Goal: Task Accomplishment & Management: Manage account settings

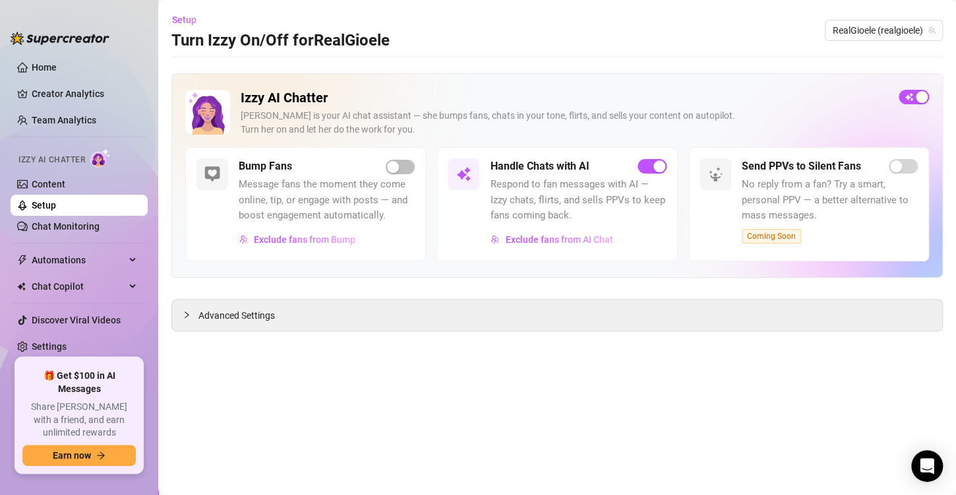
click at [56, 201] on link "Setup" at bounding box center [44, 205] width 24 height 11
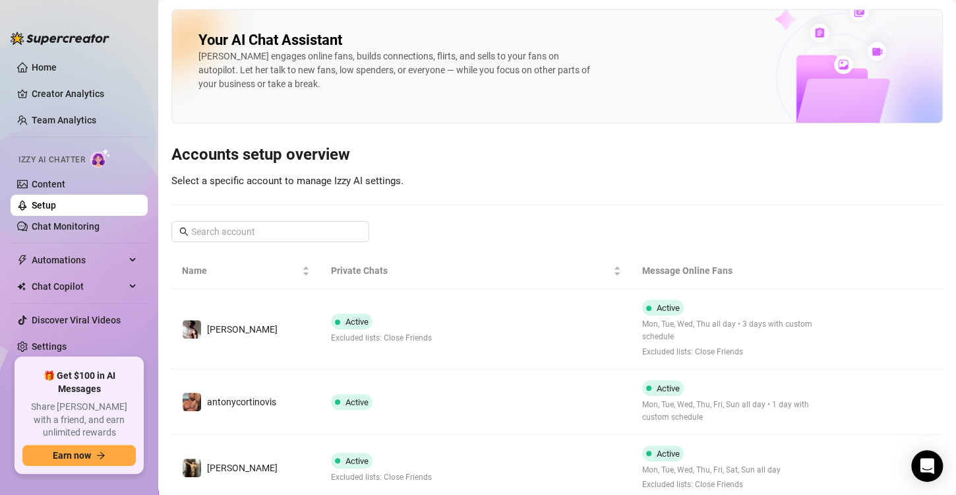
scroll to position [88, 0]
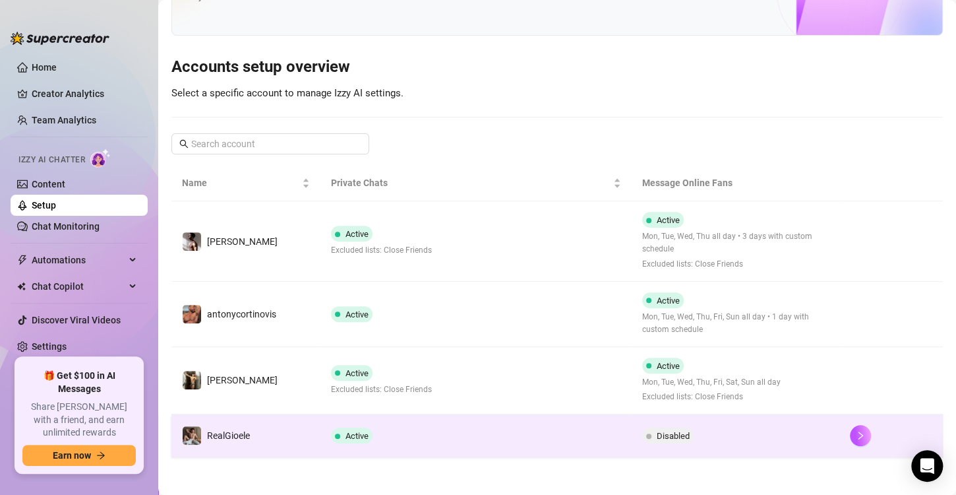
click at [632, 433] on td "Disabled" at bounding box center [736, 435] width 208 height 43
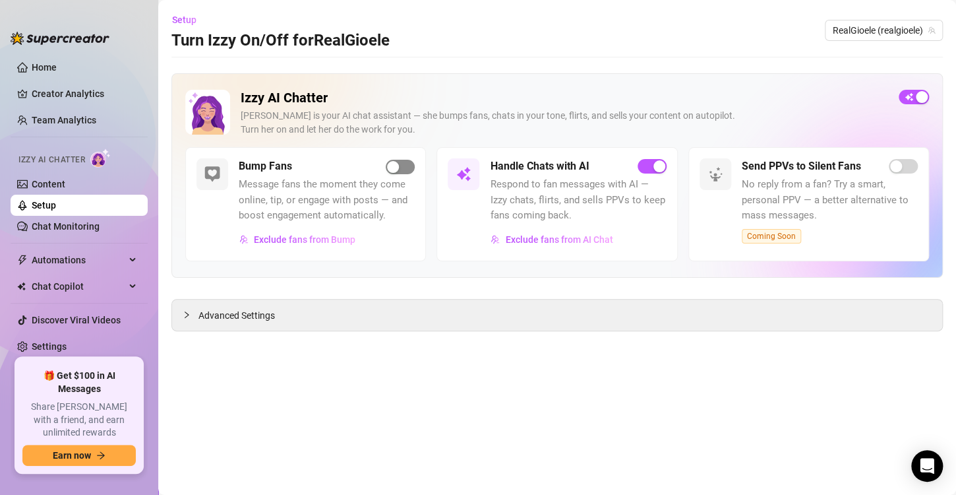
click at [402, 164] on span "button" at bounding box center [400, 167] width 29 height 15
click at [56, 206] on link "Setup" at bounding box center [44, 205] width 24 height 11
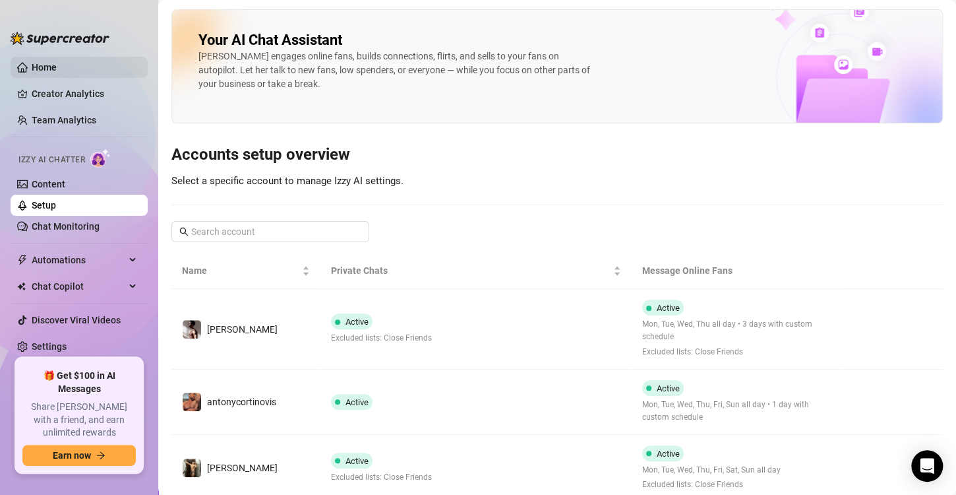
click at [47, 65] on link "Home" at bounding box center [44, 67] width 25 height 11
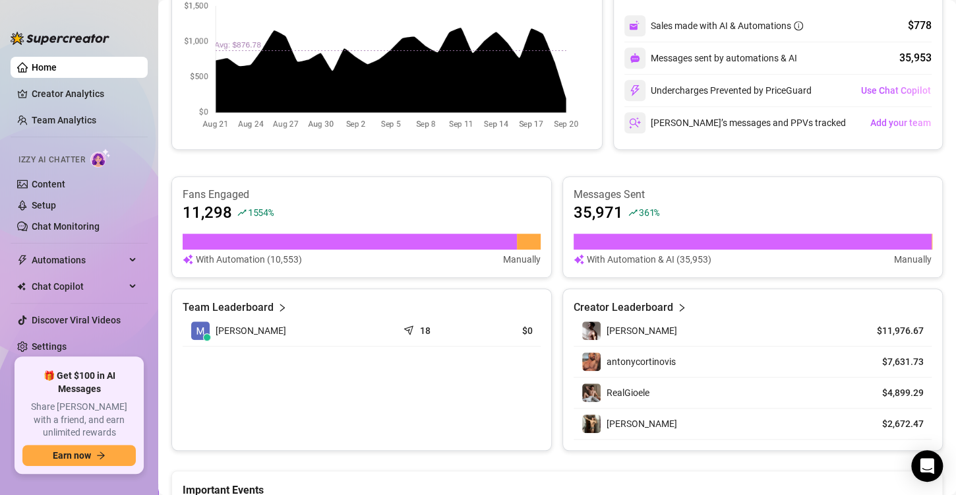
scroll to position [230, 0]
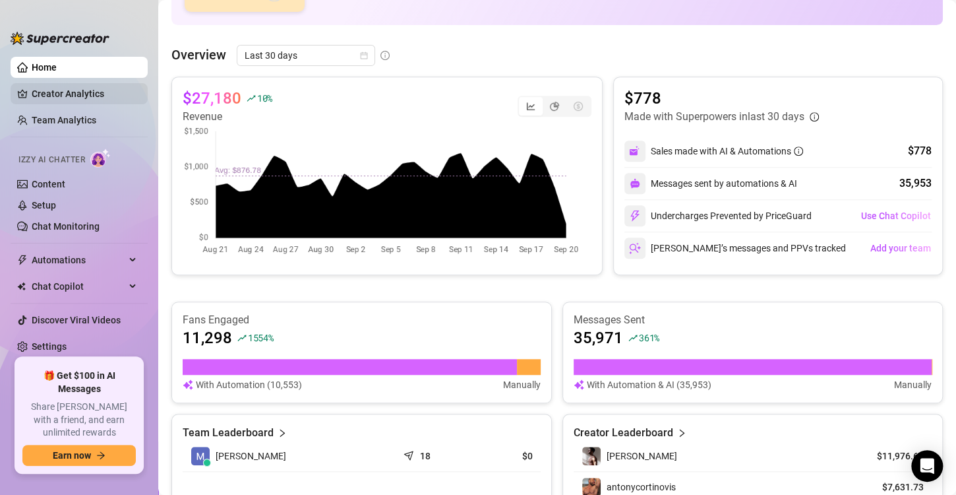
click at [73, 103] on link "Creator Analytics" at bounding box center [85, 93] width 106 height 21
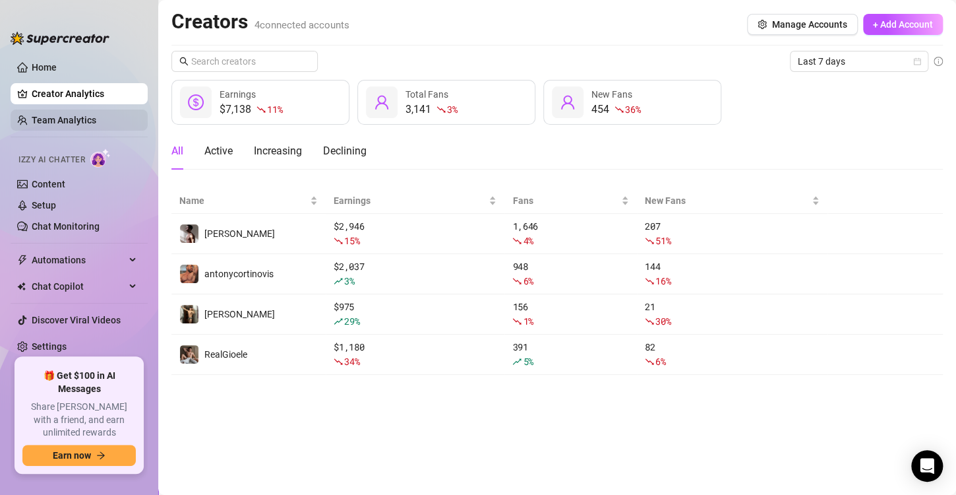
click at [59, 125] on link "Team Analytics" at bounding box center [64, 120] width 65 height 11
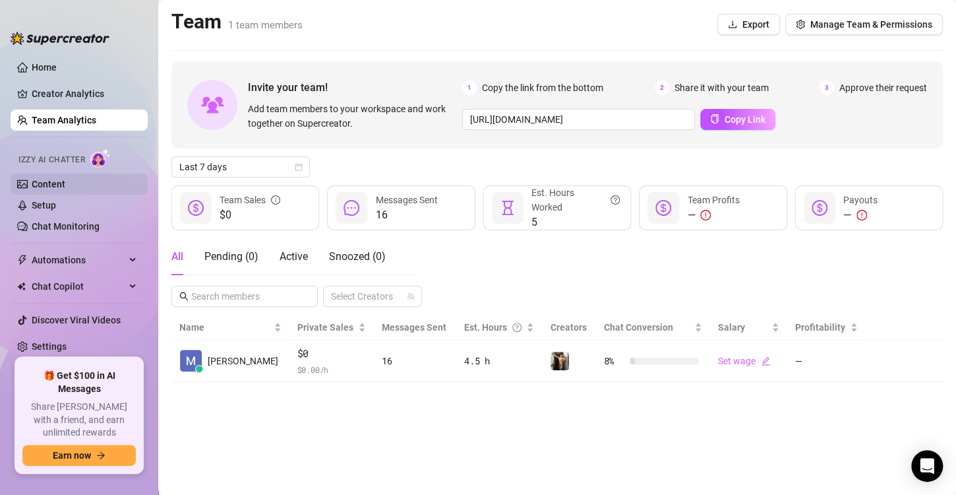
click at [58, 179] on link "Content" at bounding box center [49, 184] width 34 height 11
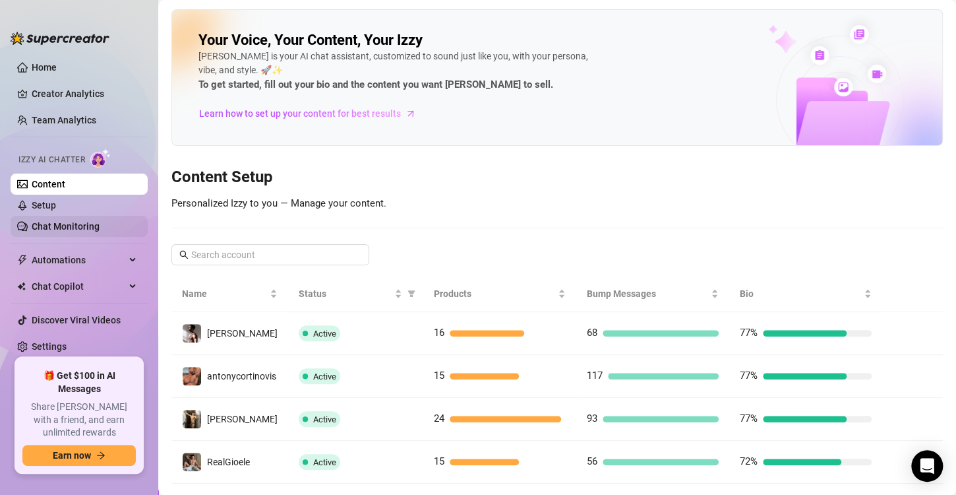
click at [100, 221] on link "Chat Monitoring" at bounding box center [66, 226] width 68 height 11
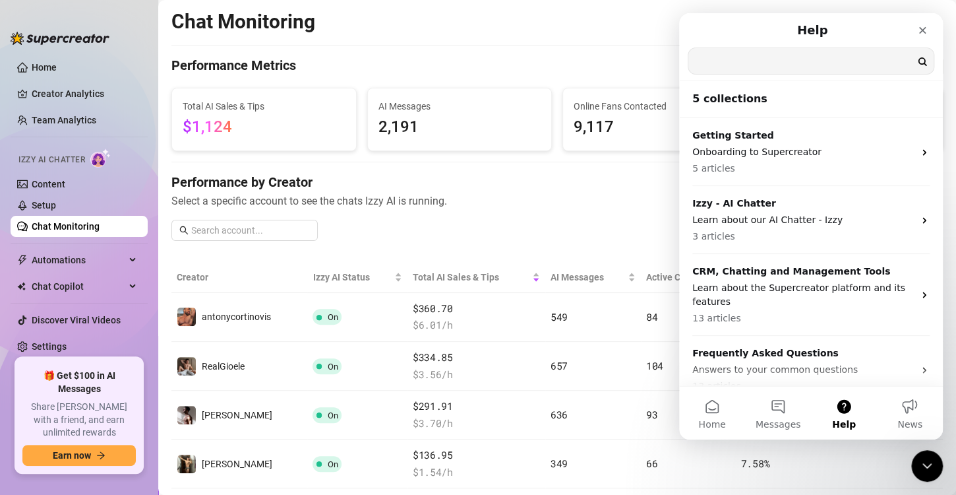
click at [770, 62] on input "Search for help" at bounding box center [811, 61] width 245 height 26
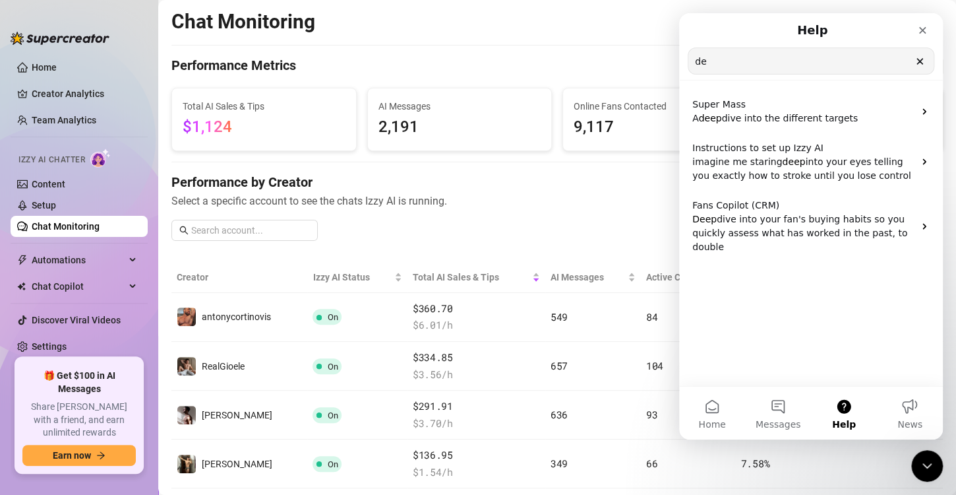
type input "d"
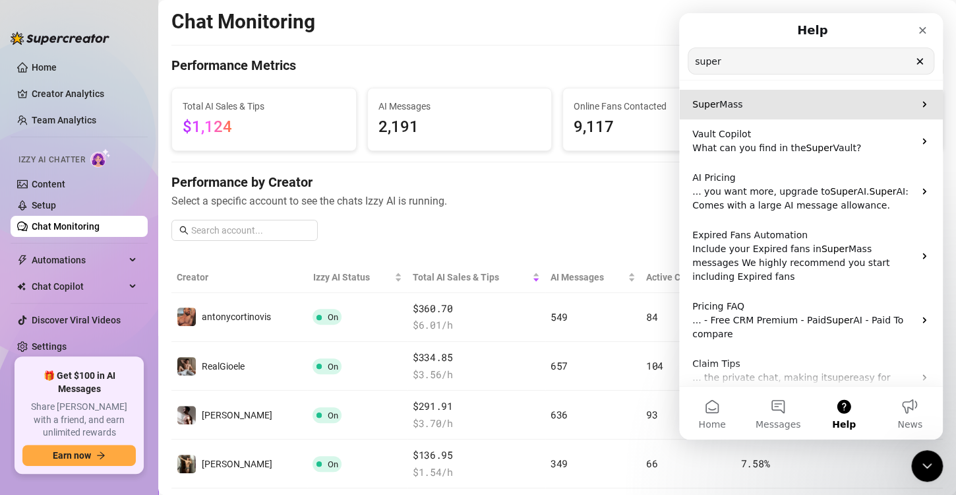
type input "super"
click at [775, 110] on p "Super Mass" at bounding box center [804, 105] width 222 height 14
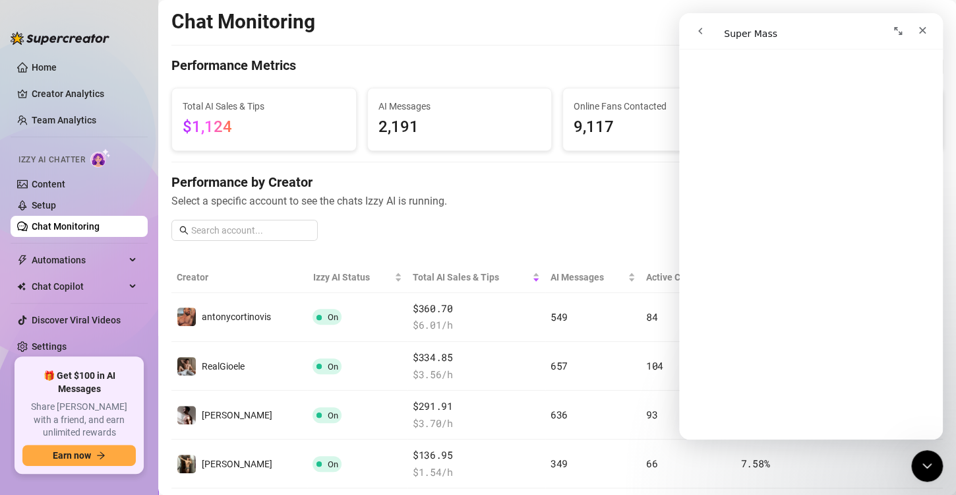
scroll to position [1712, 0]
click at [916, 29] on div "Close" at bounding box center [923, 30] width 24 height 24
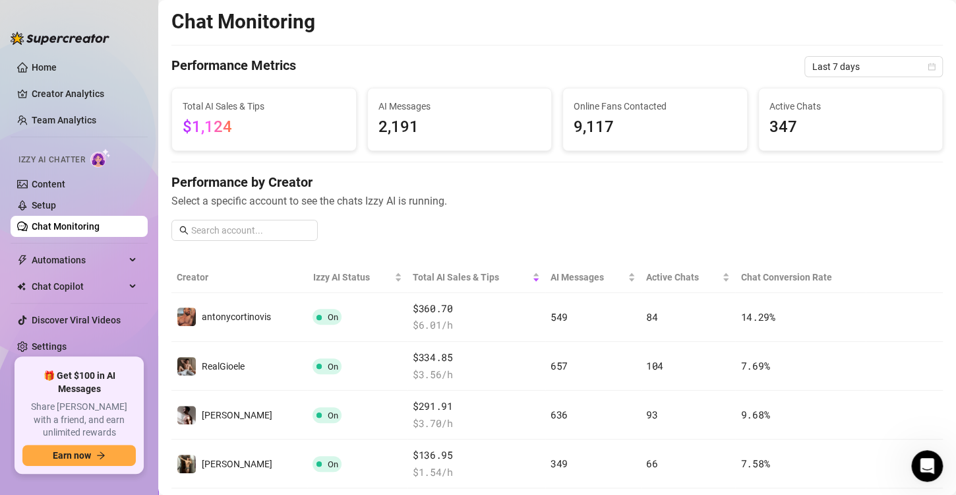
scroll to position [0, 0]
click at [60, 255] on span "Automations" at bounding box center [79, 259] width 94 height 21
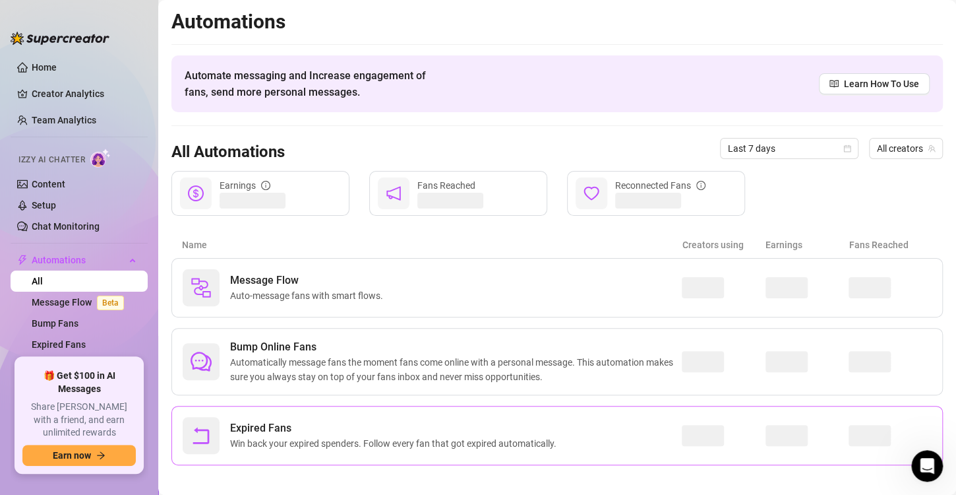
scroll to position [8, 0]
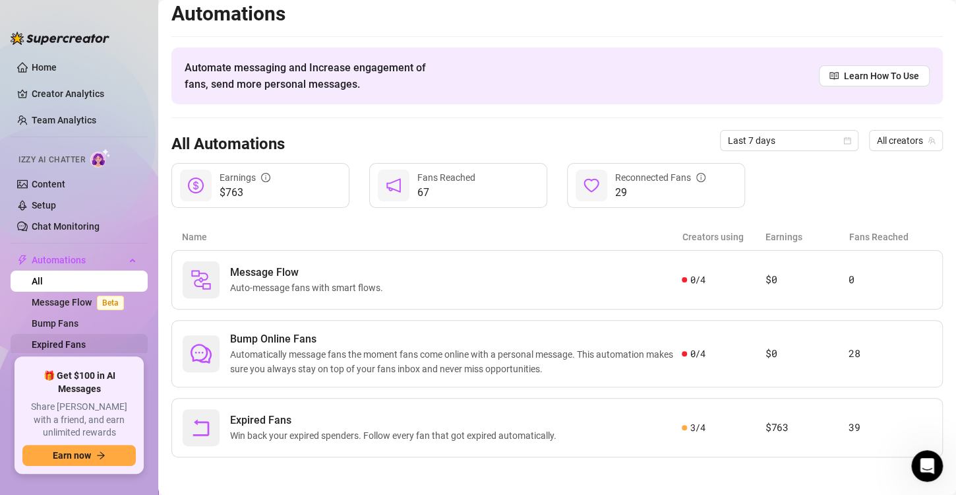
click at [61, 346] on link "Expired Fans" at bounding box center [59, 344] width 54 height 11
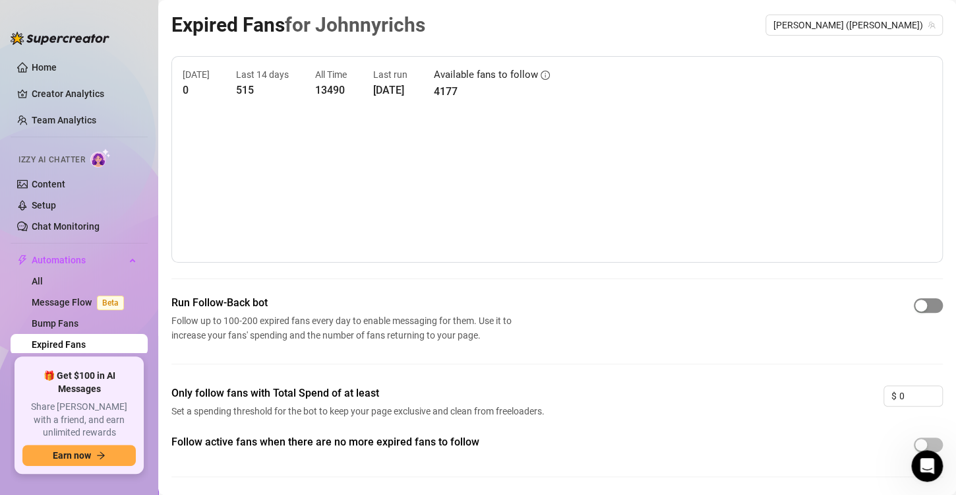
click at [916, 307] on div "button" at bounding box center [922, 305] width 12 height 12
click at [916, 443] on div "button" at bounding box center [922, 445] width 12 height 12
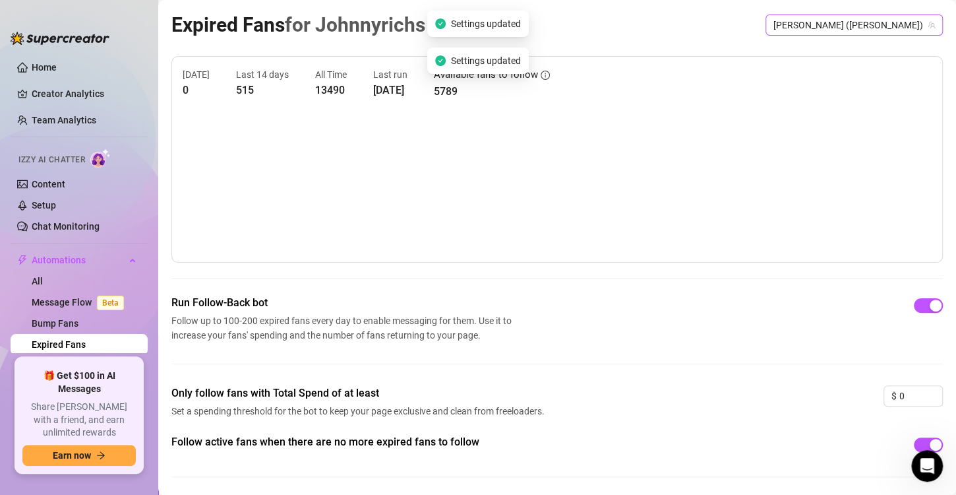
click at [850, 24] on span "[PERSON_NAME] ([PERSON_NAME])" at bounding box center [855, 25] width 162 height 20
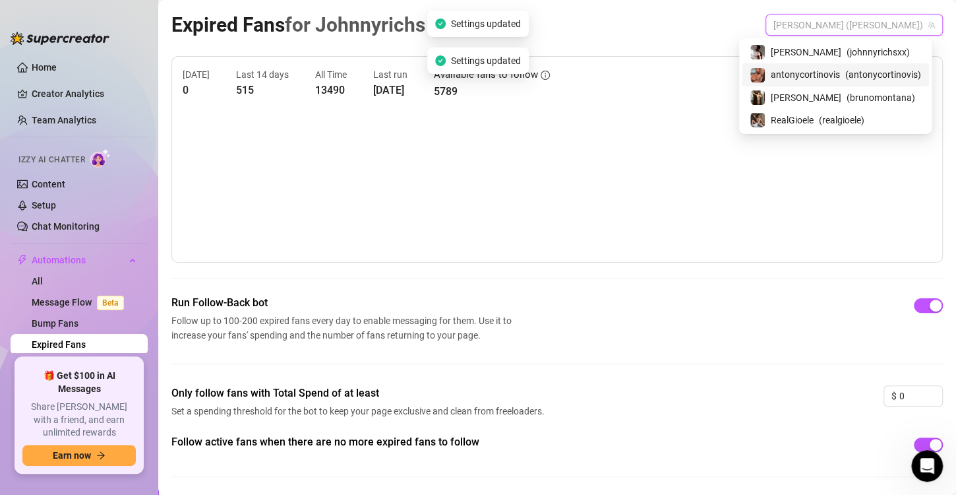
click at [828, 73] on span "antonycortinovis" at bounding box center [805, 74] width 69 height 15
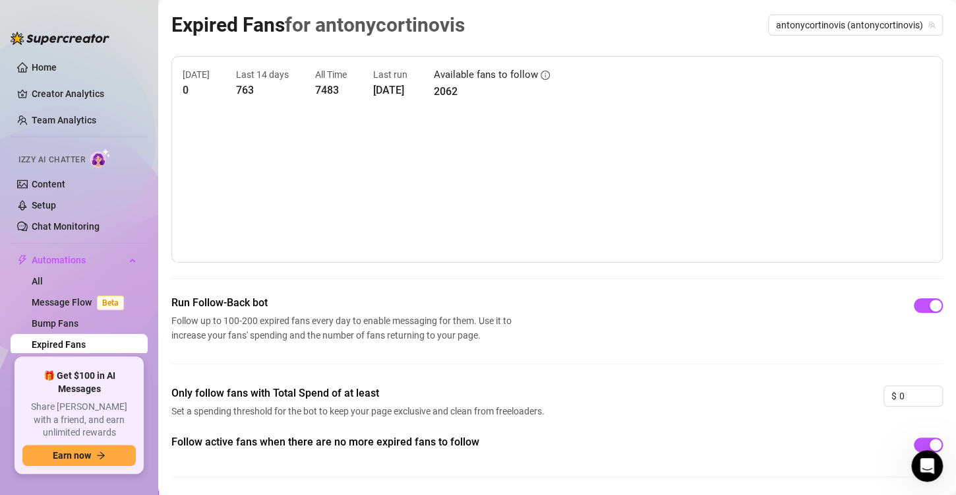
click at [914, 297] on div at bounding box center [928, 304] width 29 height 15
click at [930, 439] on div "button" at bounding box center [936, 445] width 12 height 12
click at [930, 299] on div "button" at bounding box center [936, 305] width 12 height 12
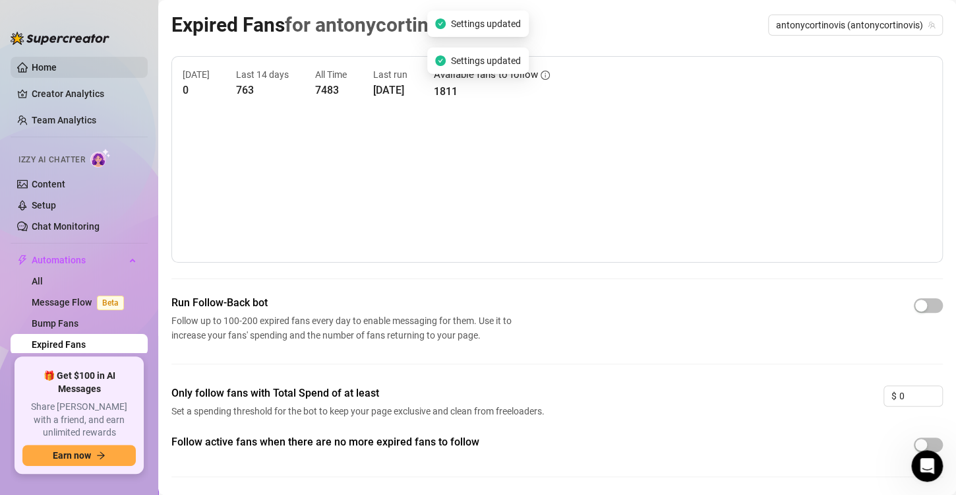
click at [55, 62] on link "Home" at bounding box center [44, 67] width 25 height 11
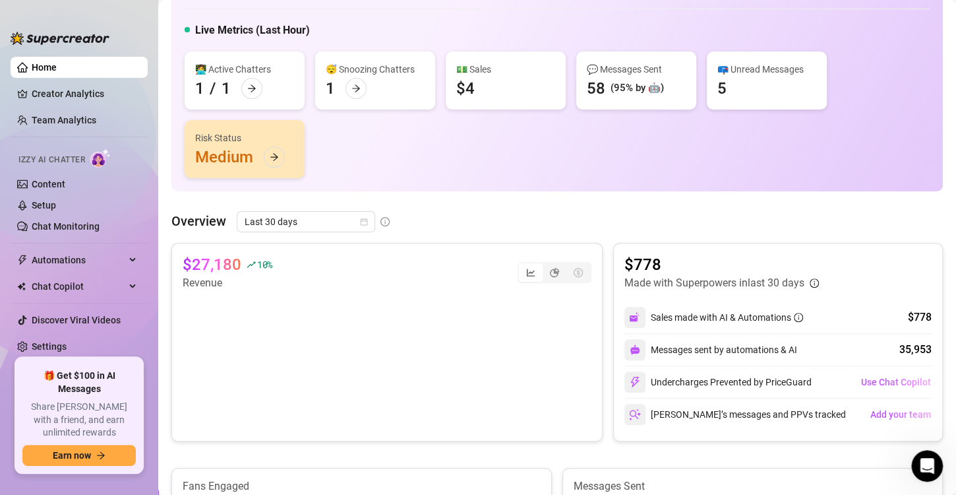
scroll to position [66, 0]
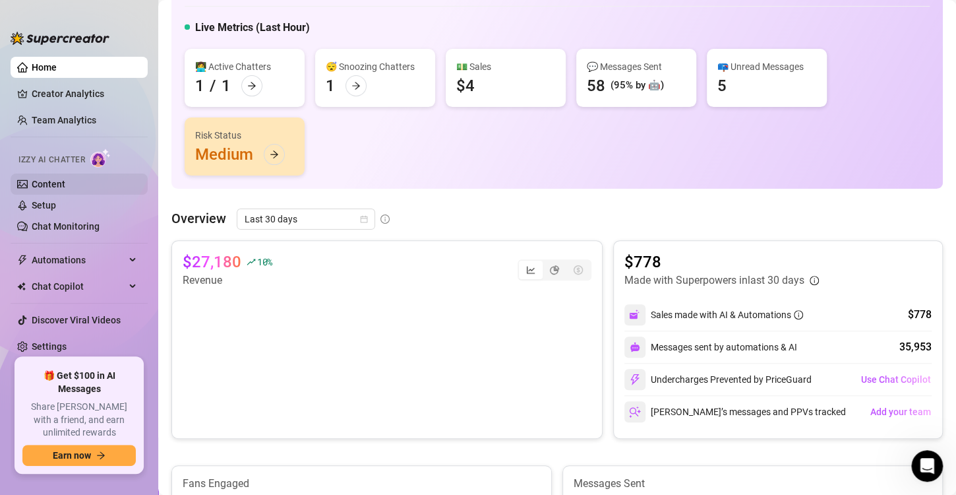
click at [65, 179] on link "Content" at bounding box center [49, 184] width 34 height 11
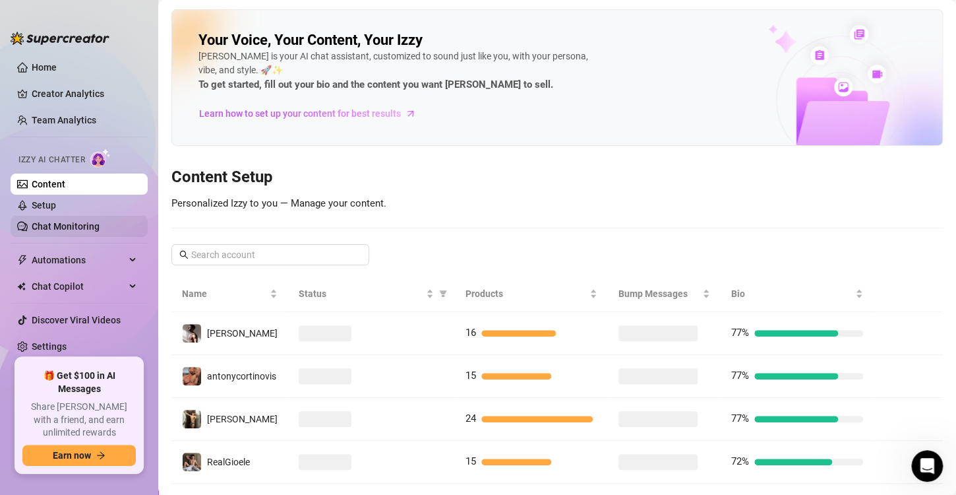
click at [86, 221] on link "Chat Monitoring" at bounding box center [66, 226] width 68 height 11
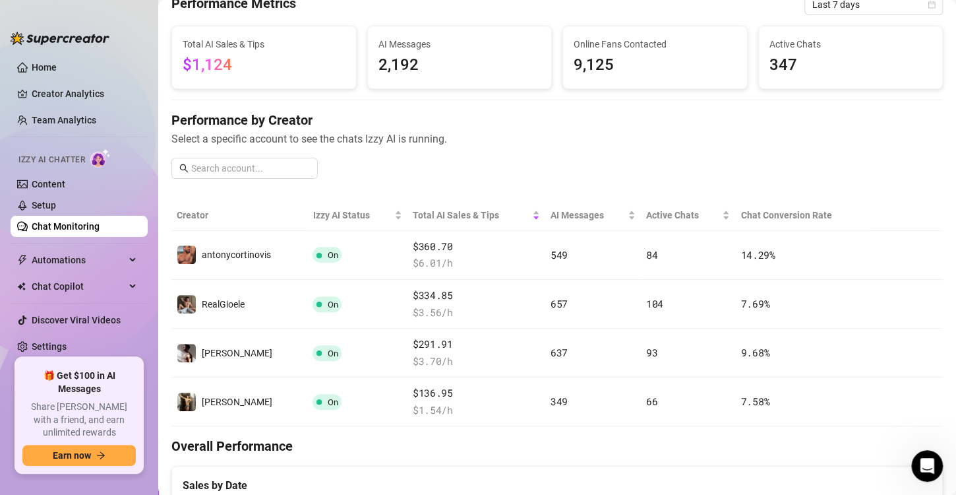
scroll to position [73, 0]
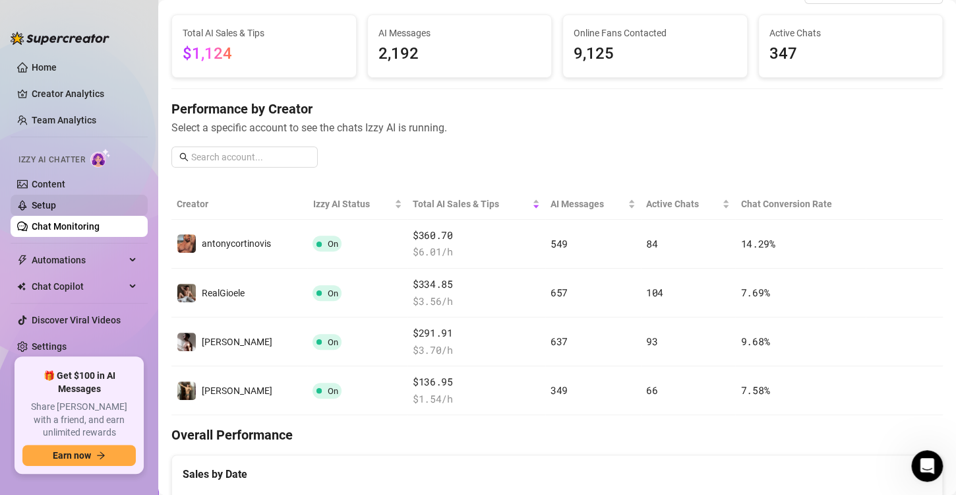
click at [45, 201] on link "Setup" at bounding box center [44, 205] width 24 height 11
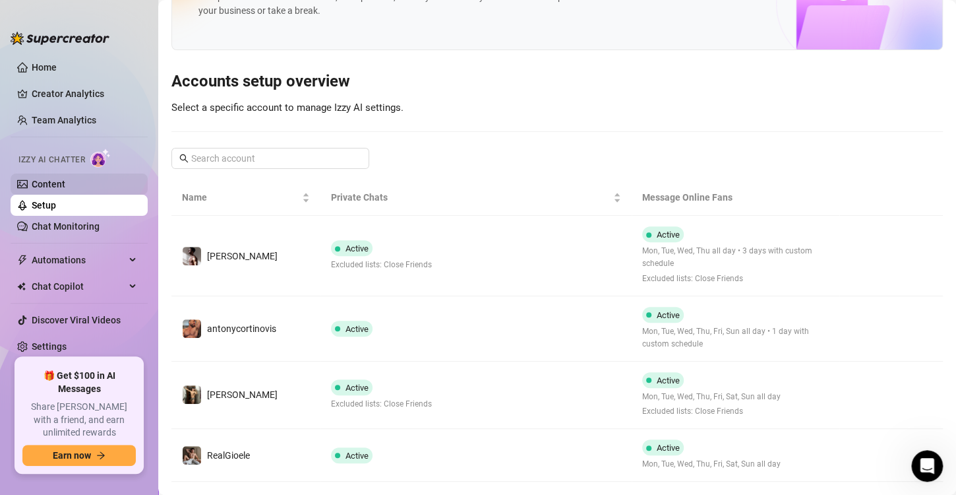
click at [48, 186] on link "Content" at bounding box center [49, 184] width 34 height 11
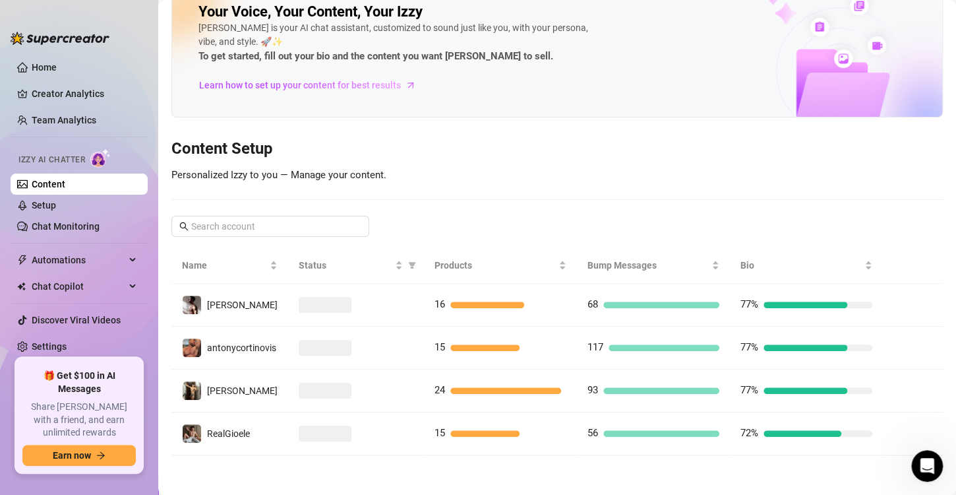
scroll to position [26, 0]
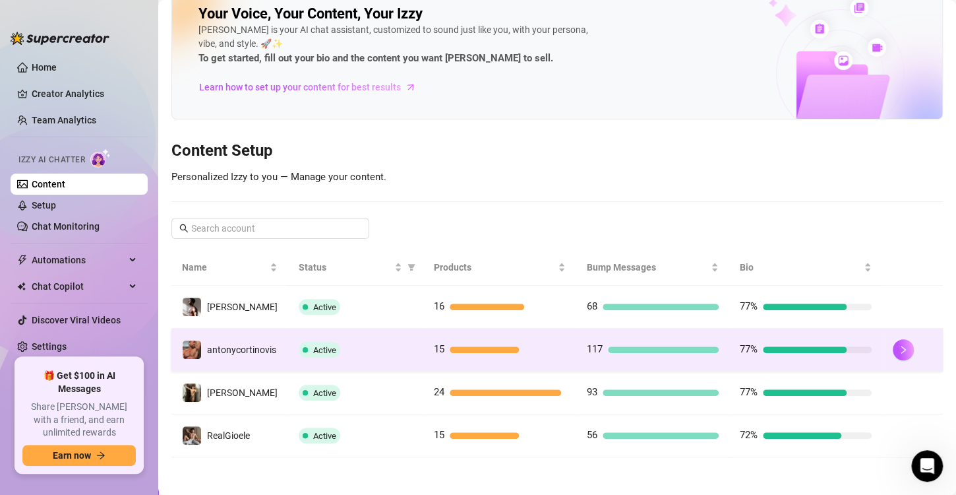
click at [434, 342] on span "15" at bounding box center [439, 350] width 11 height 16
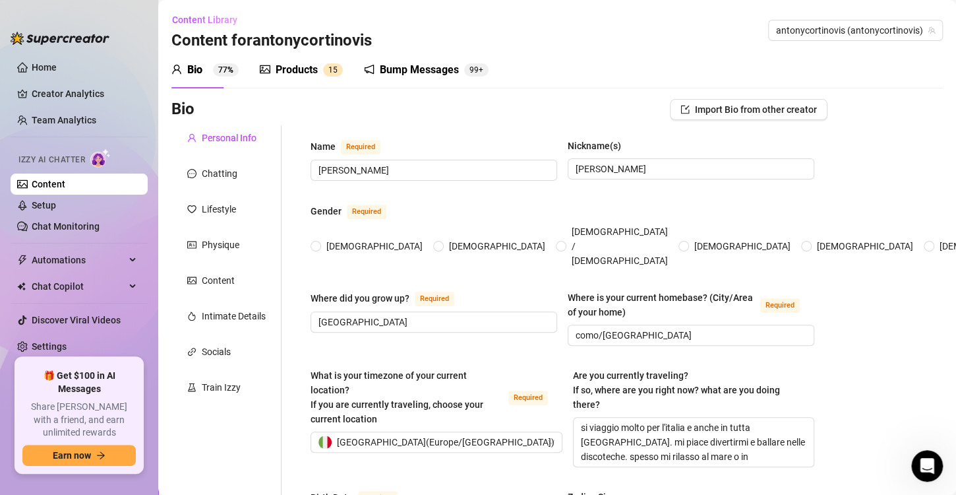
radio input "true"
type input "[DATE]"
click at [309, 69] on div "Products" at bounding box center [297, 70] width 42 height 16
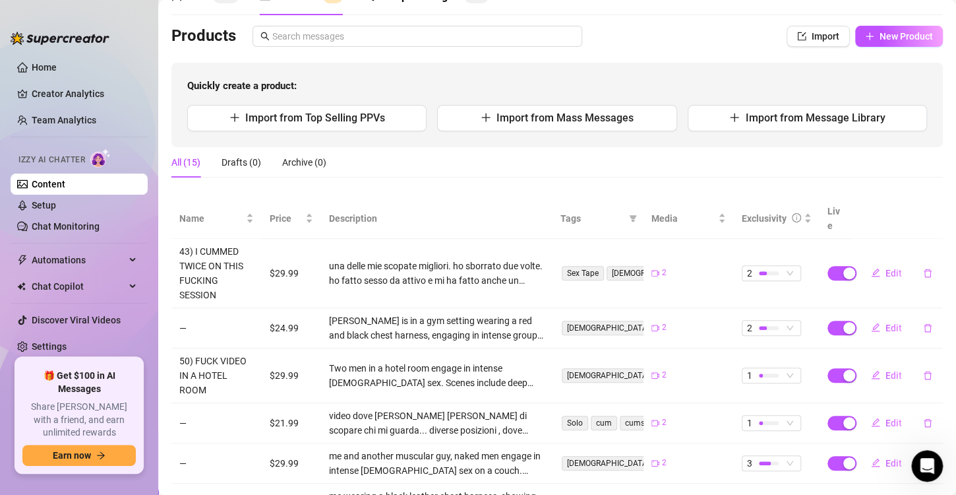
scroll to position [55, 0]
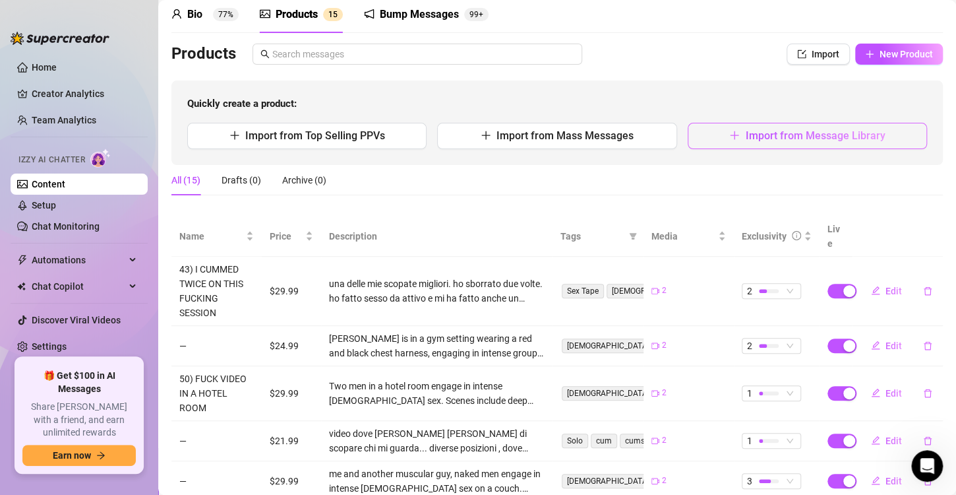
click at [720, 138] on button "Import from Message Library" at bounding box center [807, 136] width 239 height 26
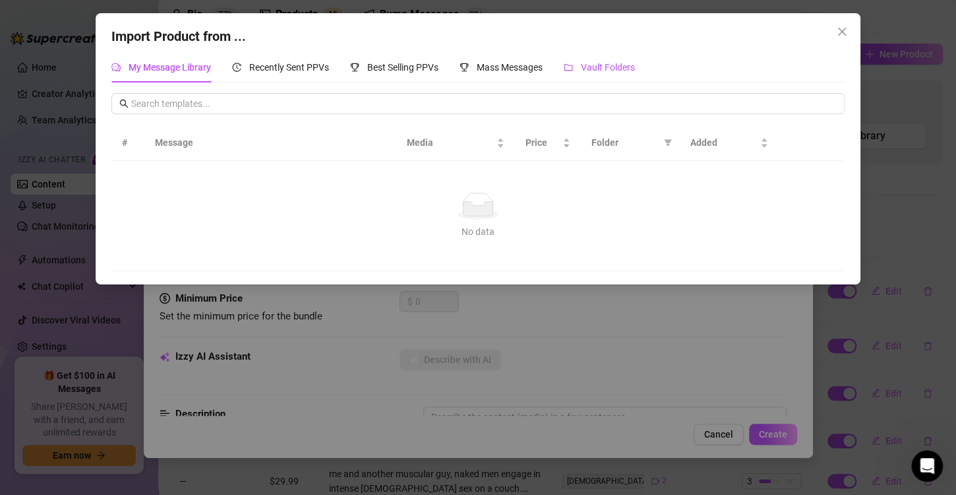
click at [609, 69] on span "Vault Folders" at bounding box center [608, 67] width 54 height 11
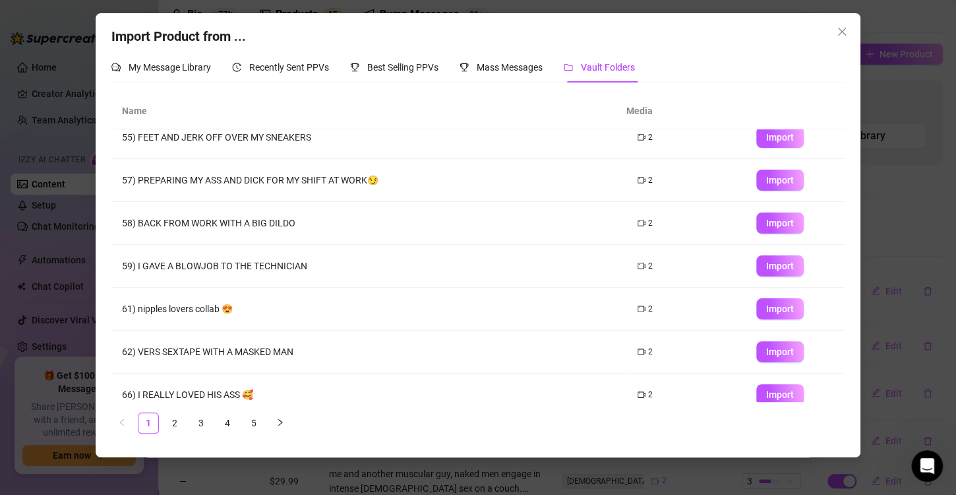
scroll to position [155, 0]
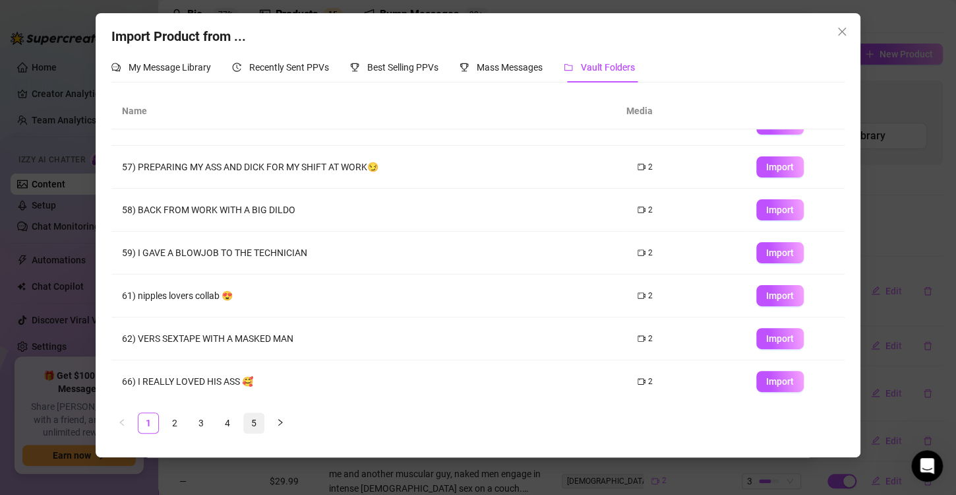
click at [257, 424] on link "5" at bounding box center [254, 423] width 20 height 20
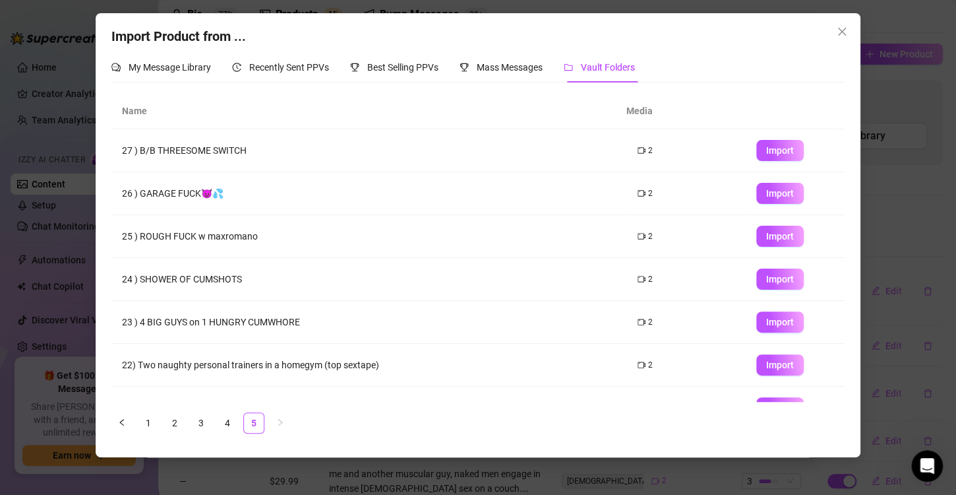
scroll to position [26, 0]
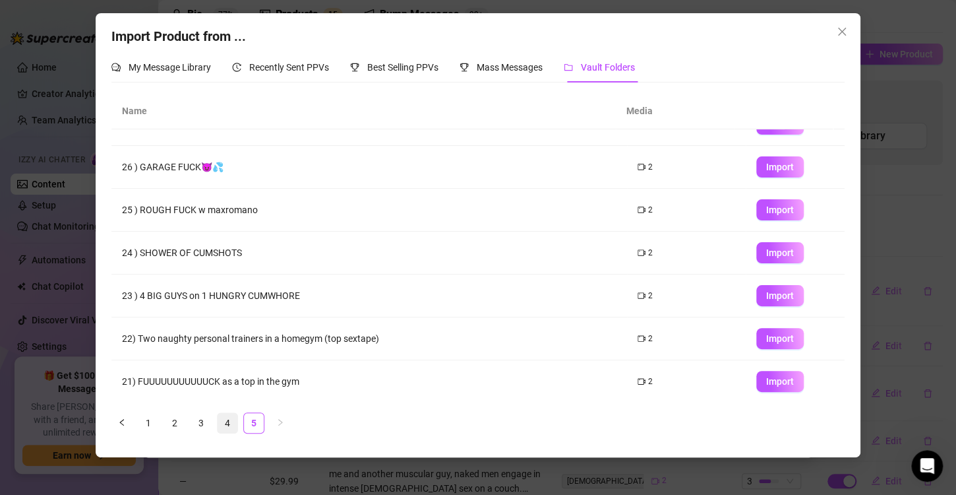
click at [234, 422] on link "4" at bounding box center [228, 423] width 20 height 20
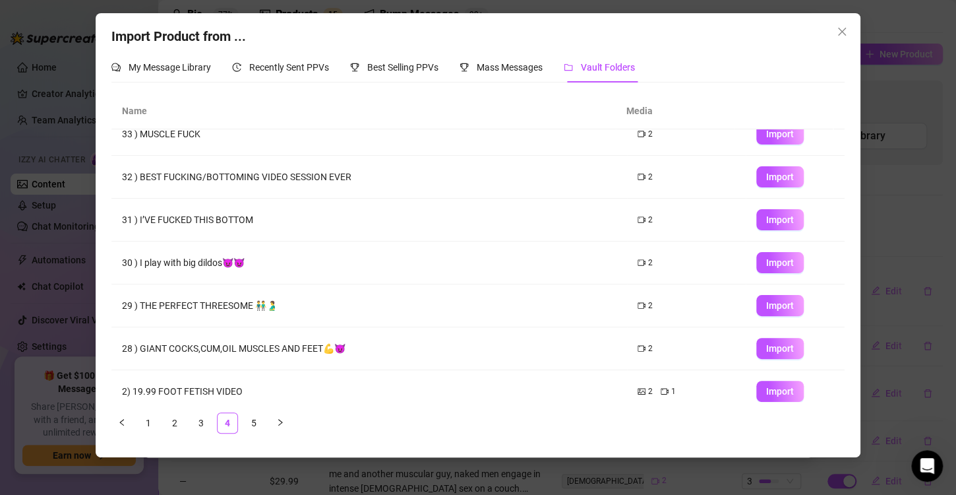
scroll to position [155, 0]
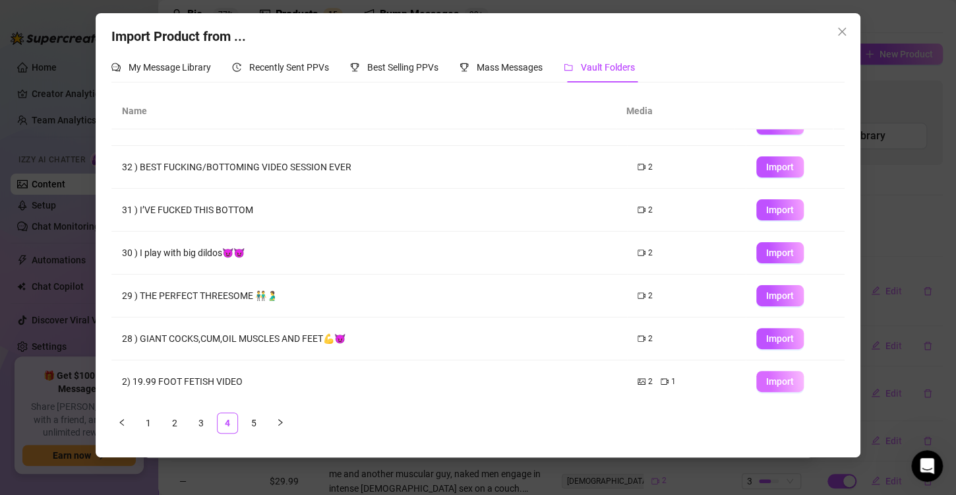
click at [772, 381] on span "Import" at bounding box center [780, 381] width 28 height 11
type textarea "Type your message here..."
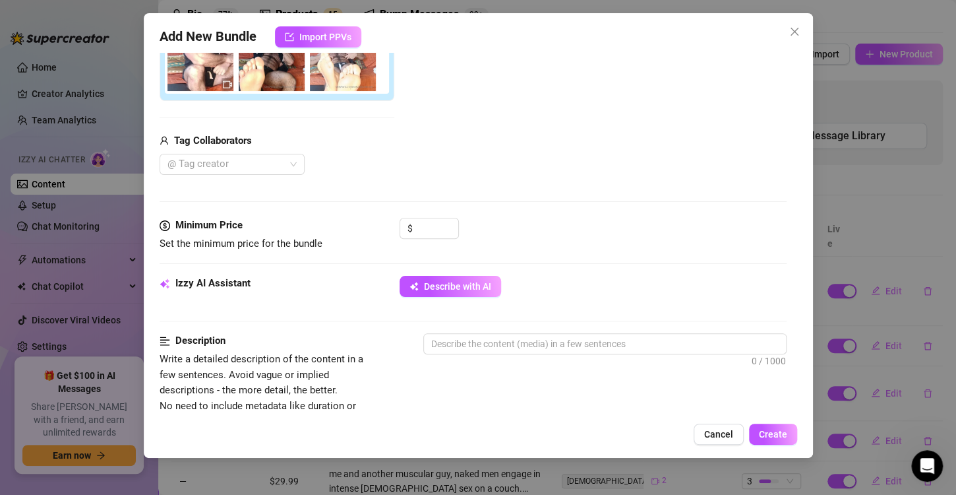
scroll to position [269, 0]
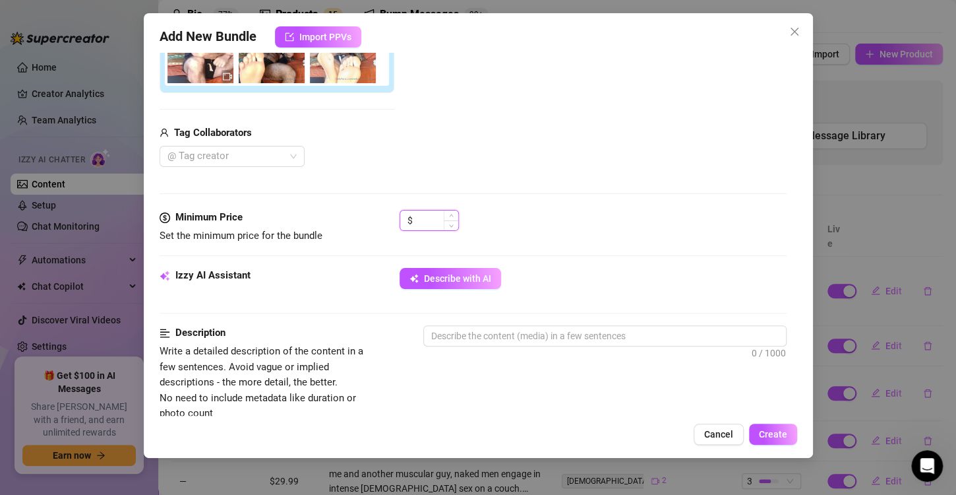
click at [433, 219] on input at bounding box center [437, 220] width 43 height 20
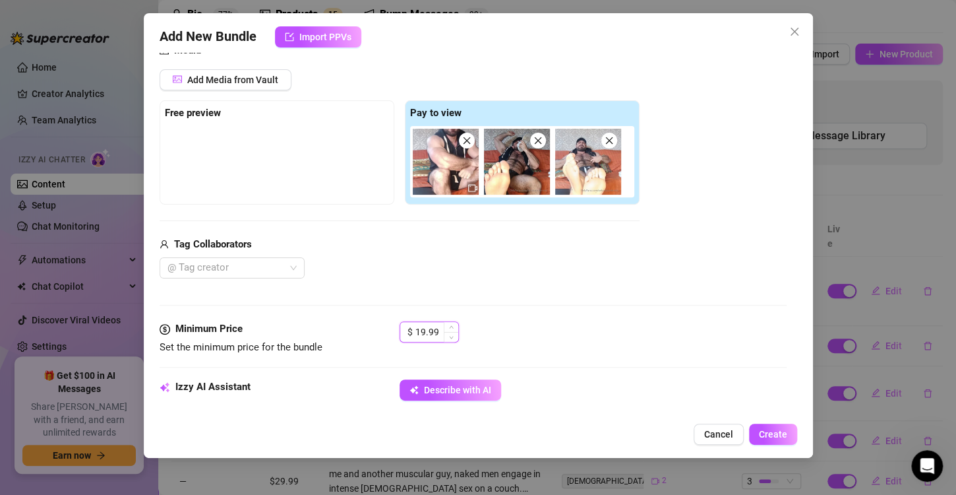
scroll to position [156, 0]
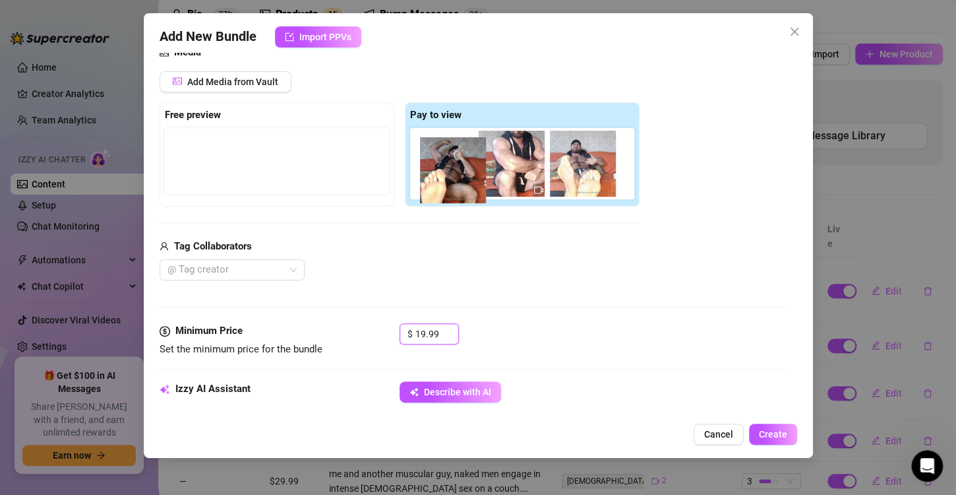
drag, startPoint x: 498, startPoint y: 176, endPoint x: 428, endPoint y: 184, distance: 70.4
click at [428, 184] on div at bounding box center [525, 163] width 230 height 71
type input "19.99"
click at [428, 184] on div at bounding box center [525, 163] width 230 height 71
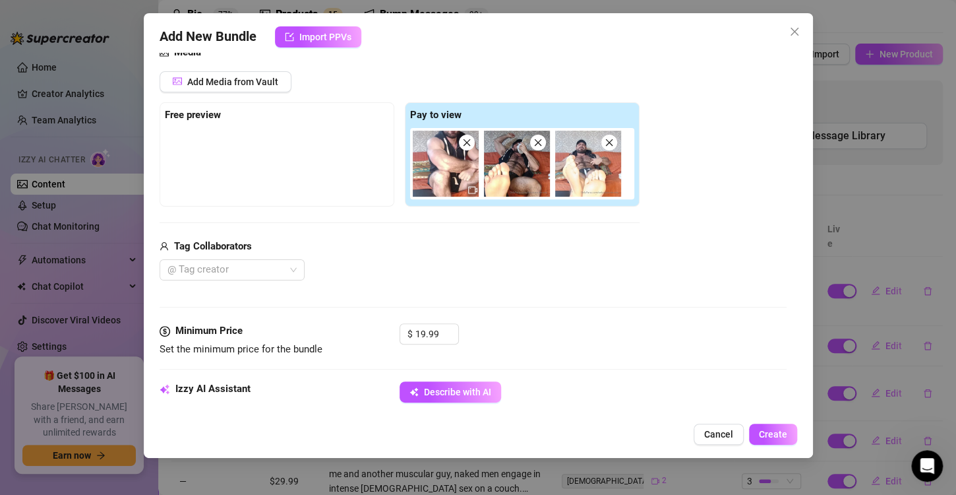
click at [439, 181] on img at bounding box center [446, 164] width 66 height 66
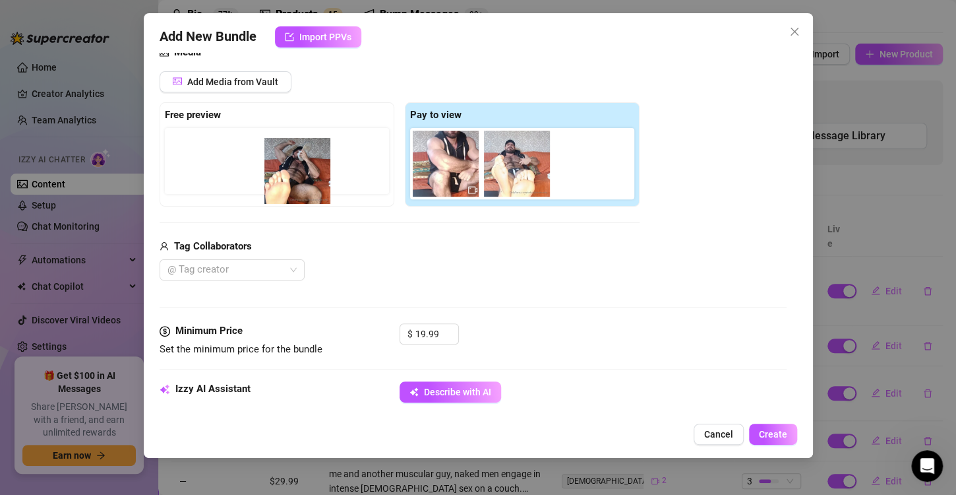
drag, startPoint x: 524, startPoint y: 170, endPoint x: 300, endPoint y: 170, distance: 224.3
click at [300, 170] on div "Free preview Pay to view" at bounding box center [400, 154] width 480 height 104
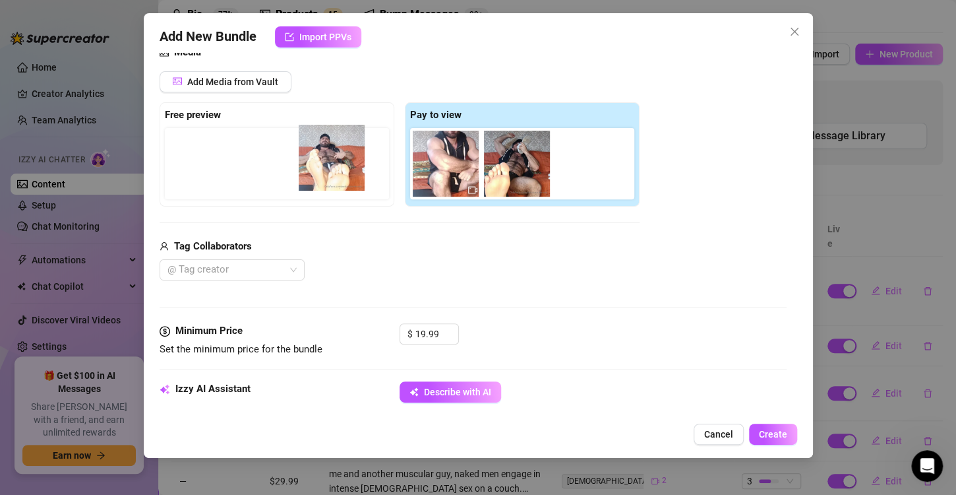
drag, startPoint x: 596, startPoint y: 172, endPoint x: 335, endPoint y: 166, distance: 260.6
click at [335, 166] on div "Free preview Pay to view" at bounding box center [400, 154] width 480 height 104
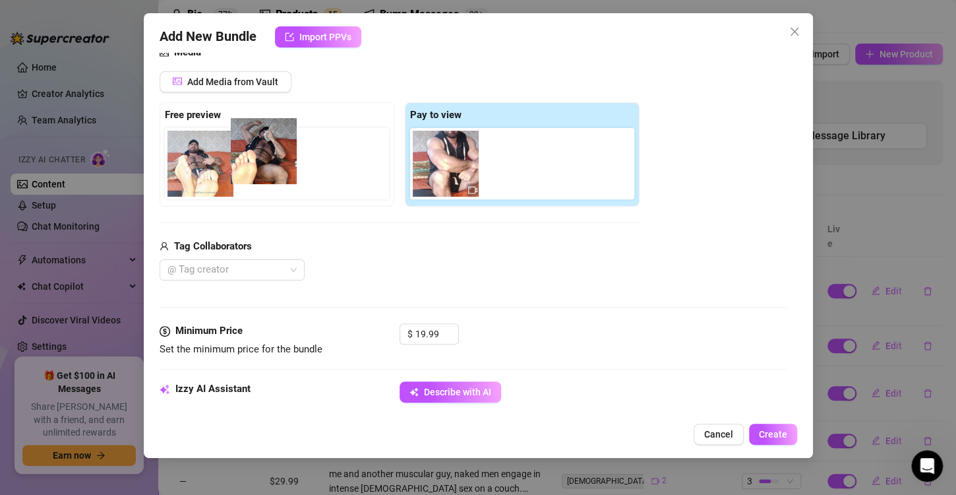
drag, startPoint x: 532, startPoint y: 177, endPoint x: 274, endPoint y: 164, distance: 258.9
click at [274, 164] on div "Free preview Pay to view" at bounding box center [400, 154] width 480 height 104
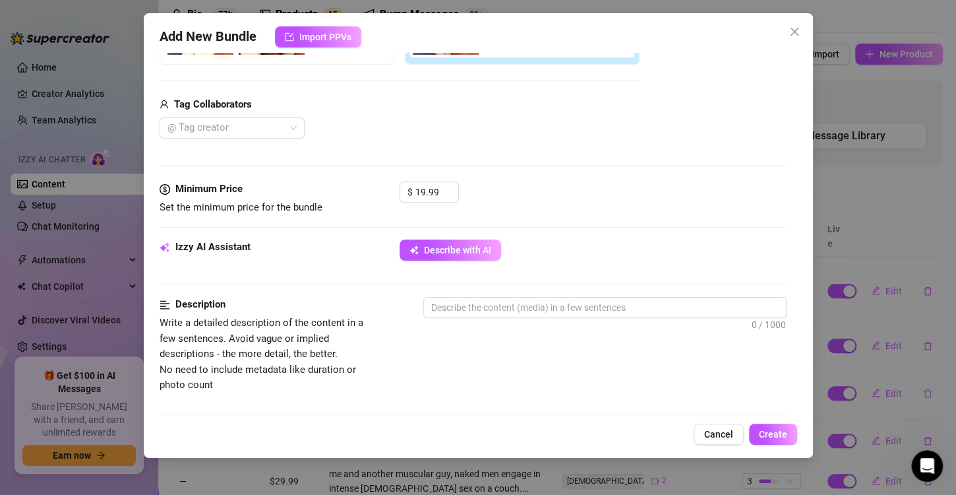
scroll to position [324, 0]
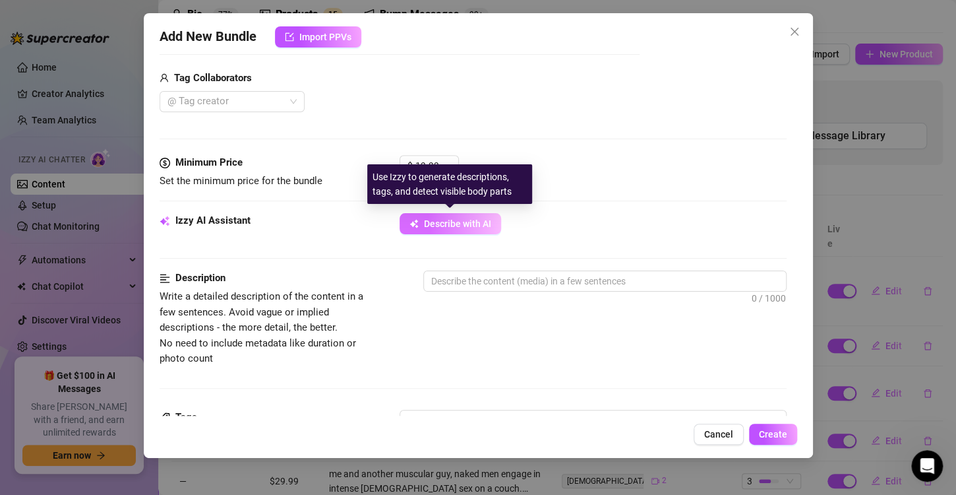
click at [444, 221] on span "Describe with AI" at bounding box center [457, 223] width 67 height 11
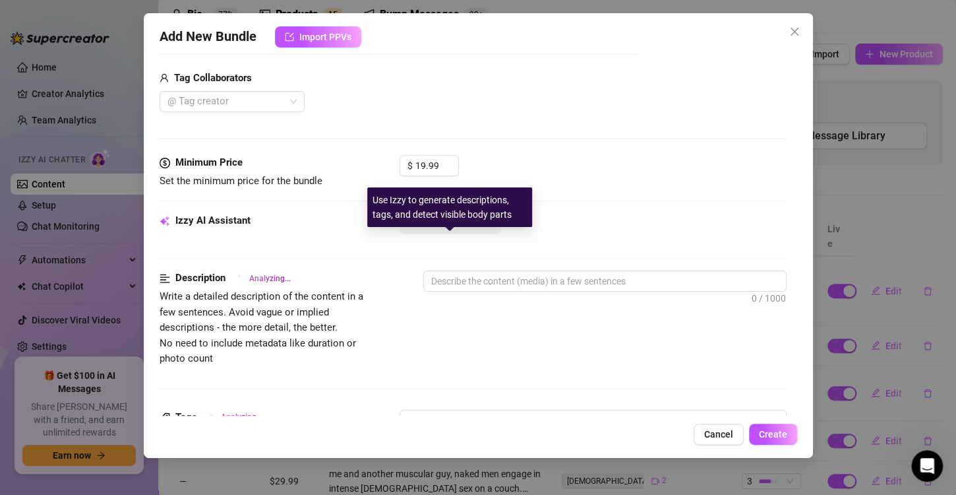
scroll to position [279, 0]
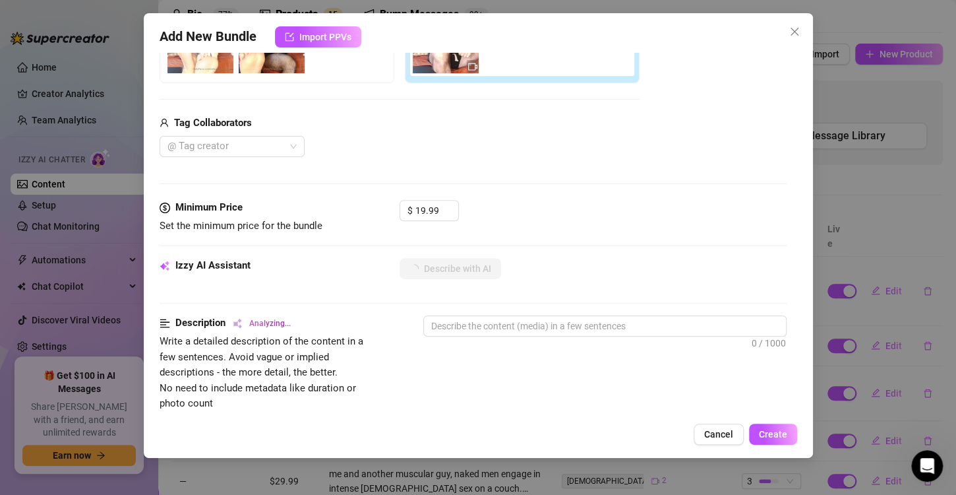
type textarea "[PERSON_NAME]"
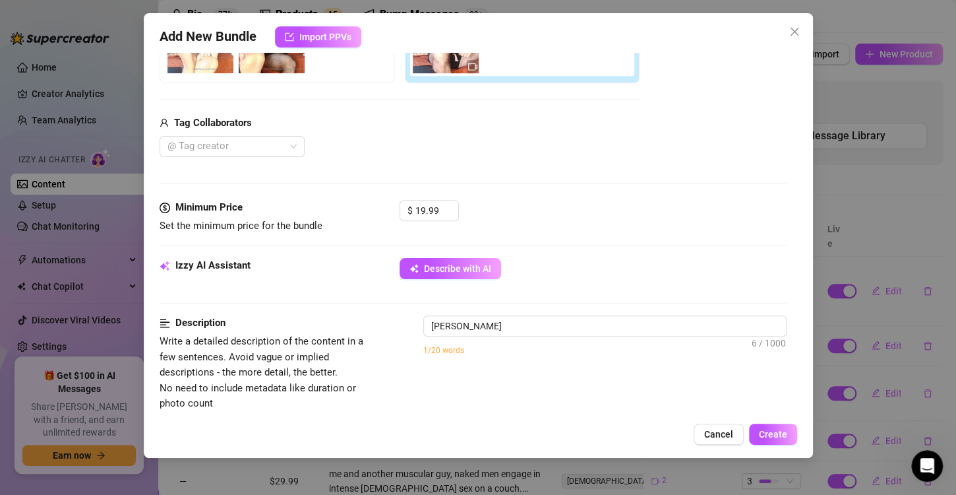
type textarea "Antony lounges"
type textarea "Antony lounges on"
type textarea "Antony lounges on a"
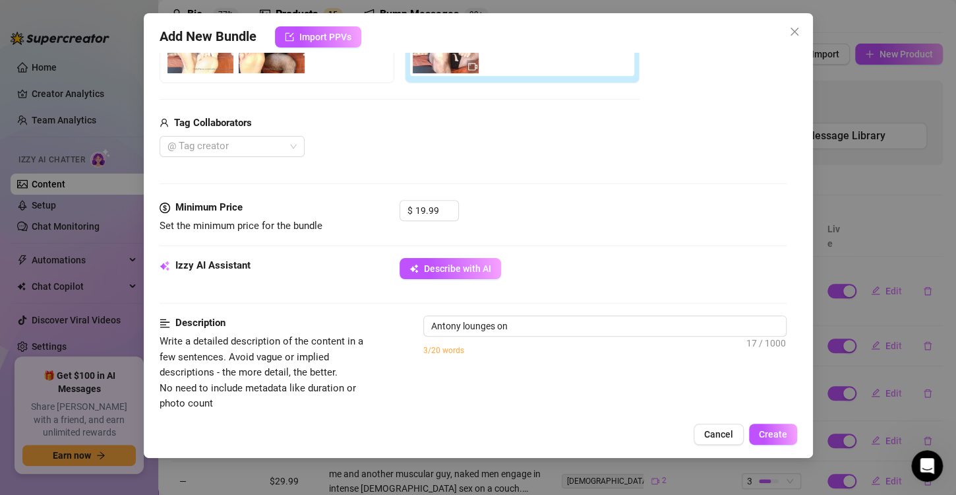
type textarea "Antony lounges on a"
type textarea "Antony lounges on a couch"
type textarea "Antony lounges on a couch in"
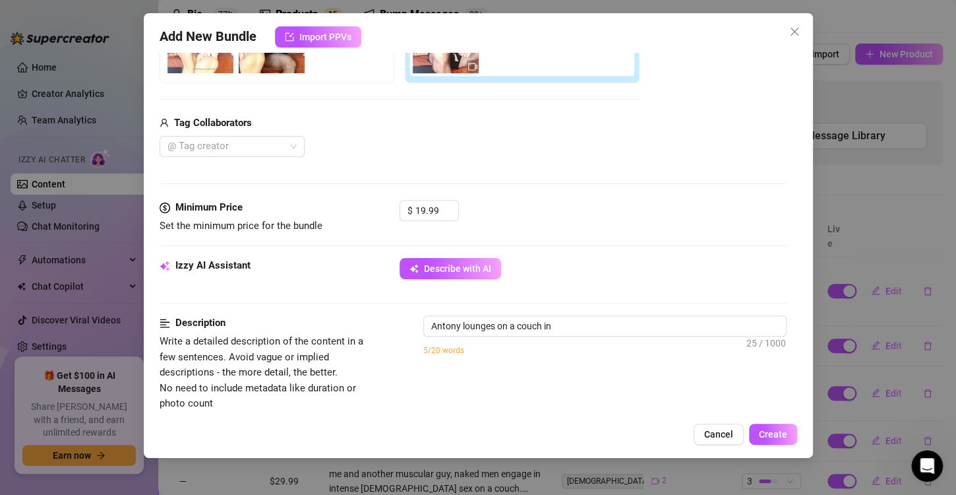
type textarea "Antony lounges on a couch in a"
type textarea "Antony lounges on a couch in a sleeveless"
type textarea "Antony lounges on a couch in a sleeveless open"
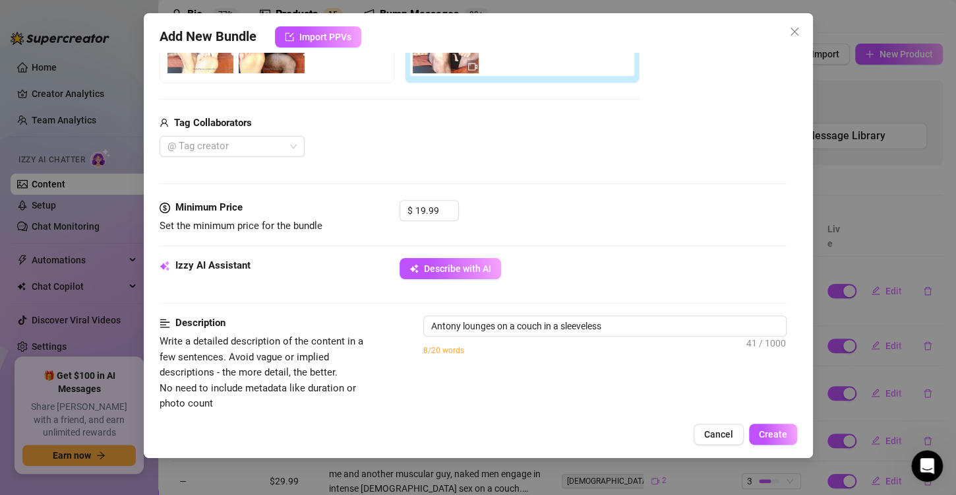
type textarea "Antony lounges on a couch in a sleeveless open"
type textarea "Antony lounges on a couch in a sleeveless open hoodie"
type textarea "Antony lounges on a couch in a sleeveless open hoodie and"
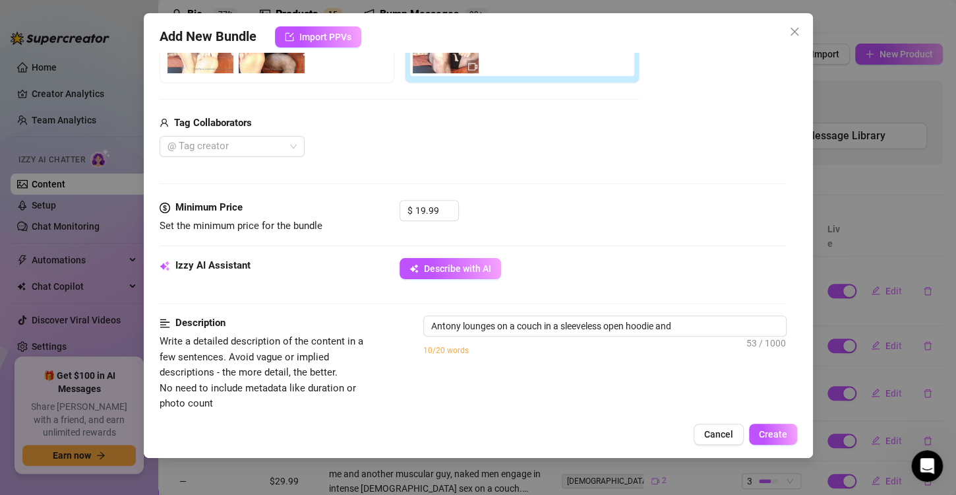
type textarea "Antony lounges on a couch in a sleeveless open hoodie and black"
type textarea "Antony lounges on a couch in a sleeveless open hoodie and black shorts,"
type textarea "Antony lounges on a couch in a sleeveless open hoodie and black shorts, showing"
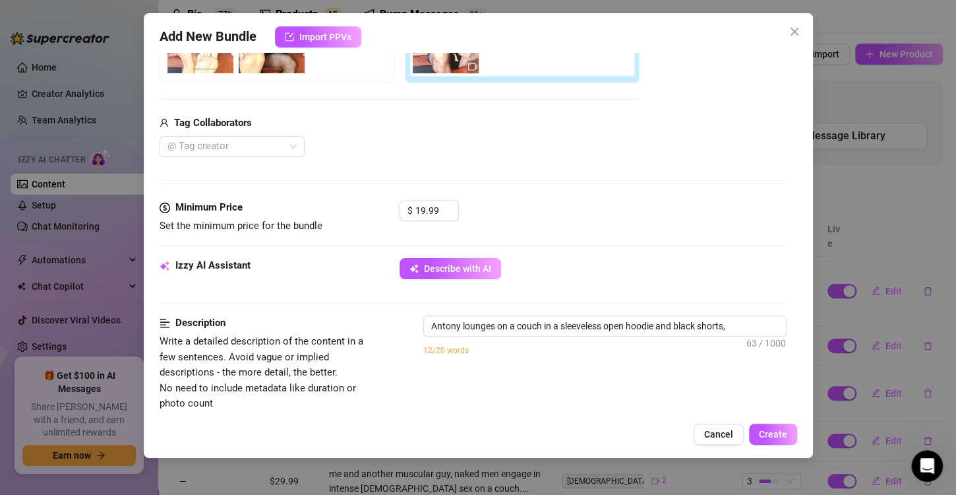
type textarea "Antony lounges on a couch in a sleeveless open hoodie and black shorts, showing"
type textarea "Antony lounges on a couch in a sleeveless open hoodie and black shorts, showing…"
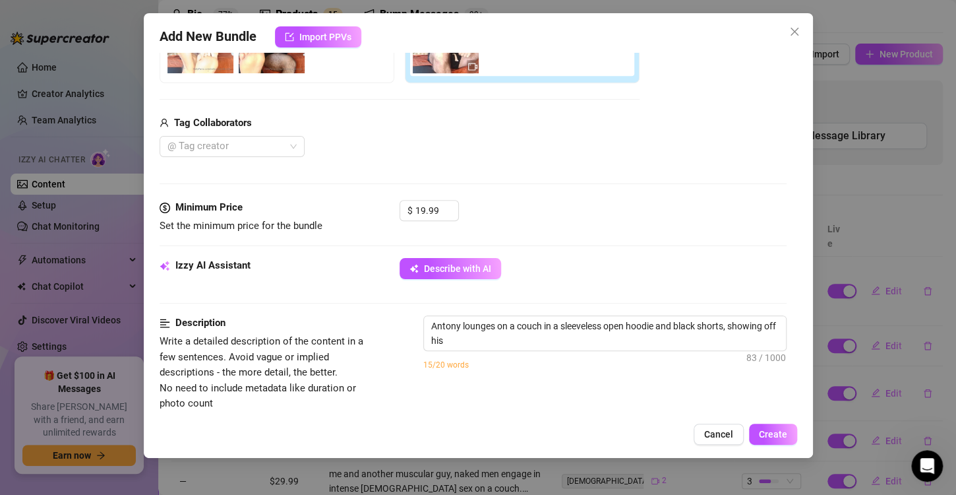
type textarea "Antony lounges on a couch in a sleeveless open hoodie and black shorts, showing…"
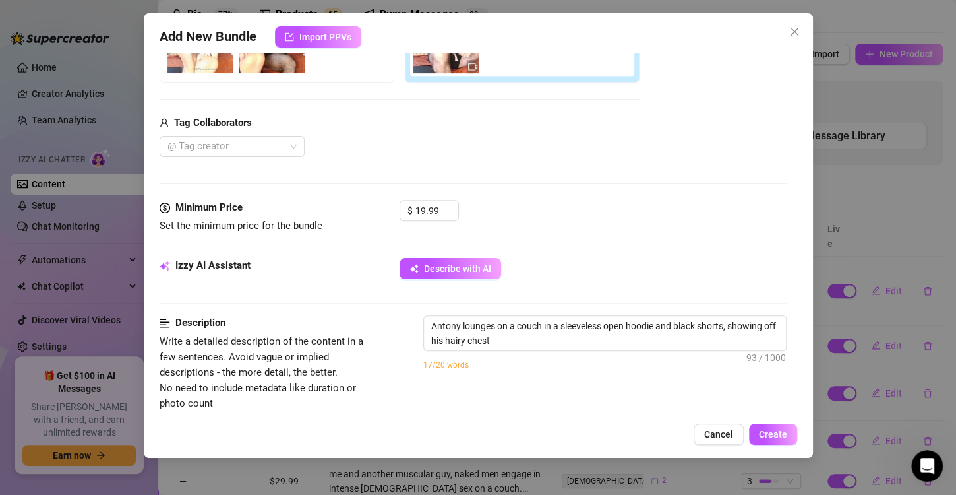
type textarea "Antony lounges on a couch in a sleeveless open hoodie and black shorts, showing…"
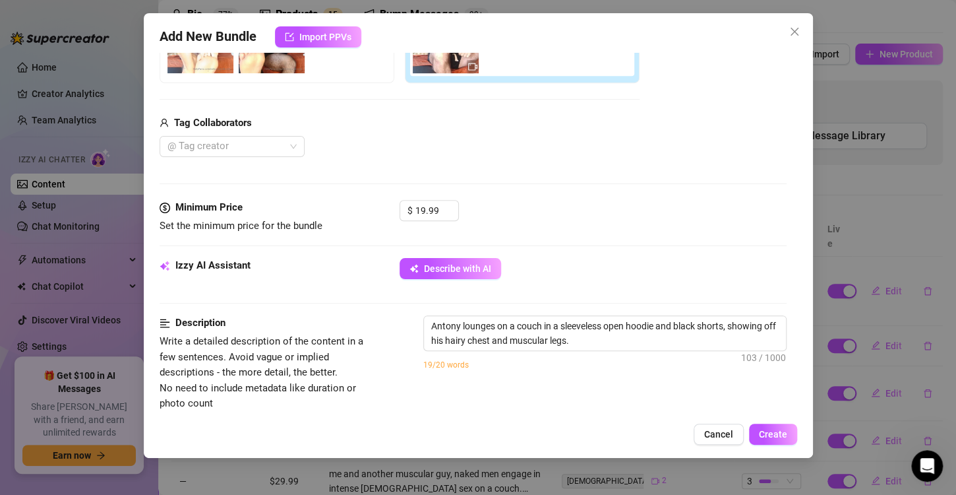
type textarea "Antony lounges on a couch in a sleeveless open hoodie and black shorts, showing…"
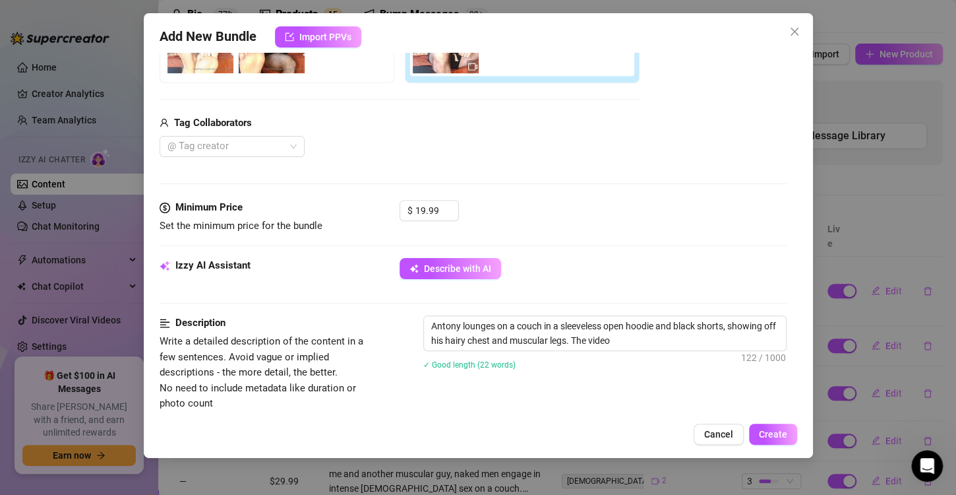
type textarea "Antony lounges on a couch in a sleeveless open hoodie and black shorts, showing…"
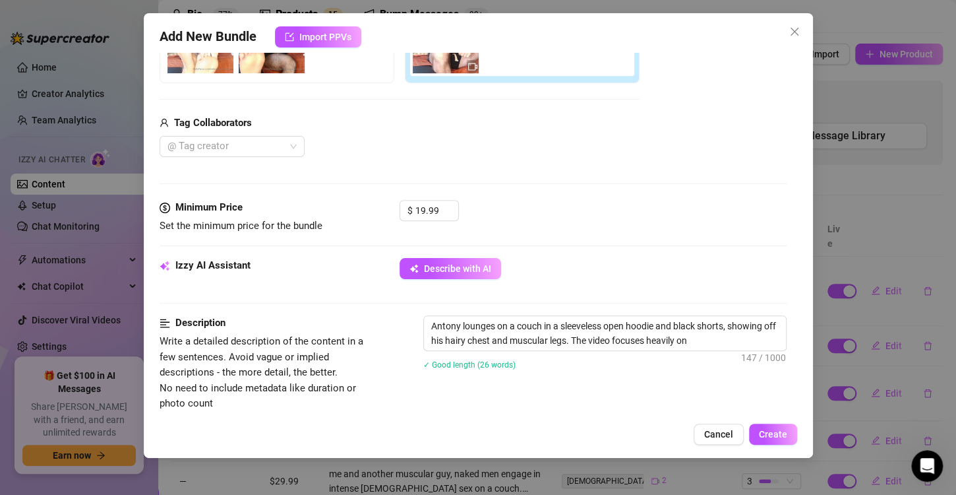
type textarea "Antony lounges on a couch in a sleeveless open hoodie and black shorts, showing…"
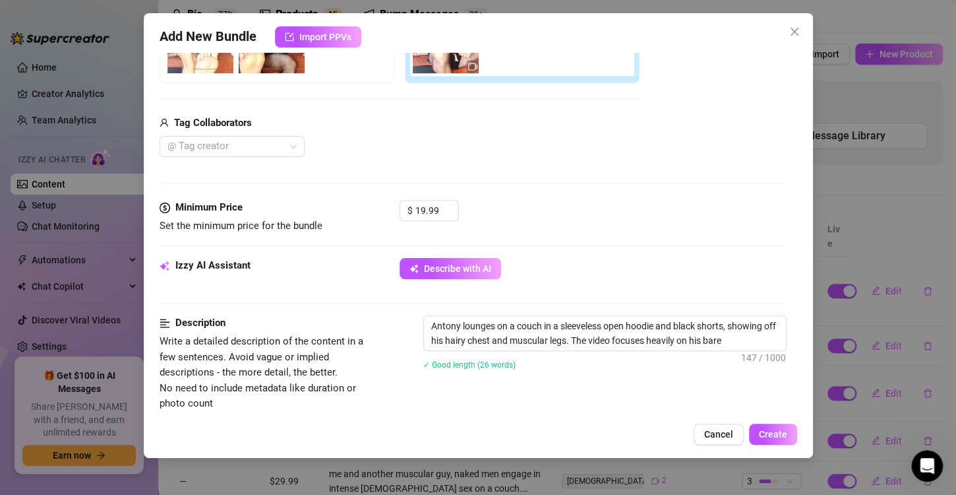
type textarea "Antony lounges on a couch in a sleeveless open hoodie and black shorts, showing…"
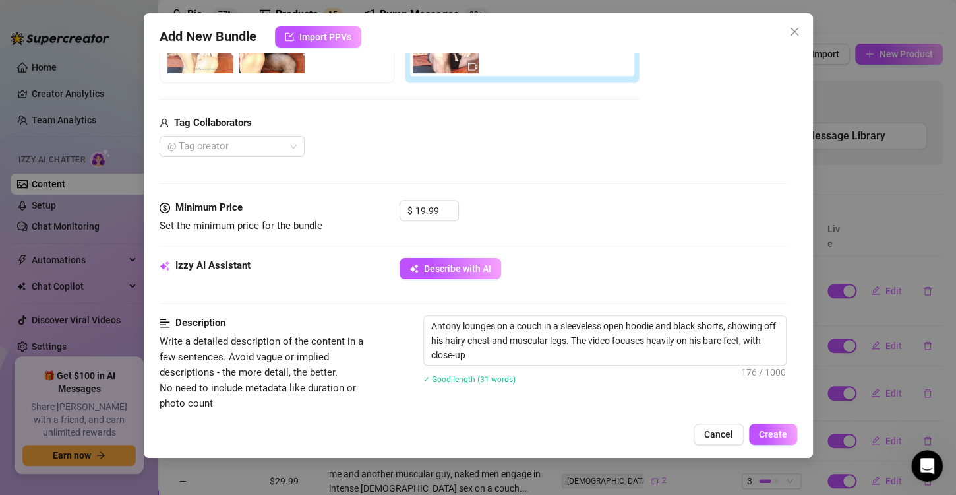
type textarea "Antony lounges on a couch in a sleeveless open hoodie and black shorts, showing…"
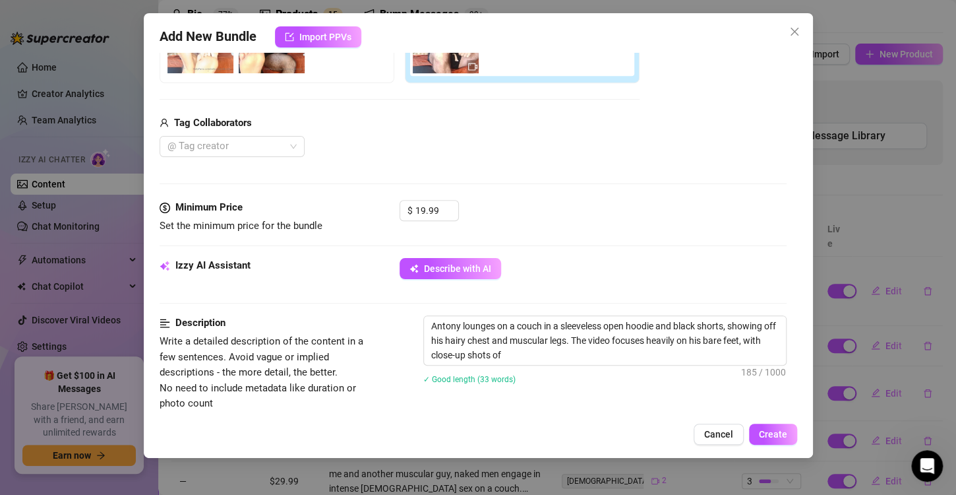
type textarea "Antony lounges on a couch in a sleeveless open hoodie and black shorts, showing…"
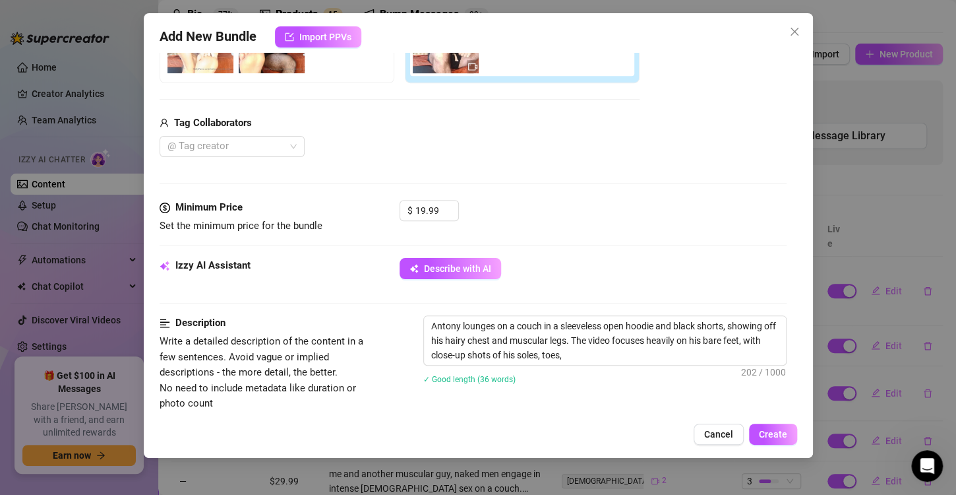
type textarea "Antony lounges on a couch in a sleeveless open hoodie and black shorts, showing…"
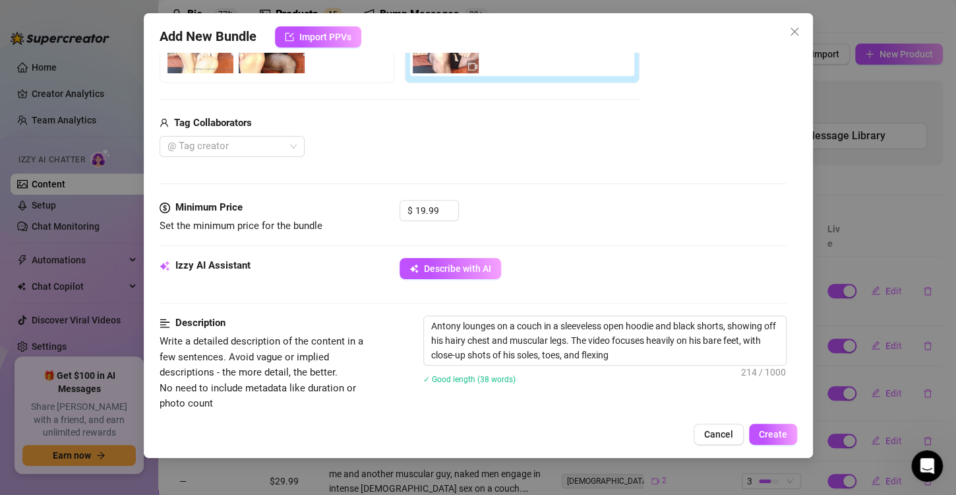
type textarea "Antony lounges on a couch in a sleeveless open hoodie and black shorts, showing…"
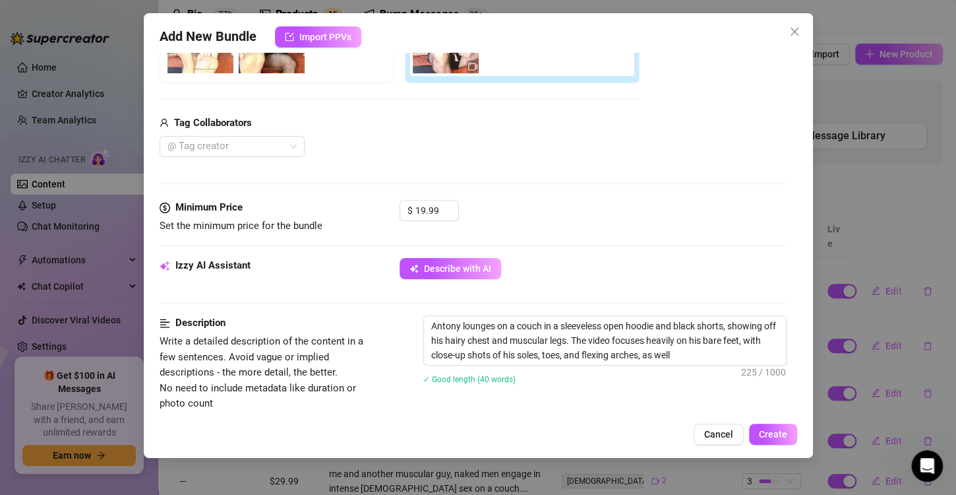
type textarea "Antony lounges on a couch in a sleeveless open hoodie and black shorts, showing…"
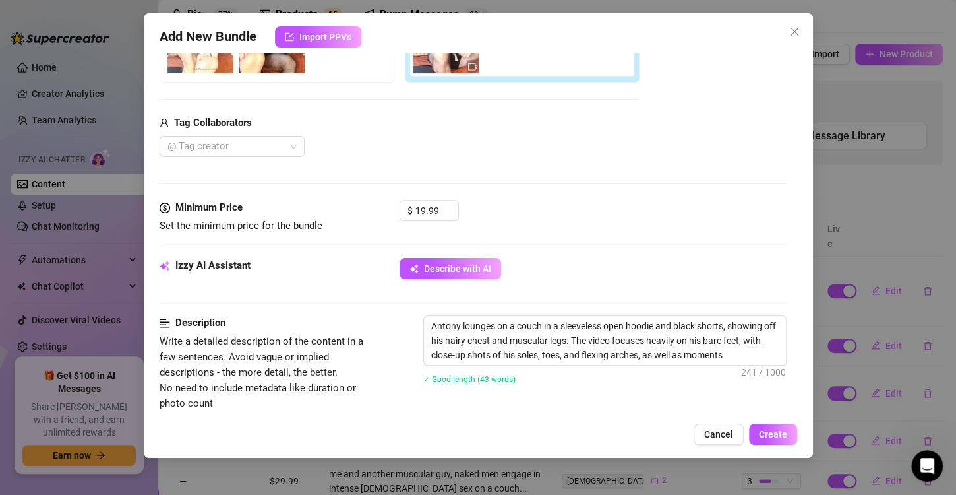
type textarea "Antony lounges on a couch in a sleeveless open hoodie and black shorts, showing…"
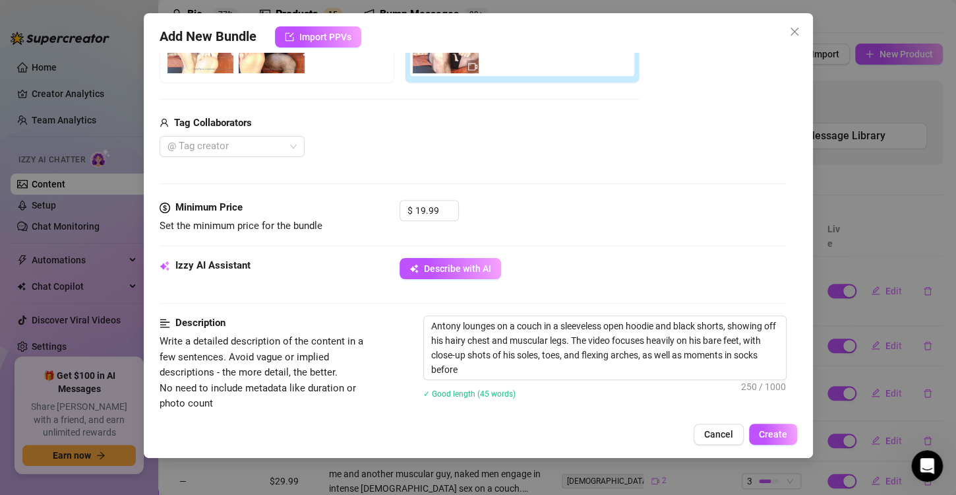
type textarea "Antony lounges on a couch in a sleeveless open hoodie and black shorts, showing…"
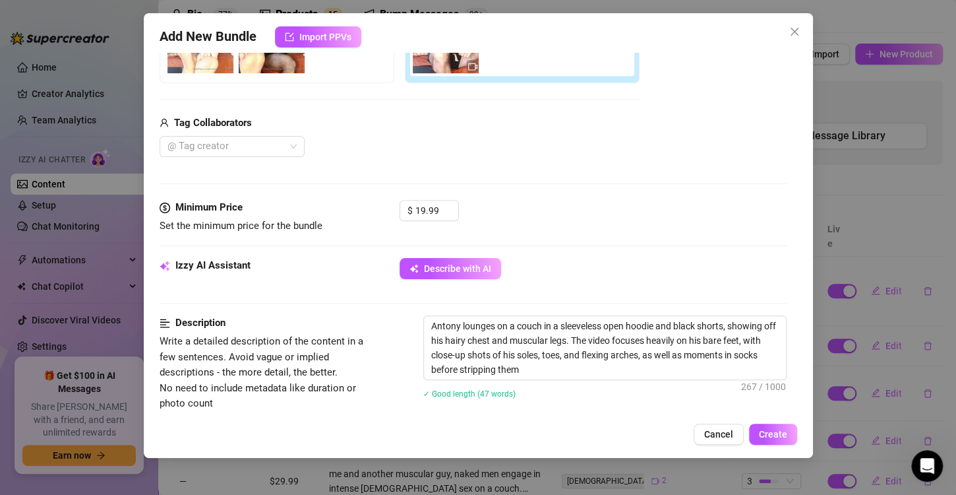
type textarea "Antony lounges on a couch in a sleeveless open hoodie and black shorts, showing…"
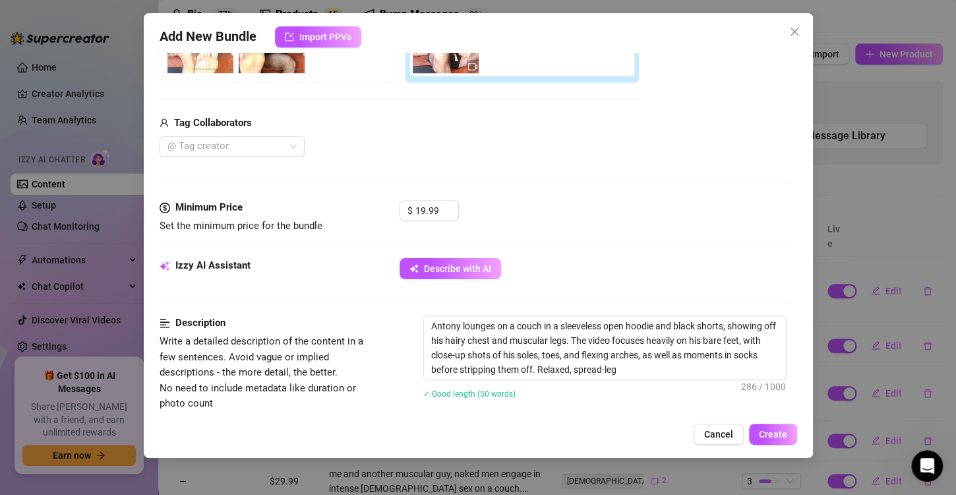
type textarea "Antony lounges on a couch in a sleeveless open hoodie and black shorts, showing…"
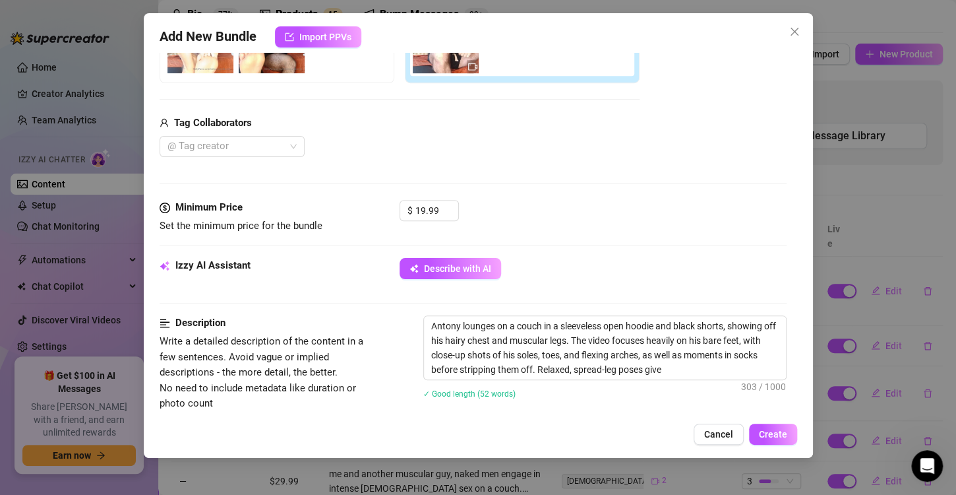
type textarea "Antony lounges on a couch in a sleeveless open hoodie and black shorts, showing…"
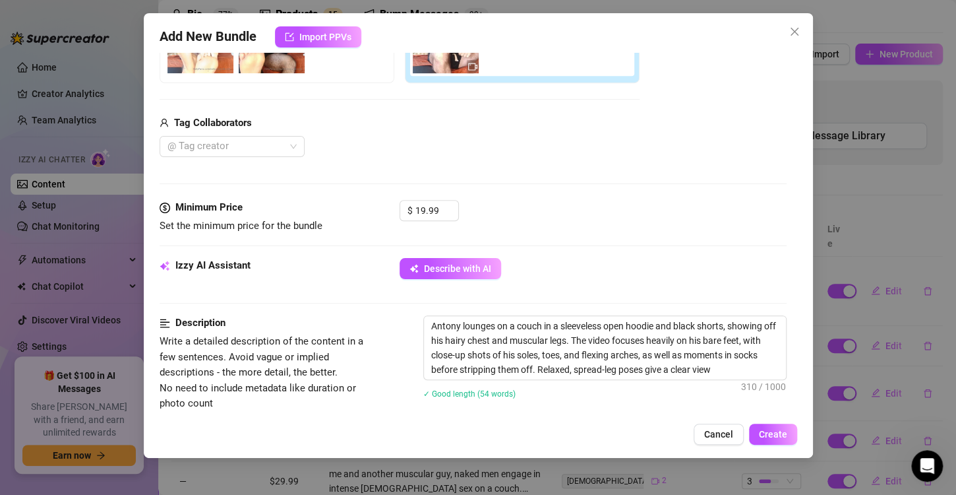
type textarea "Antony lounges on a couch in a sleeveless open hoodie and black shorts, showing…"
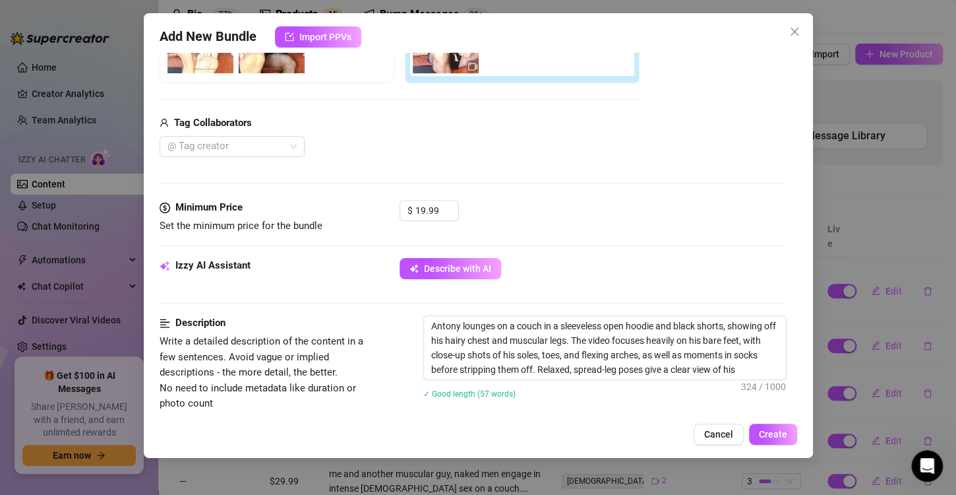
type textarea "Antony lounges on a couch in a sleeveless open hoodie and black shorts, showing…"
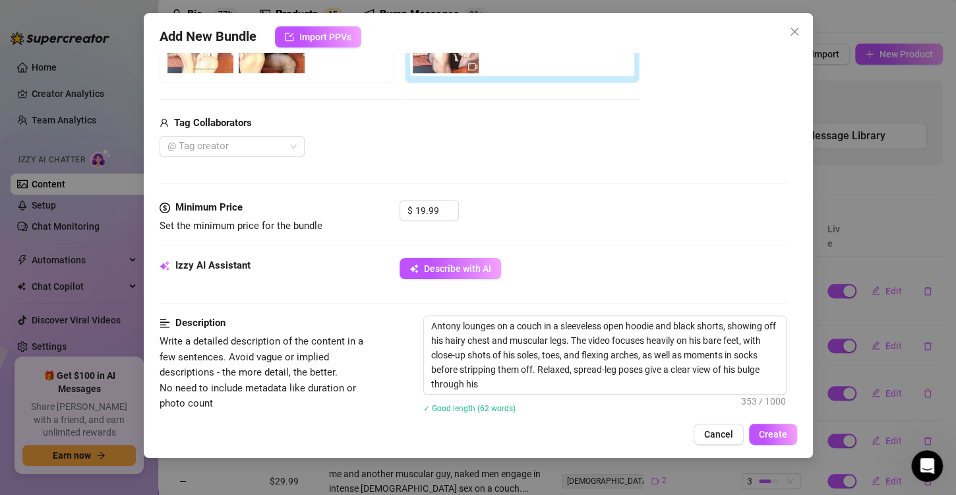
type textarea "Antony lounges on a couch in a sleeveless open hoodie and black shorts, showing…"
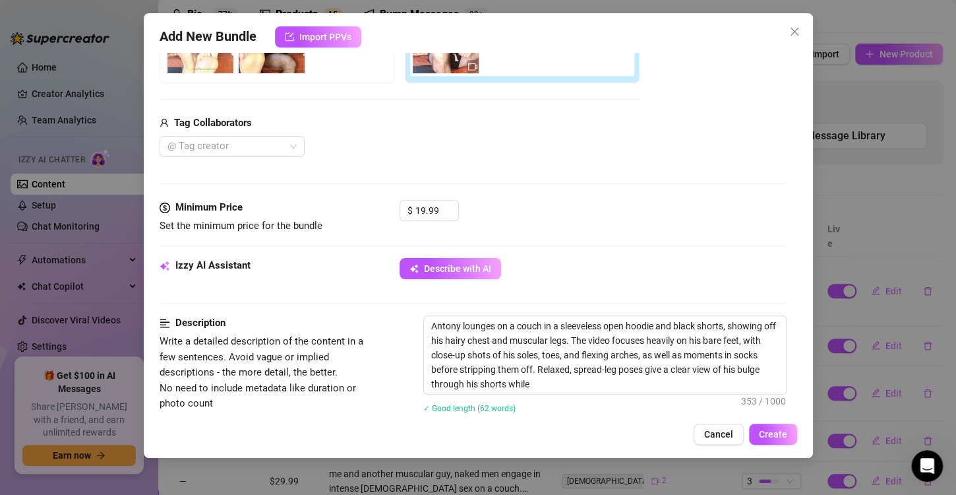
type textarea "Antony lounges on a couch in a sleeveless open hoodie and black shorts, showing…"
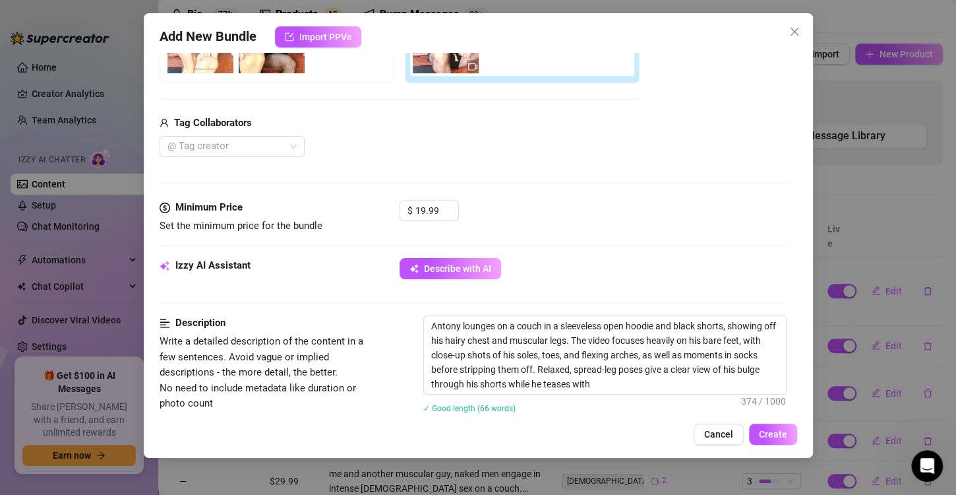
type textarea "Antony lounges on a couch in a sleeveless open hoodie and black shorts, showing…"
drag, startPoint x: 672, startPoint y: 325, endPoint x: 557, endPoint y: 328, distance: 115.5
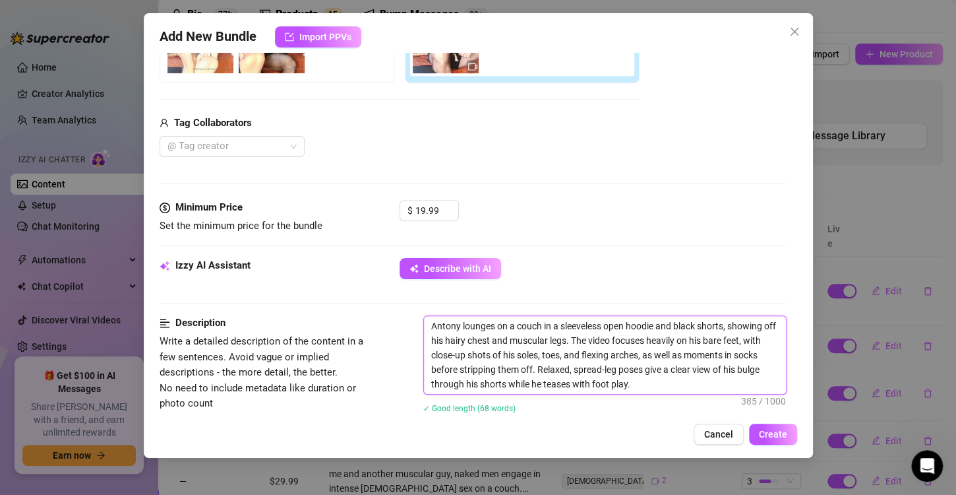
click at [557, 328] on textarea "Antony lounges on a couch in a sleeveless open hoodie and black shorts, showing…" at bounding box center [605, 355] width 362 height 78
type textarea "Antony lounges on a couch in a black shorts, showing off his hairy chest and mu…"
type textarea "Antony lounges on a couch in black shorts, showing off his hairy chest and musc…"
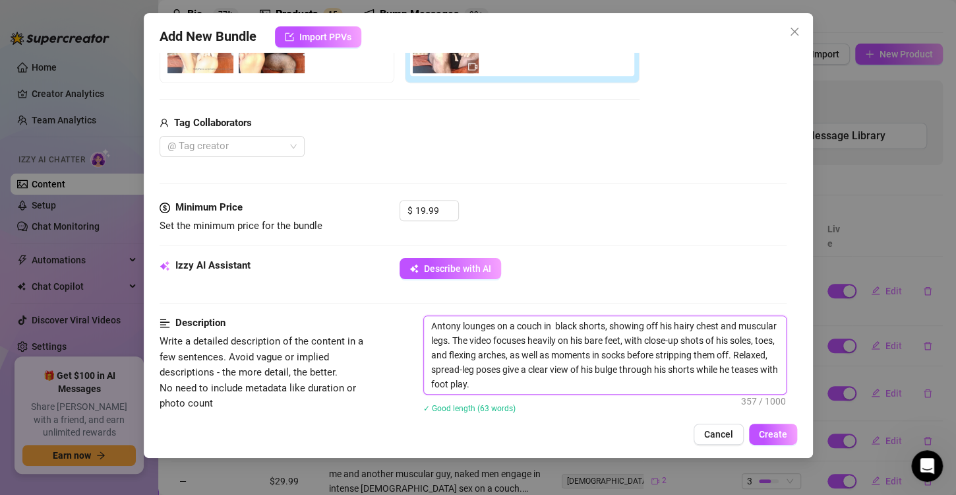
type textarea "Antony lounges on a couch in black shorts, showing off his hairy chest and musc…"
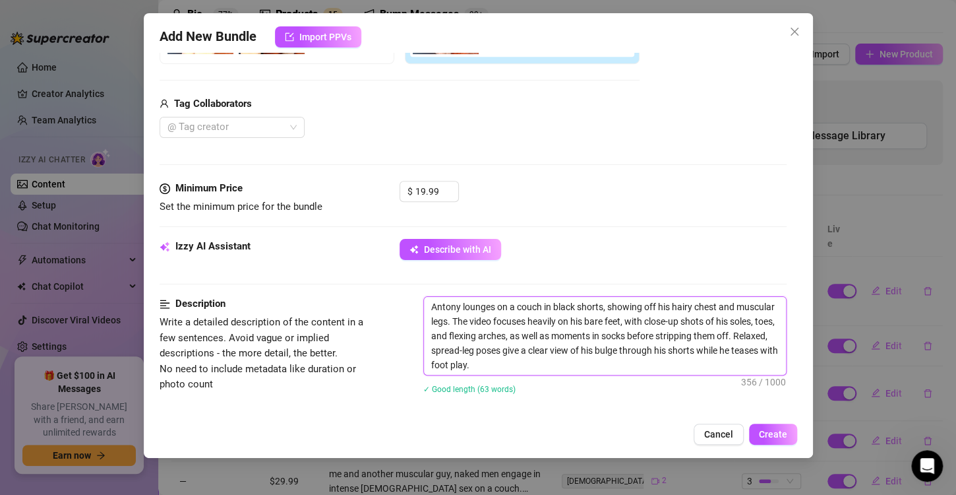
click at [652, 369] on textarea "Antony lounges on a couch in black shorts, showing off his hairy chest and musc…" at bounding box center [605, 336] width 362 height 78
type textarea "Antony lounges on a couch in black shorts, showing off his hairy chest and musc…"
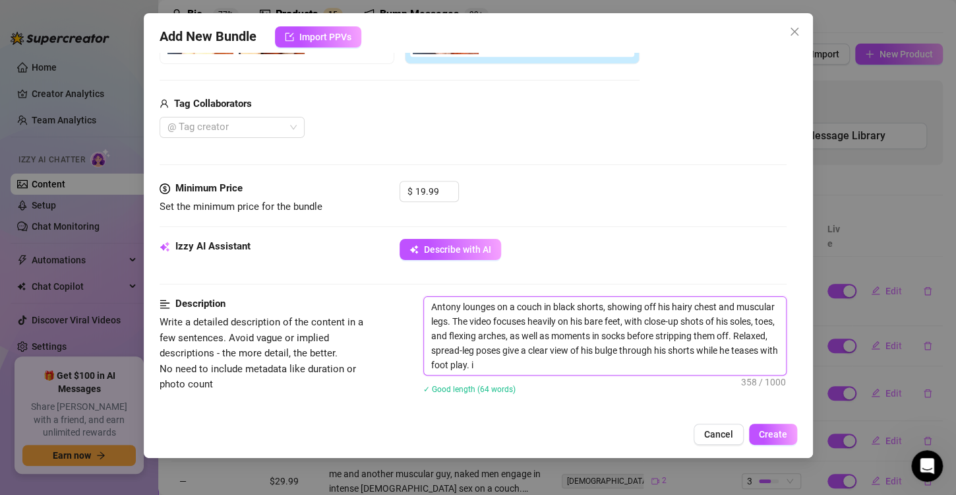
type textarea "Antony lounges on a couch in black shorts, showing off his hairy chest and musc…"
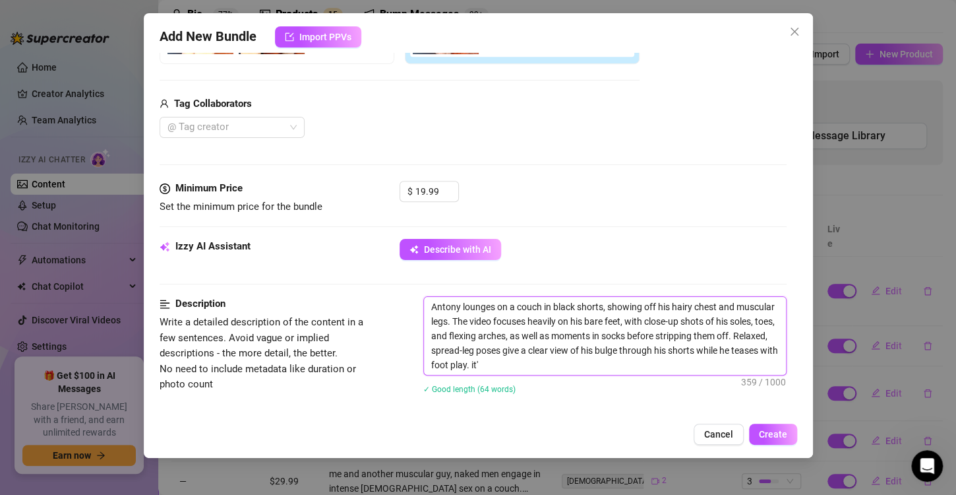
type textarea "Antony lounges on a couch in black shorts, showing off his hairy chest and musc…"
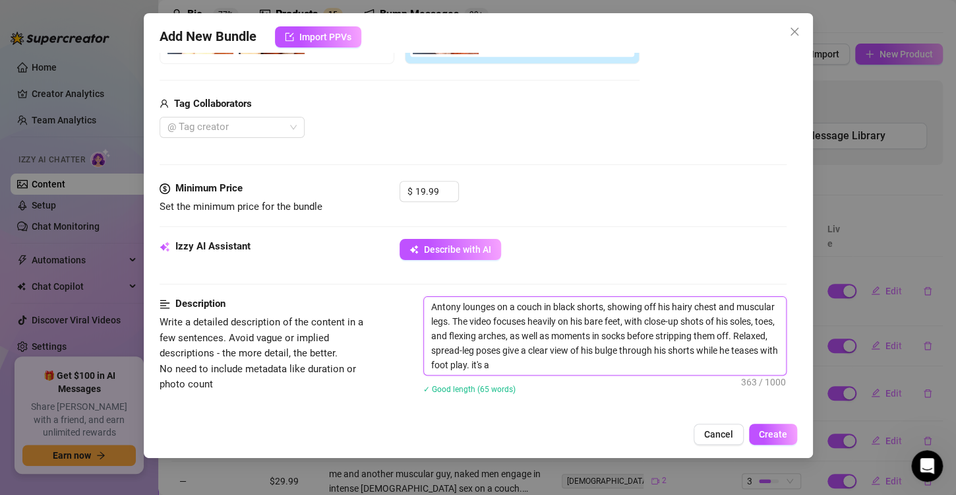
type textarea "Antony lounges on a couch in black shorts, showing off his hairy chest and musc…"
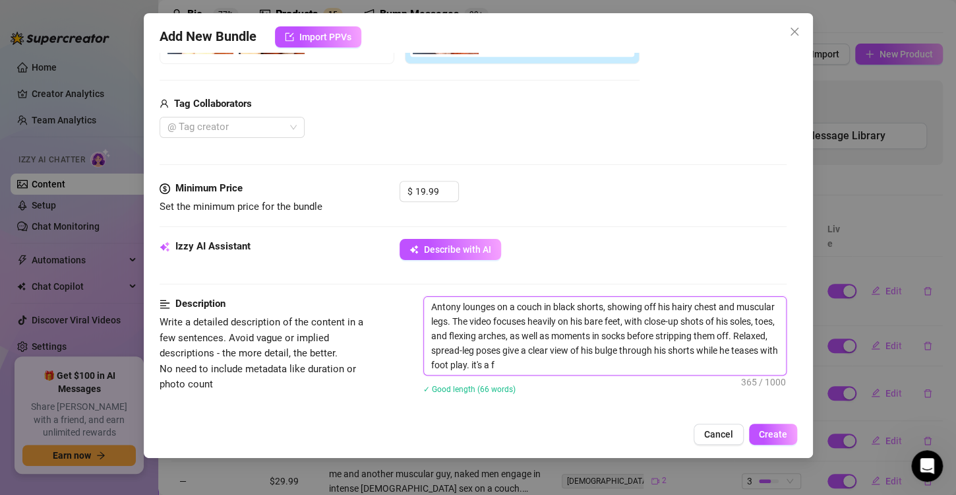
type textarea "Antony lounges on a couch in black shorts, showing off his hairy chest and musc…"
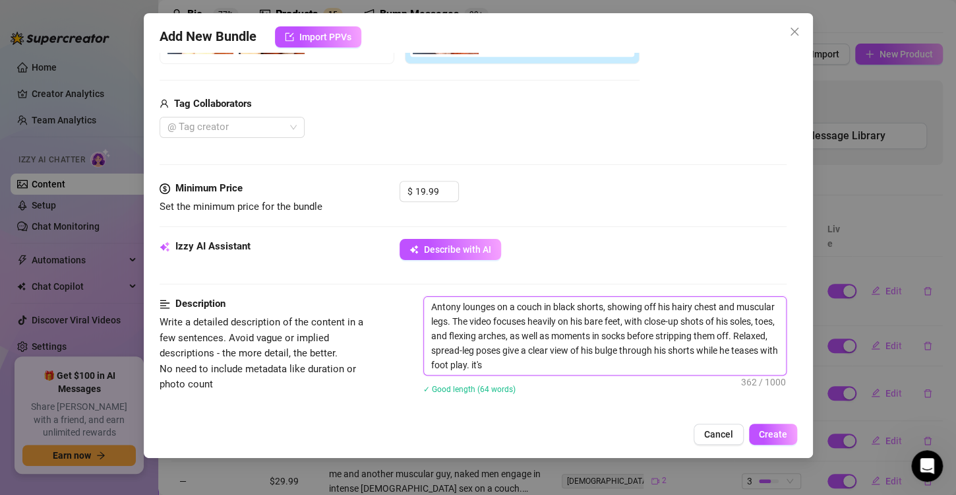
type textarea "Antony lounges on a couch in black shorts, showing off his hairy chest and musc…"
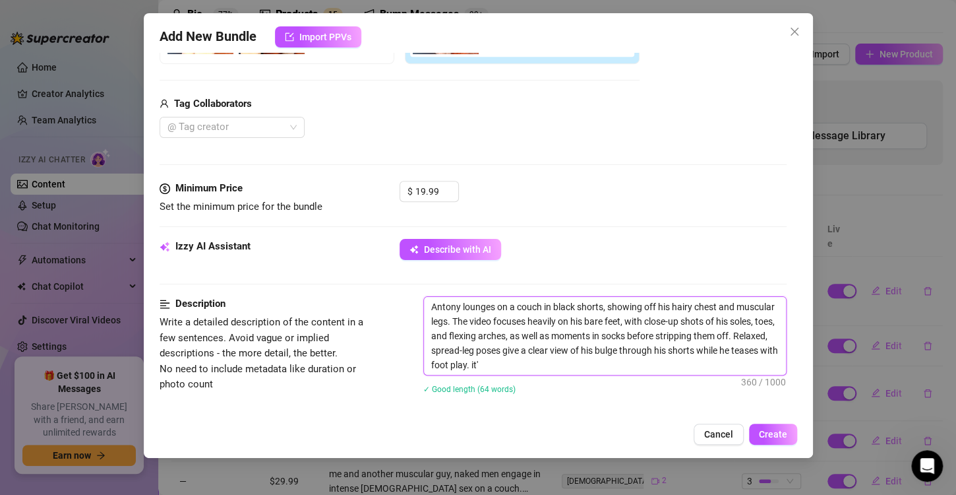
type textarea "Antony lounges on a couch in black shorts, showing off his hairy chest and musc…"
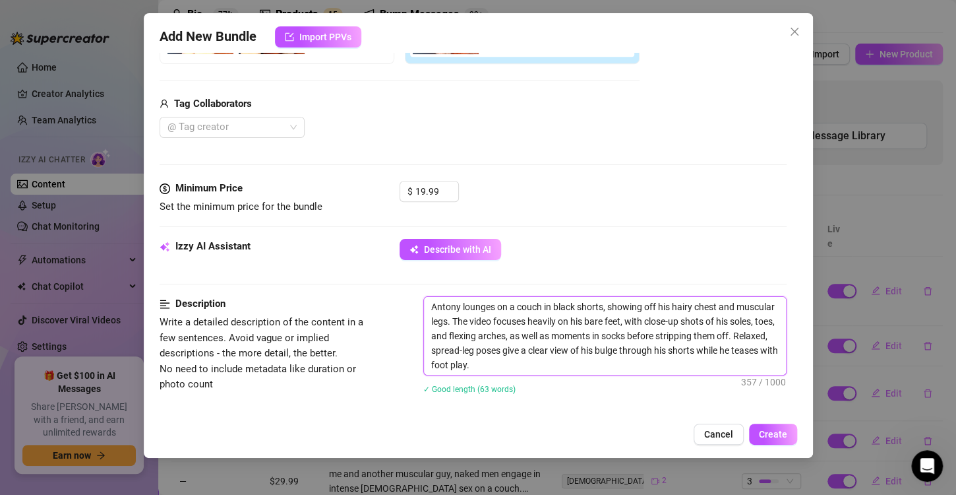
click at [429, 303] on textarea "Antony lounges on a couch in black shorts, showing off his hairy chest and musc…" at bounding box center [605, 336] width 362 height 78
type textarea "oAntony lounges on a couch in black shorts, showing off his hairy chest and mus…"
type textarea "Antony lounges on a couch in black shorts, showing off his hairy chest and musc…"
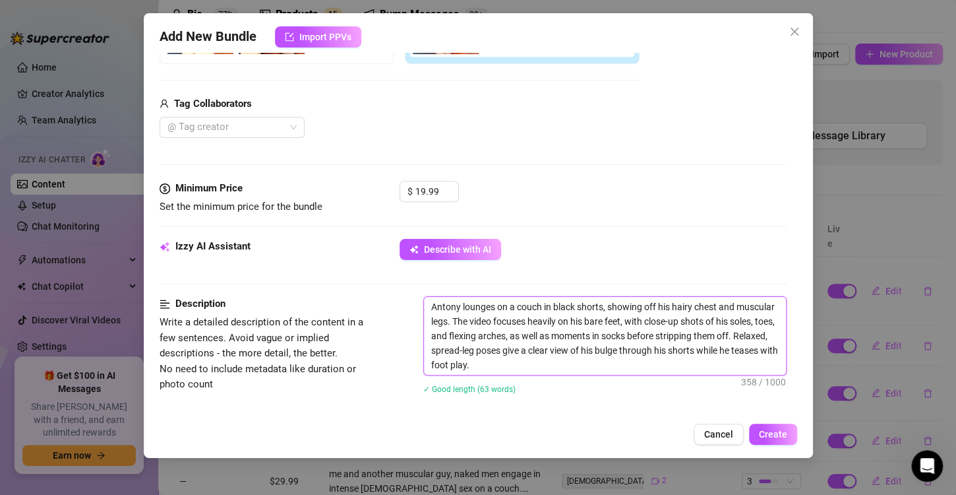
type textarea "iAntony lounges on a couch in black shorts, showing off his hairy chest and mus…"
type textarea "itAntony lounges on a couch in black shorts, showing off his hairy chest and mu…"
type textarea "it'Antony lounges on a couch in black shorts, showing off his hairy chest and m…"
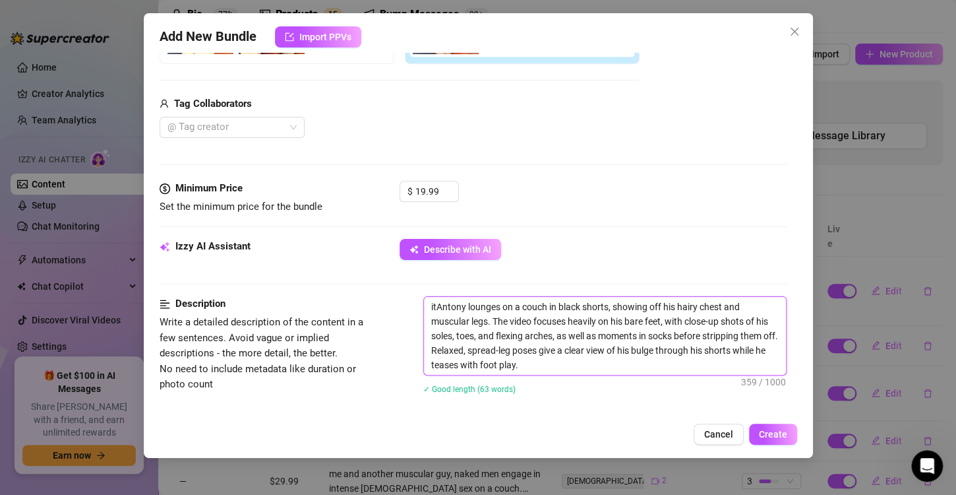
type textarea "it'Antony lounges on a couch in black shorts, showing off his hairy chest and m…"
type textarea "it'sAntony lounges on a couch in black shorts, showing off his hairy chest and …"
type textarea "it's Antony lounges on a couch in black shorts, showing off his hairy chest and…"
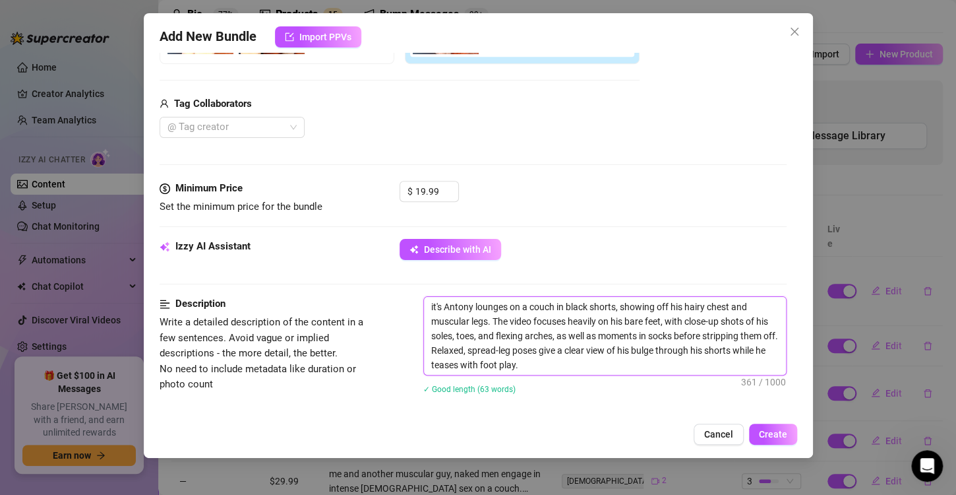
type textarea "it's aAntony lounges on a couch in black shorts, showing off his hairy chest an…"
type textarea "it's a Antony lounges on a couch in black shorts, showing off his hairy chest a…"
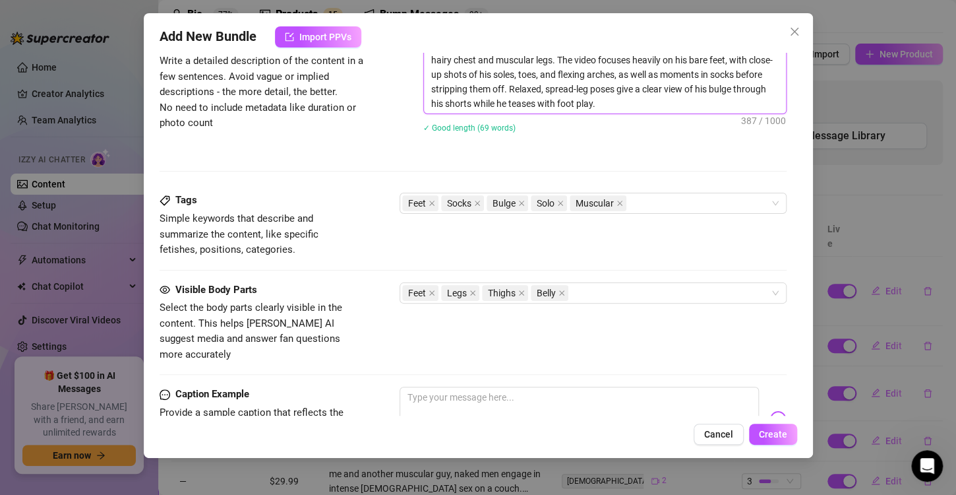
scroll to position [780, 0]
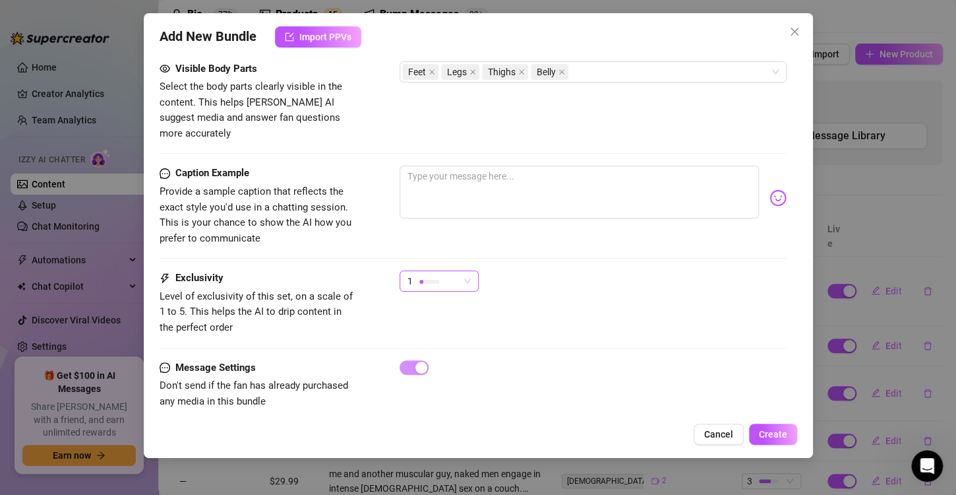
click at [448, 271] on div "1" at bounding box center [433, 281] width 51 height 20
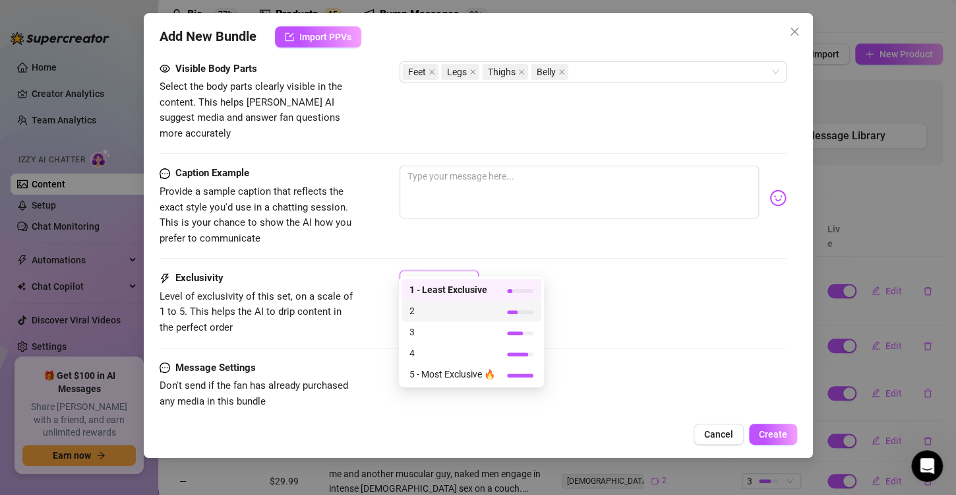
click at [482, 301] on div "2" at bounding box center [472, 310] width 140 height 21
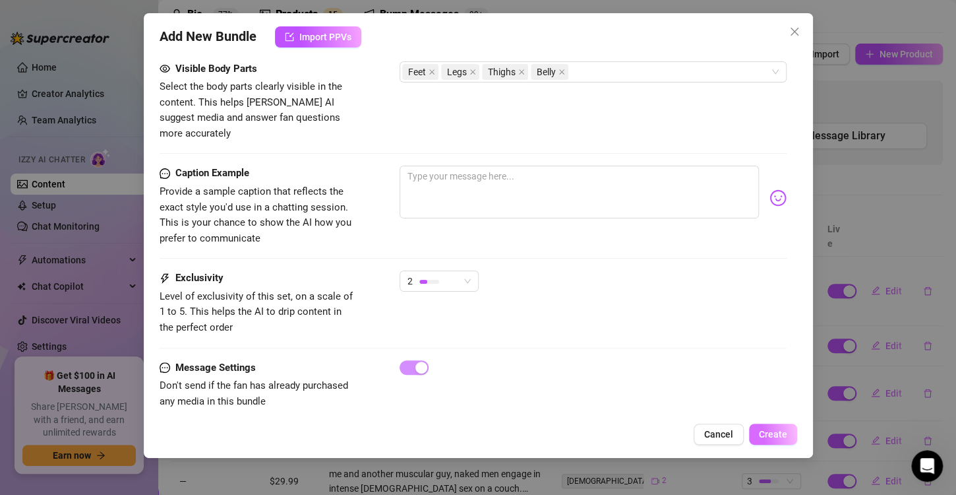
click at [775, 435] on span "Create" at bounding box center [773, 434] width 28 height 11
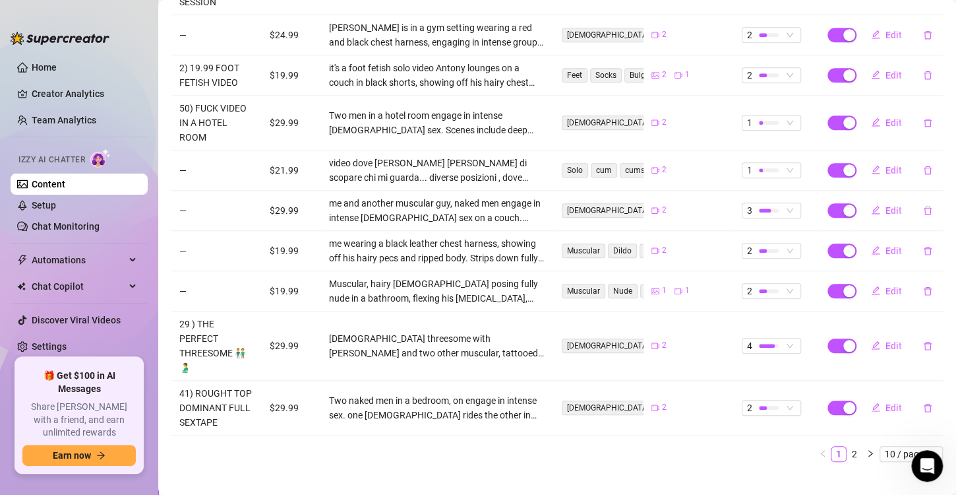
scroll to position [367, 0]
click at [848, 446] on link "2" at bounding box center [855, 453] width 15 height 15
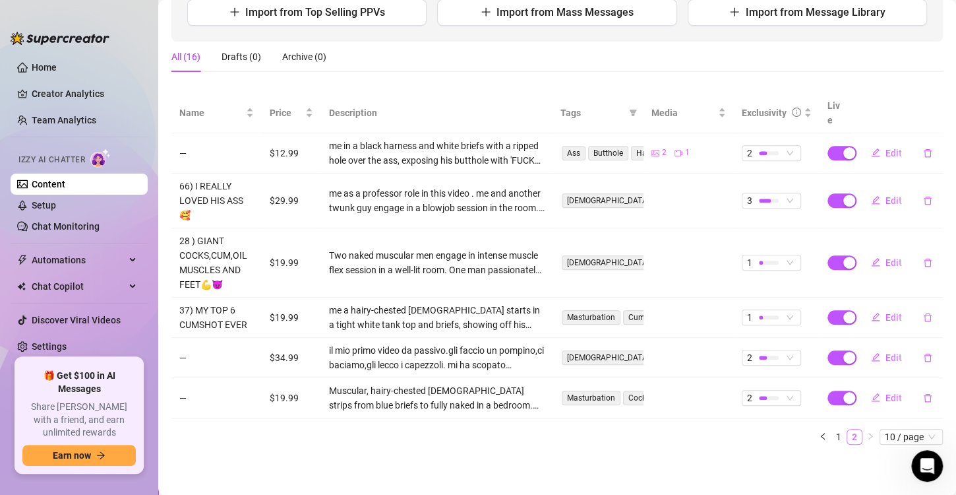
scroll to position [162, 0]
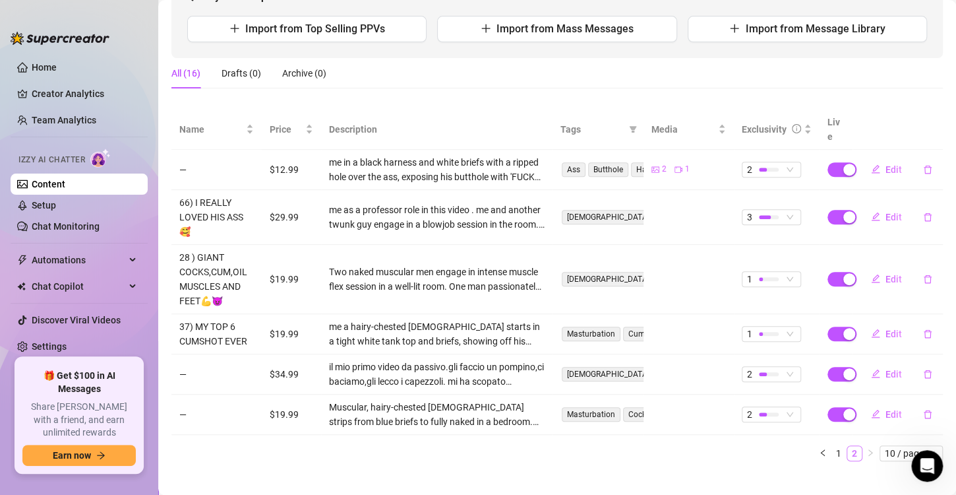
click at [848, 446] on link "2" at bounding box center [855, 453] width 15 height 15
click at [832, 446] on link "1" at bounding box center [839, 453] width 15 height 15
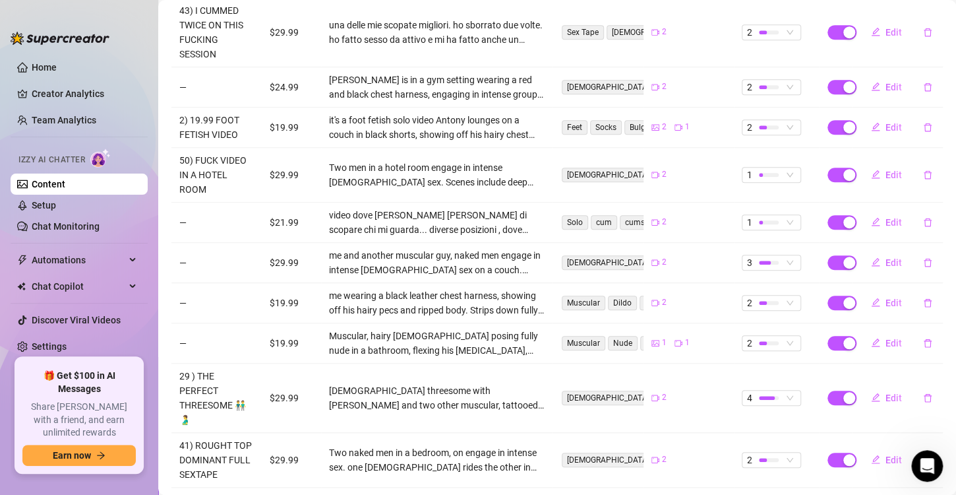
scroll to position [0, 0]
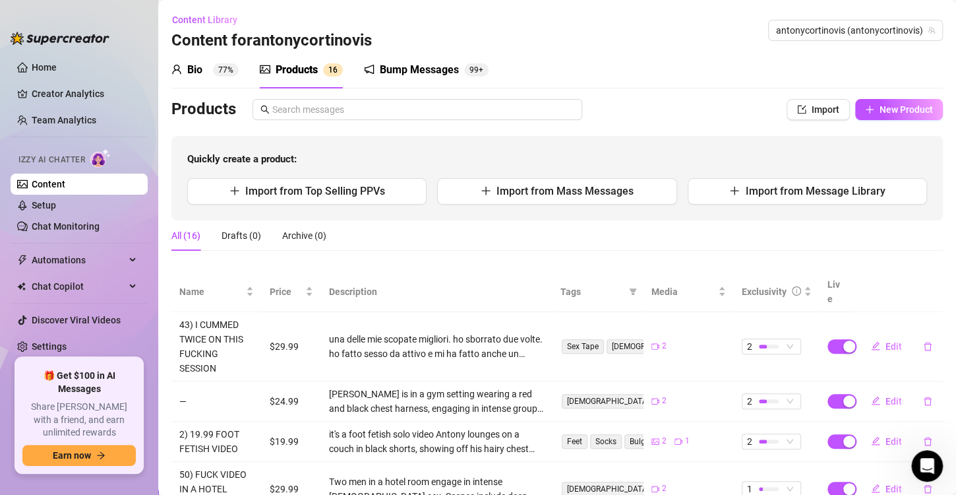
click at [898, 96] on div "Bio 77% Products 1 6 Bump Messages 99+ Bio Import Bio from other creator Person…" at bounding box center [557, 444] width 772 height 787
click at [896, 108] on span "New Product" at bounding box center [906, 109] width 53 height 11
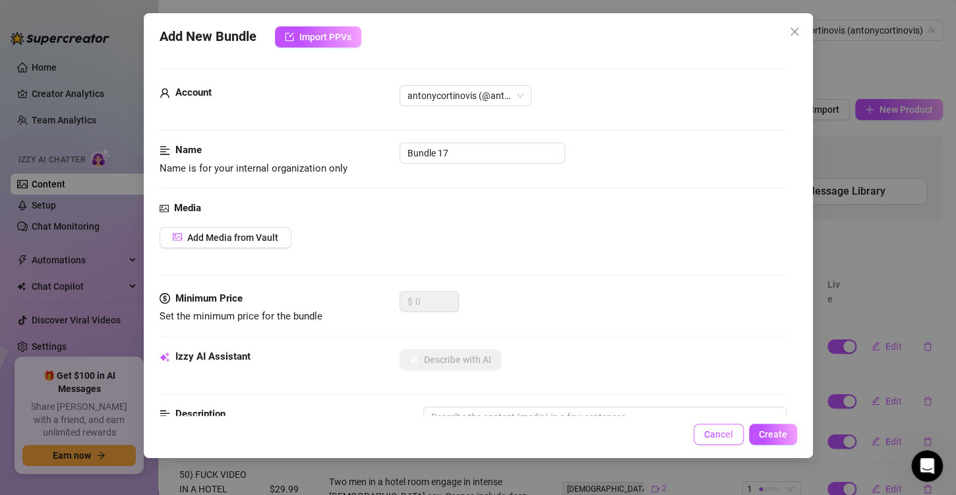
click at [707, 427] on button "Cancel" at bounding box center [719, 433] width 50 height 21
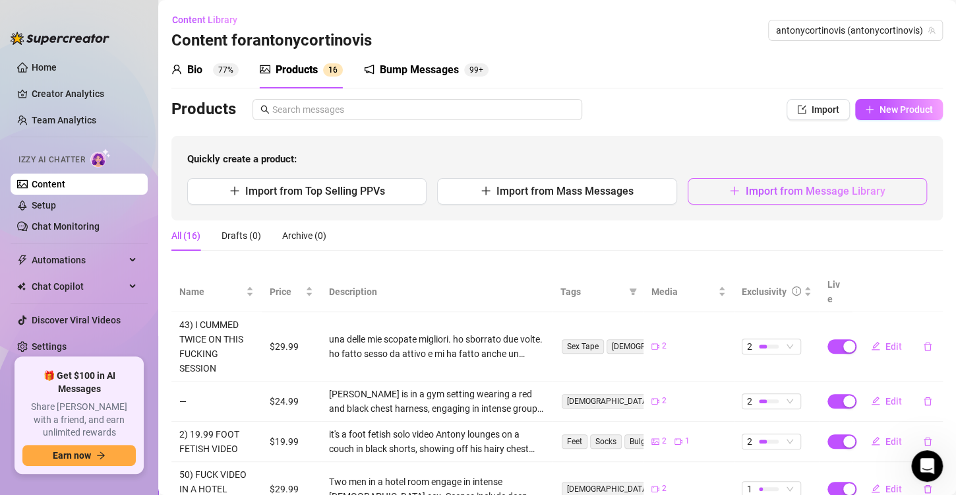
click at [770, 195] on span "Import from Message Library" at bounding box center [815, 191] width 140 height 13
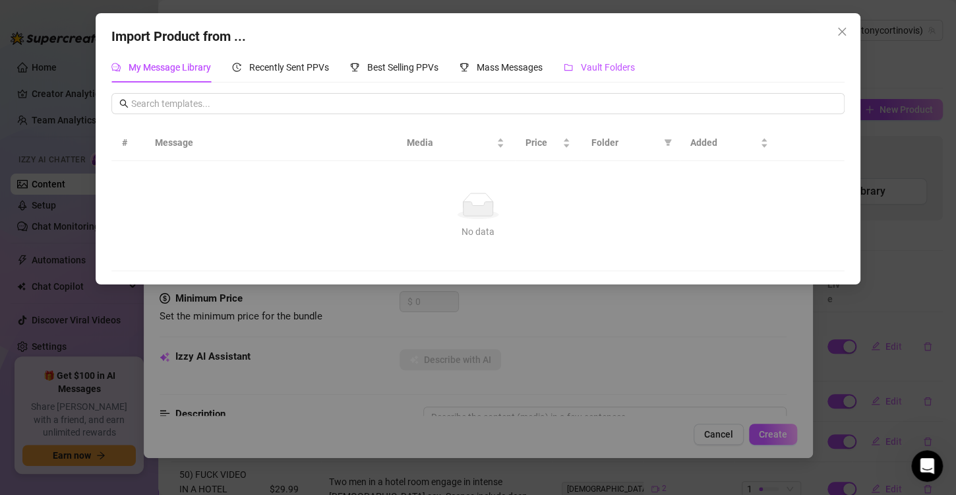
click at [582, 67] on div "Vault Folders" at bounding box center [599, 67] width 71 height 15
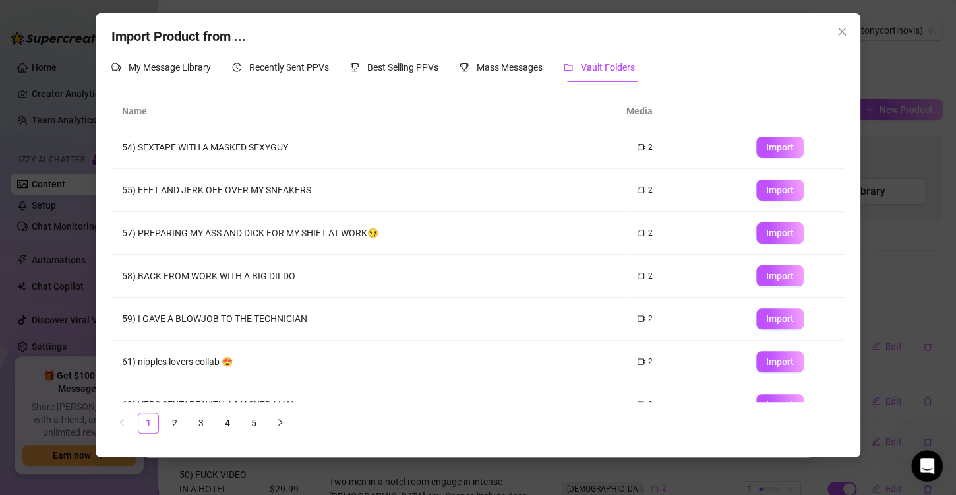
scroll to position [155, 0]
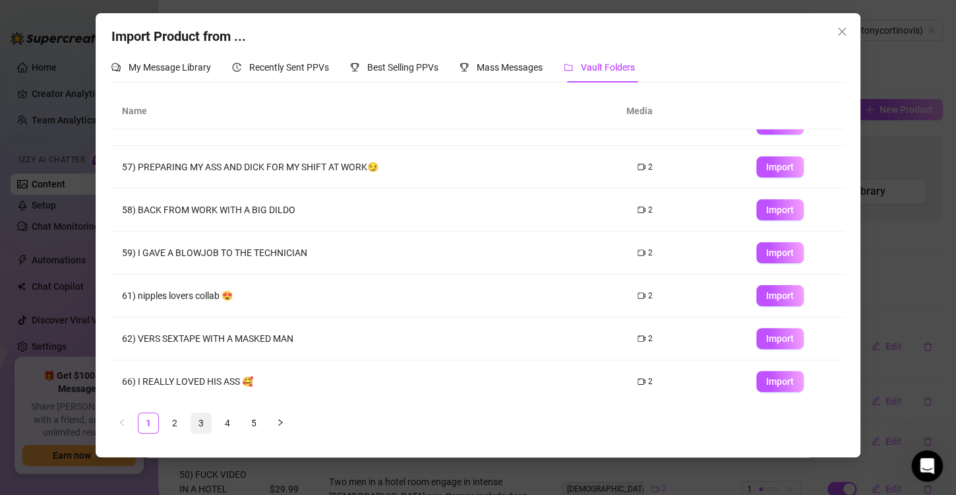
click at [205, 424] on link "3" at bounding box center [201, 423] width 20 height 20
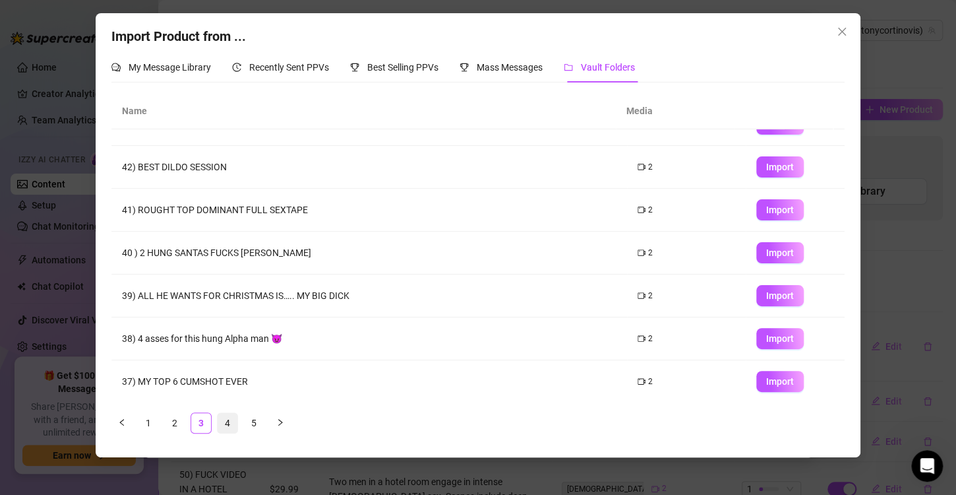
click at [229, 421] on link "4" at bounding box center [228, 423] width 20 height 20
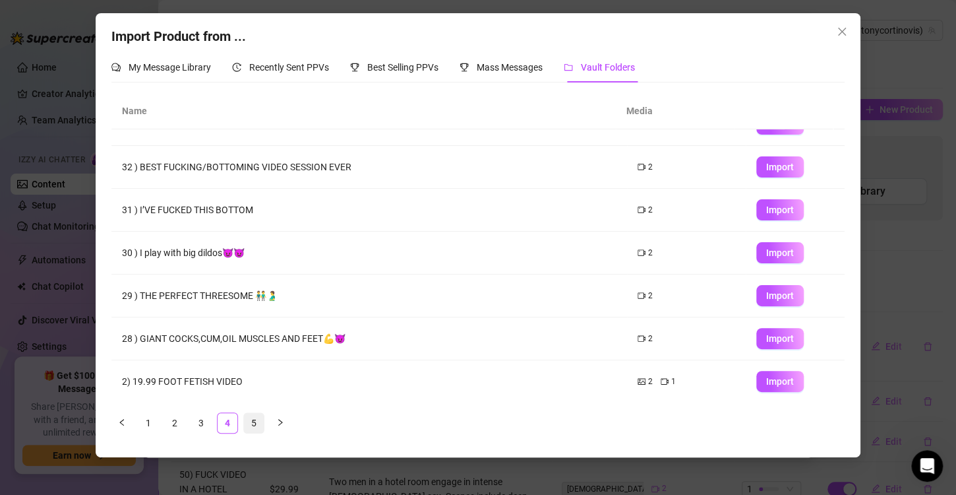
click at [249, 426] on link "5" at bounding box center [254, 423] width 20 height 20
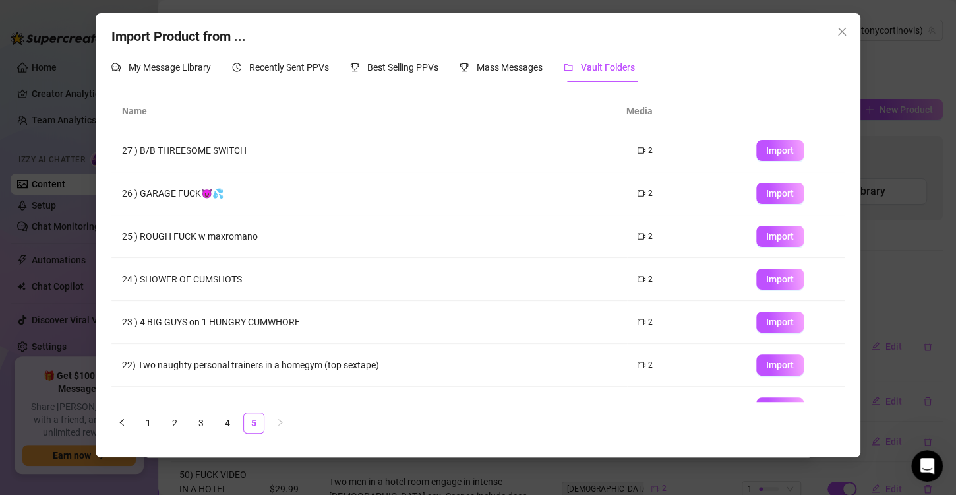
scroll to position [26, 0]
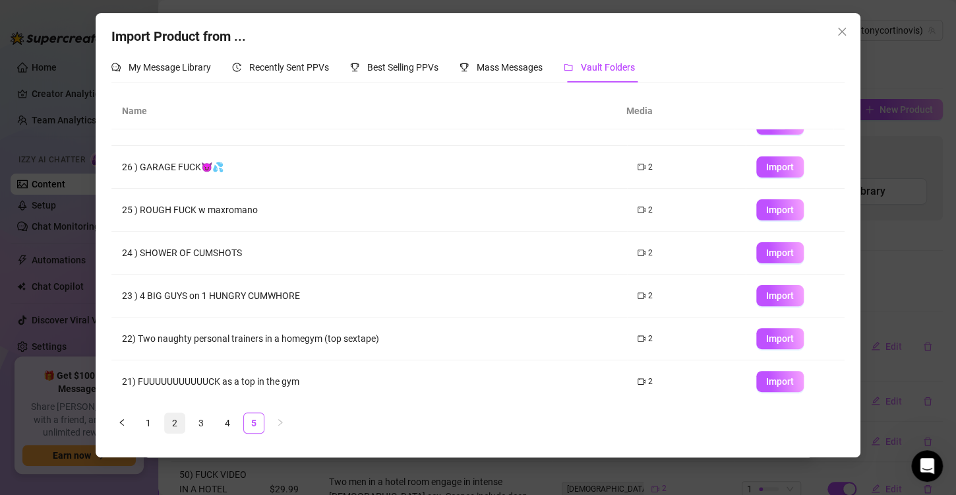
click at [181, 420] on link "2" at bounding box center [175, 423] width 20 height 20
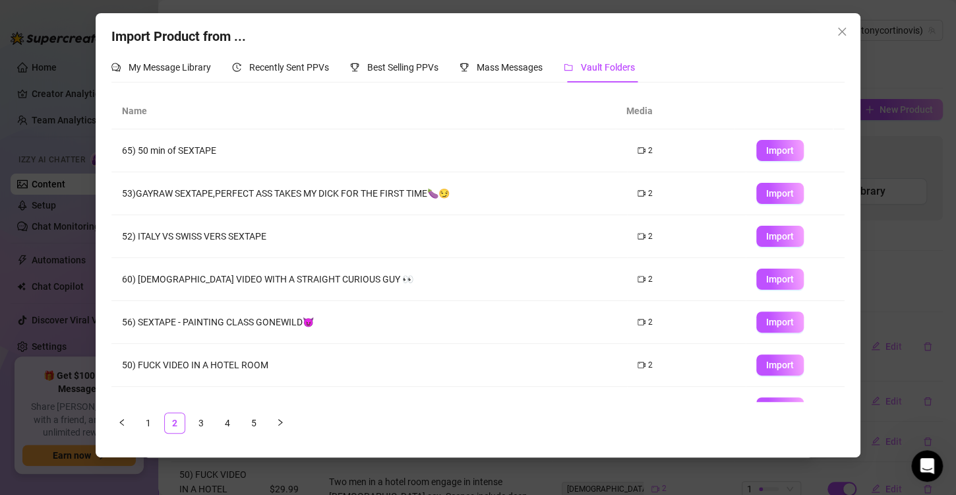
scroll to position [155, 0]
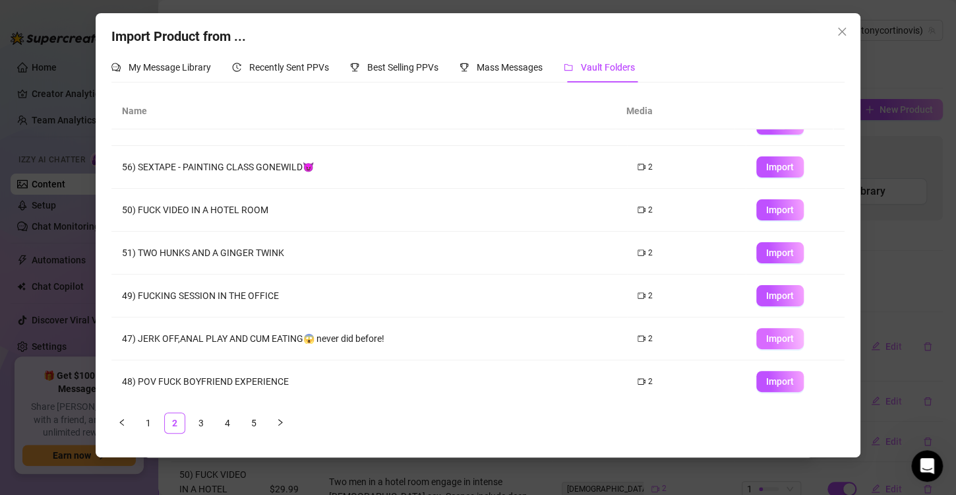
click at [768, 336] on span "Import" at bounding box center [780, 338] width 28 height 11
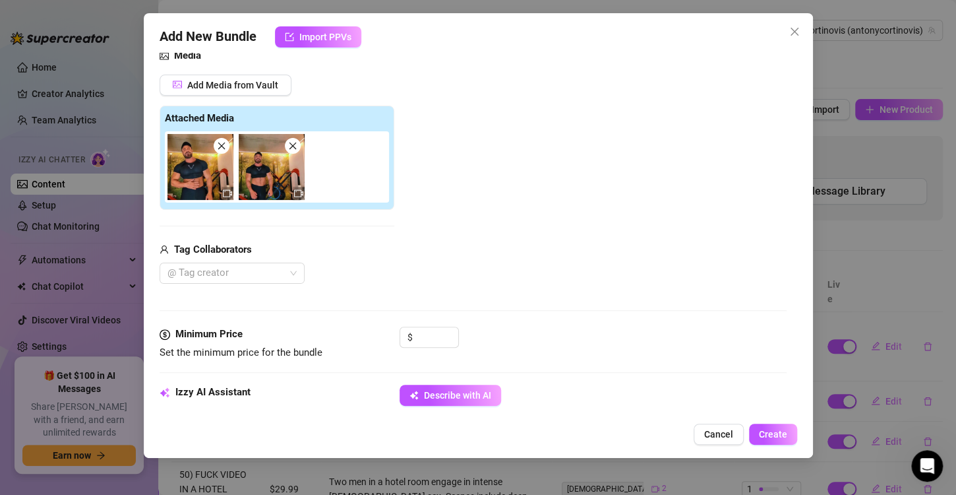
scroll to position [152, 0]
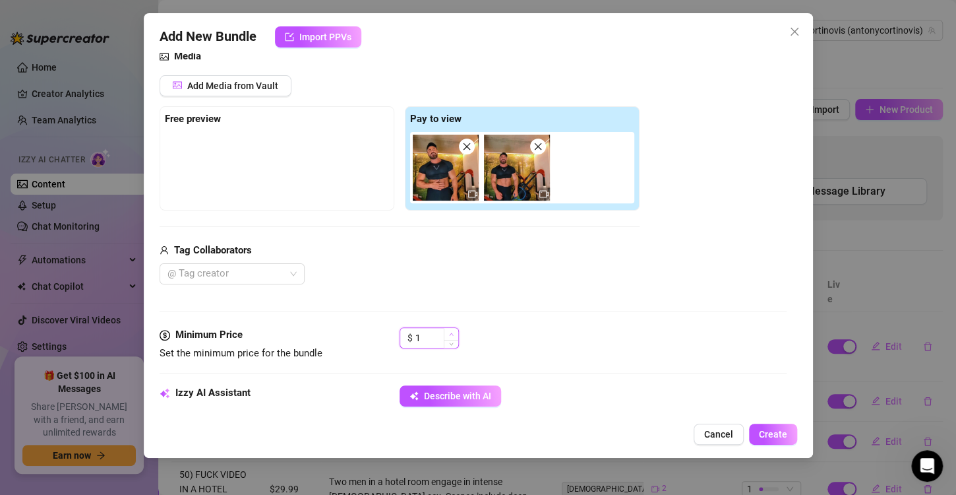
click at [445, 332] on span "Increase Value" at bounding box center [451, 334] width 15 height 12
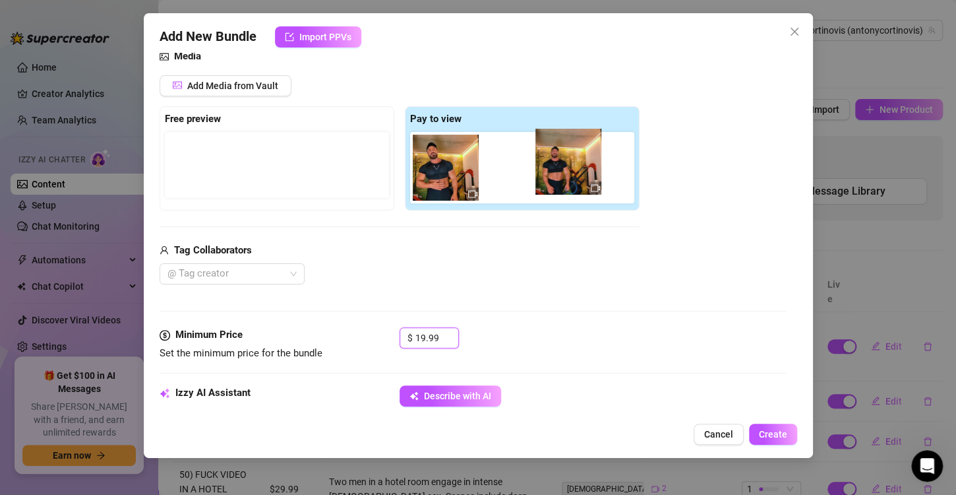
drag, startPoint x: 498, startPoint y: 187, endPoint x: 540, endPoint y: 183, distance: 42.4
click at [540, 183] on div at bounding box center [525, 167] width 230 height 71
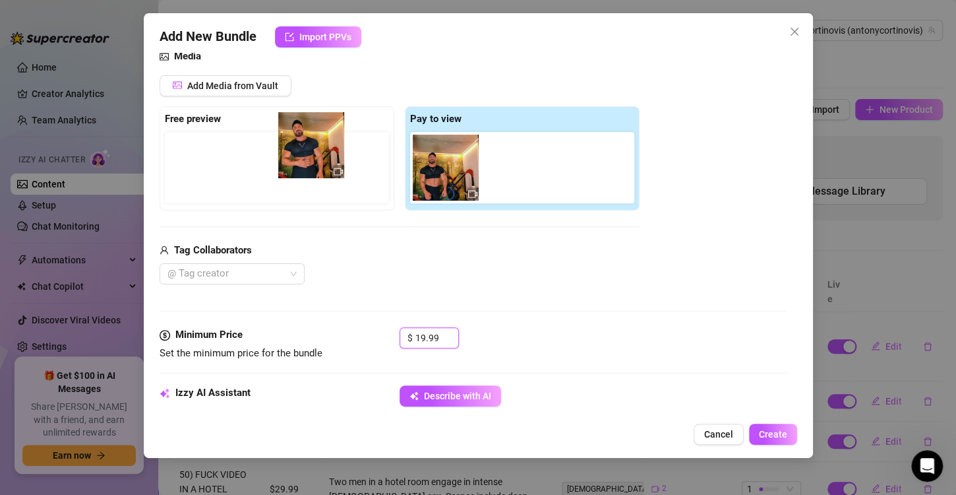
drag, startPoint x: 461, startPoint y: 185, endPoint x: 319, endPoint y: 165, distance: 143.9
click at [319, 165] on div "Free preview Pay to view" at bounding box center [400, 158] width 480 height 104
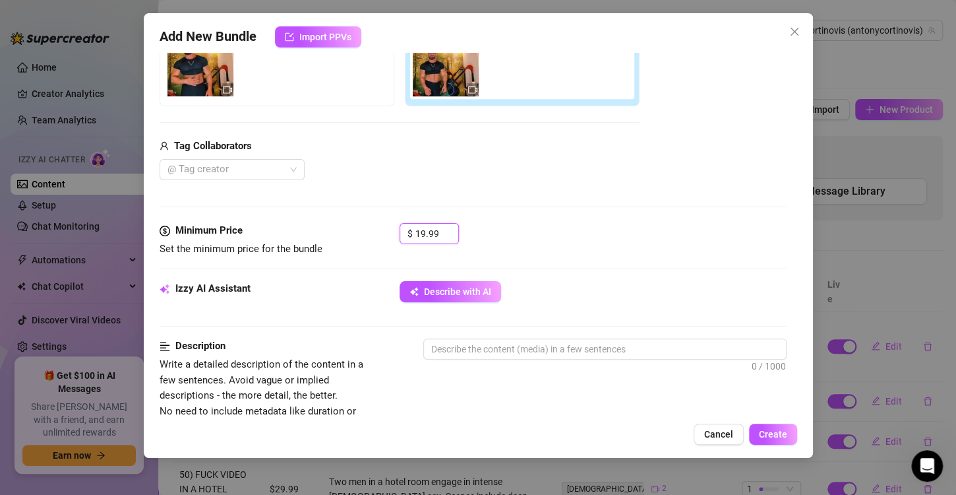
scroll to position [294, 0]
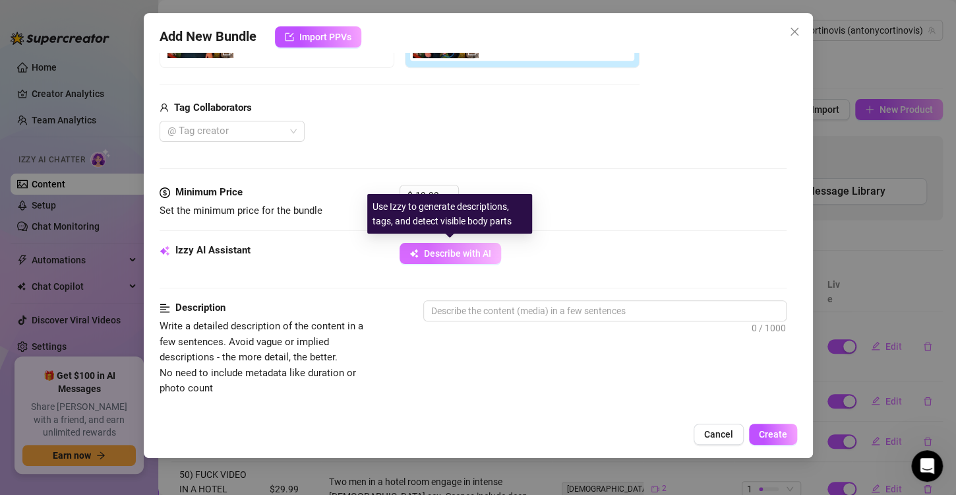
click at [466, 255] on span "Describe with AI" at bounding box center [457, 253] width 67 height 11
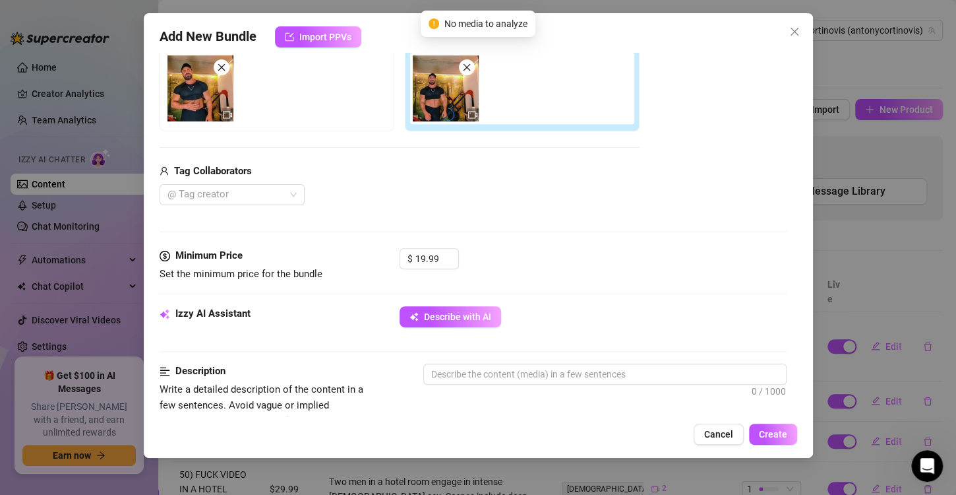
scroll to position [229, 0]
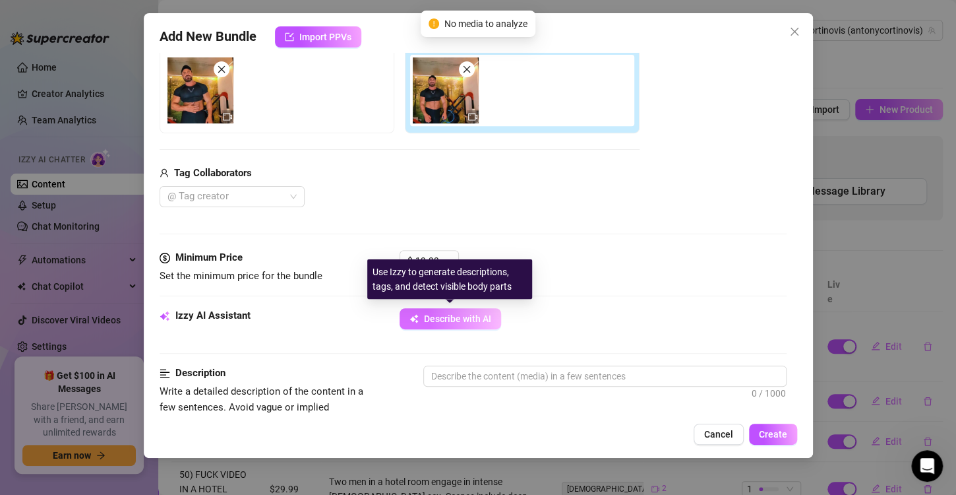
click at [452, 316] on span "Describe with AI" at bounding box center [457, 318] width 67 height 11
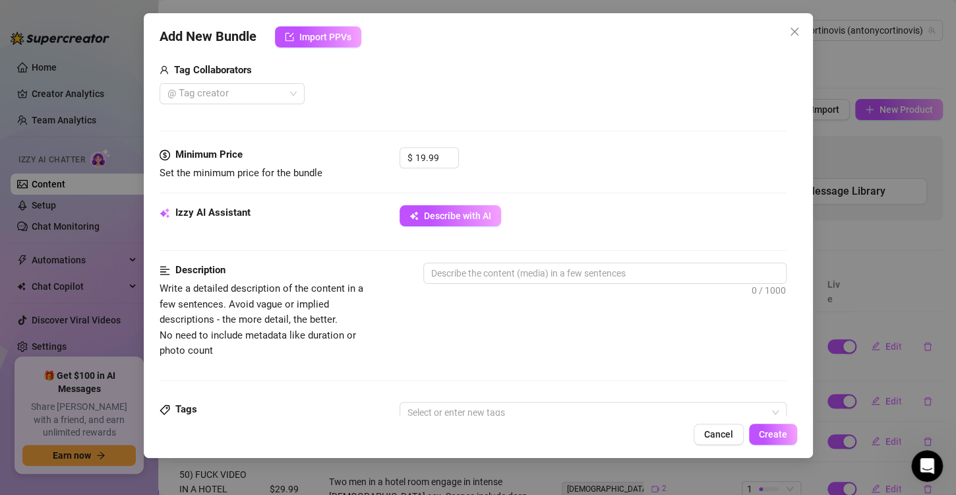
scroll to position [332, 0]
click at [602, 274] on textarea at bounding box center [605, 273] width 362 height 20
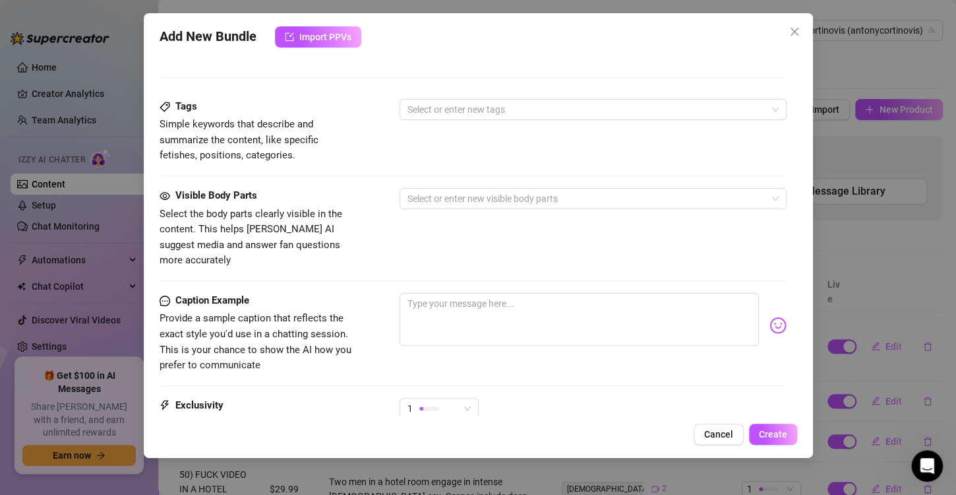
scroll to position [635, 0]
click at [520, 201] on div at bounding box center [586, 198] width 368 height 18
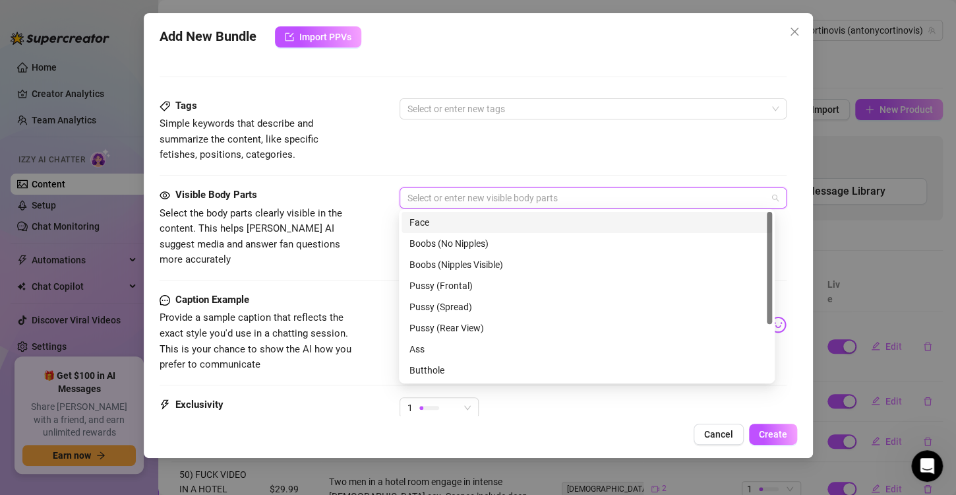
click at [492, 220] on div "Face" at bounding box center [587, 222] width 355 height 15
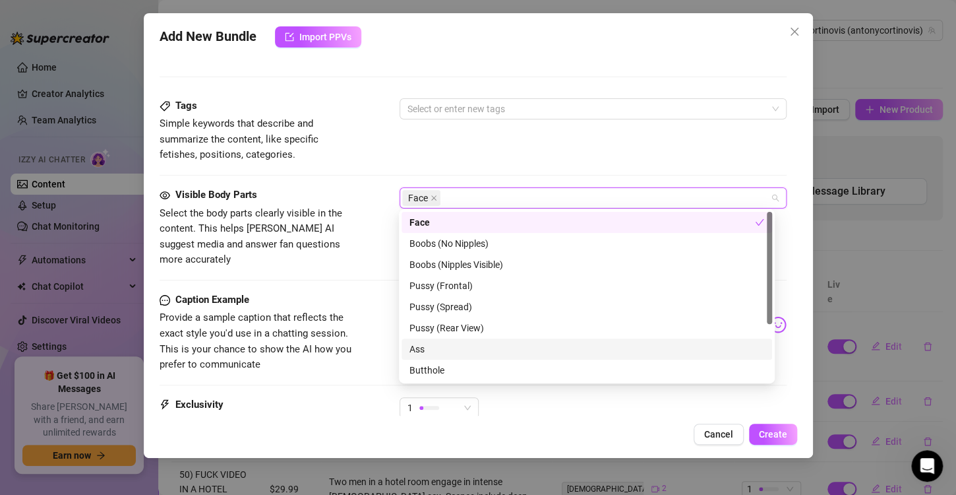
click at [472, 344] on div "Ass" at bounding box center [587, 349] width 355 height 15
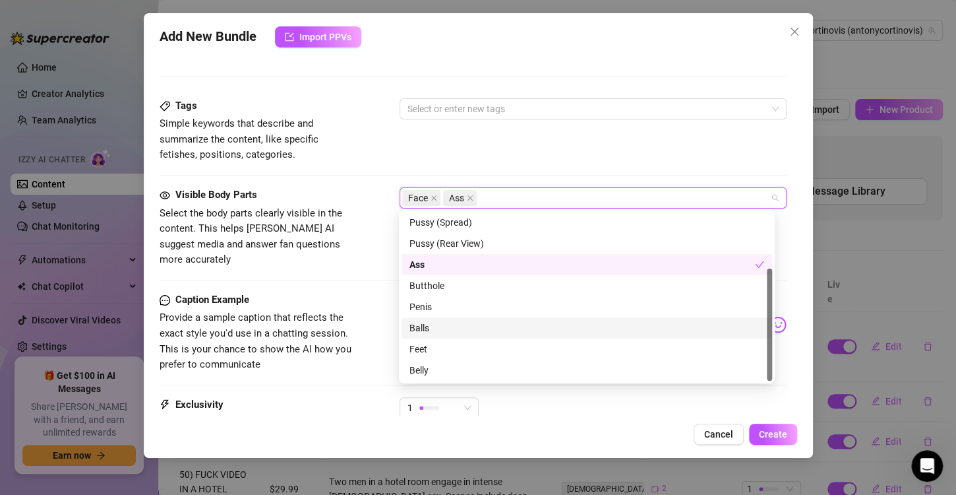
click at [441, 323] on div "Balls" at bounding box center [587, 328] width 355 height 15
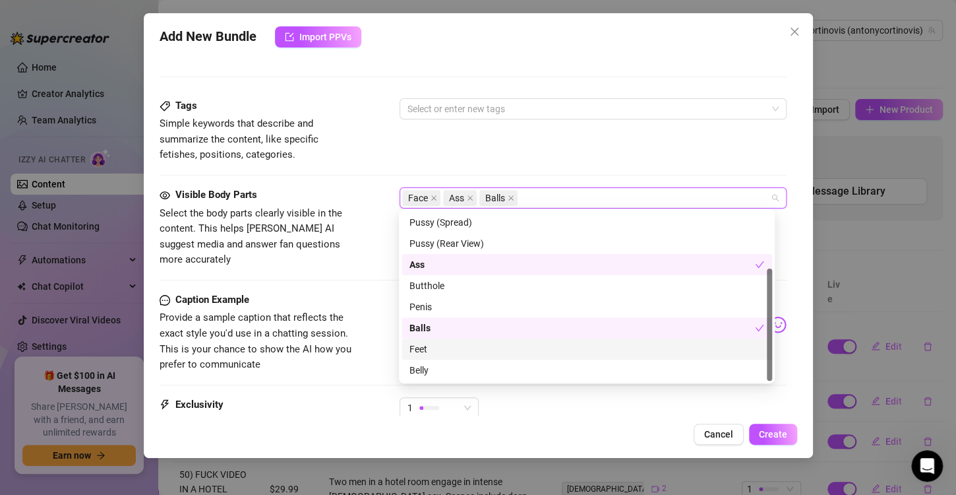
click at [443, 353] on div "Feet" at bounding box center [587, 349] width 355 height 15
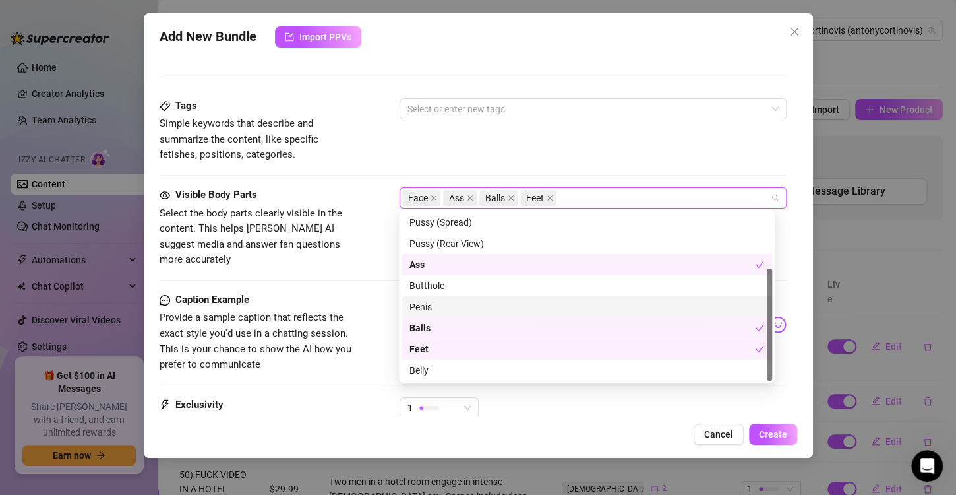
click at [428, 310] on div "Penis" at bounding box center [587, 306] width 355 height 15
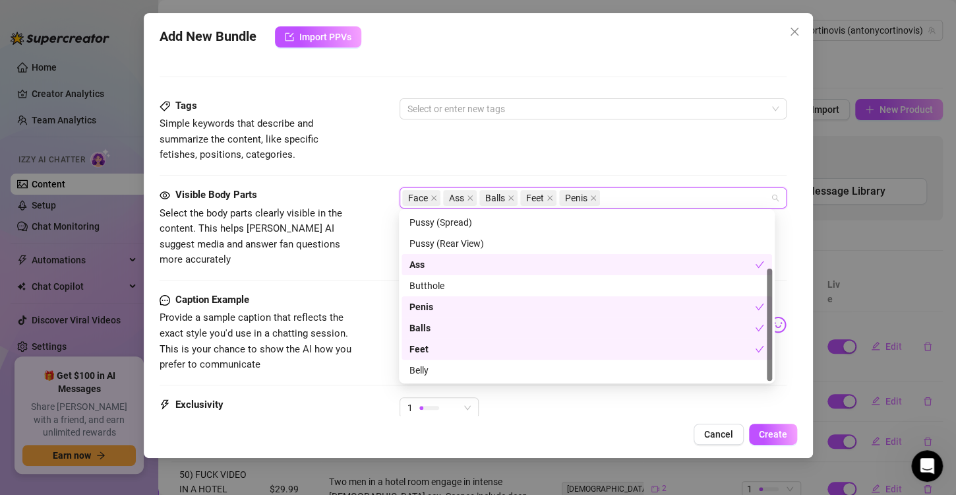
click at [337, 292] on div "Caption Example" at bounding box center [259, 300] width 198 height 16
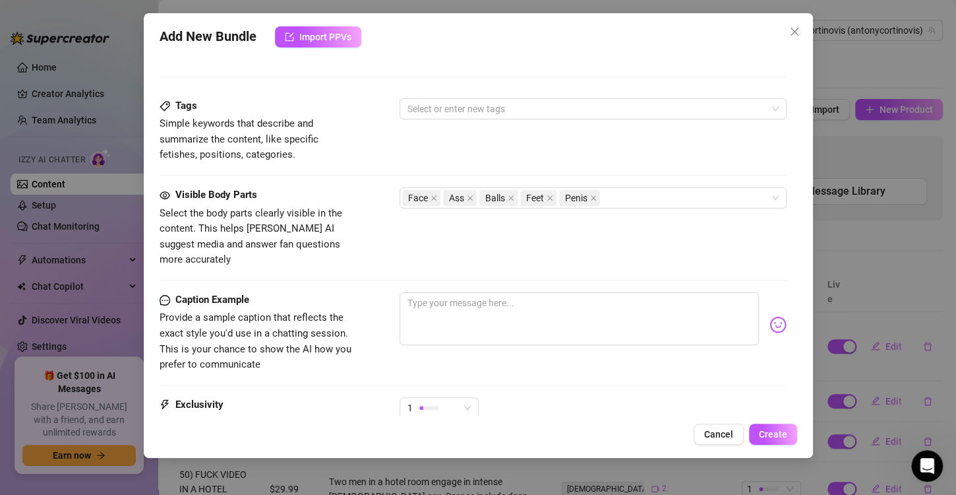
scroll to position [575, 0]
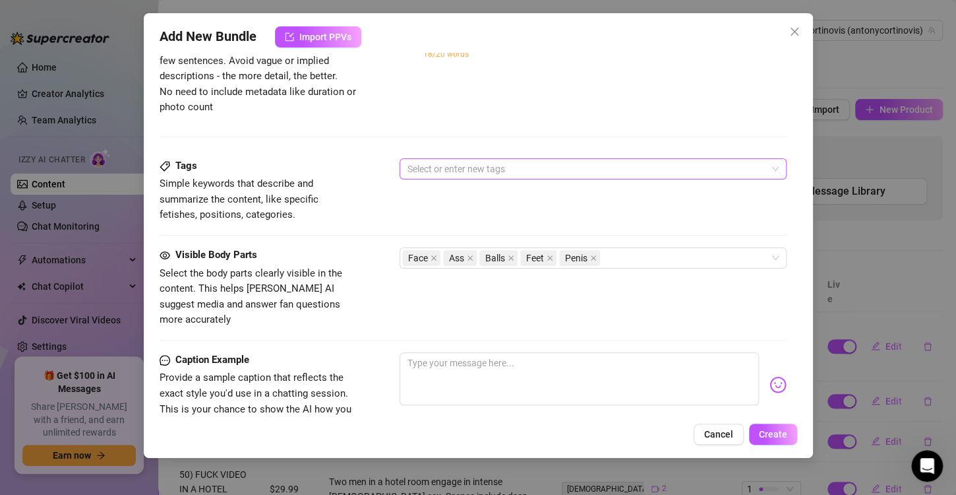
click at [432, 160] on div at bounding box center [586, 169] width 368 height 18
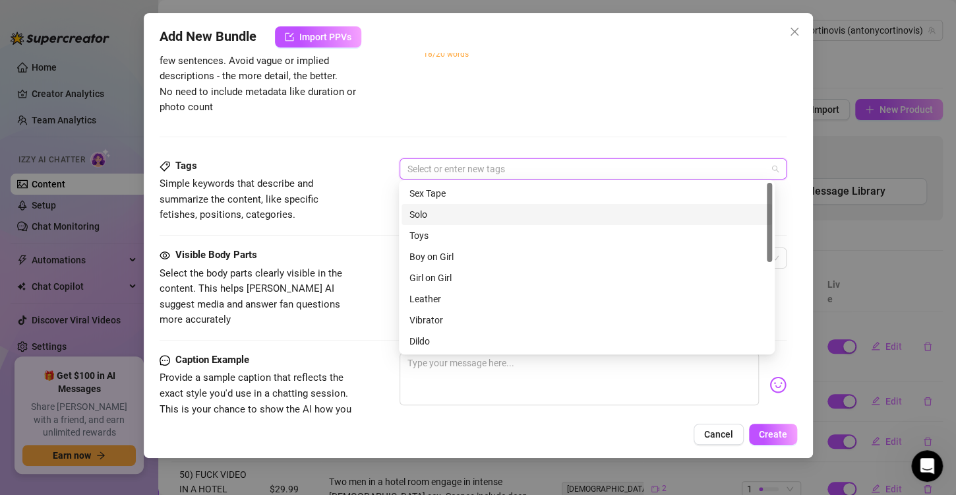
click at [435, 218] on div "Solo" at bounding box center [587, 214] width 355 height 15
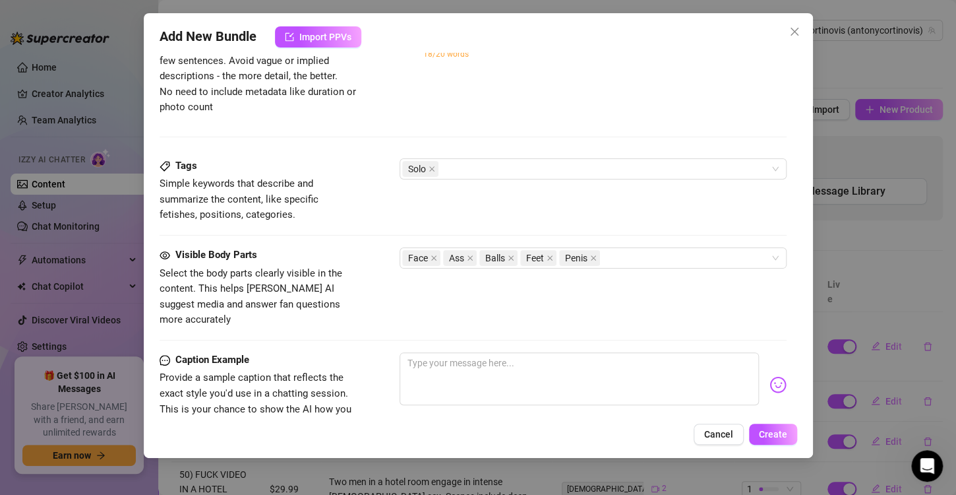
click at [385, 216] on div "Tags Simple keywords that describe and summarize the content, like specific fet…" at bounding box center [473, 190] width 627 height 65
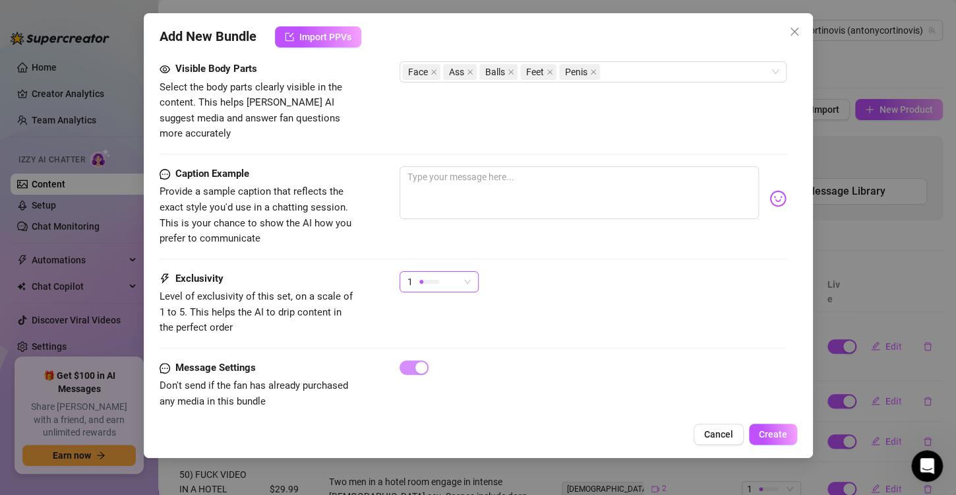
click at [458, 272] on div "1" at bounding box center [433, 282] width 51 height 20
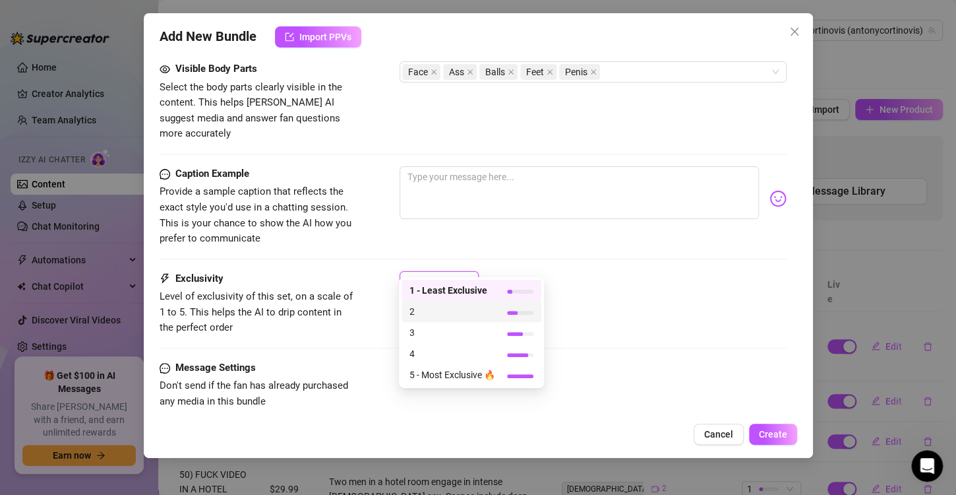
click at [470, 309] on span "2" at bounding box center [453, 311] width 86 height 15
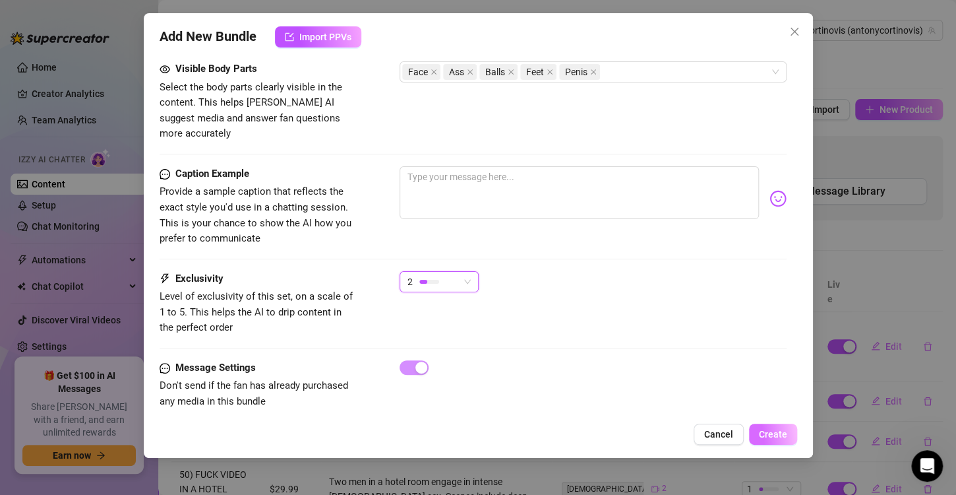
click at [780, 429] on span "Create" at bounding box center [773, 434] width 28 height 11
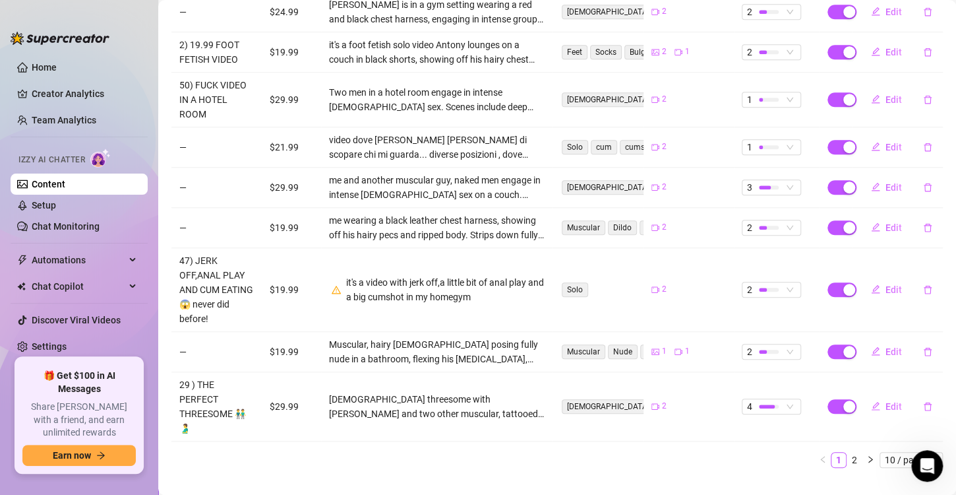
scroll to position [396, 0]
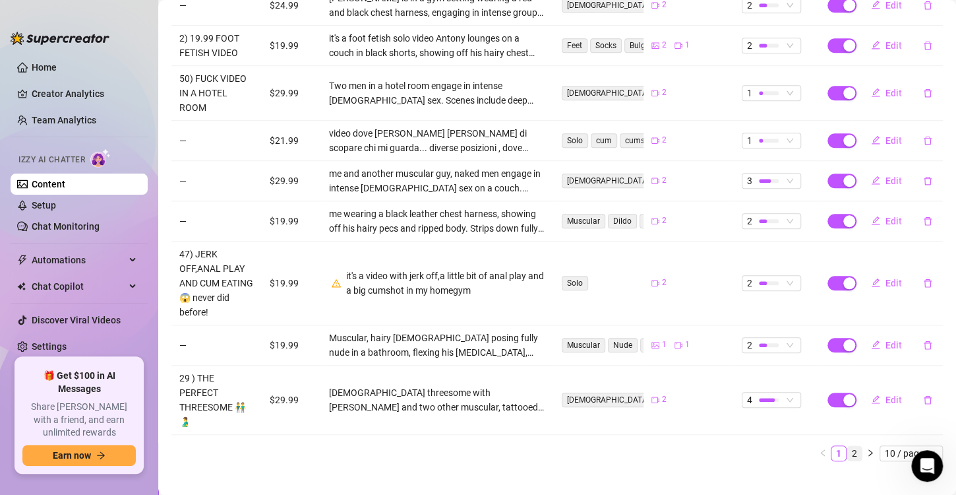
click at [848, 446] on link "2" at bounding box center [855, 453] width 15 height 15
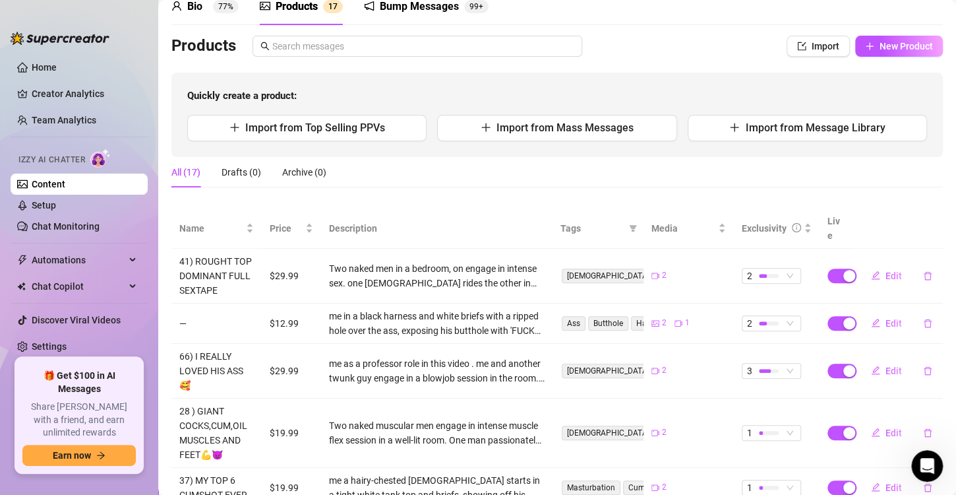
scroll to position [61, 0]
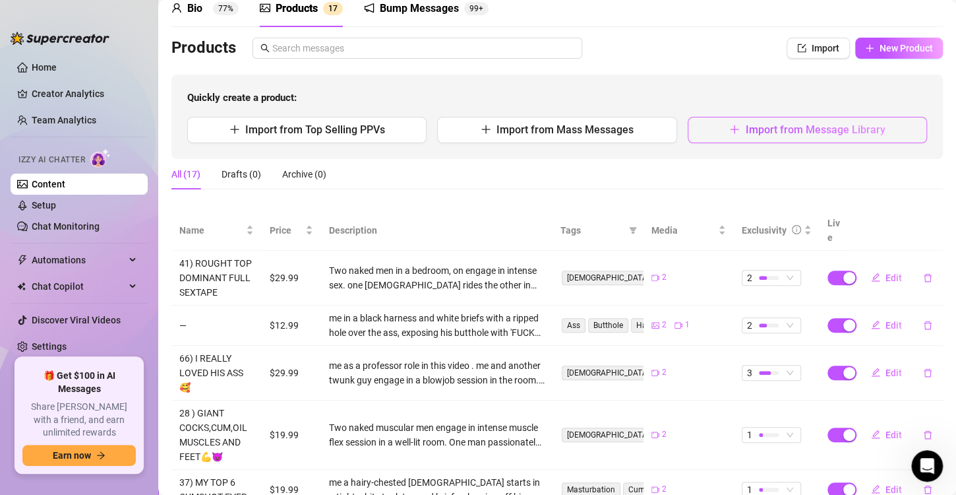
click at [805, 127] on span "Import from Message Library" at bounding box center [815, 129] width 140 height 13
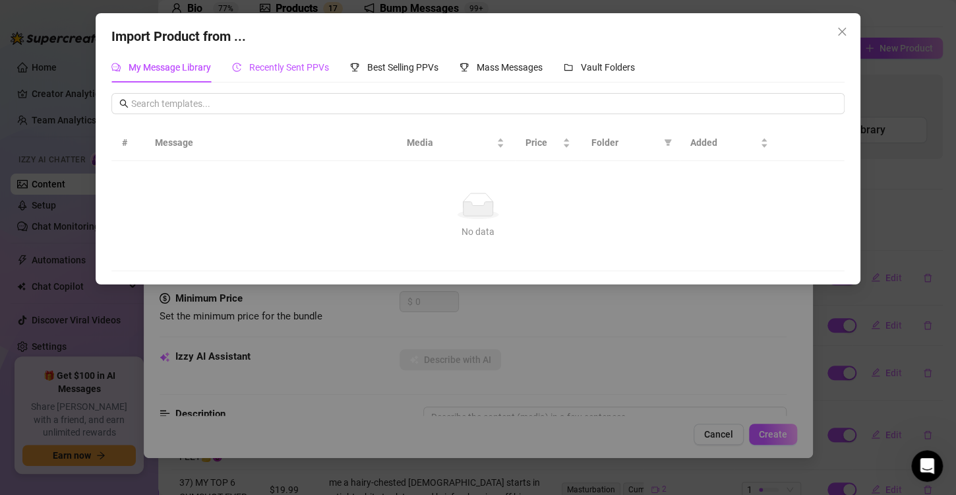
click at [270, 66] on span "Recently Sent PPVs" at bounding box center [289, 67] width 80 height 11
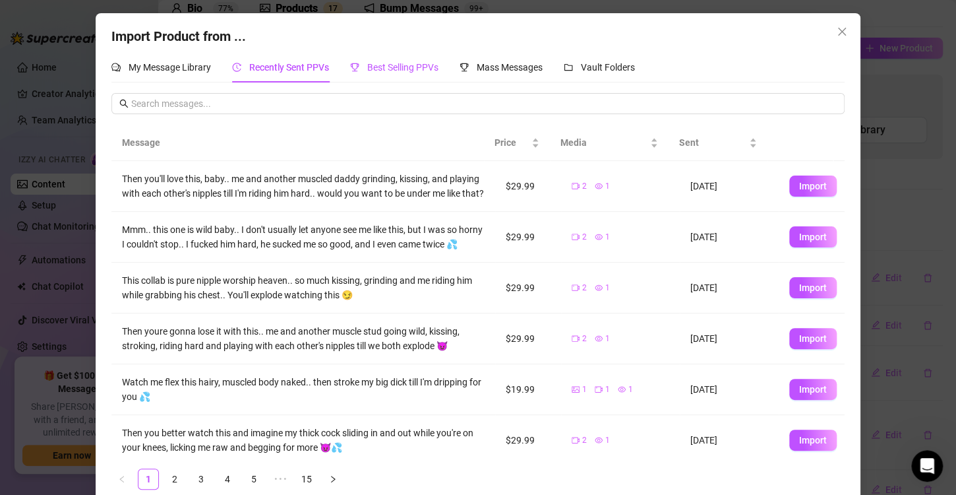
click at [394, 71] on span "Best Selling PPVs" at bounding box center [402, 67] width 71 height 11
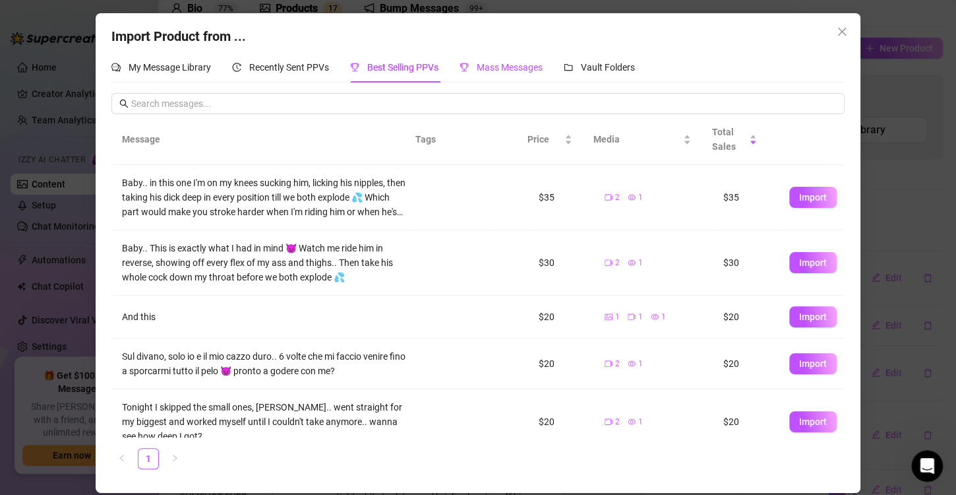
click at [522, 74] on div "Mass Messages" at bounding box center [501, 67] width 83 height 15
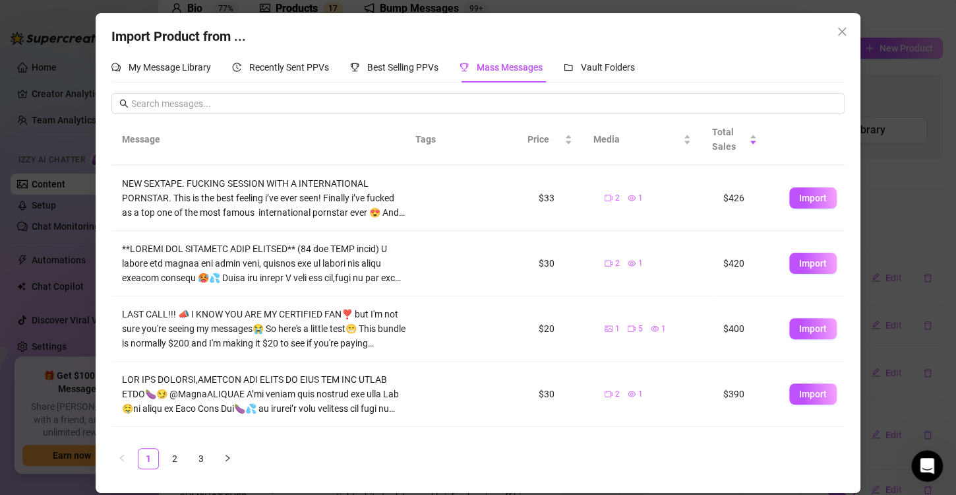
scroll to position [365, 0]
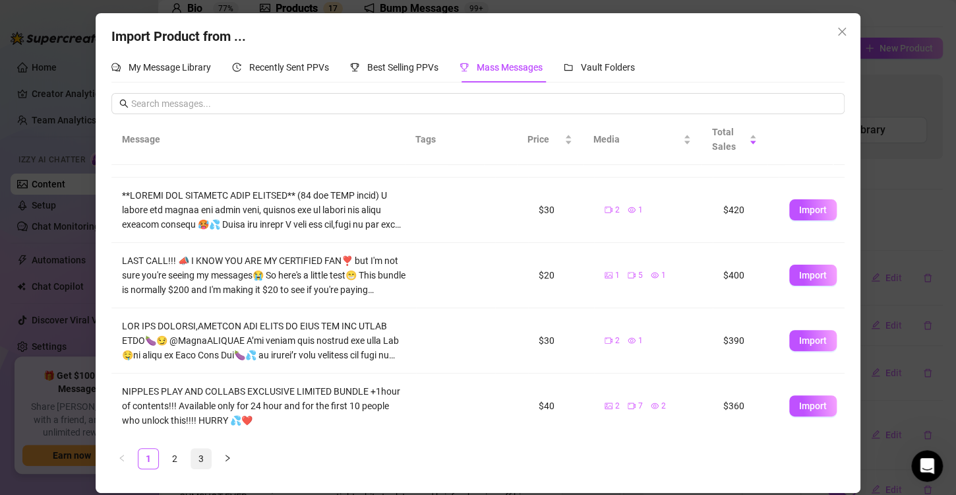
click at [203, 459] on link "3" at bounding box center [201, 459] width 20 height 20
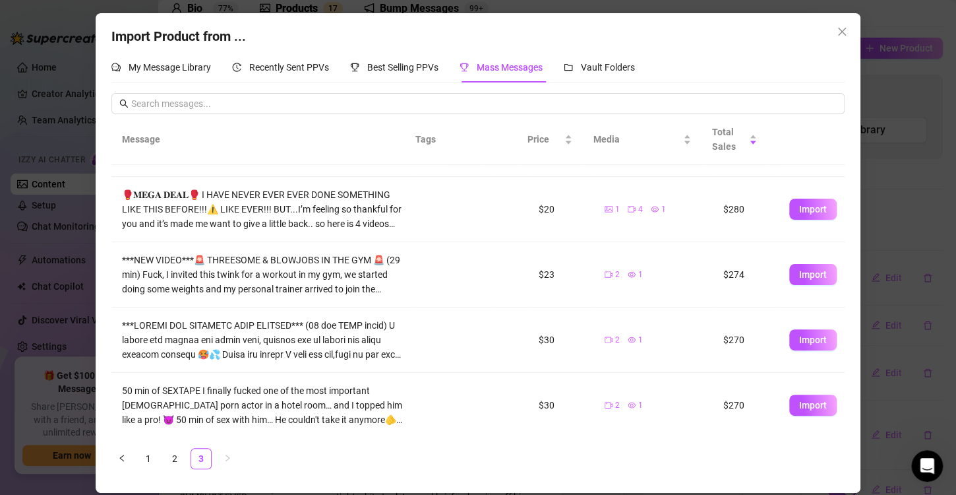
scroll to position [0, 0]
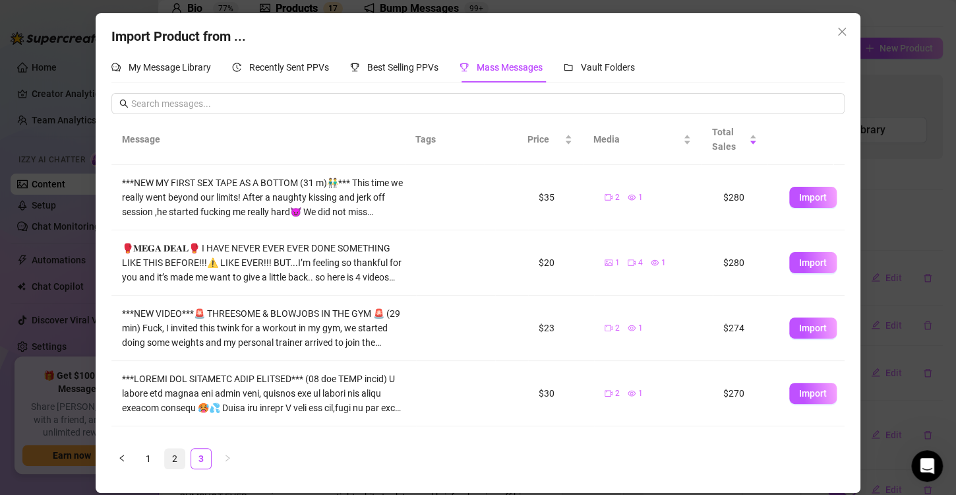
click at [176, 456] on link "2" at bounding box center [175, 459] width 20 height 20
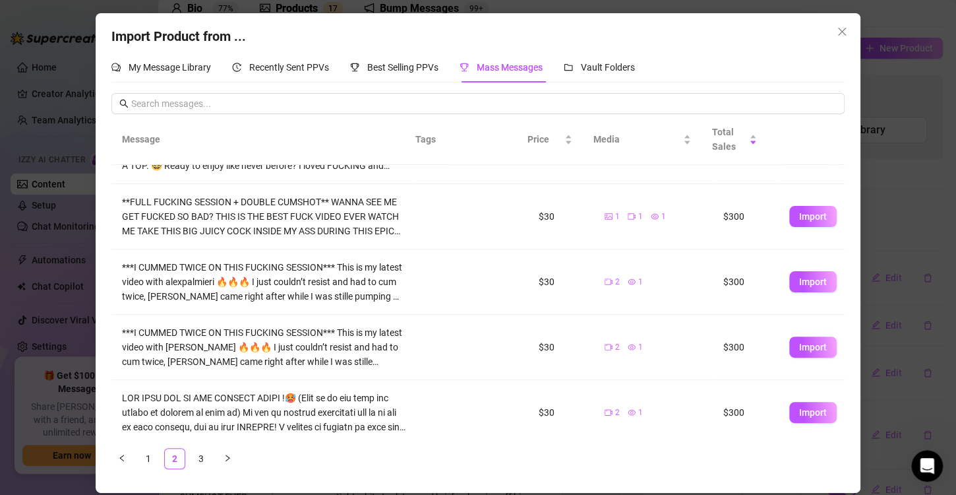
scroll to position [379, 0]
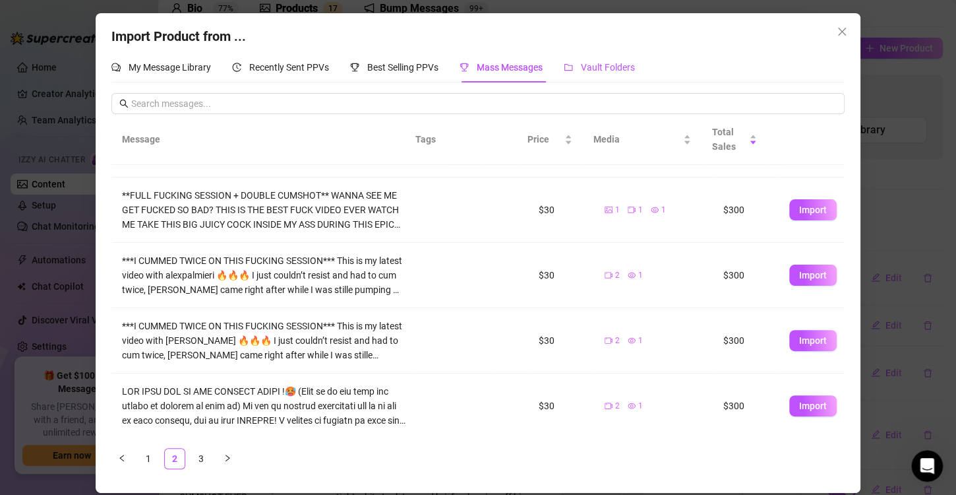
click at [612, 66] on span "Vault Folders" at bounding box center [608, 67] width 54 height 11
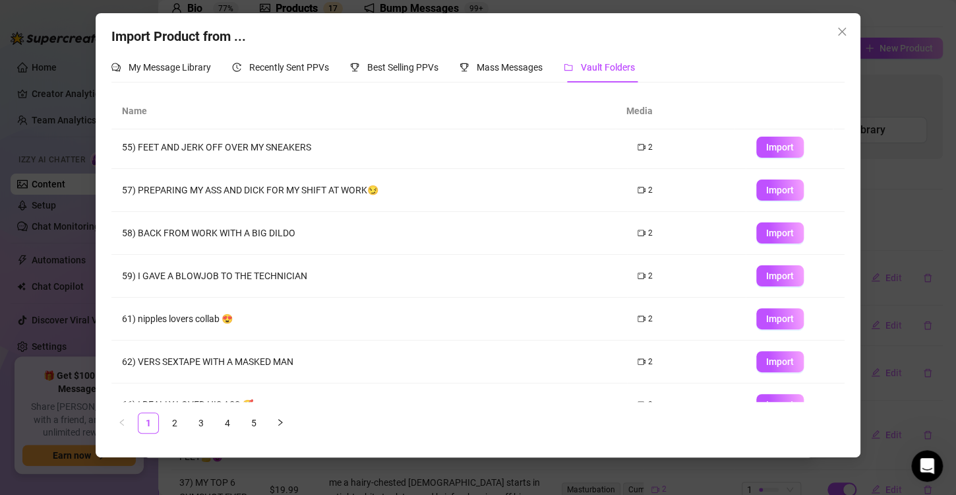
scroll to position [155, 0]
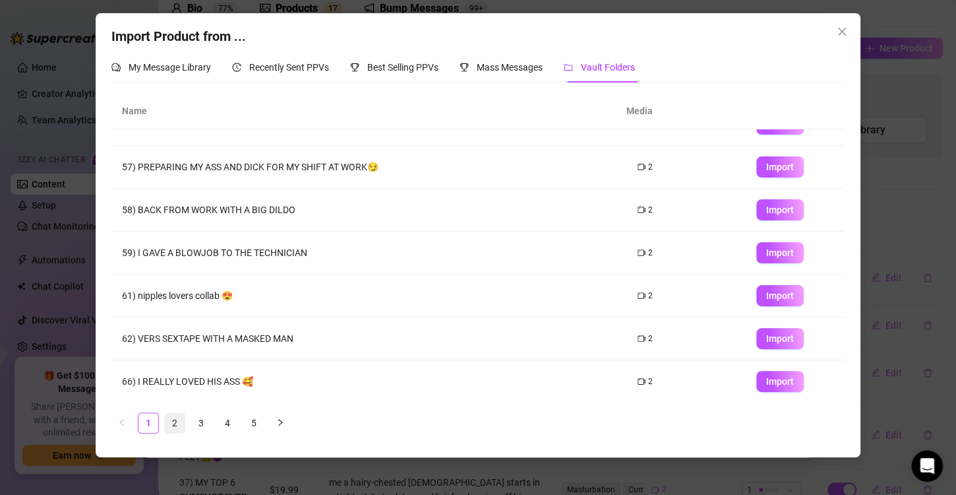
click at [172, 423] on link "2" at bounding box center [175, 423] width 20 height 20
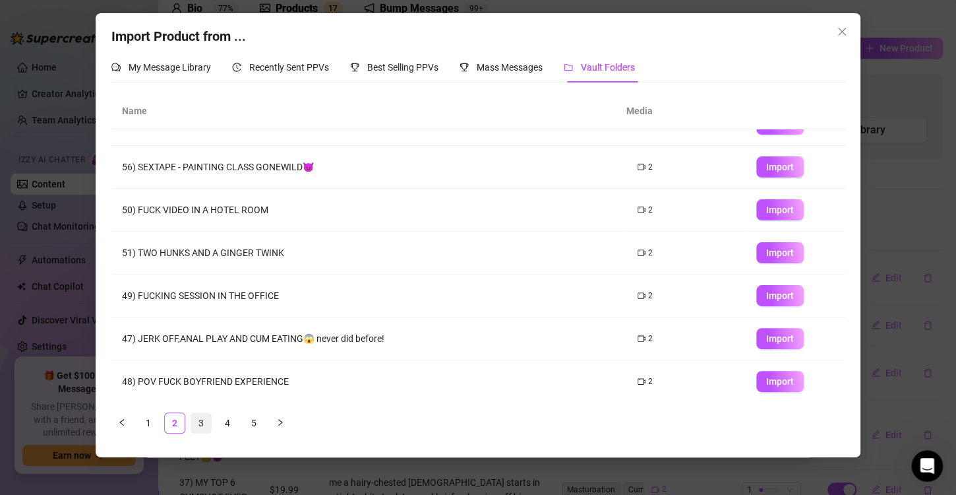
click at [203, 420] on link "3" at bounding box center [201, 423] width 20 height 20
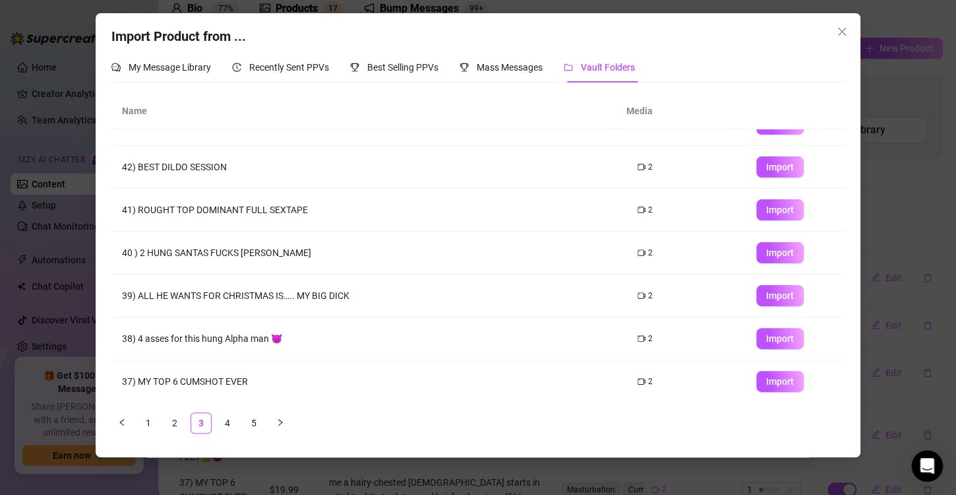
click at [214, 425] on ul "1 2 3 4 5" at bounding box center [477, 422] width 733 height 21
click at [220, 423] on link "4" at bounding box center [228, 423] width 20 height 20
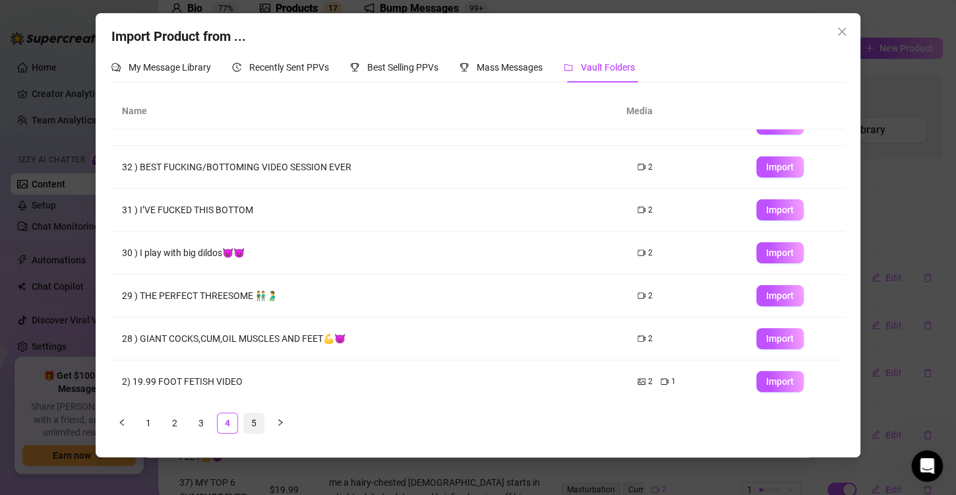
click at [259, 422] on link "5" at bounding box center [254, 423] width 20 height 20
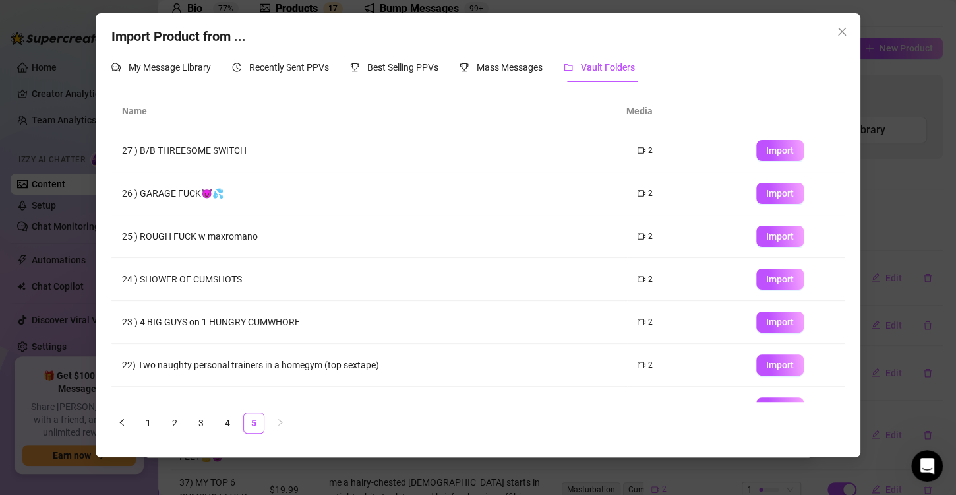
scroll to position [26, 0]
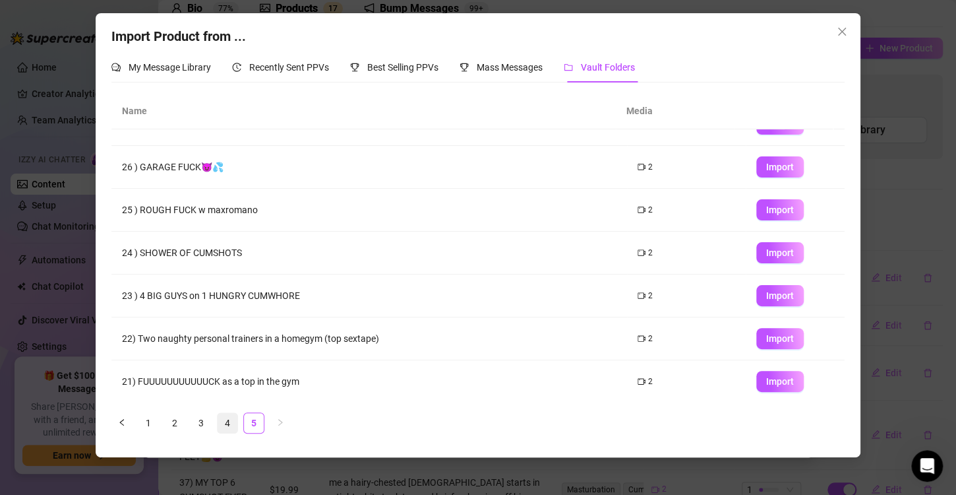
click at [234, 416] on link "4" at bounding box center [228, 423] width 20 height 20
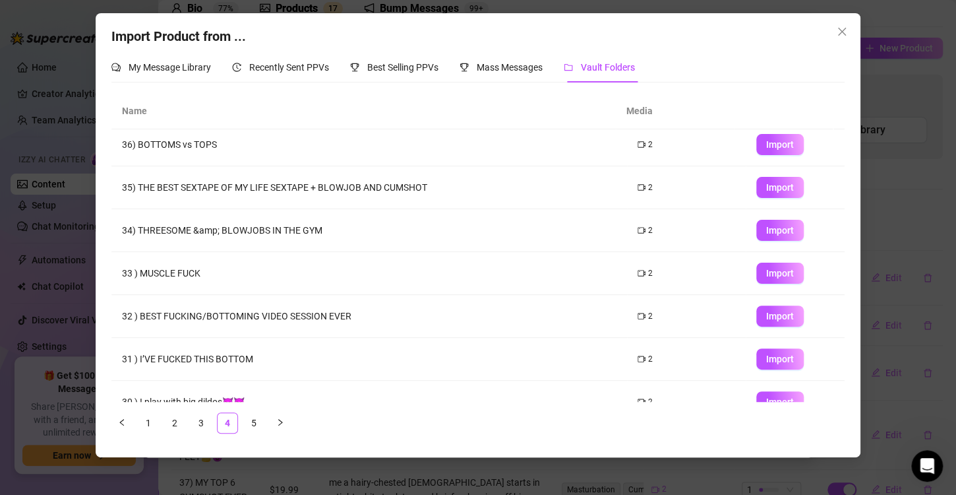
scroll to position [0, 0]
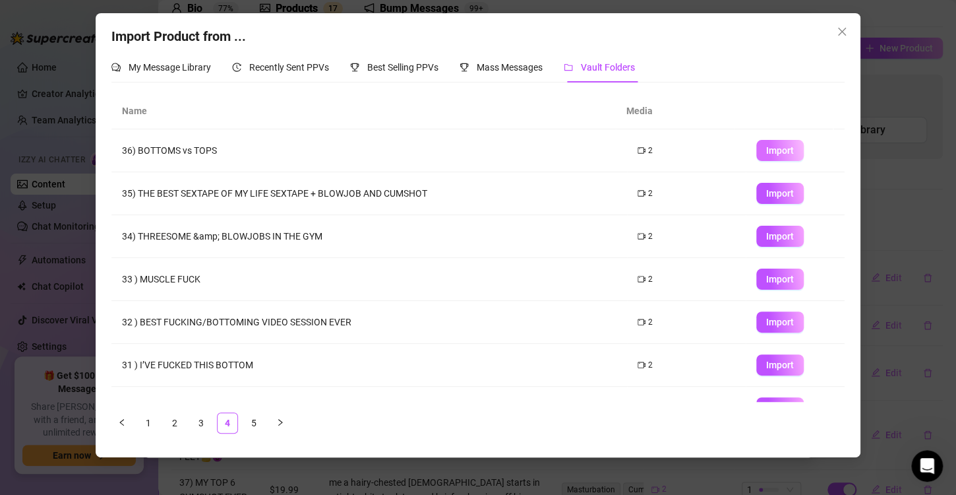
click at [767, 151] on span "Import" at bounding box center [780, 150] width 28 height 11
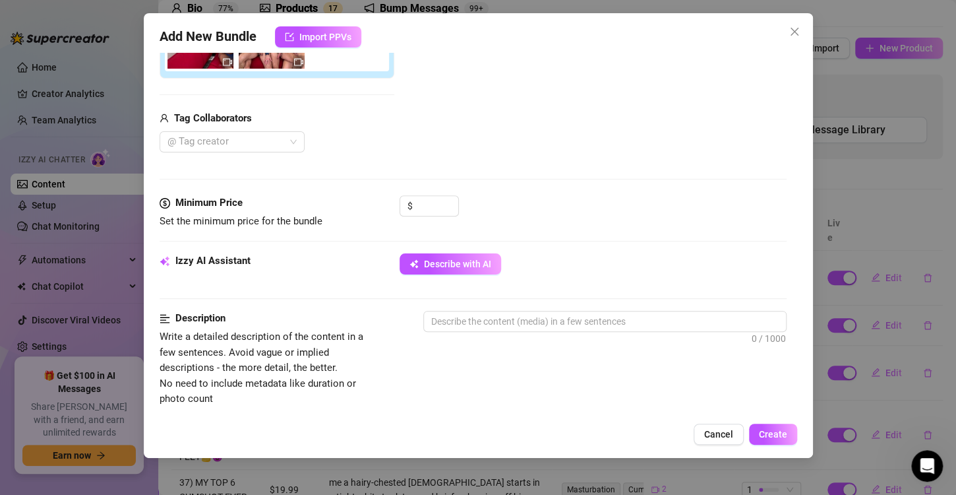
scroll to position [307, 0]
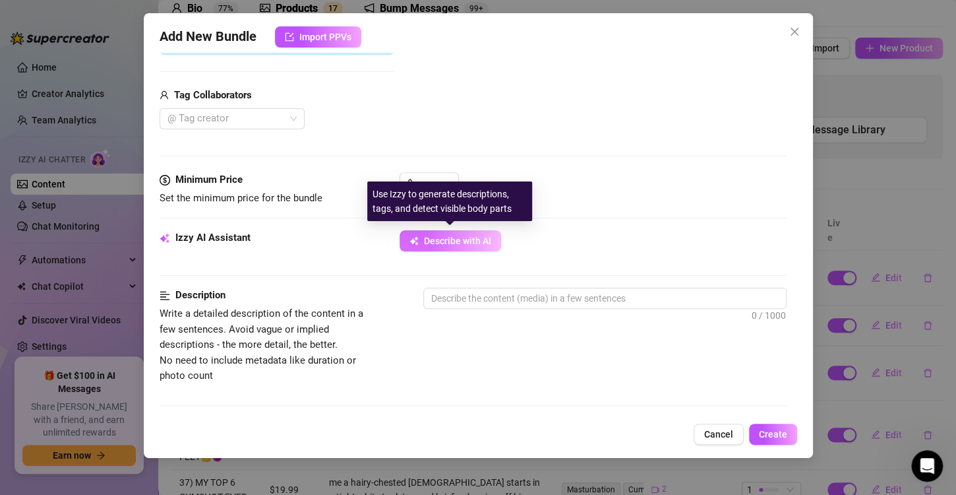
click at [468, 235] on span "Describe with AI" at bounding box center [457, 240] width 67 height 11
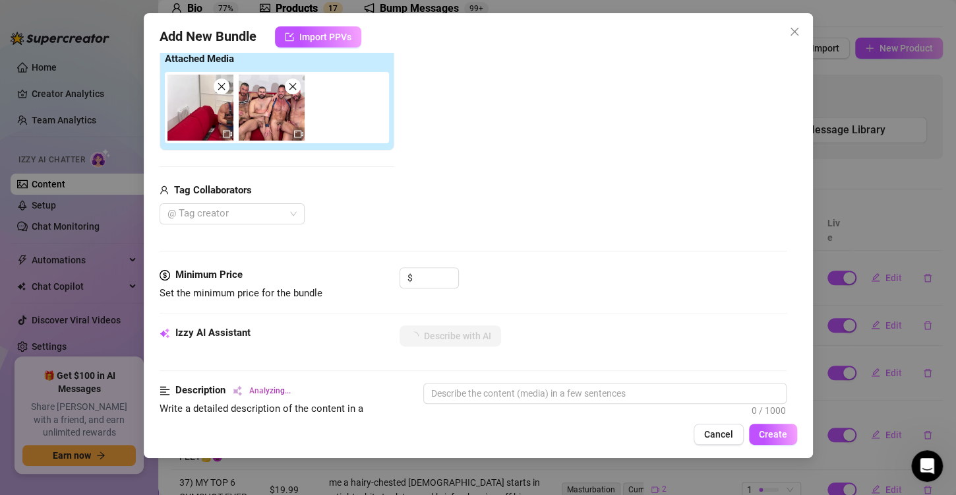
scroll to position [206, 0]
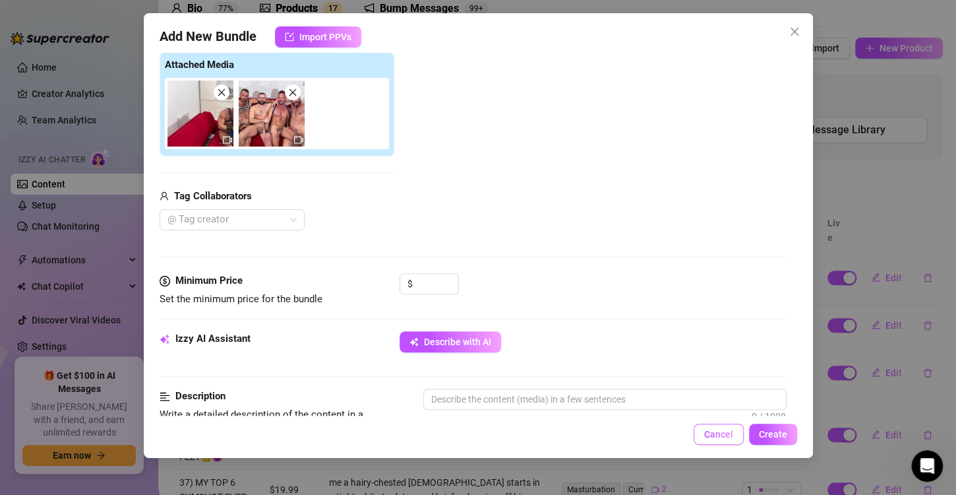
click at [722, 443] on button "Cancel" at bounding box center [719, 433] width 50 height 21
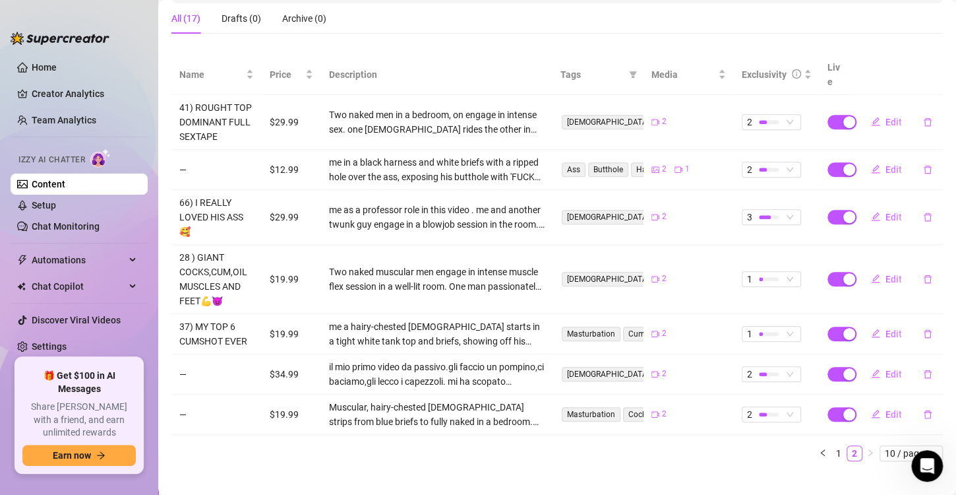
scroll to position [0, 0]
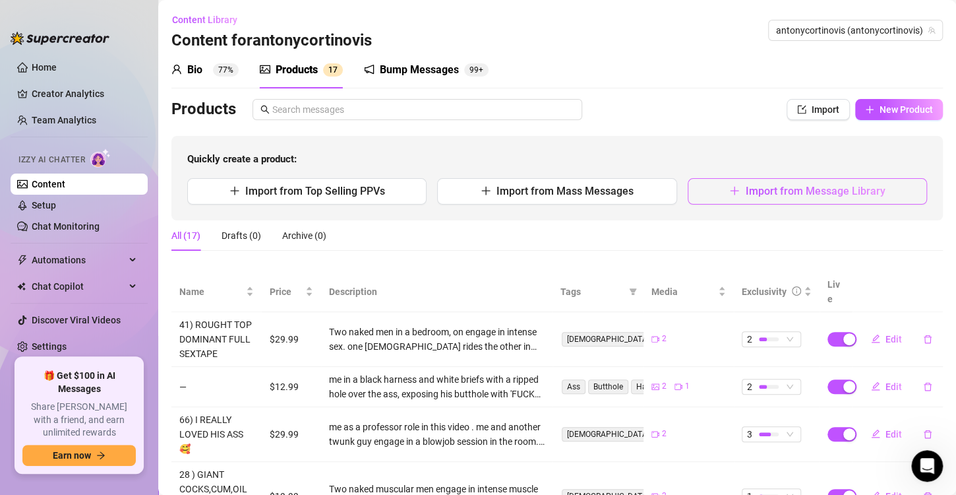
click at [745, 195] on span "Import from Message Library" at bounding box center [815, 191] width 140 height 13
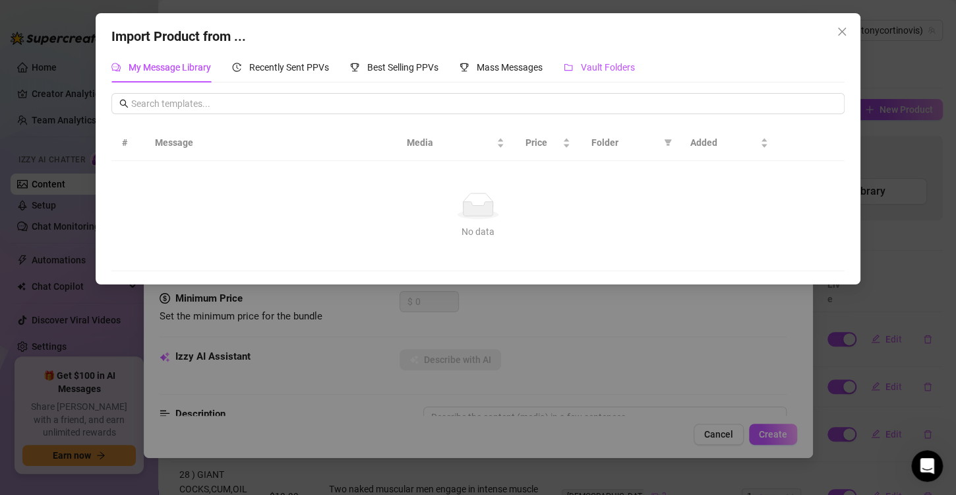
click at [614, 63] on span "Vault Folders" at bounding box center [608, 67] width 54 height 11
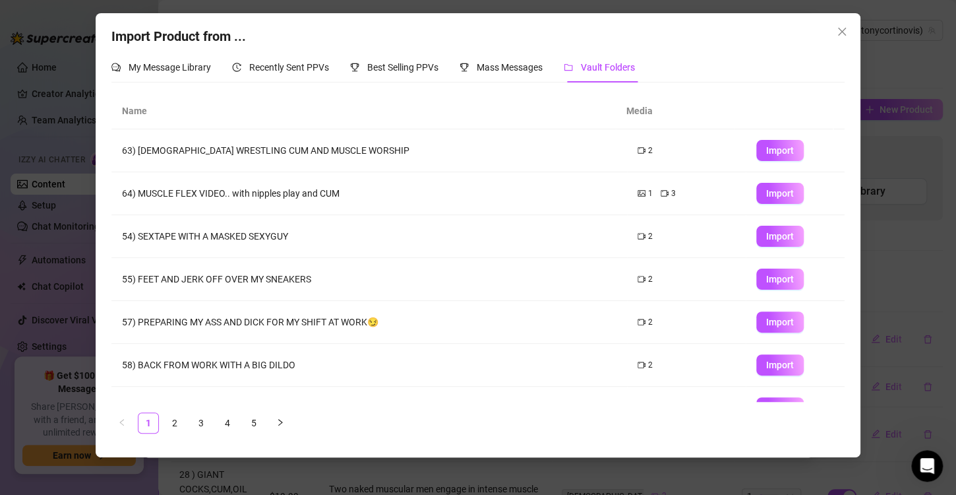
scroll to position [155, 0]
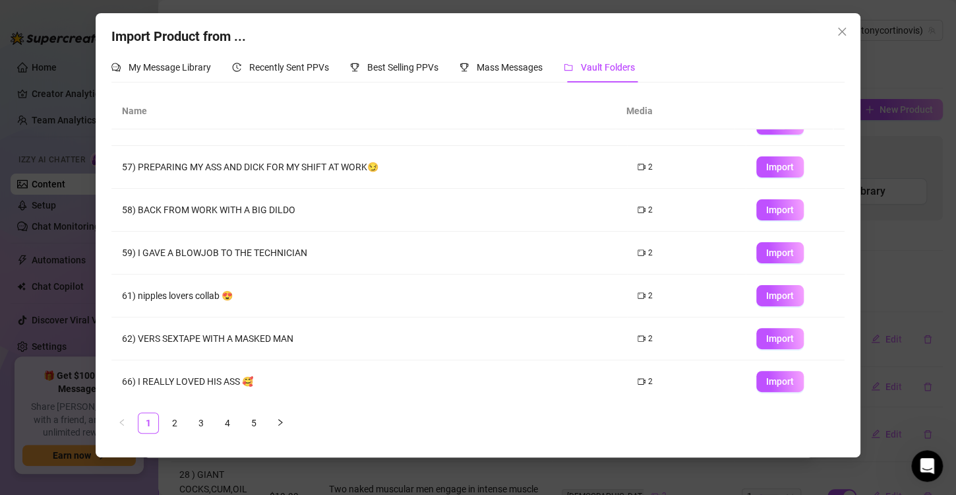
click at [143, 108] on th "Name" at bounding box center [363, 111] width 505 height 36
click at [205, 422] on link "3" at bounding box center [201, 423] width 20 height 20
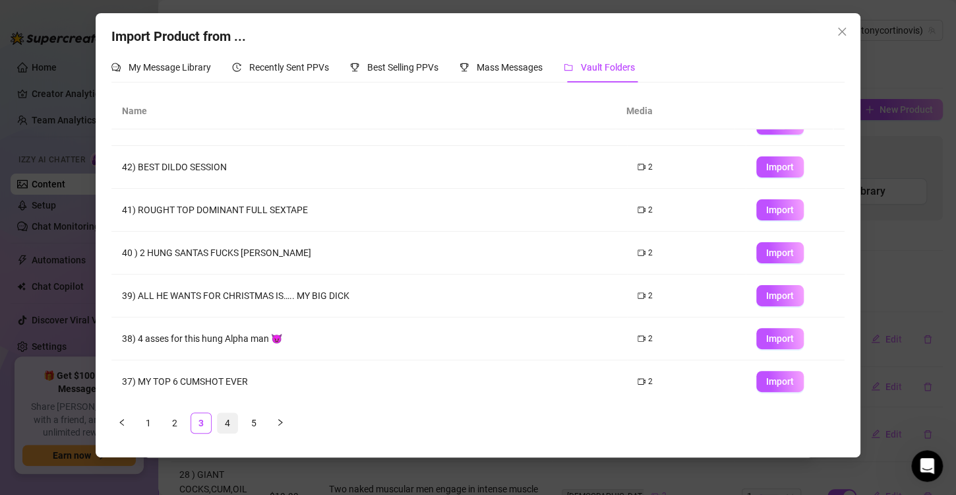
click at [227, 423] on link "4" at bounding box center [228, 423] width 20 height 20
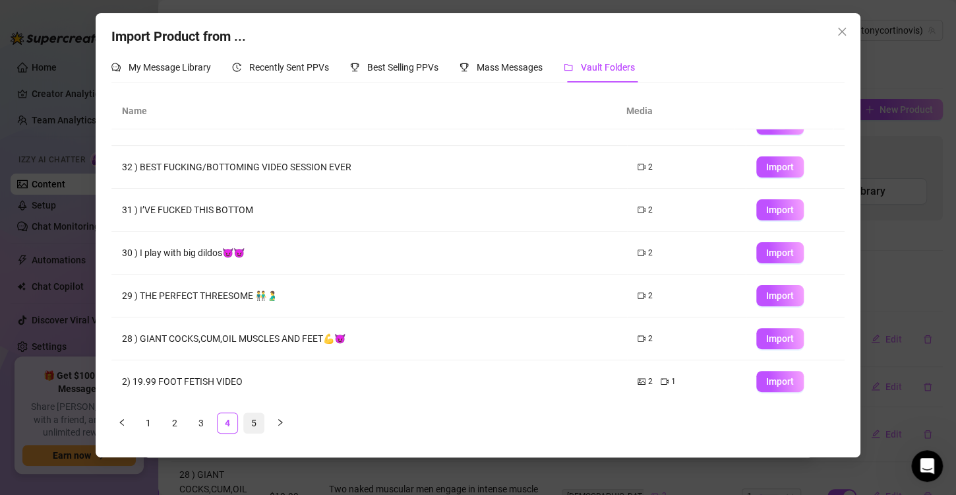
click at [249, 423] on link "5" at bounding box center [254, 423] width 20 height 20
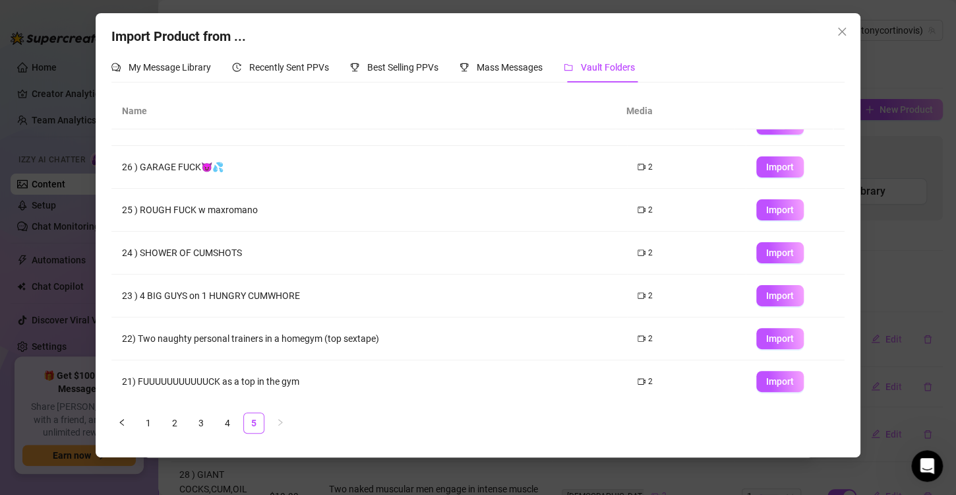
scroll to position [0, 0]
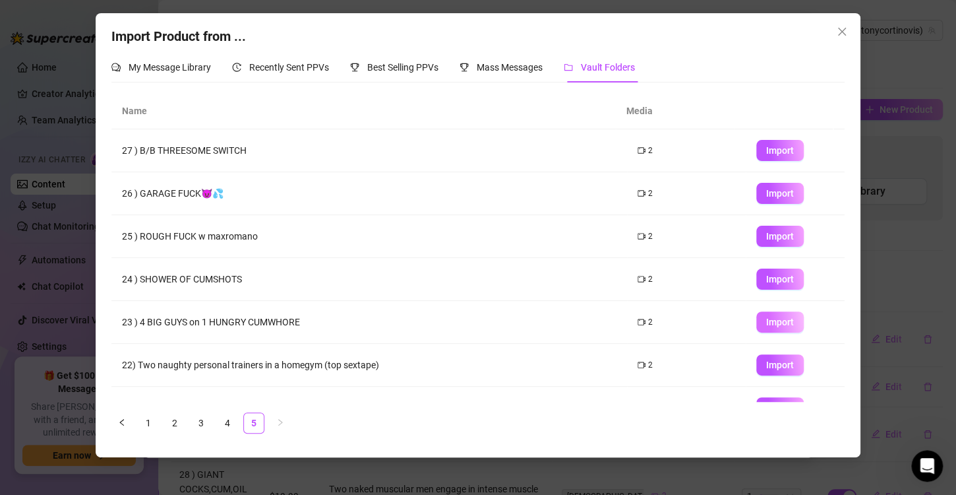
click at [766, 322] on span "Import" at bounding box center [780, 322] width 28 height 11
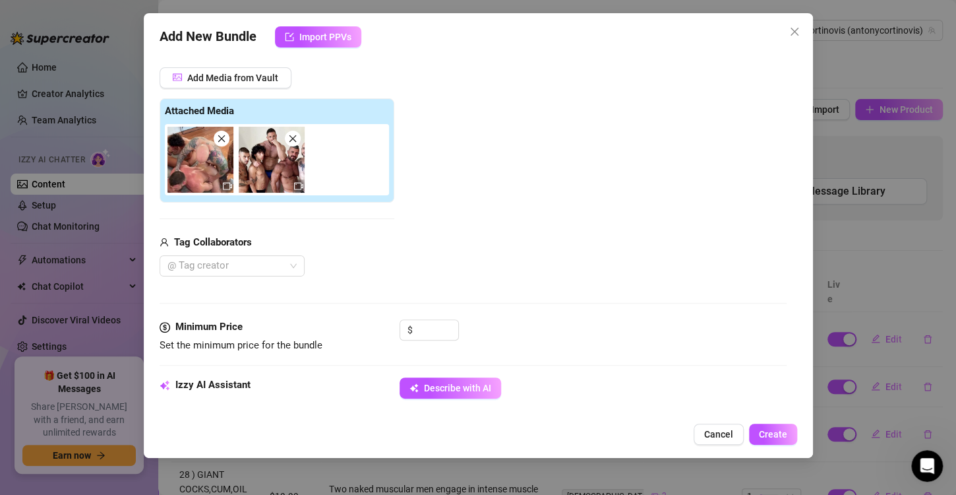
scroll to position [150, 0]
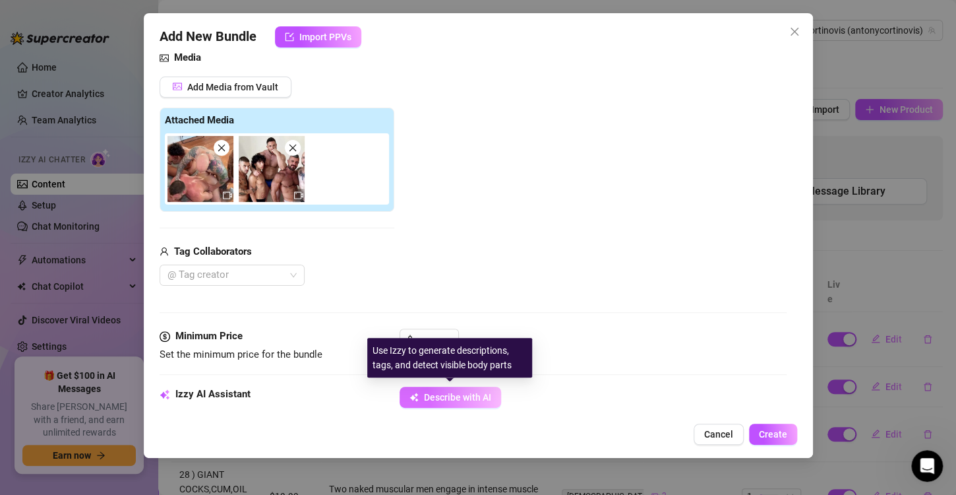
click at [467, 398] on span "Describe with AI" at bounding box center [457, 397] width 67 height 11
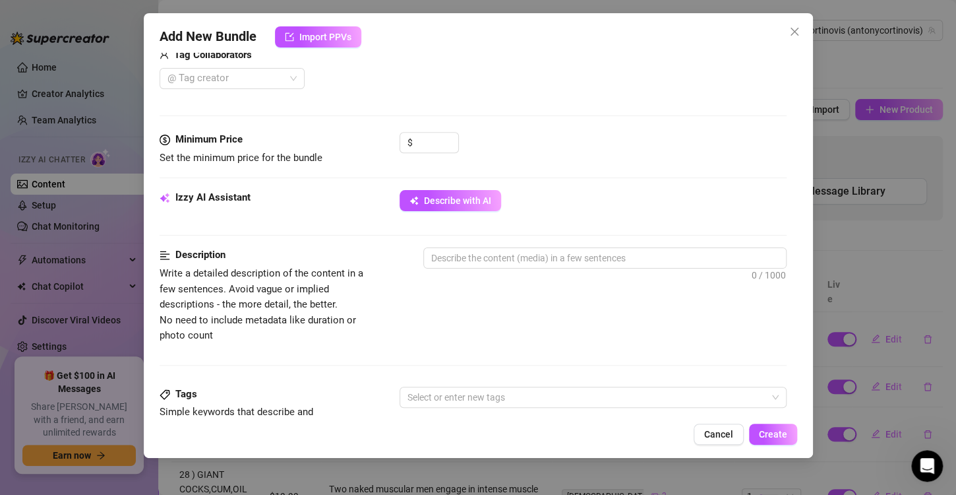
scroll to position [346, 0]
click at [456, 206] on button "Describe with AI" at bounding box center [451, 201] width 102 height 21
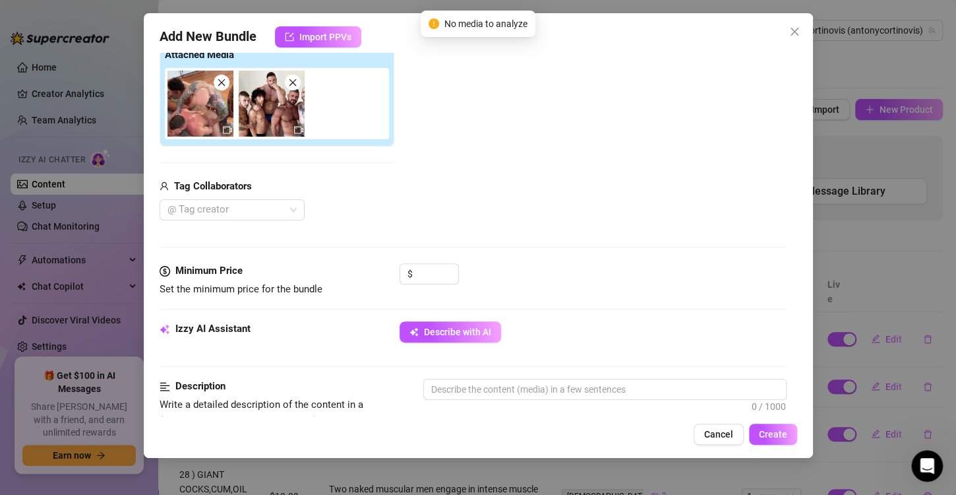
scroll to position [216, 0]
click at [255, 208] on div at bounding box center [225, 210] width 126 height 18
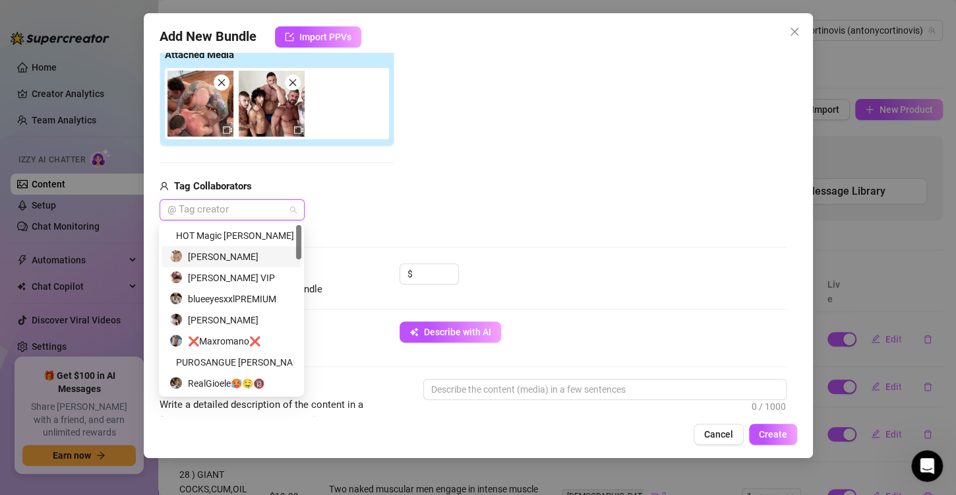
click at [240, 253] on div "[PERSON_NAME]" at bounding box center [232, 256] width 124 height 15
click at [250, 298] on div "blueeyesxxlPREMIUM" at bounding box center [232, 299] width 124 height 15
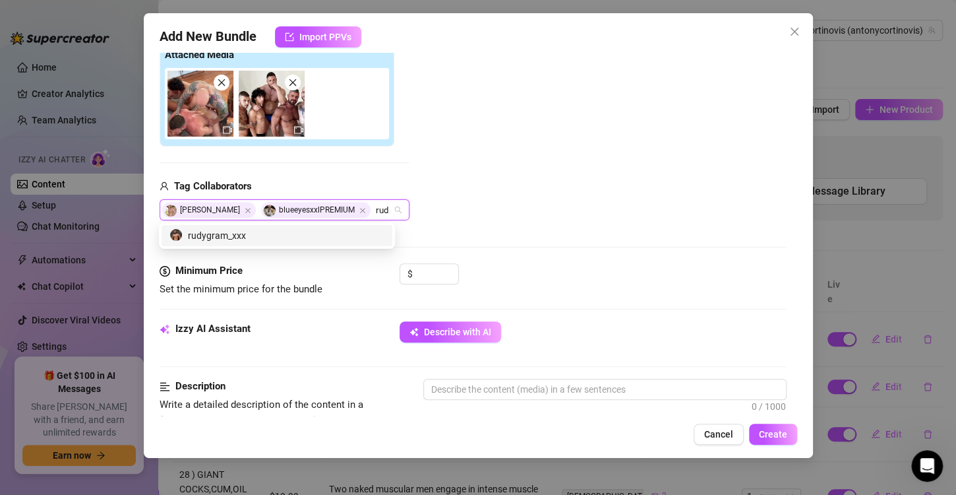
click at [268, 236] on div "rudygram_xxx" at bounding box center [277, 235] width 215 height 15
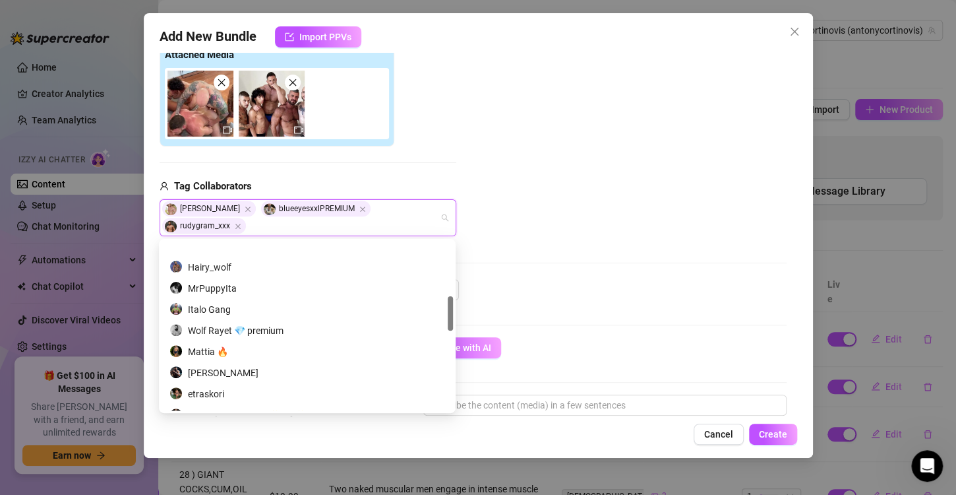
scroll to position [269, 0]
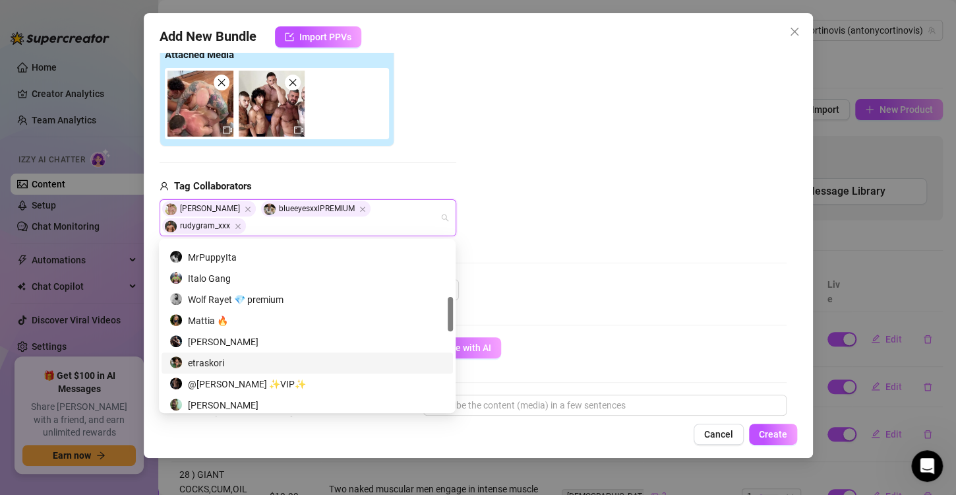
click at [334, 356] on div "etraskori" at bounding box center [308, 363] width 276 height 15
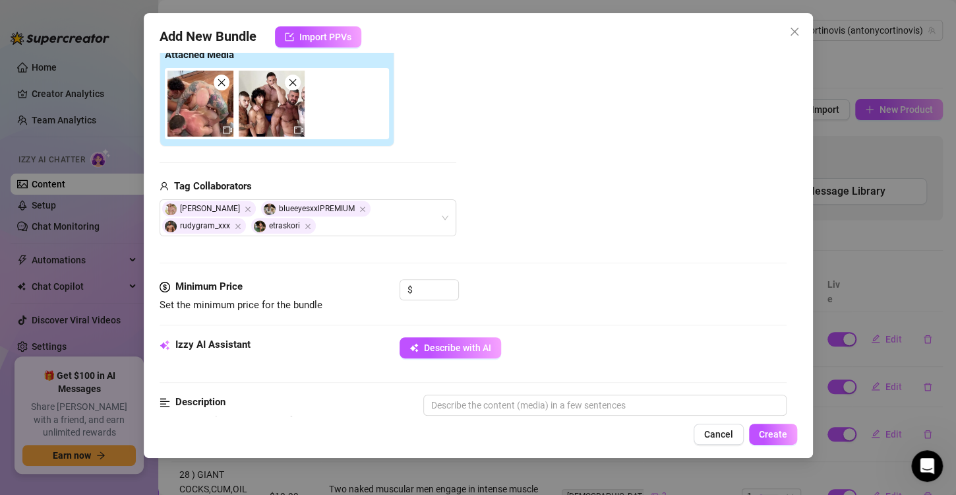
click at [652, 183] on div "Add Media from Vault Attached Media Tag Collaborators [PERSON_NAME] blueeyesxxl…" at bounding box center [473, 124] width 627 height 226
click at [560, 206] on div "Add Media from Vault Attached Media Tag Collaborators [PERSON_NAME] blueeyesxxl…" at bounding box center [473, 124] width 627 height 226
click at [433, 288] on input at bounding box center [437, 290] width 43 height 20
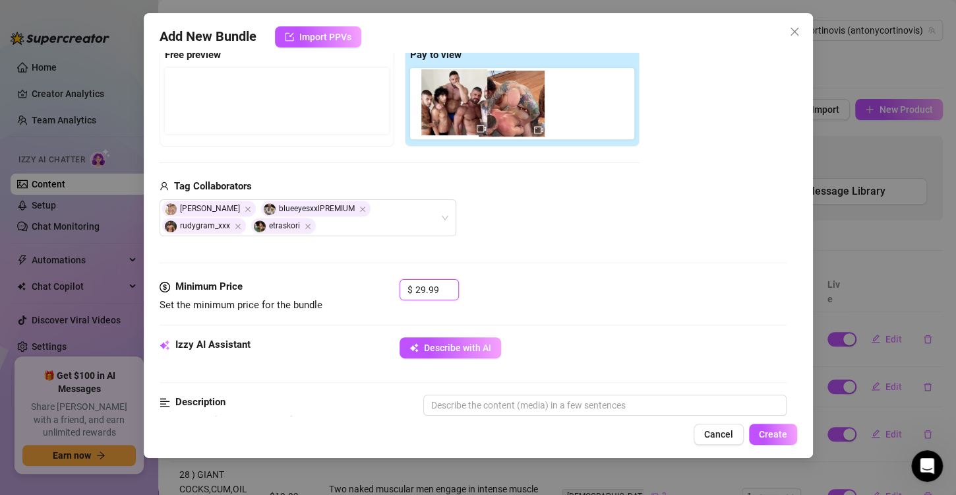
drag, startPoint x: 530, startPoint y: 114, endPoint x: 513, endPoint y: 112, distance: 16.6
click at [513, 112] on div at bounding box center [525, 103] width 230 height 71
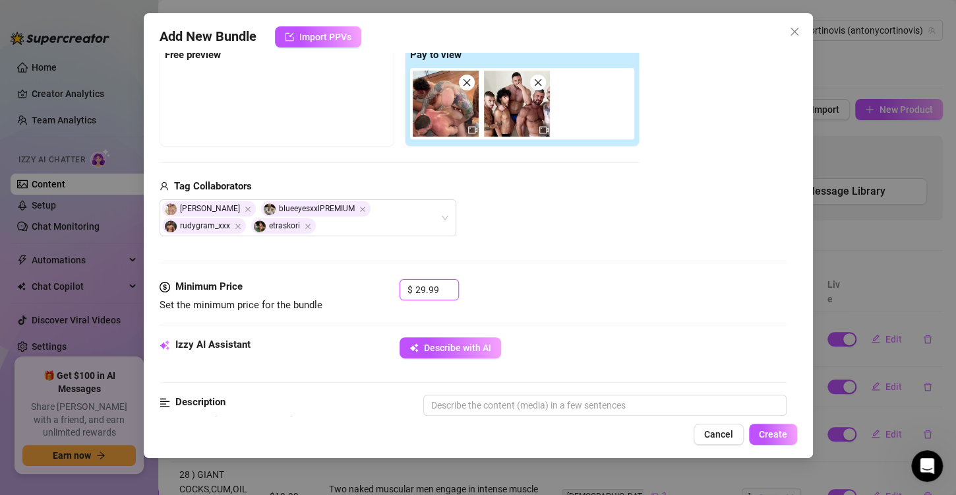
scroll to position [0, 0]
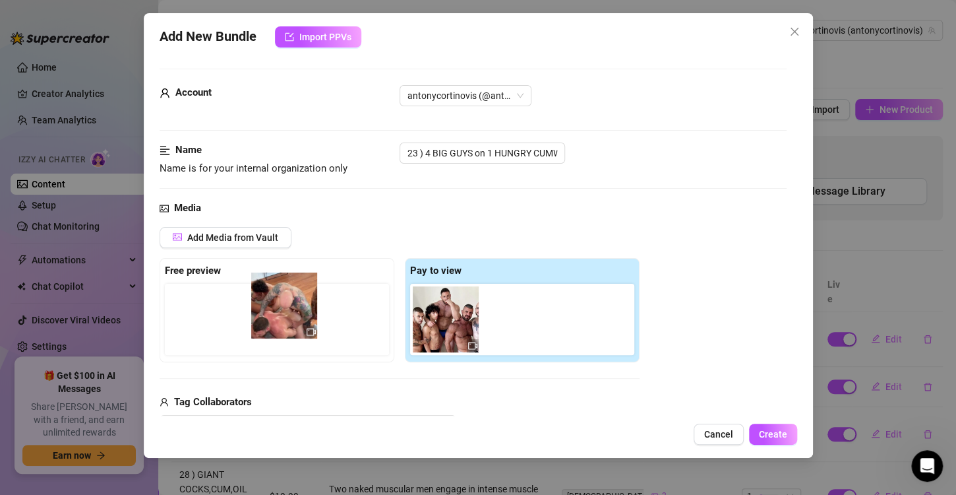
drag, startPoint x: 447, startPoint y: 315, endPoint x: 282, endPoint y: 303, distance: 164.6
click at [282, 303] on div "Free preview Pay to view" at bounding box center [400, 310] width 480 height 104
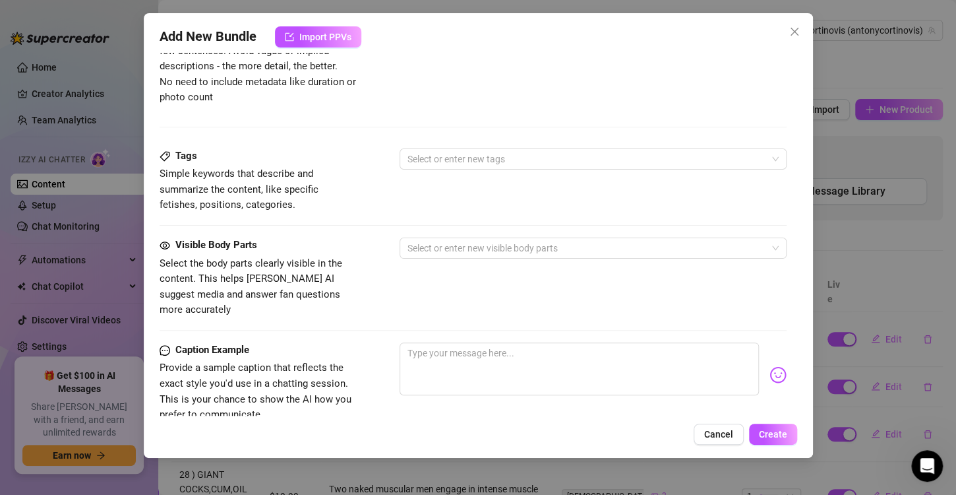
scroll to position [602, 0]
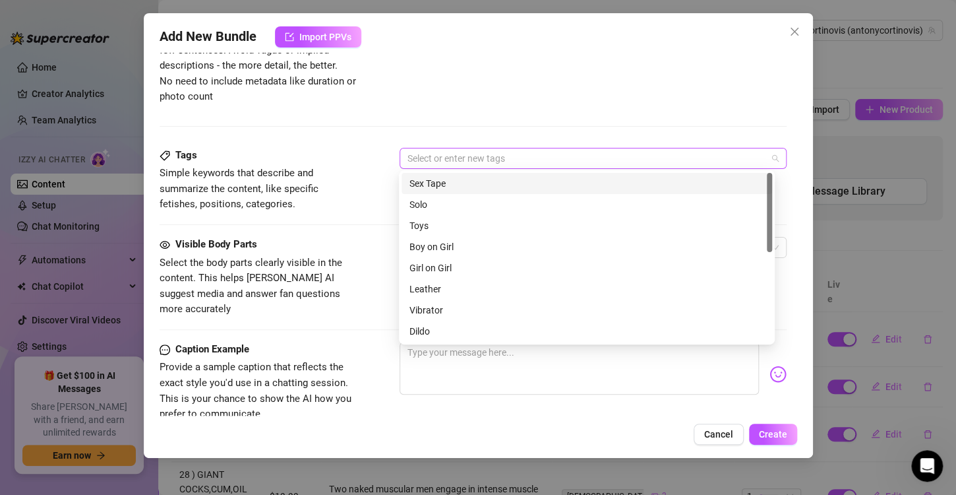
click at [445, 158] on div at bounding box center [586, 158] width 368 height 18
click at [444, 179] on div "Sex Tape" at bounding box center [587, 183] width 355 height 15
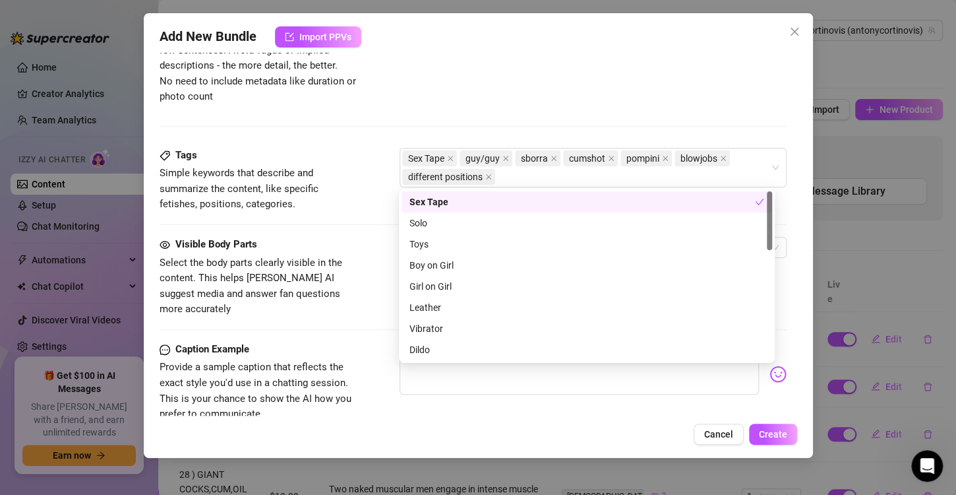
click at [409, 127] on div "Description Write a detailed description of the content in a few sentences. Avo…" at bounding box center [473, 78] width 627 height 139
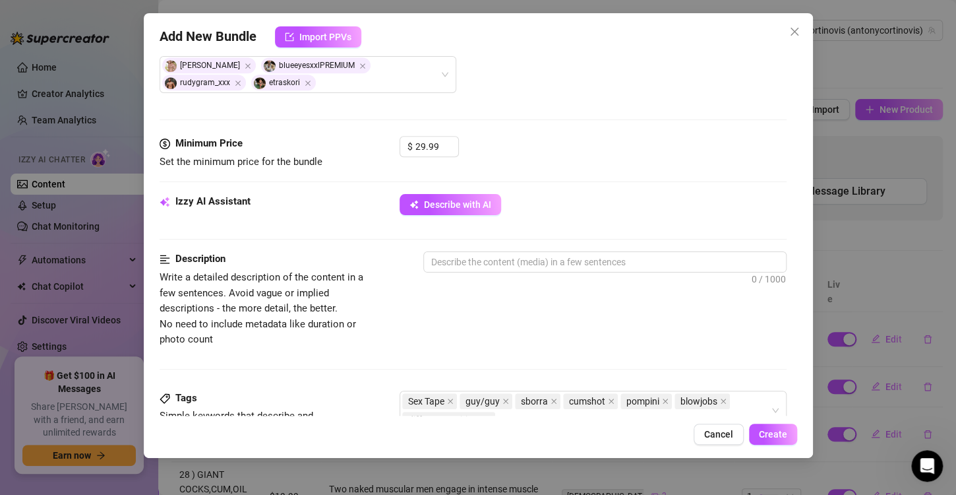
scroll to position [356, 0]
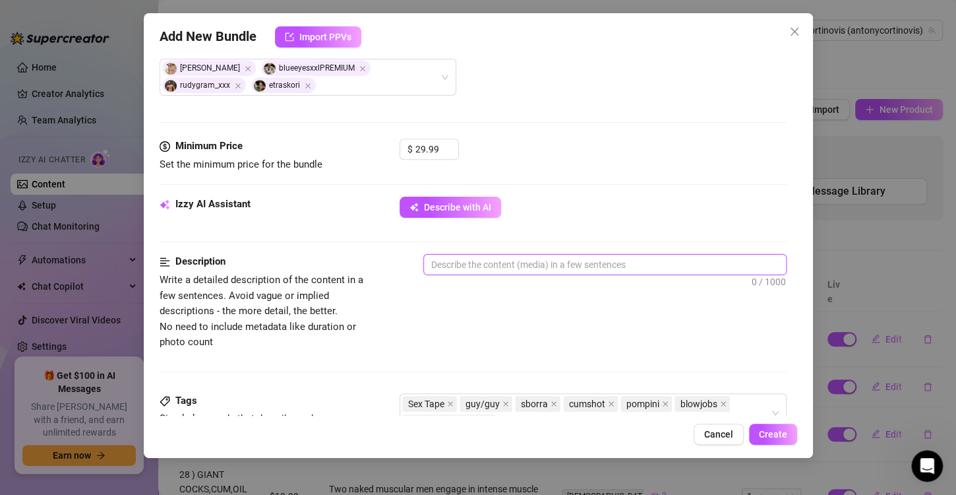
click at [475, 256] on textarea at bounding box center [605, 265] width 362 height 20
click at [443, 203] on span "Describe with AI" at bounding box center [457, 207] width 67 height 11
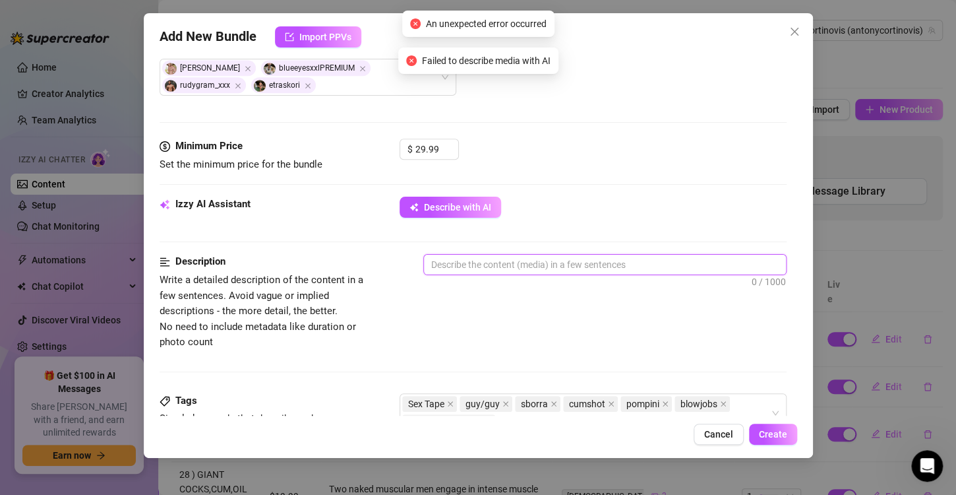
click at [490, 261] on textarea at bounding box center [605, 265] width 362 height 20
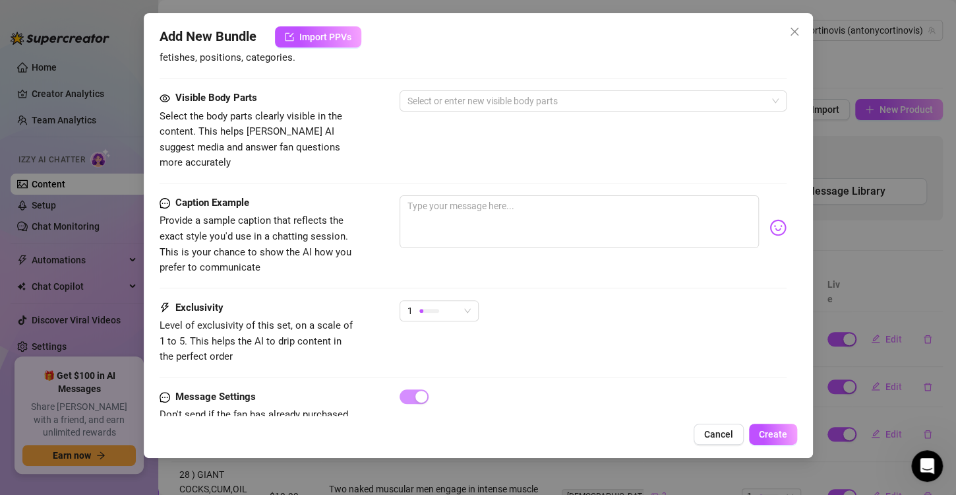
scroll to position [778, 0]
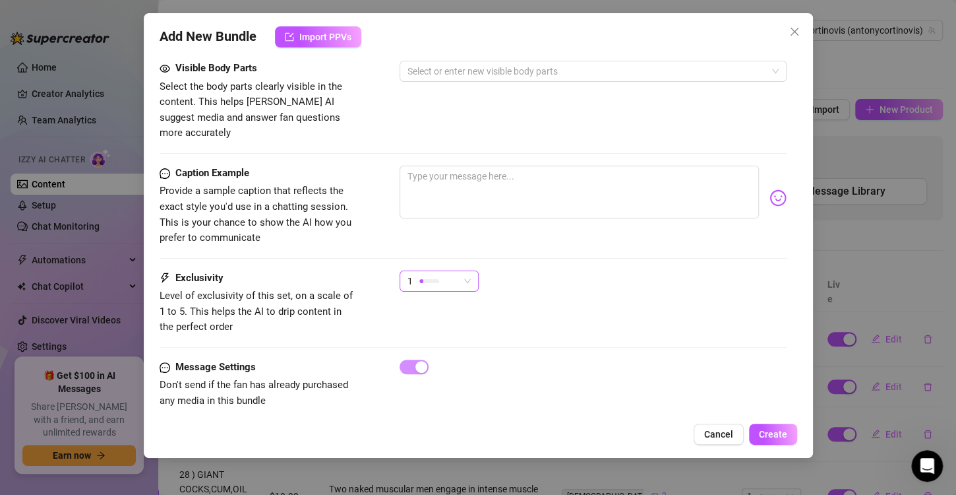
click at [437, 279] on div at bounding box center [430, 281] width 20 height 4
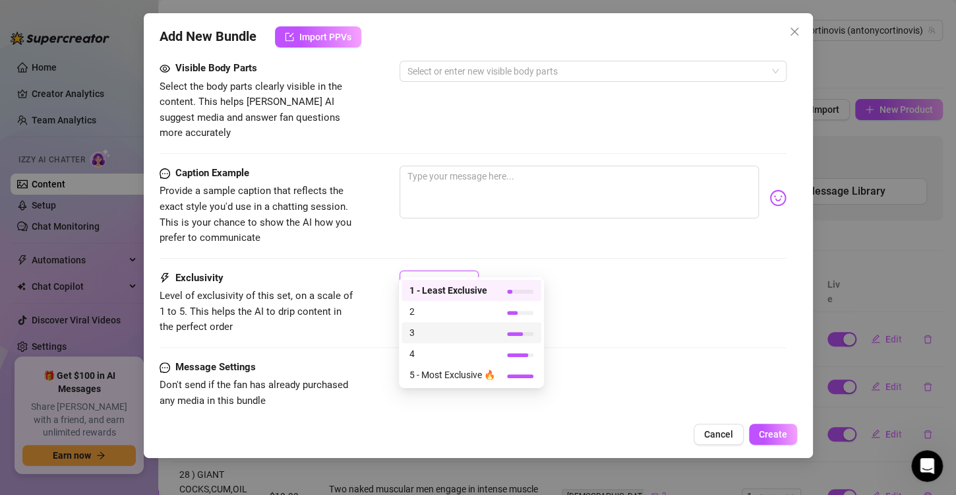
click at [462, 330] on span "3" at bounding box center [453, 332] width 86 height 15
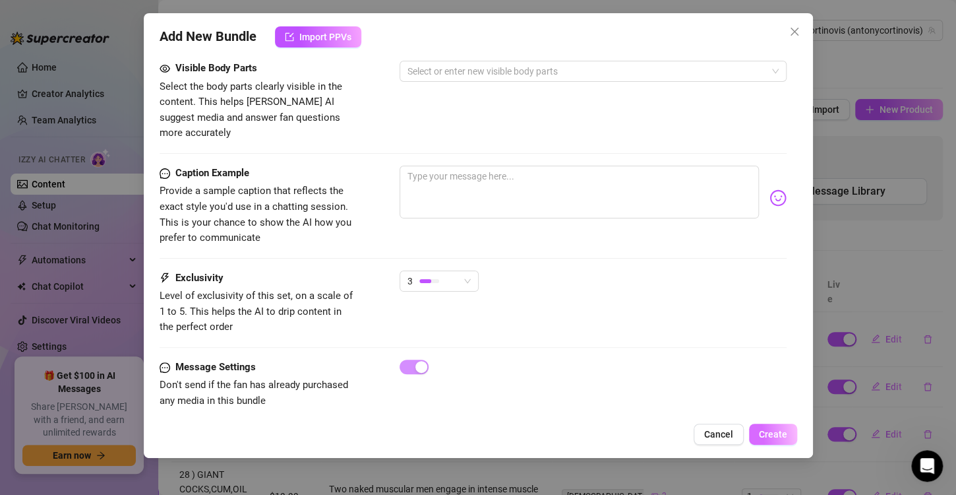
click at [776, 433] on span "Create" at bounding box center [773, 434] width 28 height 11
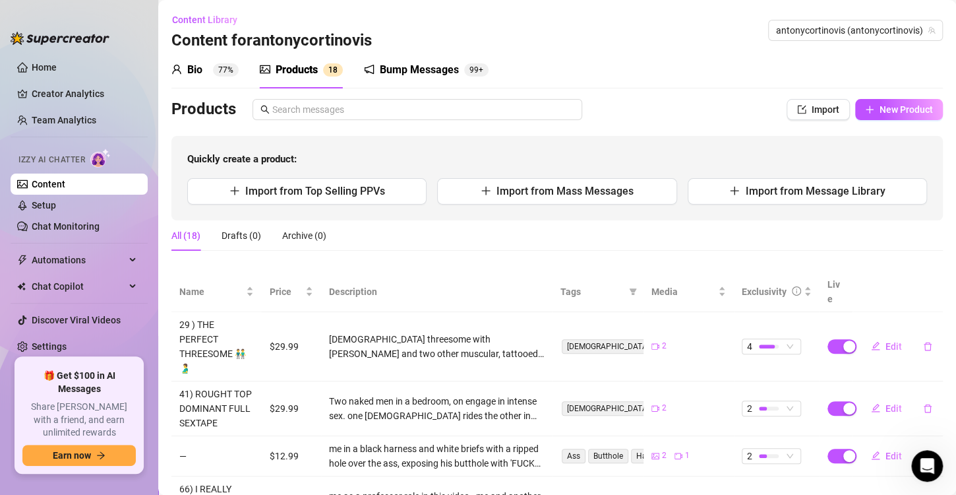
click at [65, 186] on link "Content" at bounding box center [49, 184] width 34 height 11
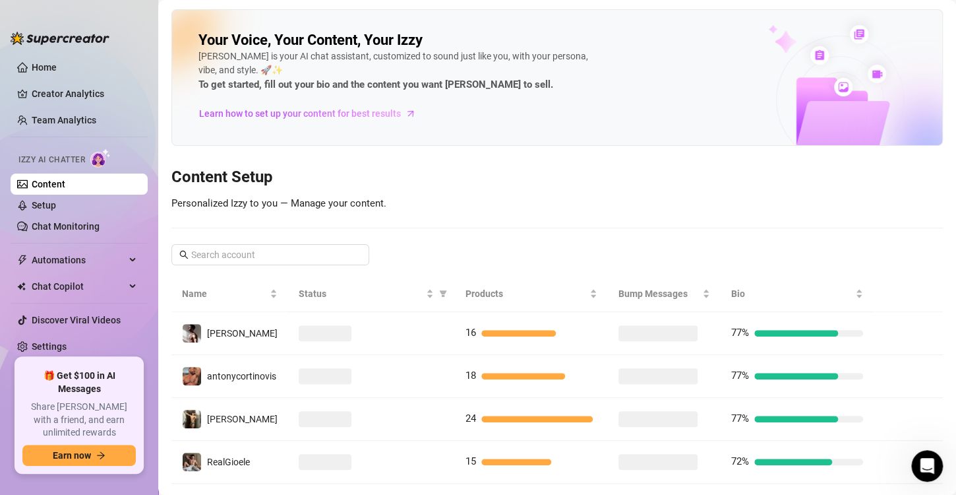
scroll to position [26, 0]
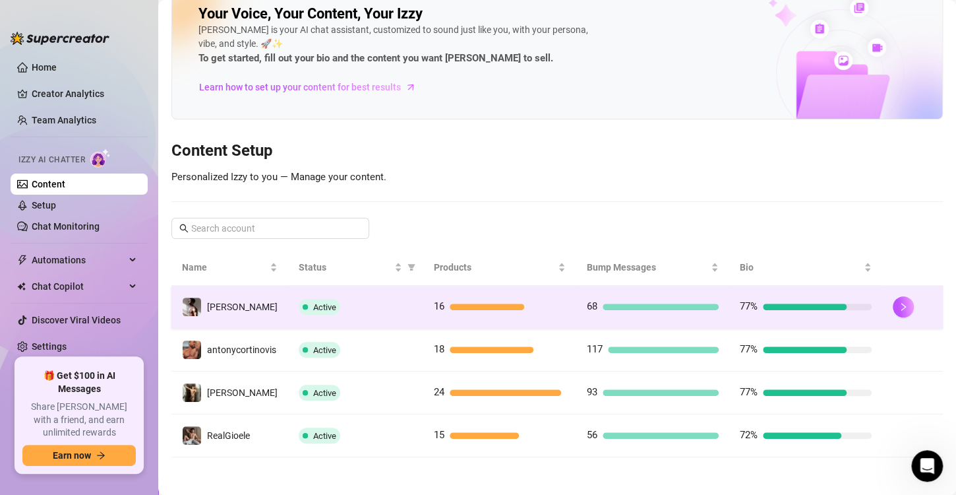
click at [596, 299] on div "68" at bounding box center [653, 307] width 132 height 16
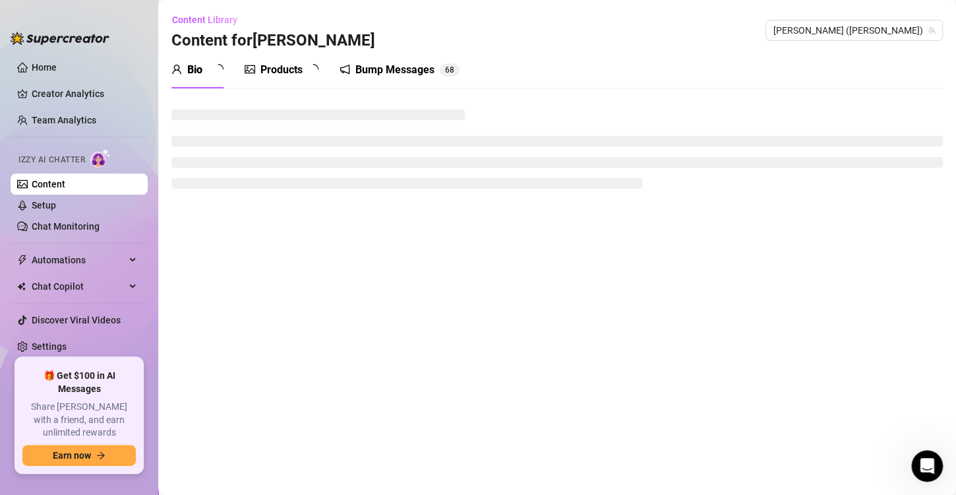
click at [596, 297] on main "Content Library Content for [PERSON_NAME] ([PERSON_NAME]) Bio Products Bump Mes…" at bounding box center [557, 247] width 798 height 495
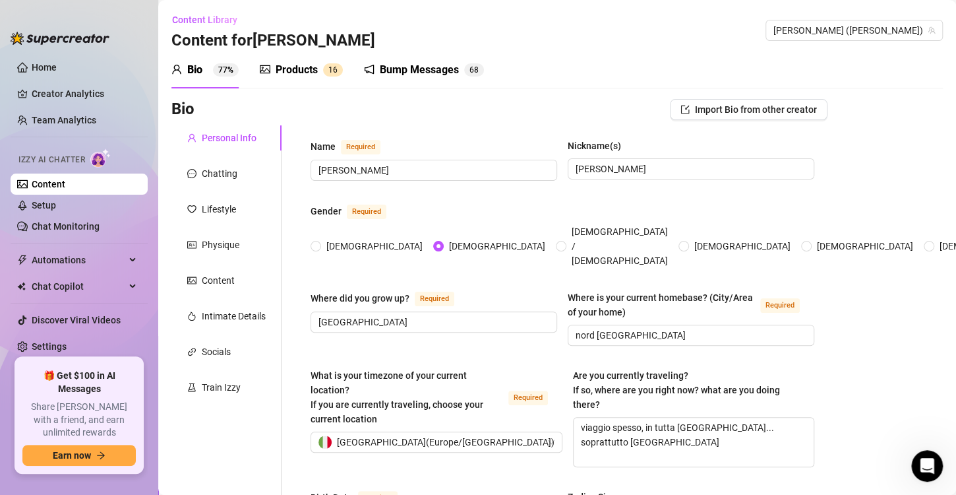
click at [313, 71] on div "Products" at bounding box center [297, 70] width 42 height 16
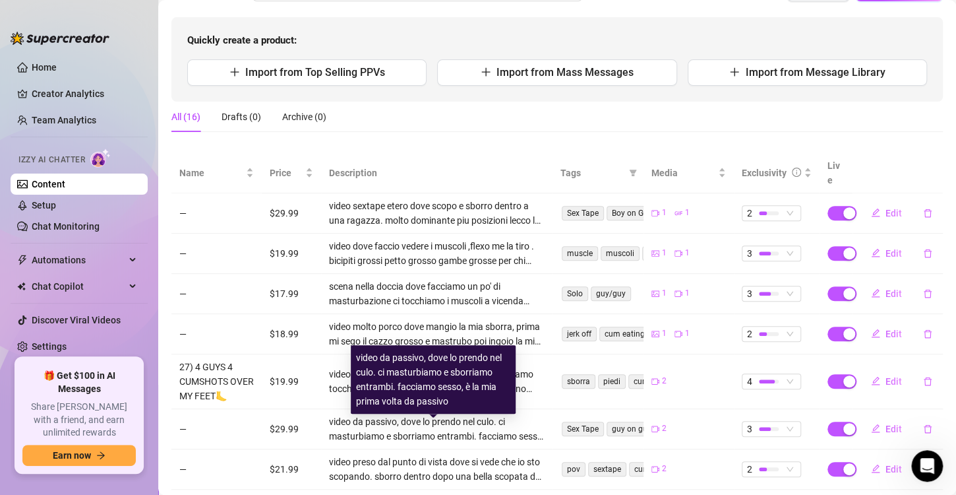
scroll to position [108, 0]
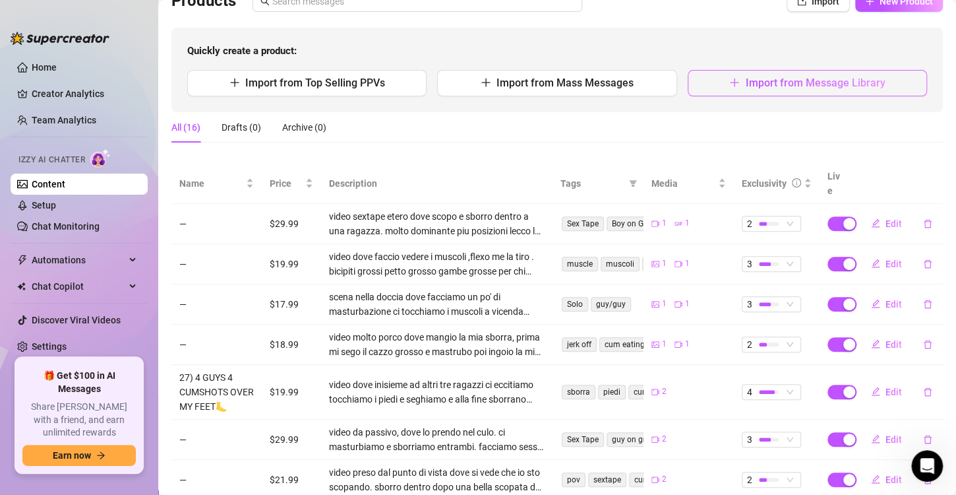
click at [763, 89] on button "Import from Message Library" at bounding box center [807, 83] width 239 height 26
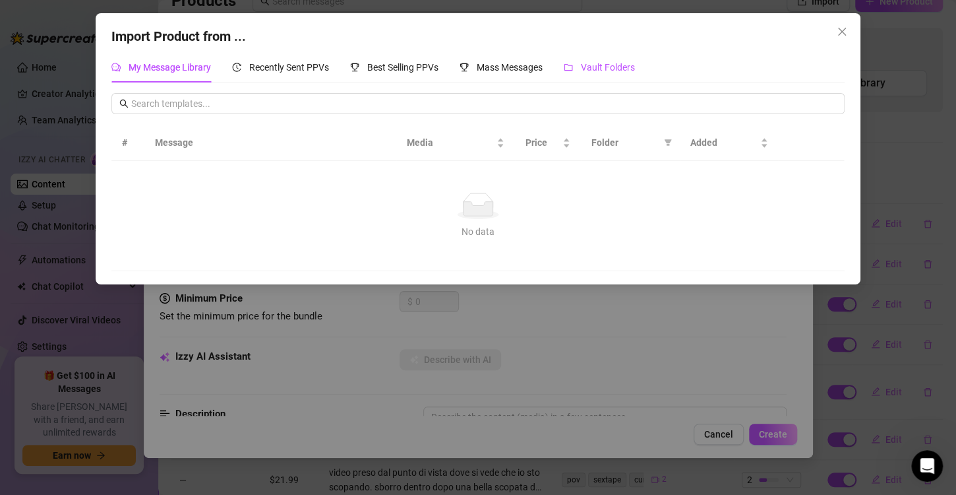
click at [617, 67] on span "Vault Folders" at bounding box center [608, 67] width 54 height 11
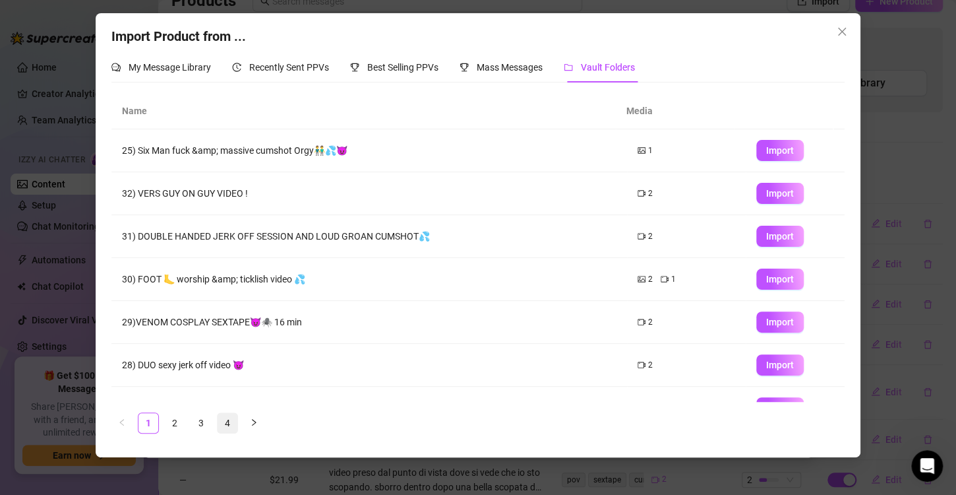
click at [226, 421] on link "4" at bounding box center [228, 423] width 20 height 20
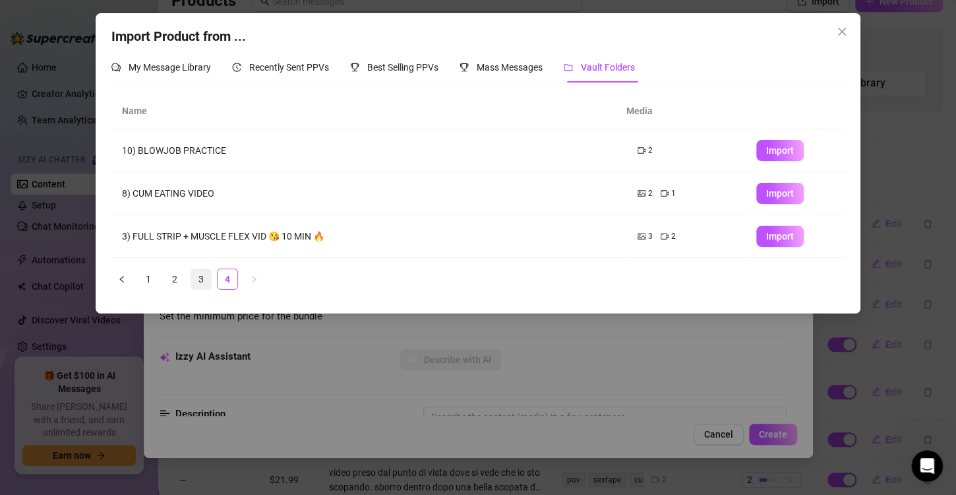
click at [206, 279] on link "3" at bounding box center [201, 279] width 20 height 20
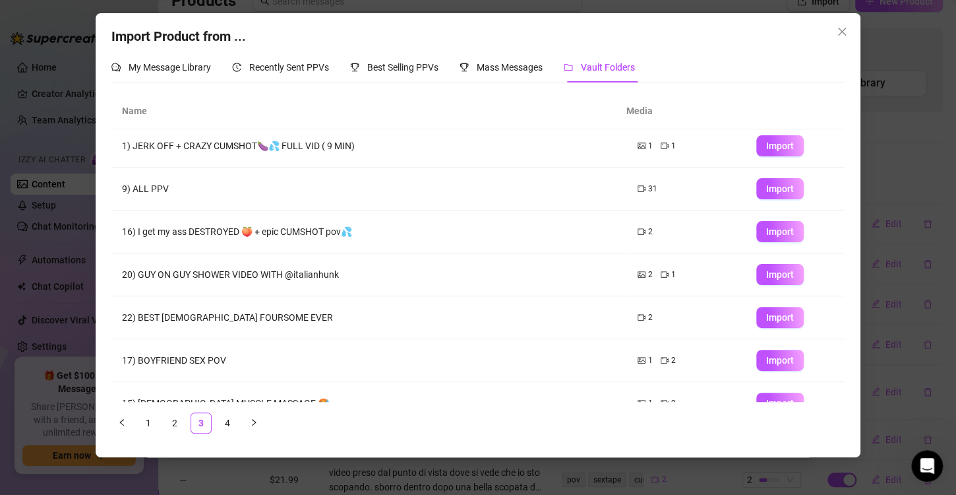
scroll to position [0, 0]
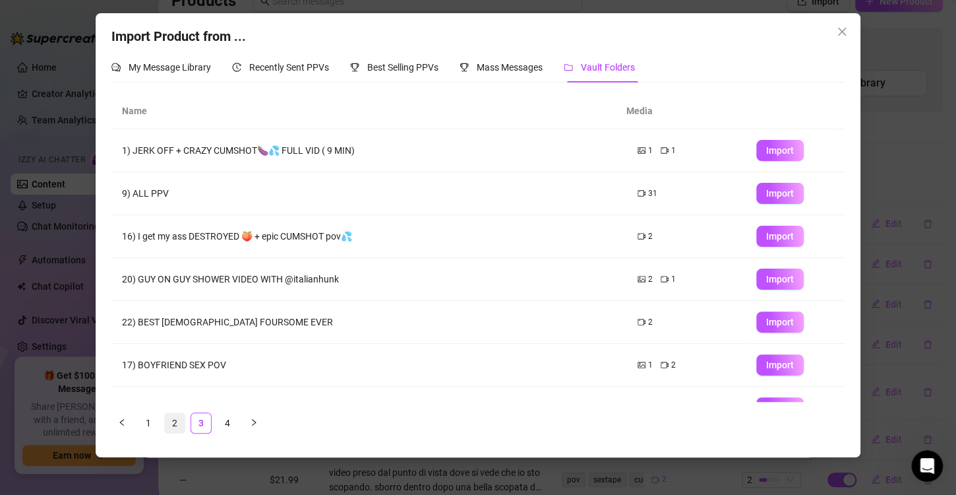
click at [172, 419] on link "2" at bounding box center [175, 423] width 20 height 20
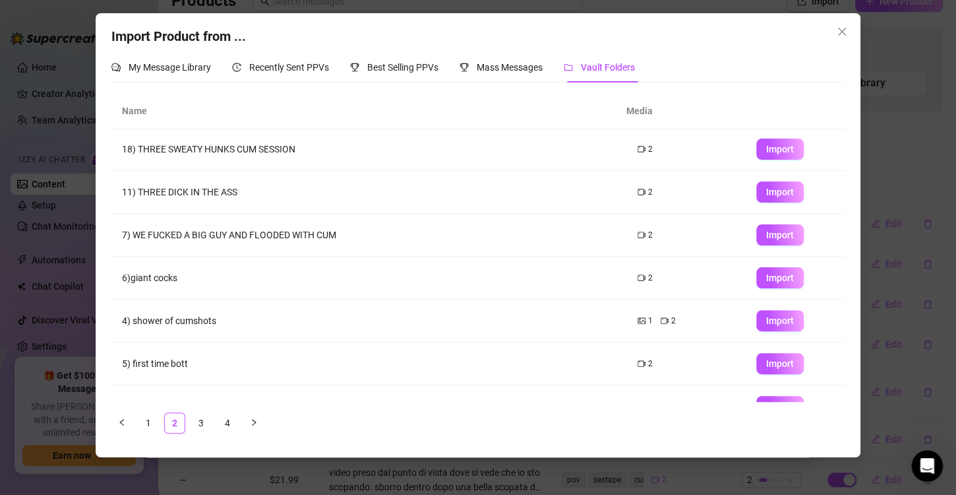
scroll to position [92, 0]
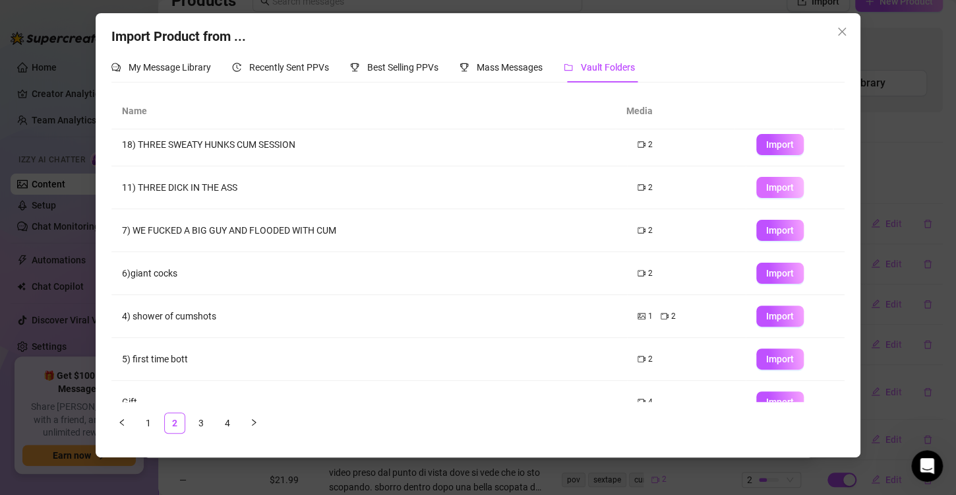
click at [766, 183] on span "Import" at bounding box center [780, 187] width 28 height 11
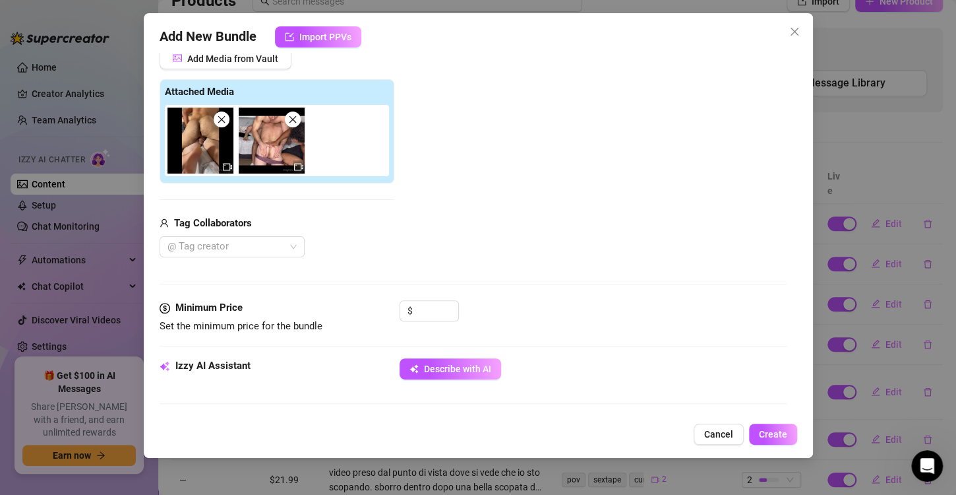
scroll to position [179, 0]
click at [268, 239] on div at bounding box center [225, 246] width 126 height 18
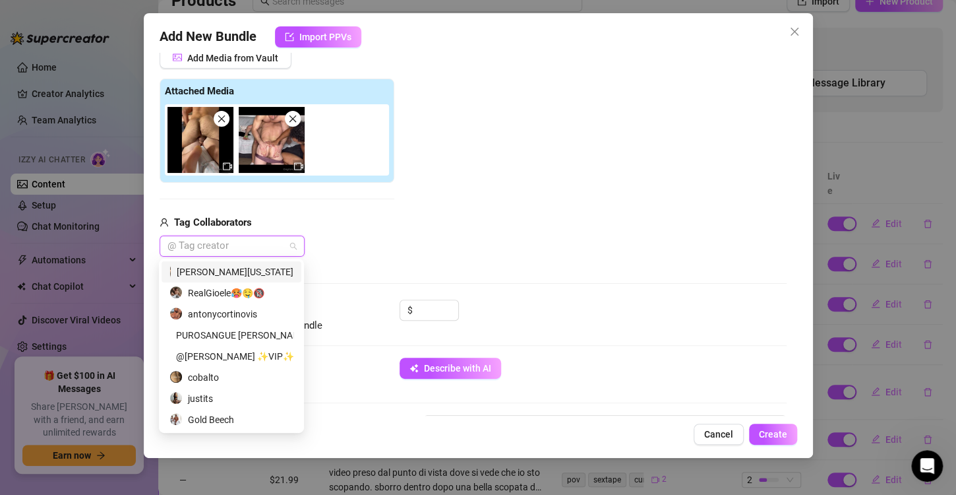
click at [250, 272] on div "[PERSON_NAME][US_STATE]" at bounding box center [232, 272] width 124 height 15
click at [246, 288] on div "RealGioele🥵🤤🔞" at bounding box center [232, 293] width 124 height 15
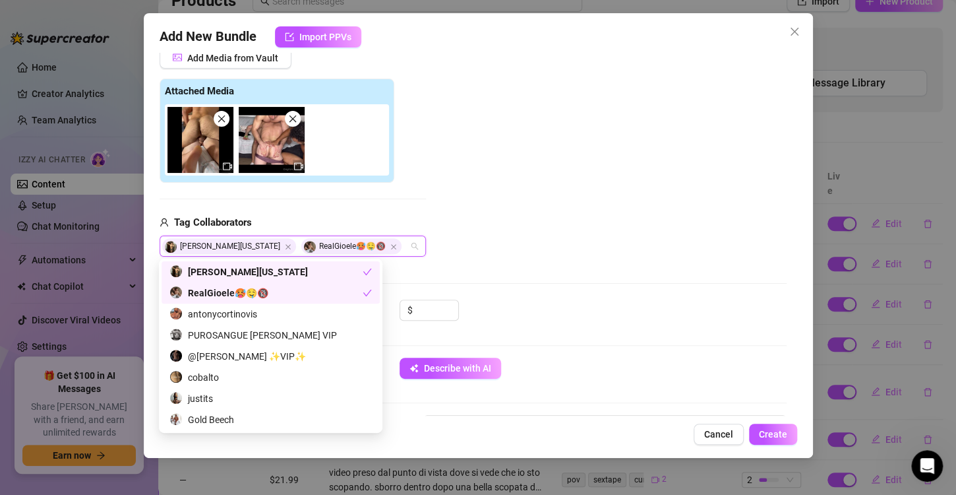
click at [614, 201] on div "Add Media from Vault Attached Media Tag Collaborators [PERSON_NAME][US_STATE] R…" at bounding box center [473, 152] width 627 height 210
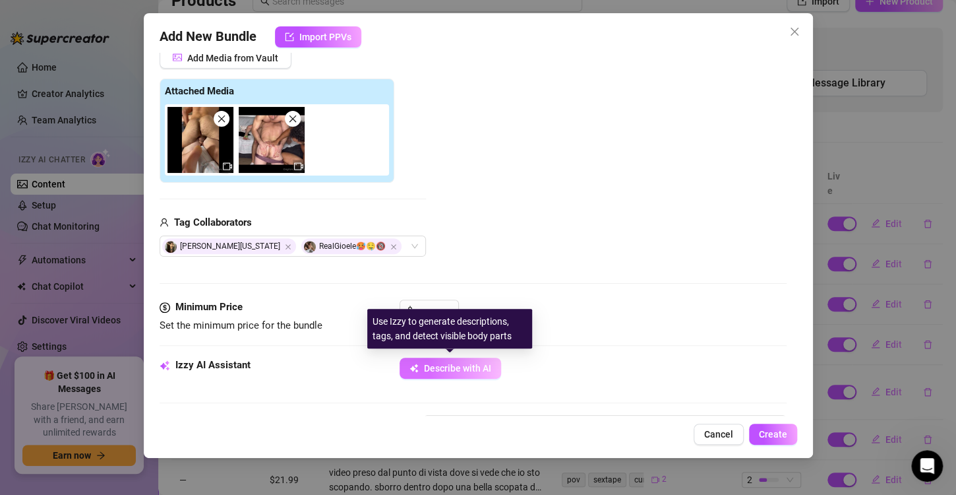
click at [445, 367] on span "Describe with AI" at bounding box center [457, 368] width 67 height 11
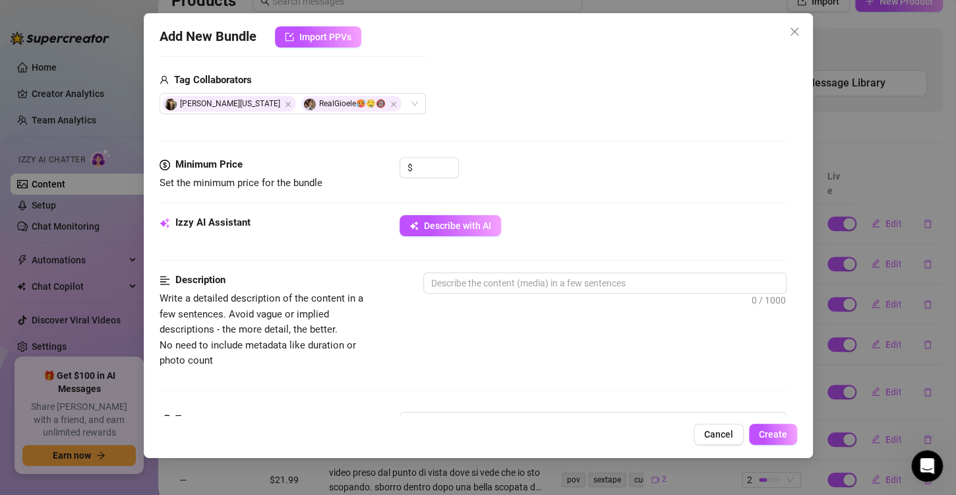
scroll to position [325, 0]
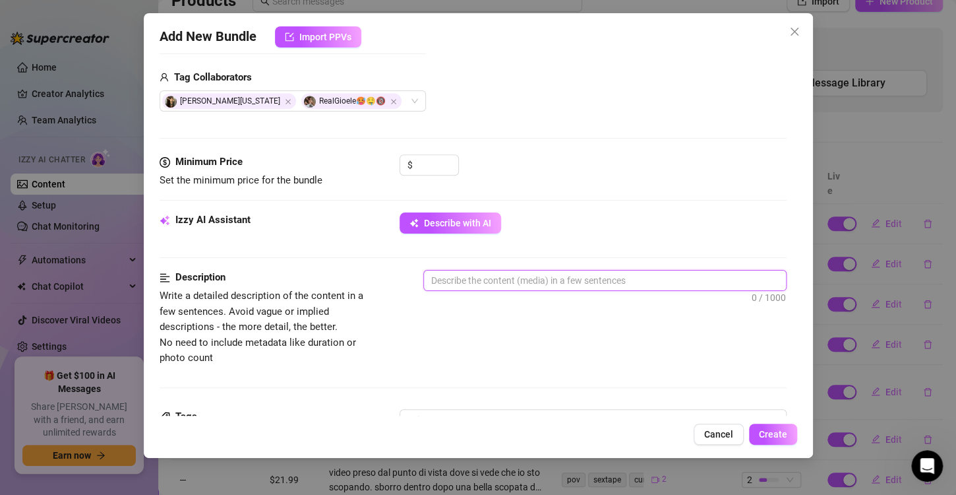
click at [639, 280] on textarea at bounding box center [605, 280] width 362 height 20
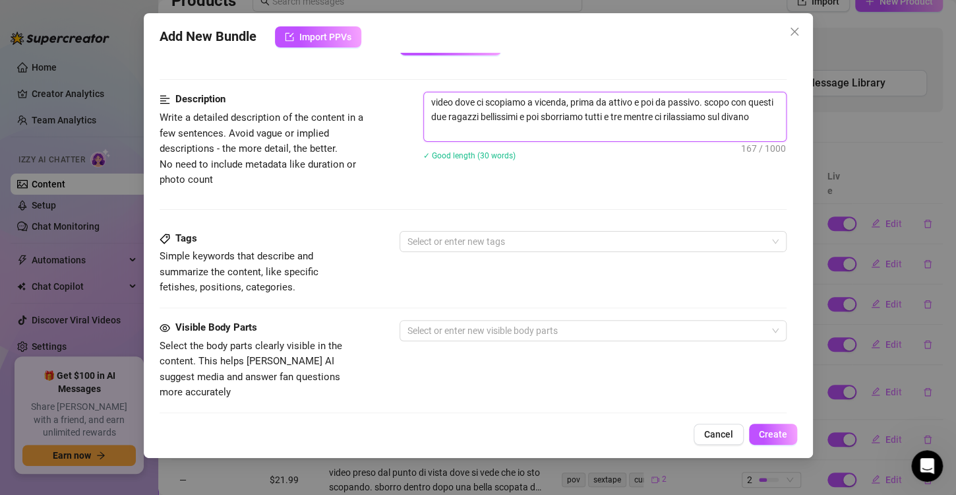
scroll to position [503, 0]
click at [529, 240] on div at bounding box center [586, 241] width 368 height 18
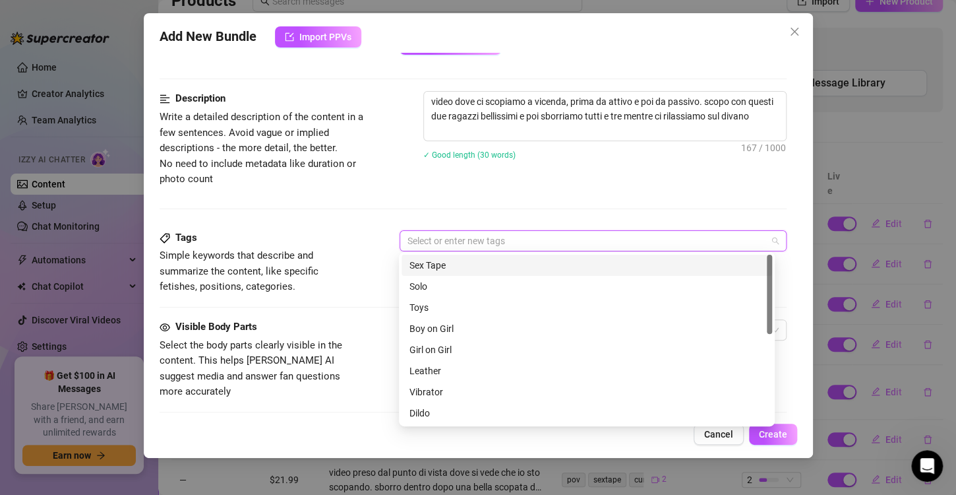
click at [517, 259] on div "Sex Tape" at bounding box center [587, 265] width 355 height 15
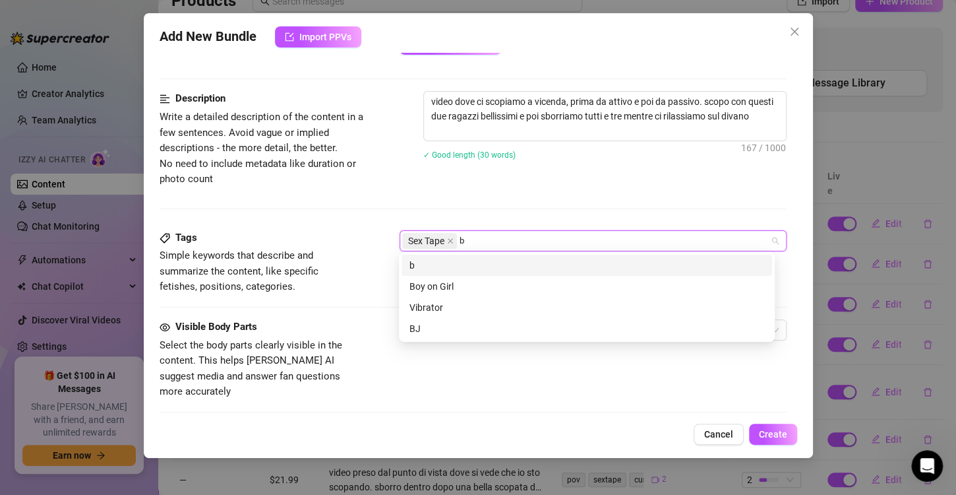
scroll to position [0, 0]
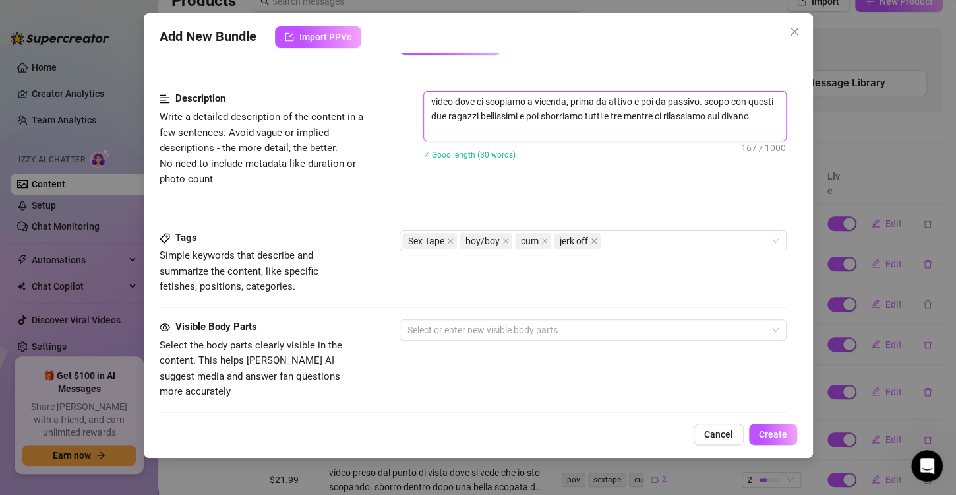
drag, startPoint x: 691, startPoint y: 115, endPoint x: 632, endPoint y: 127, distance: 60.0
click at [632, 127] on textarea "video dove ci scopiamo a vicenda, prima da attivo e poi da passivo. scopo con q…" at bounding box center [605, 116] width 362 height 49
drag, startPoint x: 693, startPoint y: 115, endPoint x: 690, endPoint y: 108, distance: 7.7
click at [690, 108] on textarea "video dove ci scopiamo a vicenda, prima da attivo e poi da passivo. scopo con q…" at bounding box center [605, 116] width 362 height 49
click at [696, 116] on textarea "video dove ci scopiamo a vicenda, prima da attivo e poi da passivo. scopo con q…" at bounding box center [605, 116] width 362 height 49
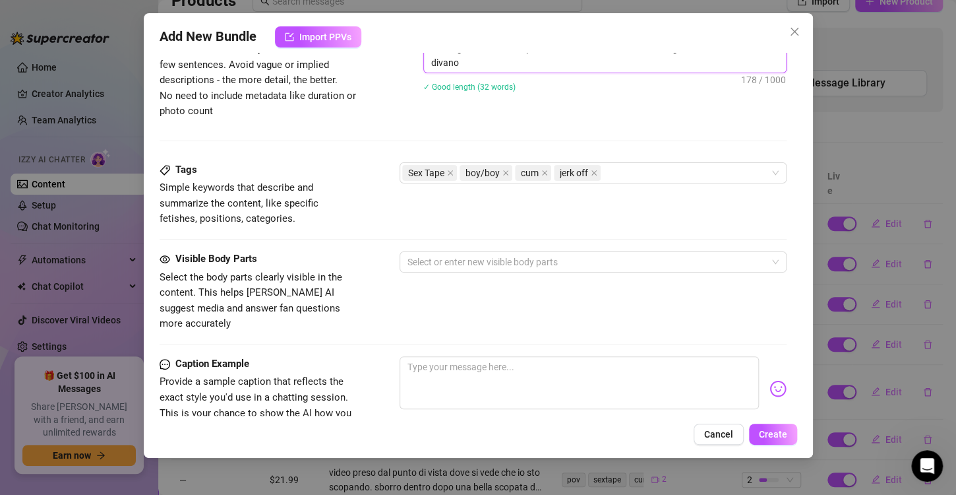
scroll to position [572, 0]
click at [537, 257] on div at bounding box center [586, 261] width 368 height 18
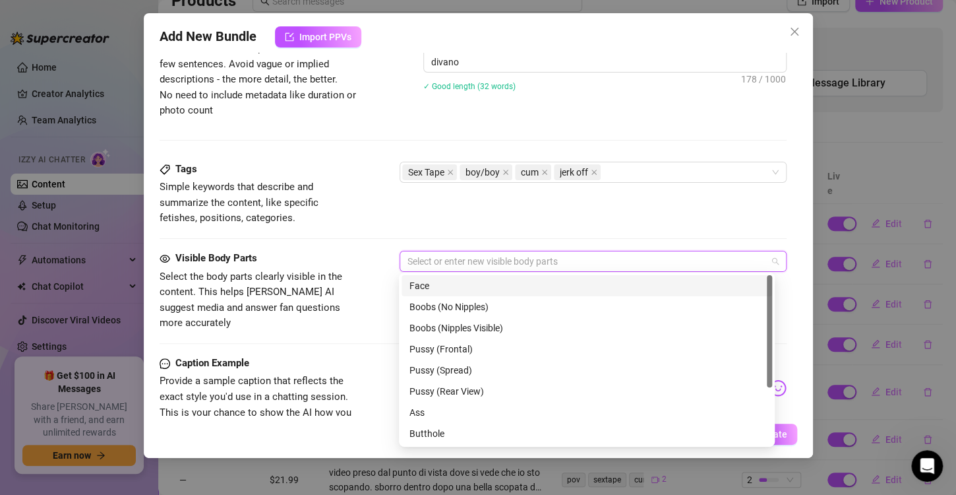
click at [502, 279] on div "Face" at bounding box center [587, 285] width 355 height 15
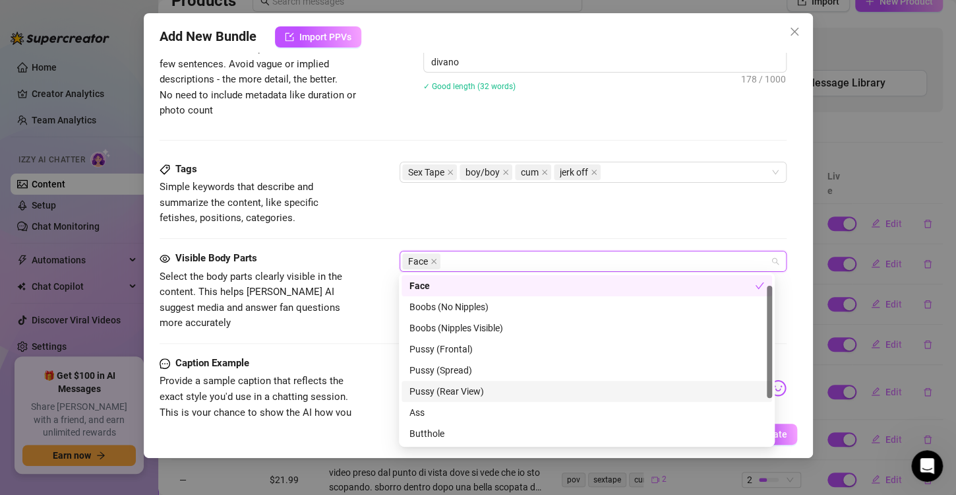
scroll to position [52, 0]
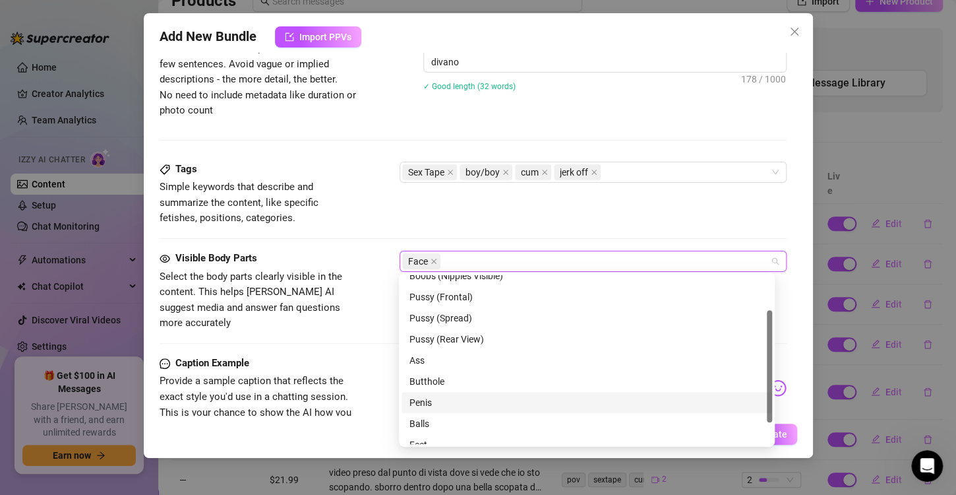
click at [421, 409] on div "Penis" at bounding box center [587, 402] width 355 height 15
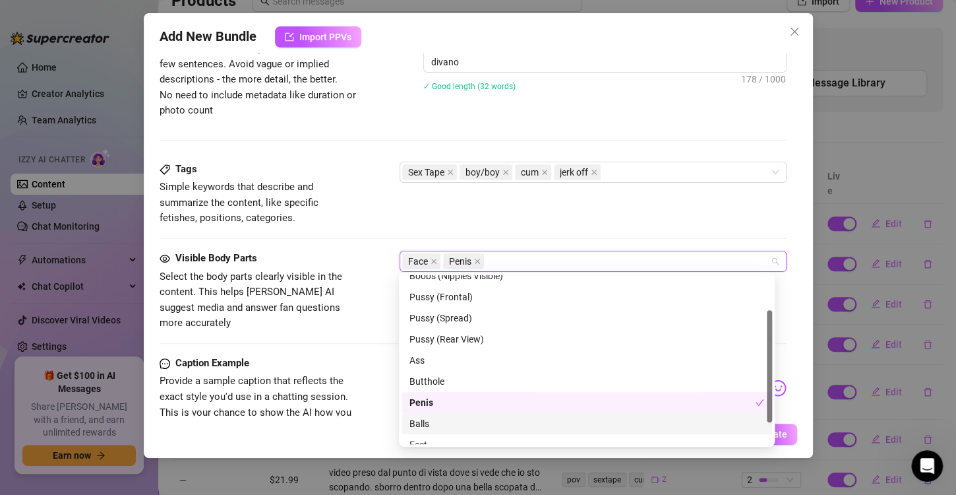
click at [428, 427] on div "Balls" at bounding box center [587, 423] width 355 height 15
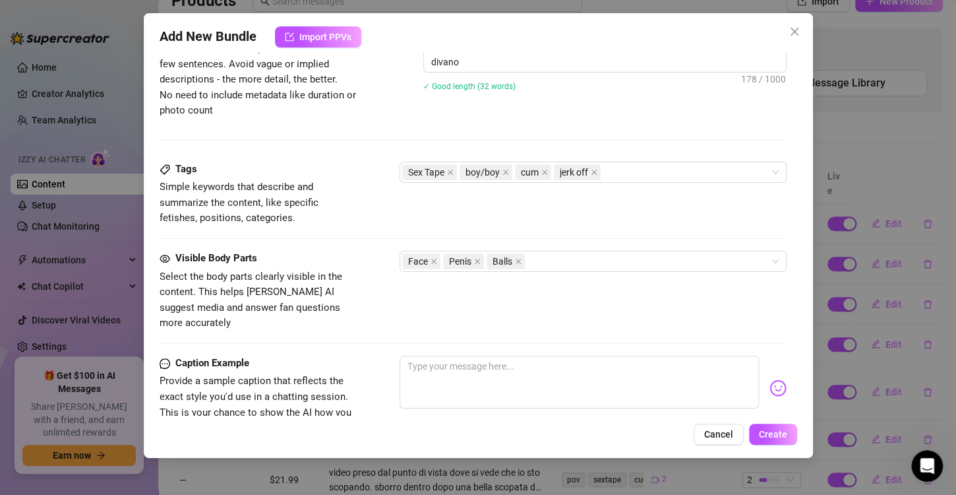
click at [419, 188] on div "Tags Simple keywords that describe and summarize the content, like specific fet…" at bounding box center [473, 194] width 627 height 65
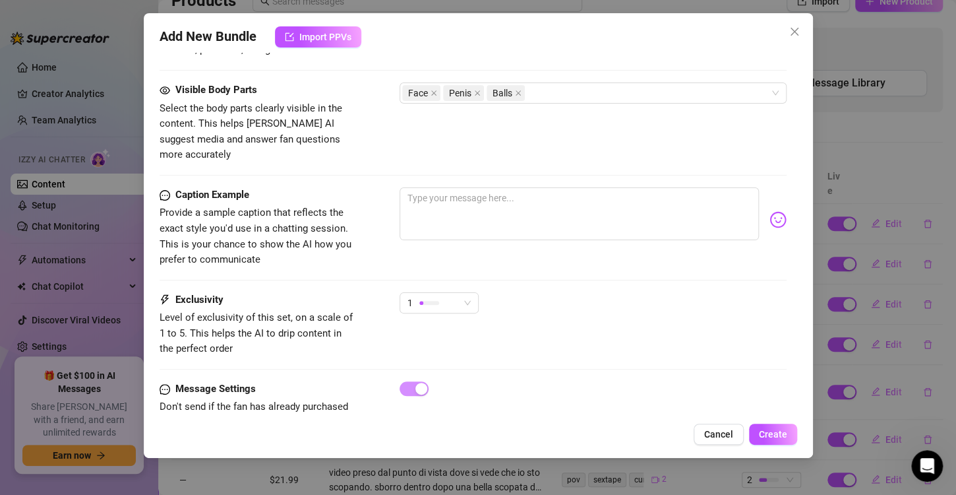
scroll to position [761, 0]
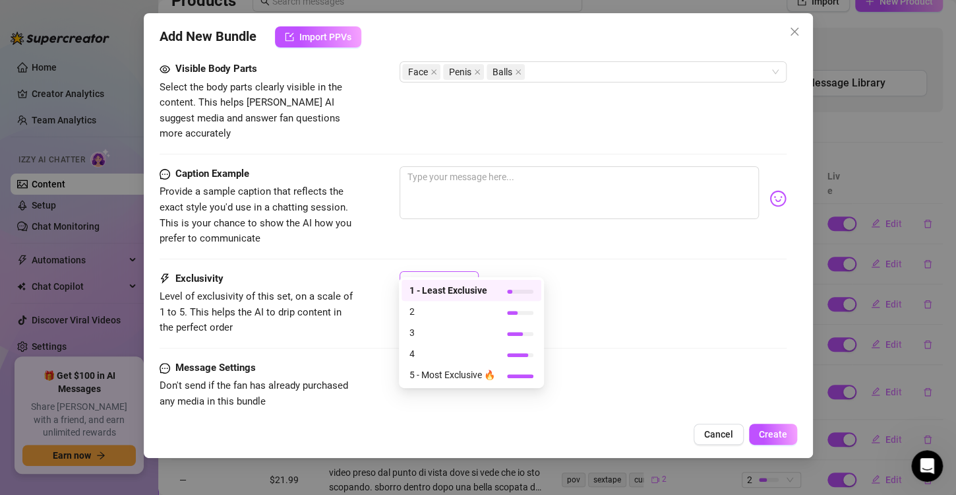
click at [459, 272] on span "1" at bounding box center [439, 282] width 63 height 20
click at [472, 332] on span "3" at bounding box center [453, 332] width 86 height 15
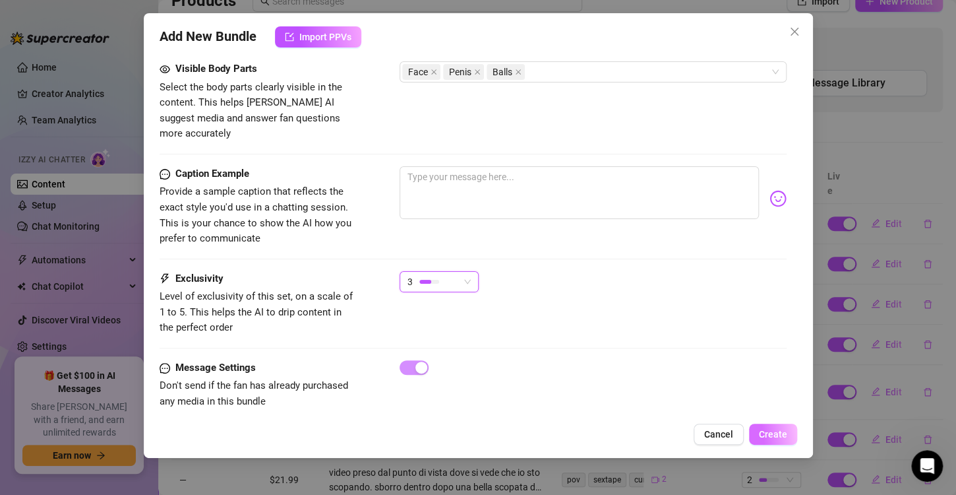
click at [754, 431] on button "Create" at bounding box center [773, 433] width 48 height 21
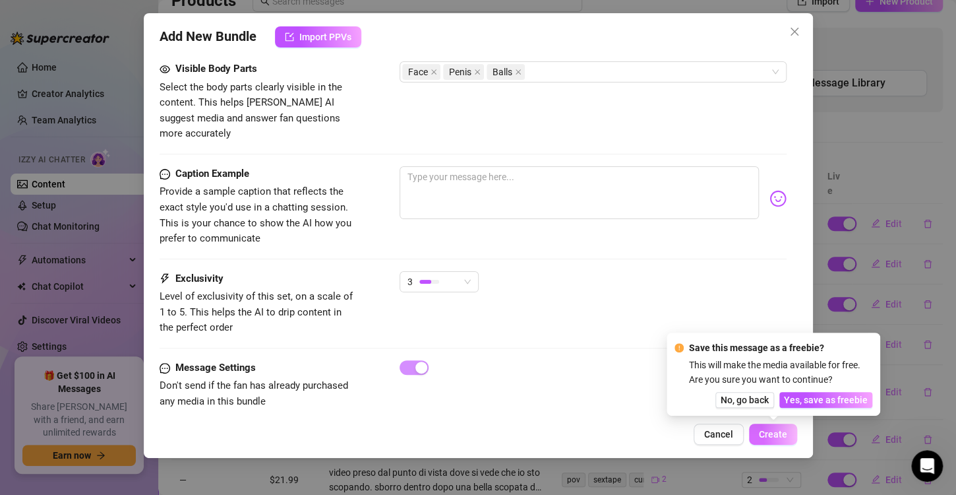
click at [754, 431] on button "Create" at bounding box center [773, 433] width 48 height 21
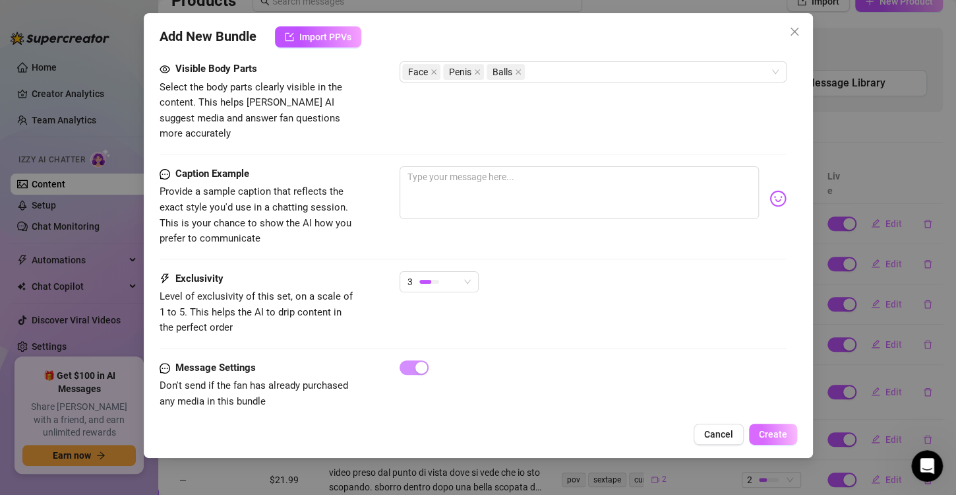
click at [754, 431] on button "Create" at bounding box center [773, 433] width 48 height 21
click at [697, 328] on div "Exclusivity Level of exclusivity of this set, on a scale of 1 to 5. This helps …" at bounding box center [473, 315] width 627 height 89
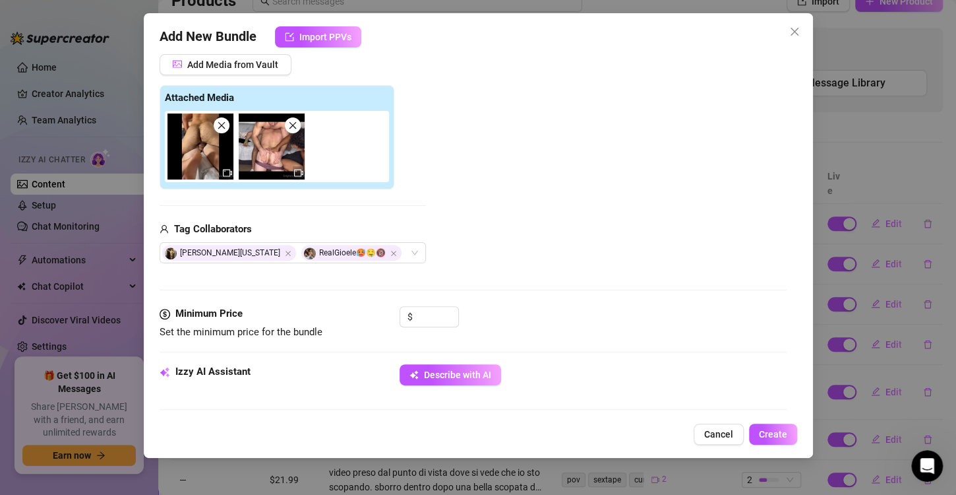
scroll to position [169, 0]
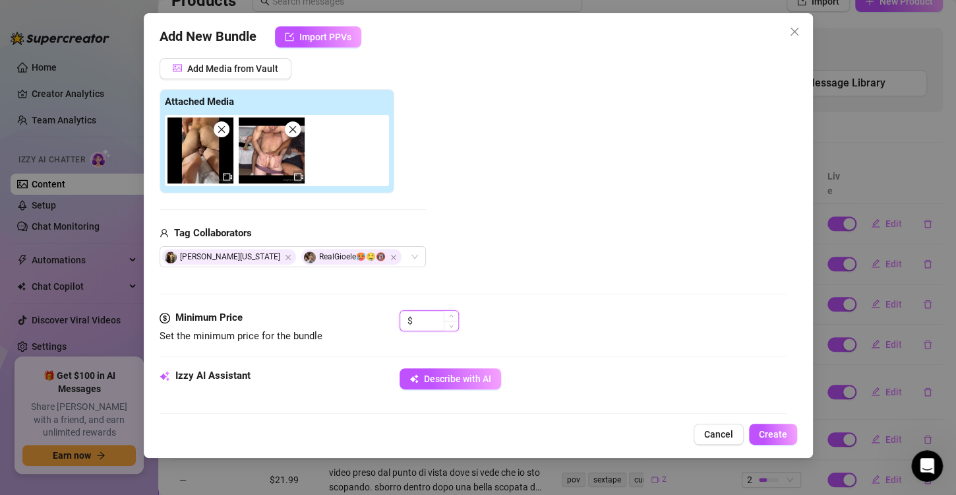
click at [432, 315] on input at bounding box center [437, 321] width 43 height 20
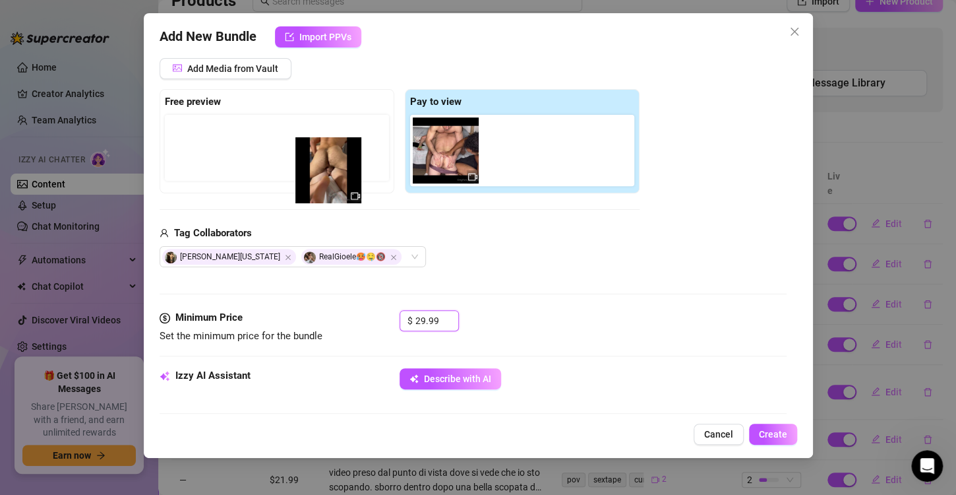
drag, startPoint x: 439, startPoint y: 147, endPoint x: 317, endPoint y: 158, distance: 122.5
click at [317, 158] on div "Free preview Pay to view" at bounding box center [400, 141] width 480 height 104
drag, startPoint x: 443, startPoint y: 160, endPoint x: 313, endPoint y: 166, distance: 130.1
click at [313, 166] on div "Free preview Pay to view" at bounding box center [400, 141] width 480 height 104
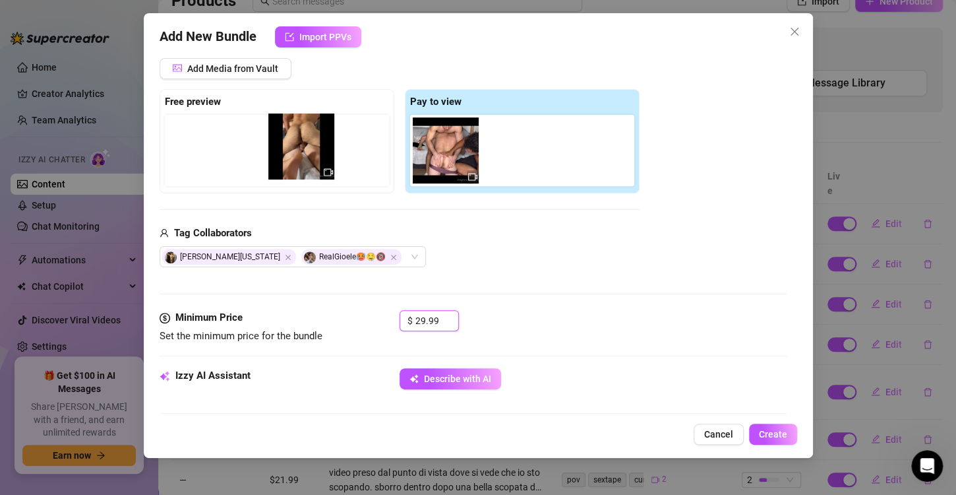
drag, startPoint x: 441, startPoint y: 164, endPoint x: 292, endPoint y: 162, distance: 148.4
click at [292, 162] on div "Free preview Pay to view" at bounding box center [400, 141] width 480 height 104
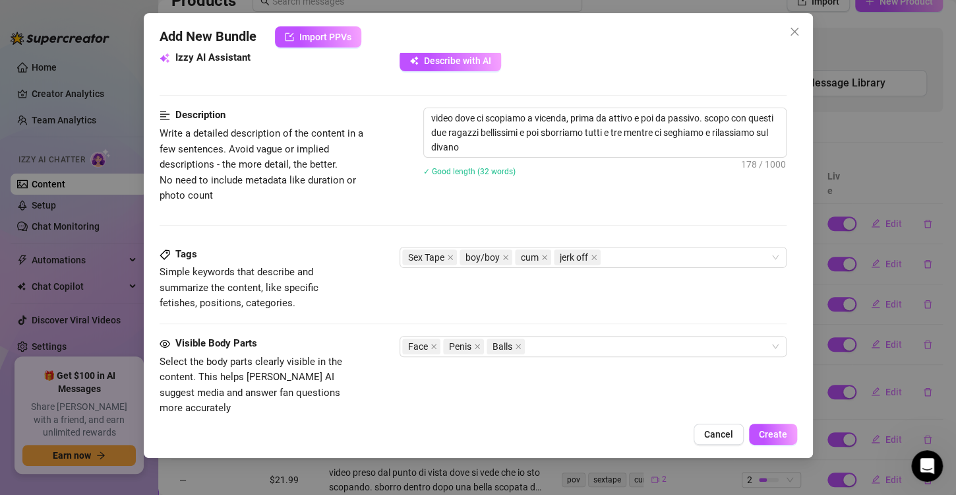
scroll to position [761, 0]
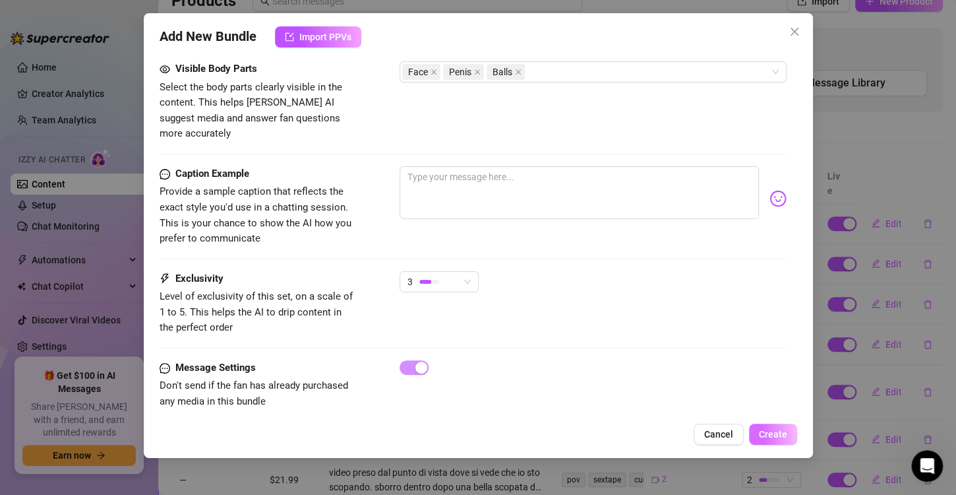
click at [774, 438] on span "Create" at bounding box center [773, 434] width 28 height 11
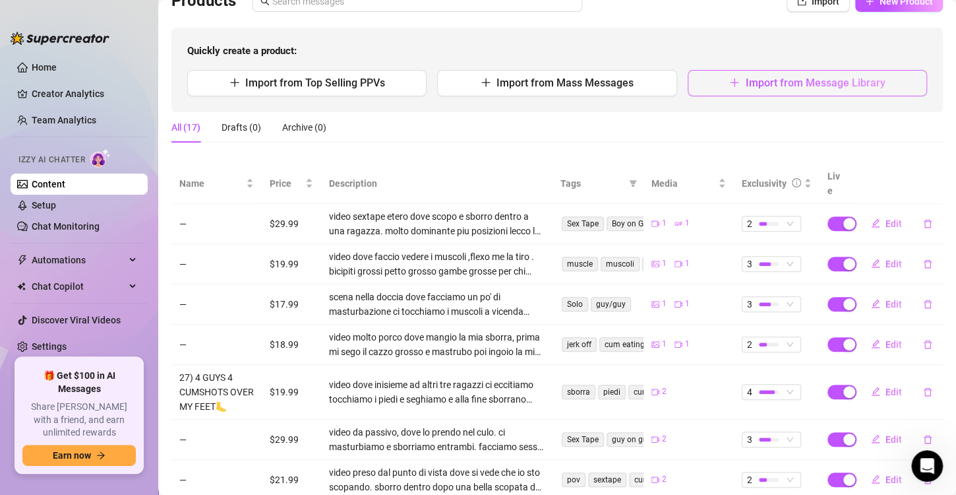
click at [730, 84] on icon "plus" at bounding box center [735, 82] width 11 height 11
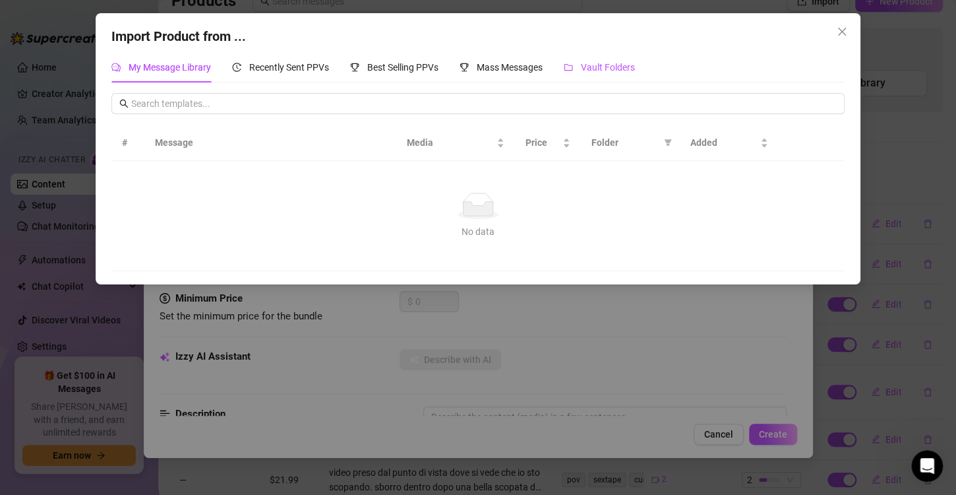
click at [580, 62] on div "Vault Folders" at bounding box center [599, 67] width 71 height 15
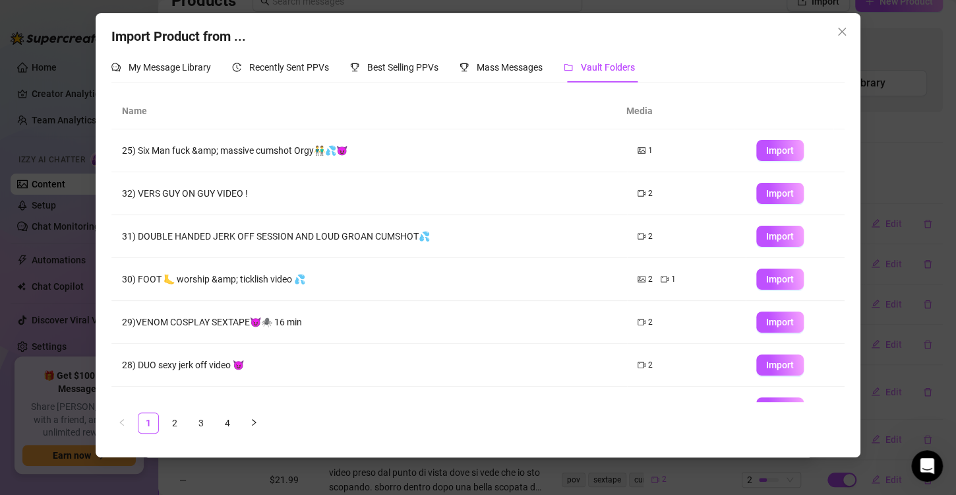
scroll to position [155, 0]
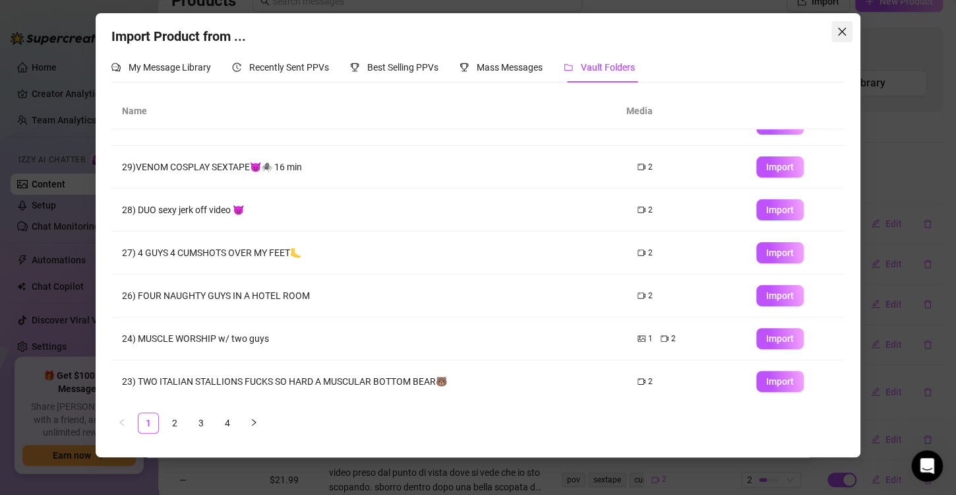
click at [839, 25] on button "Close" at bounding box center [842, 31] width 21 height 21
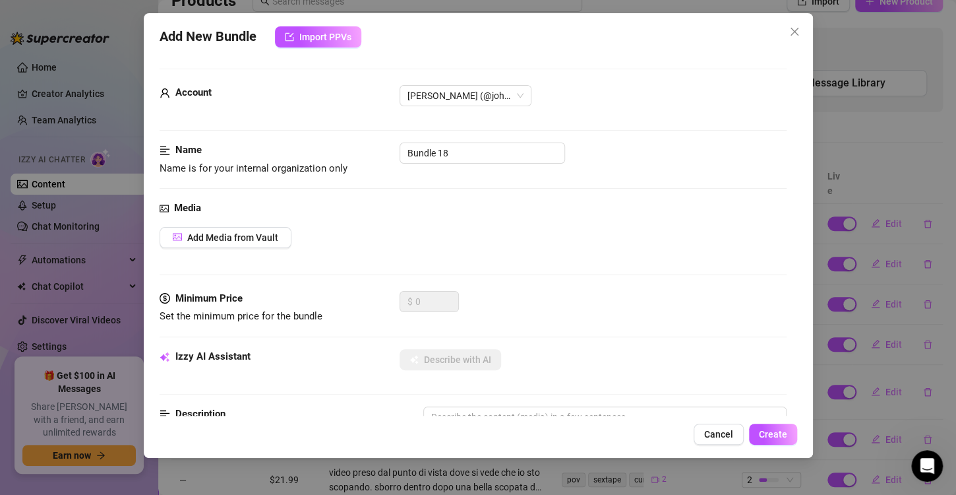
click at [795, 30] on icon "close" at bounding box center [794, 32] width 8 height 8
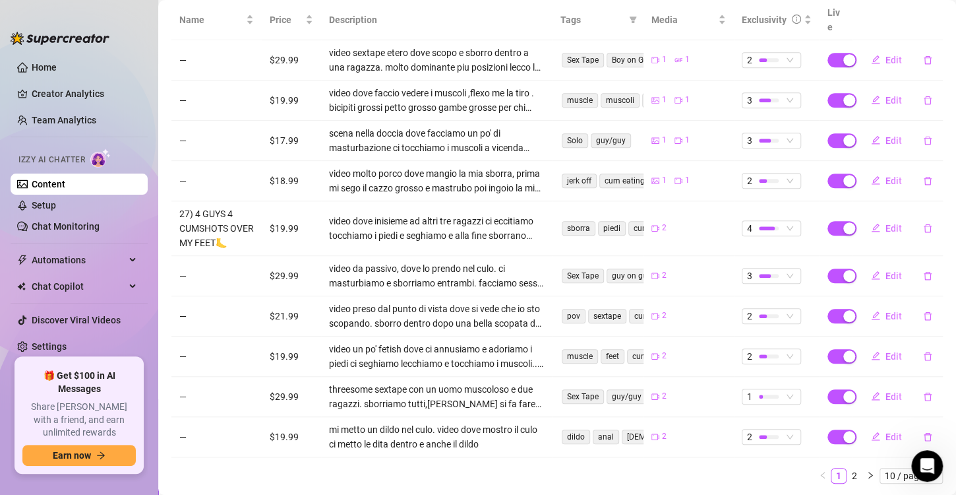
scroll to position [274, 0]
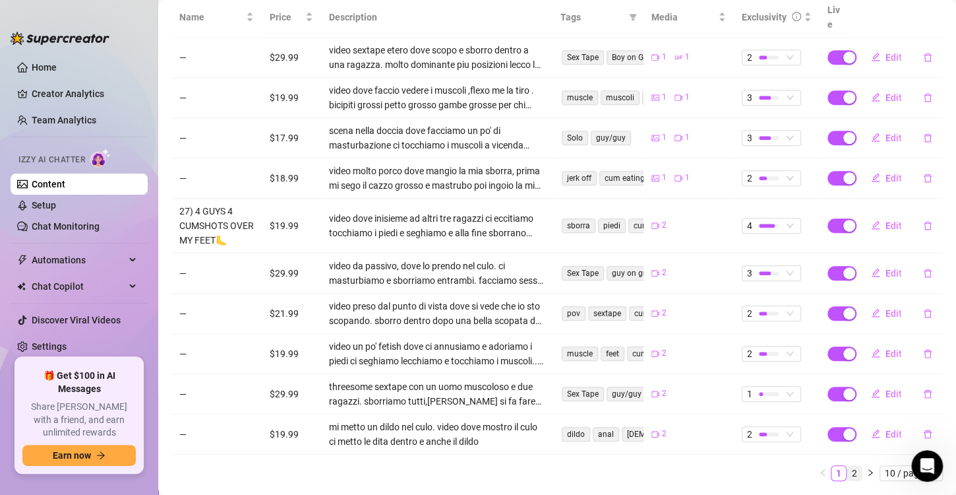
click at [848, 471] on link "2" at bounding box center [855, 473] width 15 height 15
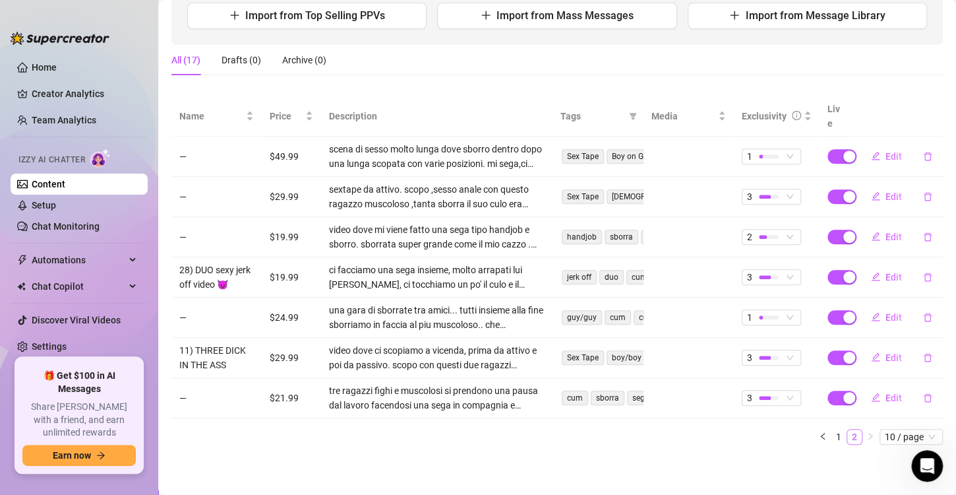
scroll to position [159, 0]
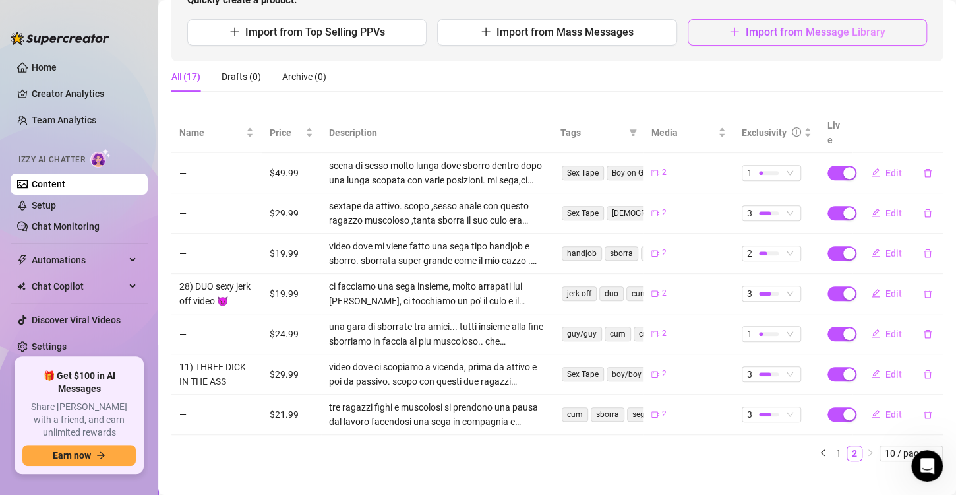
click at [720, 30] on button "Import from Message Library" at bounding box center [807, 32] width 239 height 26
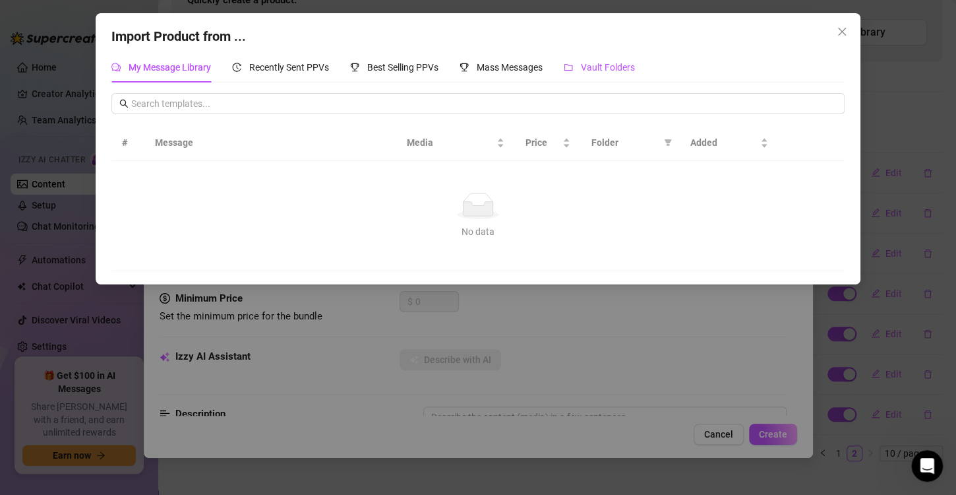
click at [580, 74] on div "Vault Folders" at bounding box center [599, 67] width 71 height 15
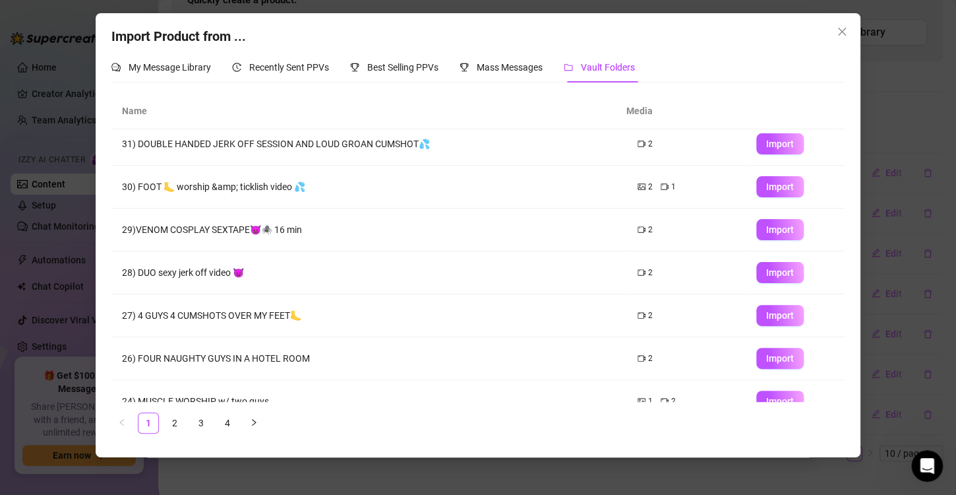
scroll to position [155, 0]
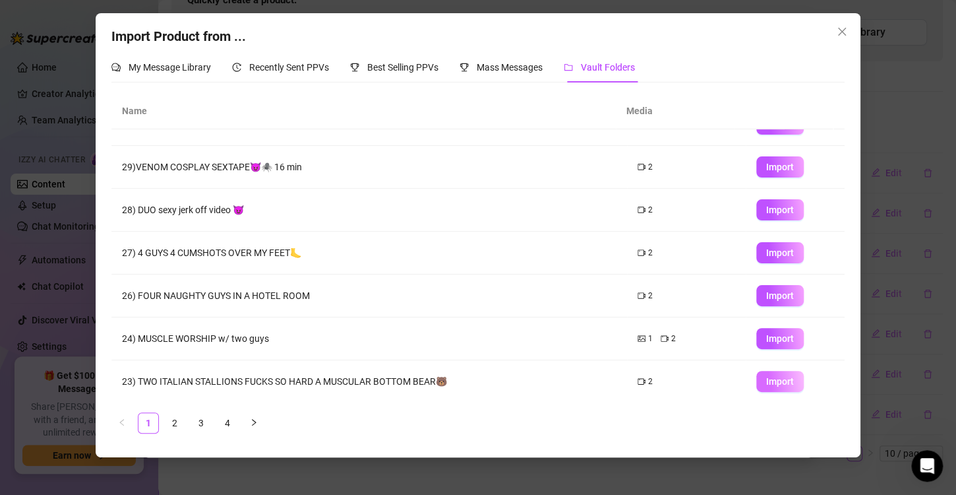
click at [766, 379] on span "Import" at bounding box center [780, 381] width 28 height 11
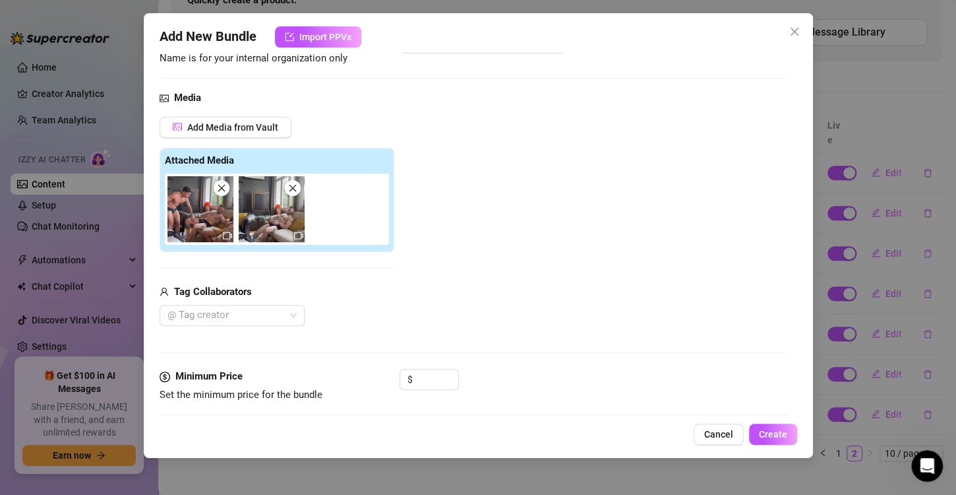
scroll to position [111, 0]
click at [212, 321] on div at bounding box center [225, 314] width 126 height 18
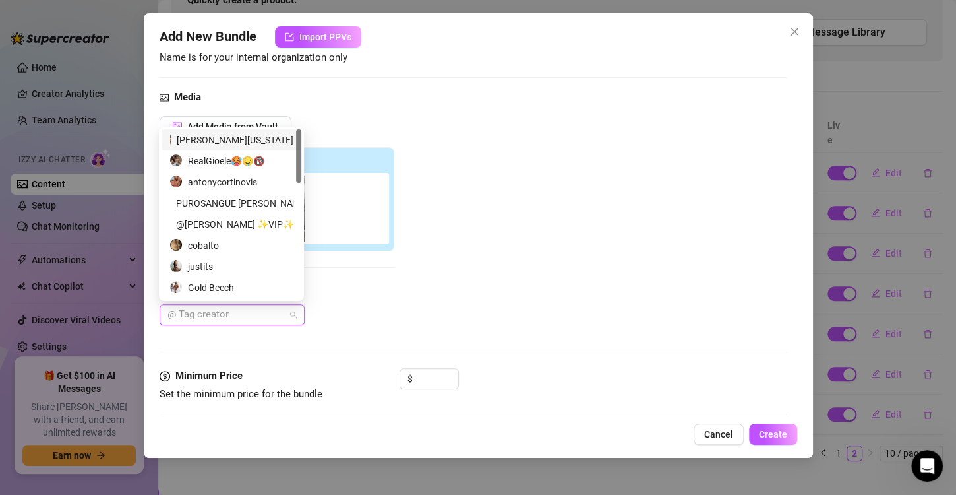
click at [251, 134] on div "[PERSON_NAME][US_STATE]" at bounding box center [232, 140] width 124 height 15
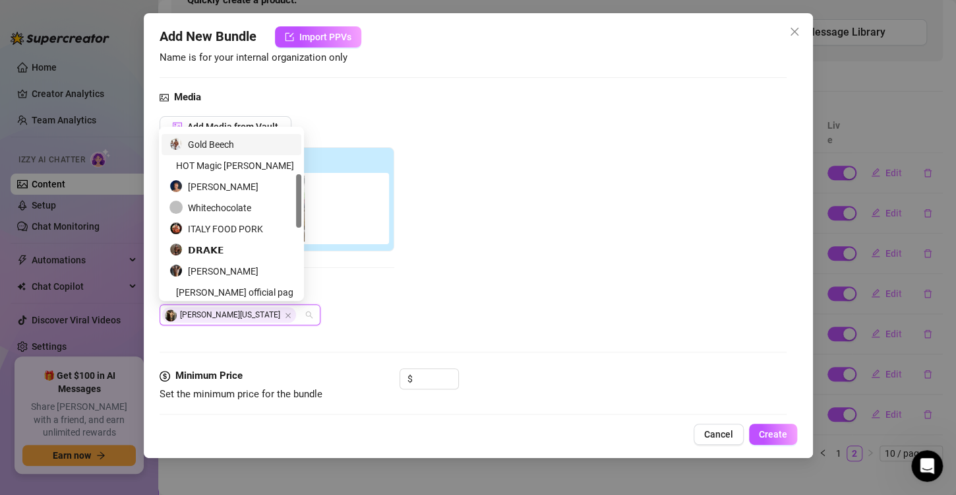
scroll to position [139, 0]
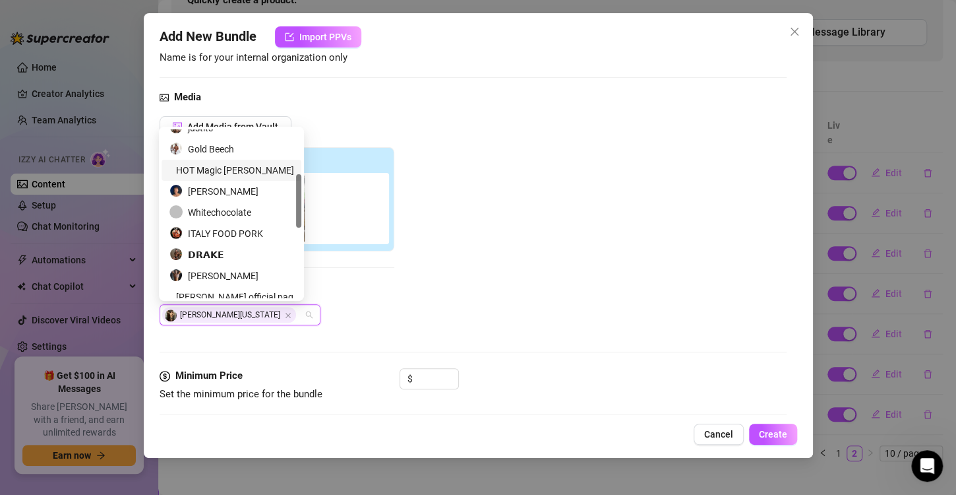
click at [224, 166] on div "HOT Magic [PERSON_NAME]" at bounding box center [232, 170] width 124 height 15
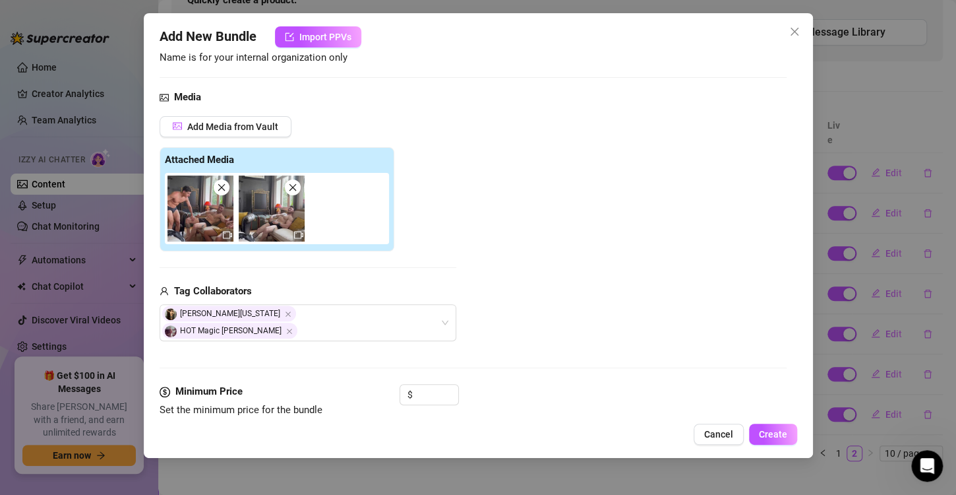
click at [545, 292] on div "Add Media from Vault Attached Media Tag Collaborators [PERSON_NAME][US_STATE] H…" at bounding box center [473, 229] width 627 height 226
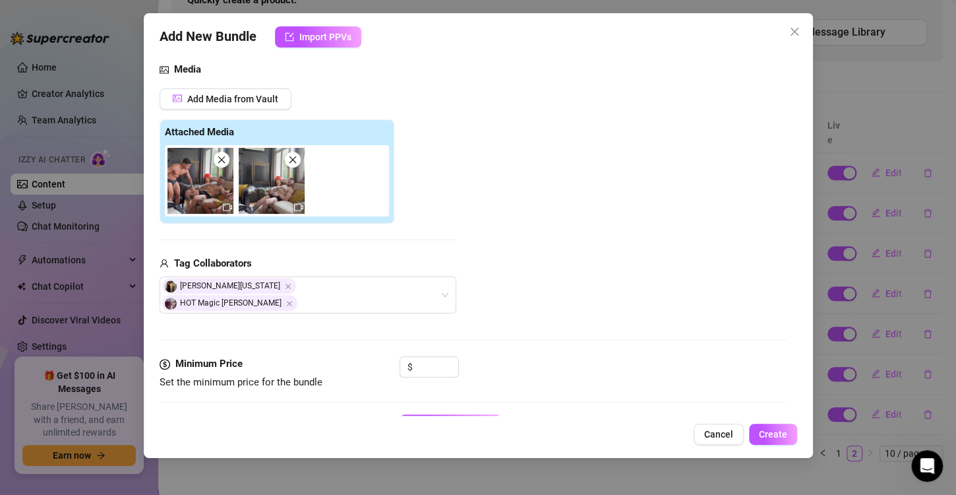
scroll to position [142, 0]
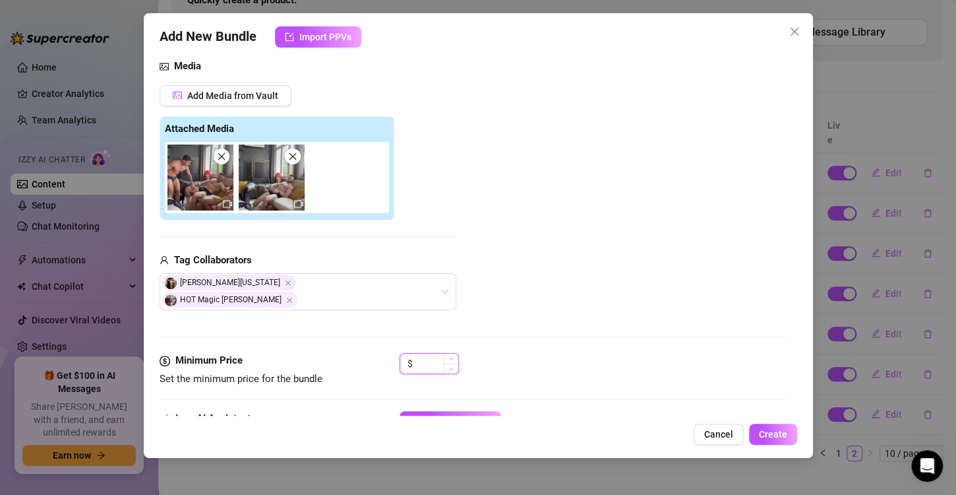
click at [429, 354] on input at bounding box center [437, 364] width 43 height 20
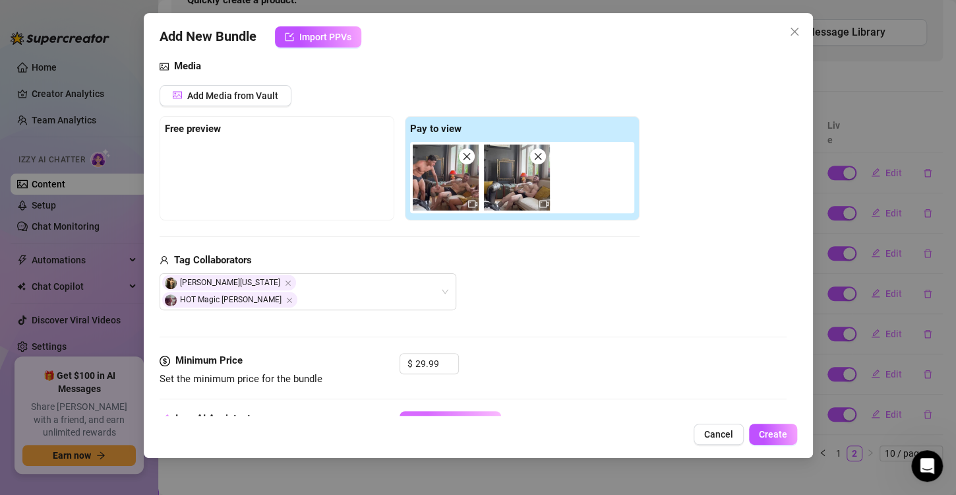
click at [452, 411] on button "Describe with AI" at bounding box center [451, 421] width 102 height 21
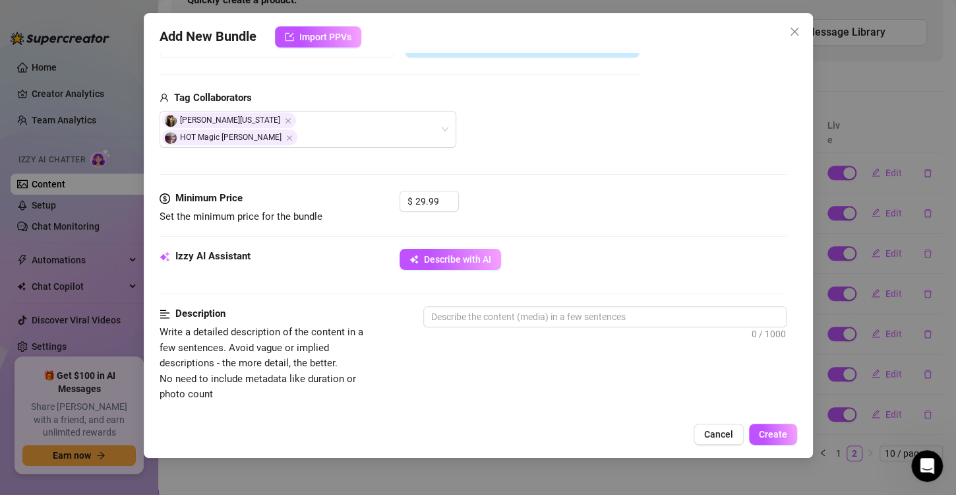
scroll to position [305, 0]
click at [456, 305] on textarea at bounding box center [605, 315] width 362 height 20
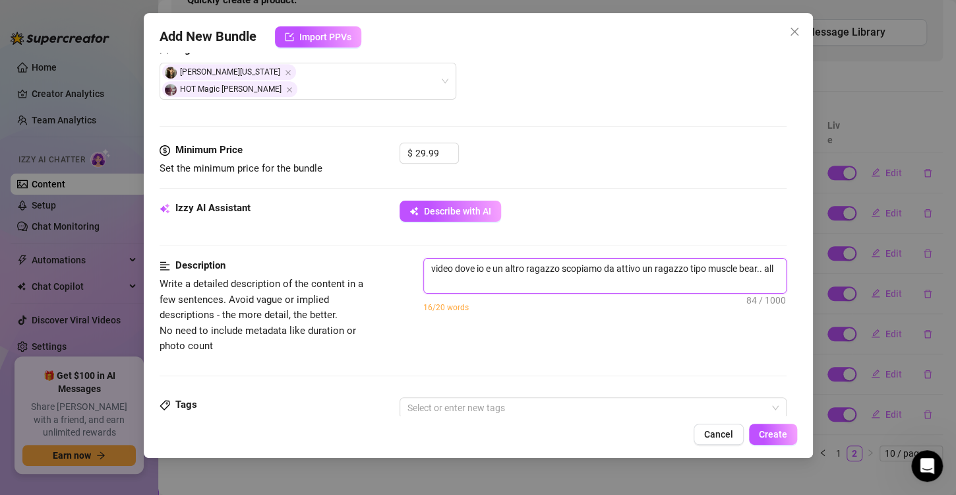
scroll to position [0, 0]
click at [762, 259] on textarea "video dove io e un altro ragazzo scopiamo da attivo un ragazzo tipo muscle bear…" at bounding box center [605, 276] width 362 height 34
click at [760, 259] on textarea "video dove io e un altro ragazzo scopiamo da attivo un ragazzo tipo muscle bear…" at bounding box center [605, 276] width 362 height 34
click at [758, 259] on textarea "video dove io e un altro ragazzo scopiamo da attivo un ragazzo tipo muscle bear…" at bounding box center [605, 276] width 362 height 34
click at [570, 398] on div at bounding box center [586, 407] width 368 height 18
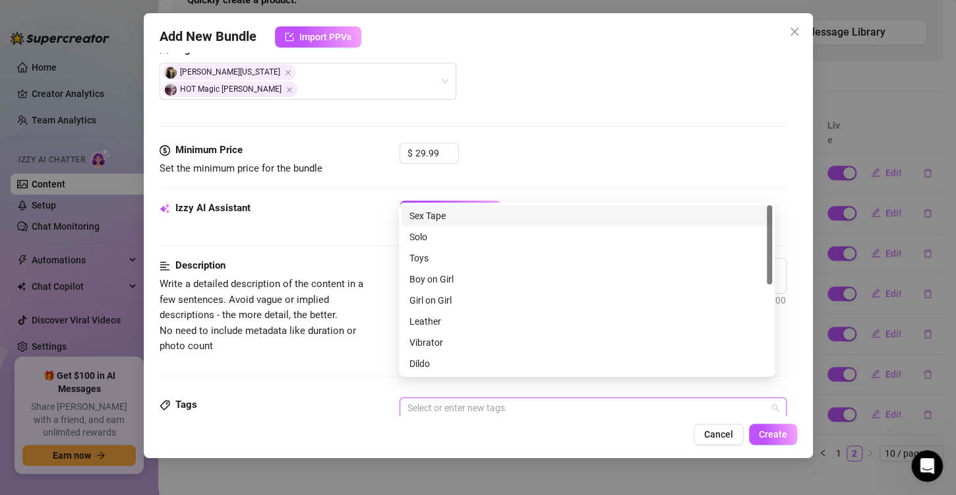
click at [475, 218] on div "Sex Tape" at bounding box center [587, 215] width 355 height 15
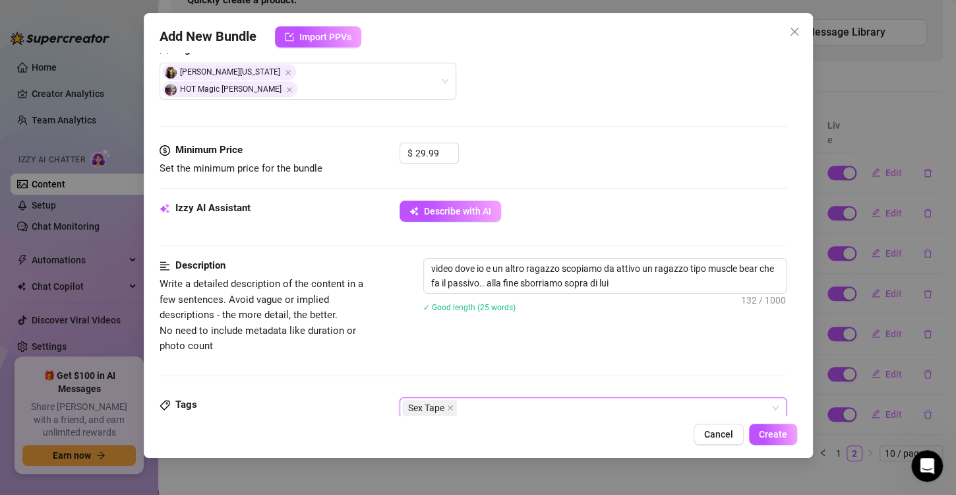
click at [340, 363] on div "Description Write a detailed description of the content in a few sentences. Avo…" at bounding box center [473, 327] width 627 height 139
click at [511, 398] on div "Sex Tape" at bounding box center [586, 407] width 368 height 18
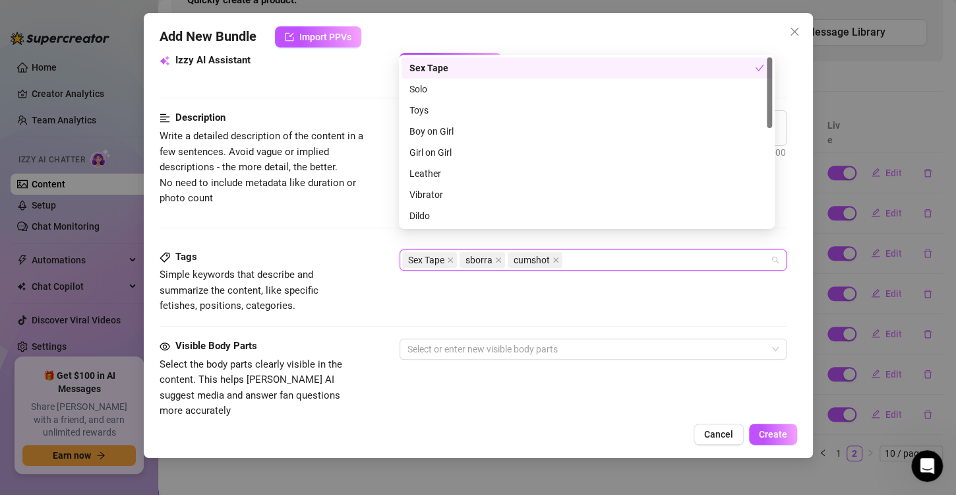
scroll to position [524, 0]
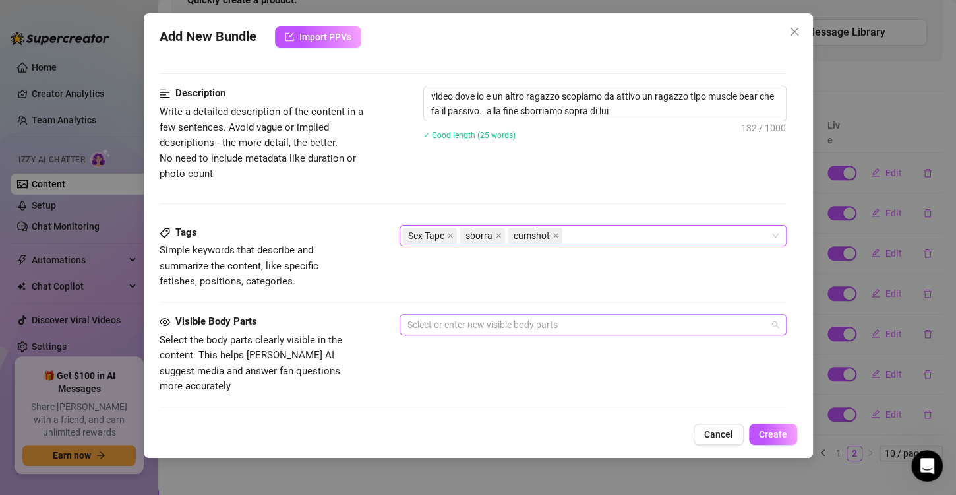
click at [422, 315] on div at bounding box center [586, 324] width 368 height 18
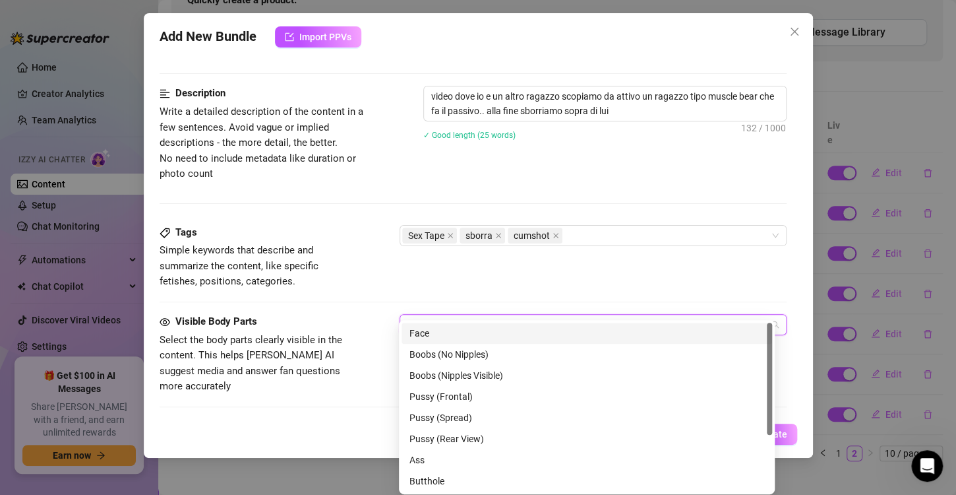
click at [435, 327] on div "Face" at bounding box center [587, 333] width 355 height 15
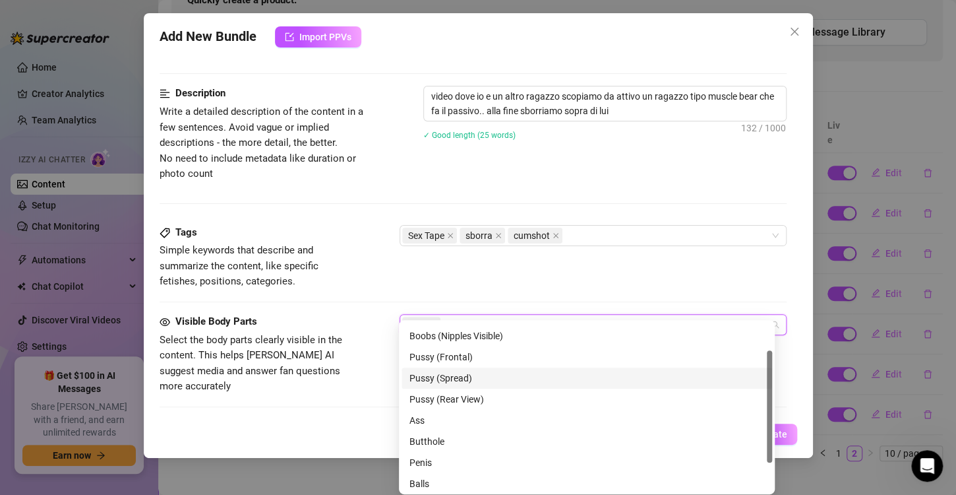
scroll to position [41, 0]
click at [435, 427] on div "Ass" at bounding box center [587, 418] width 371 height 21
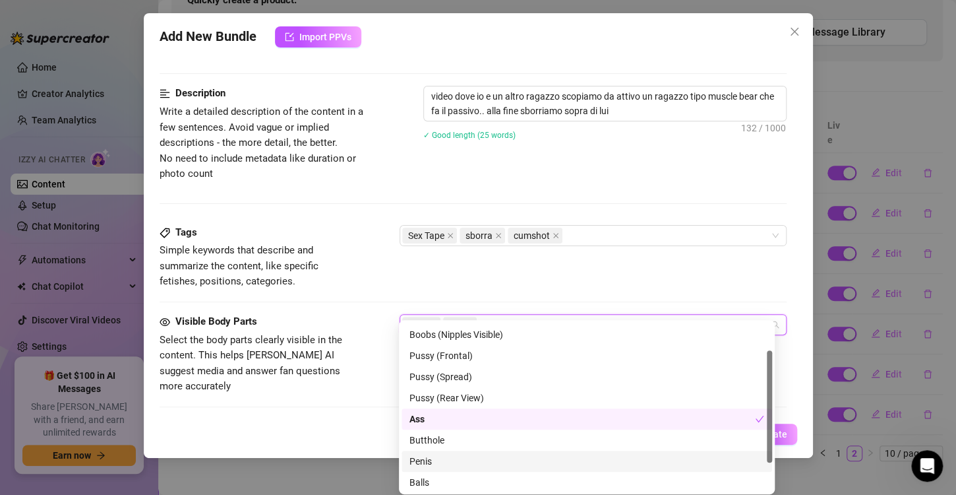
click at [436, 459] on div "Penis" at bounding box center [587, 461] width 355 height 15
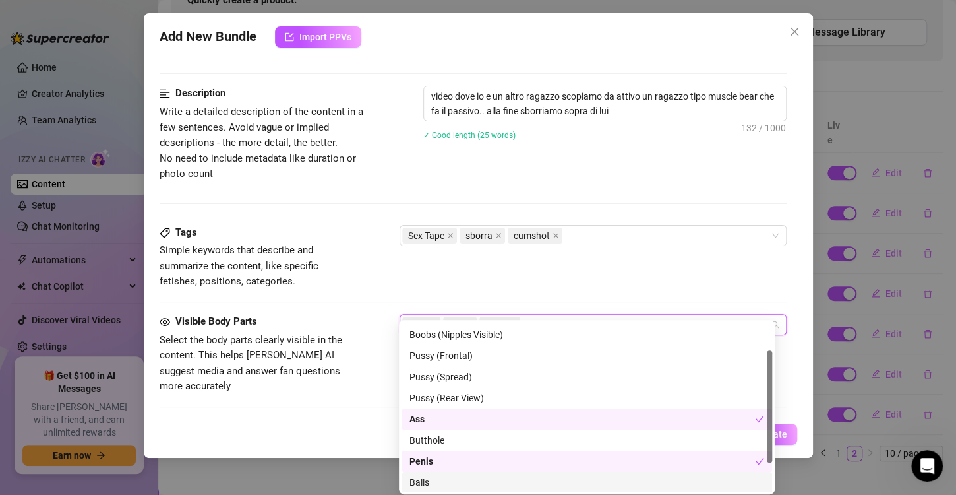
click at [436, 482] on div "Balls" at bounding box center [587, 482] width 355 height 15
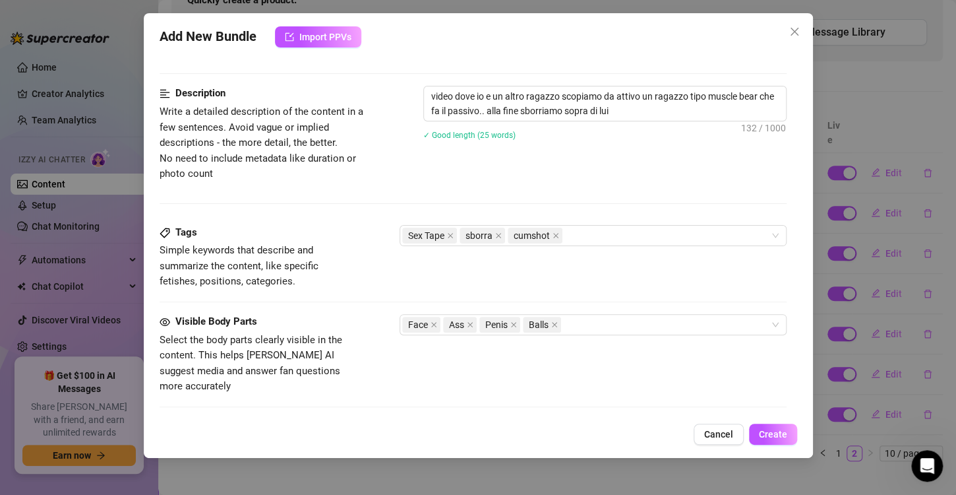
click at [342, 332] on span "Select the body parts clearly visible in the content. This helps [PERSON_NAME] …" at bounding box center [259, 363] width 198 height 62
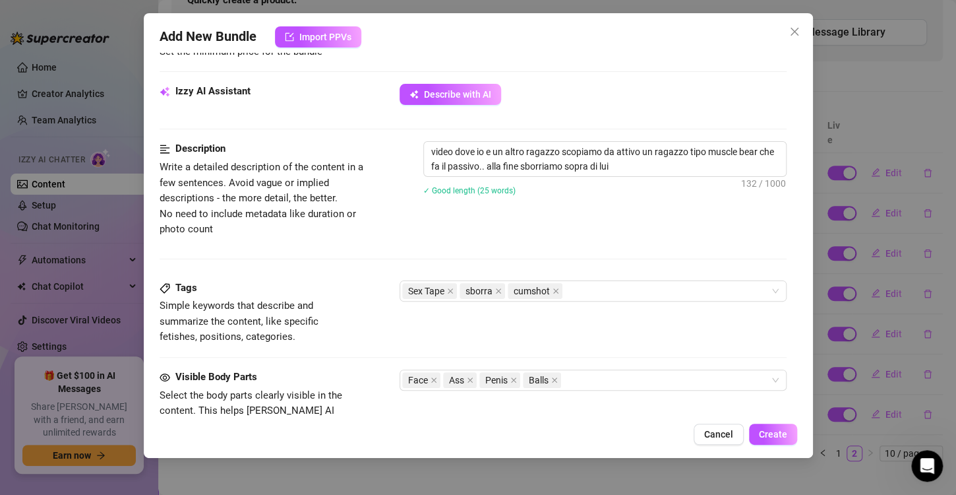
scroll to position [468, 0]
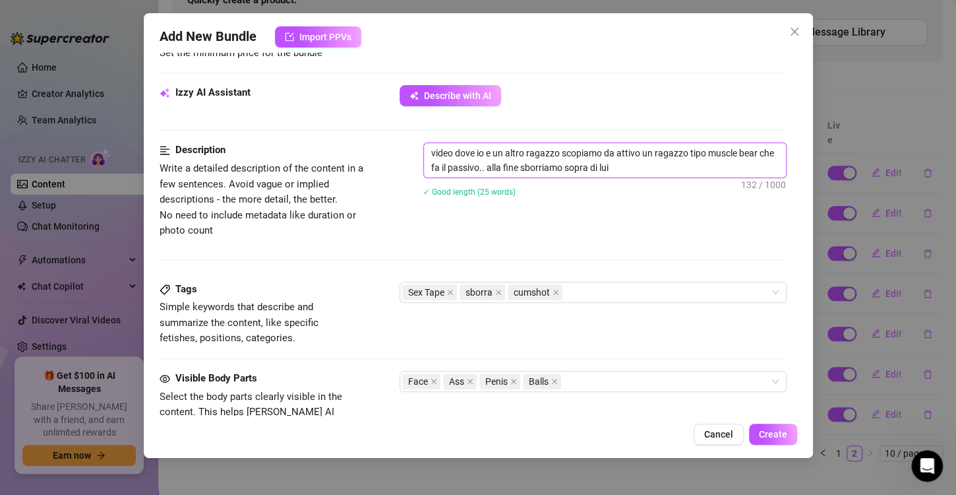
click at [637, 152] on textarea "video dove io e un altro ragazzo scopiamo da attivo un ragazzo tipo muscle bear…" at bounding box center [605, 160] width 362 height 34
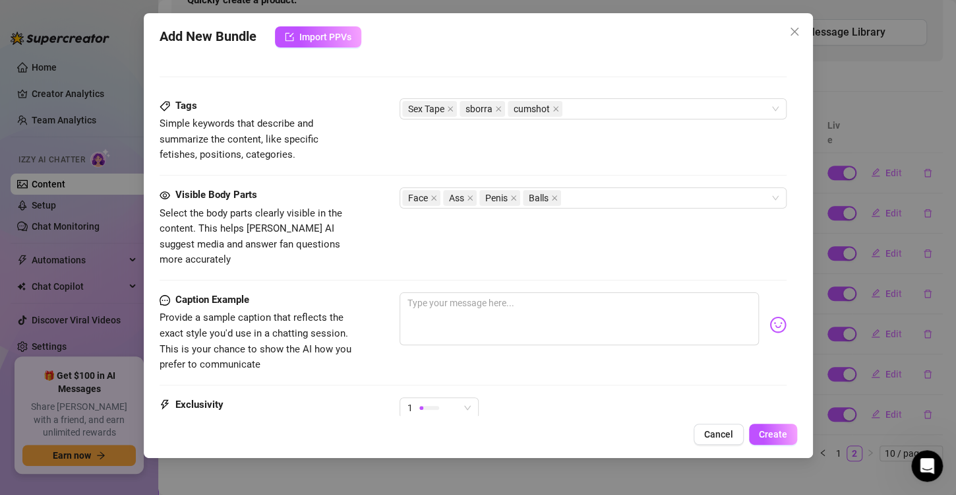
scroll to position [761, 0]
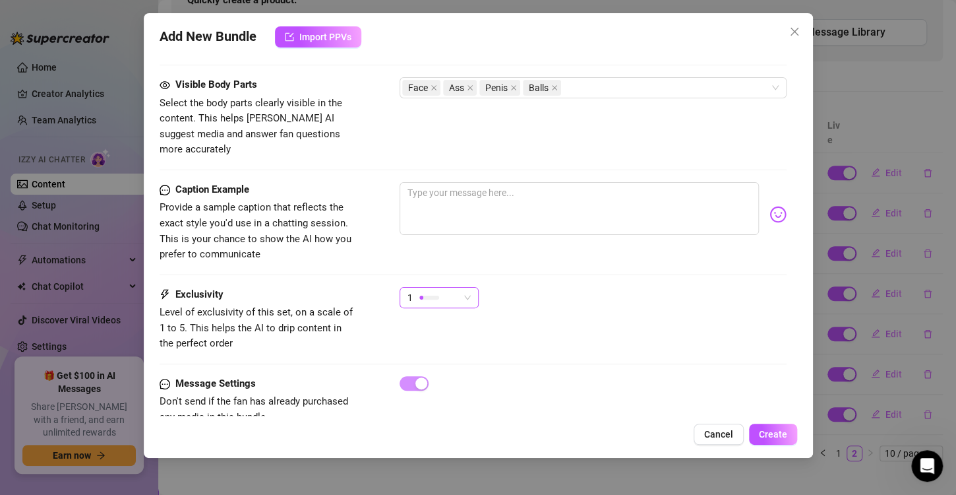
click at [453, 288] on div "1" at bounding box center [433, 298] width 51 height 20
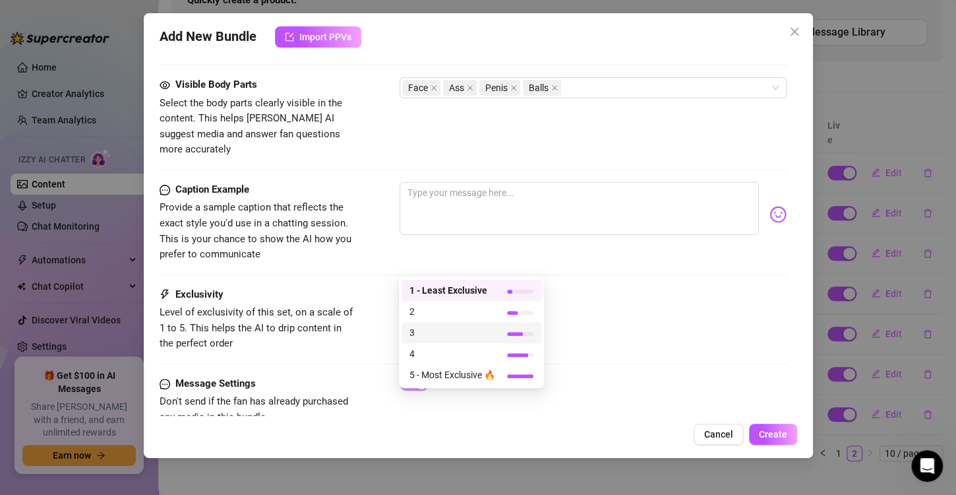
click at [469, 335] on span "3" at bounding box center [453, 332] width 86 height 15
click at [451, 288] on div "3" at bounding box center [433, 298] width 51 height 20
click at [478, 356] on span "4" at bounding box center [453, 353] width 86 height 15
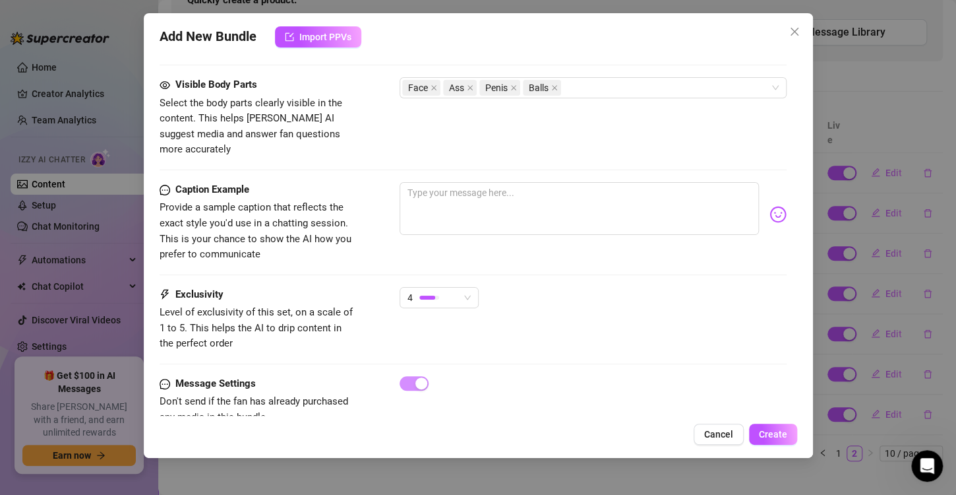
click at [643, 327] on div "Exclusivity Level of exclusivity of this set, on a scale of 1 to 5. This helps …" at bounding box center [473, 331] width 627 height 89
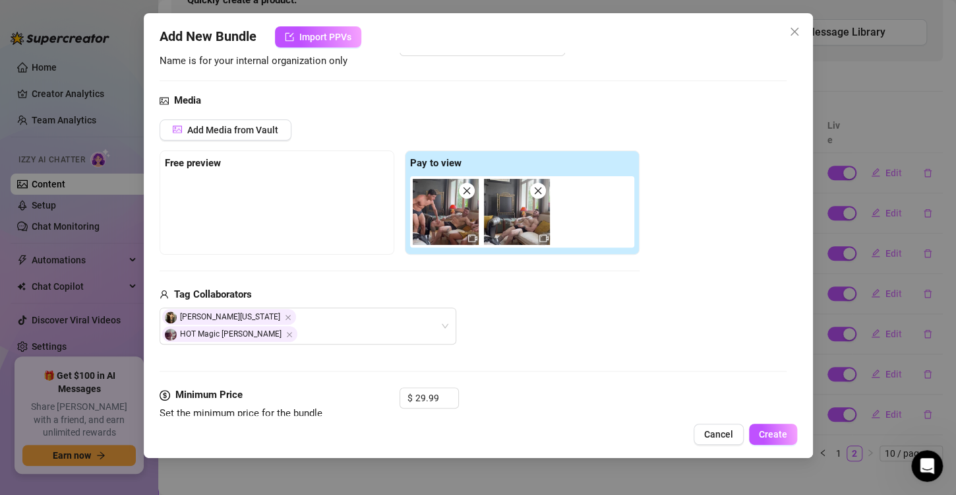
scroll to position [105, 0]
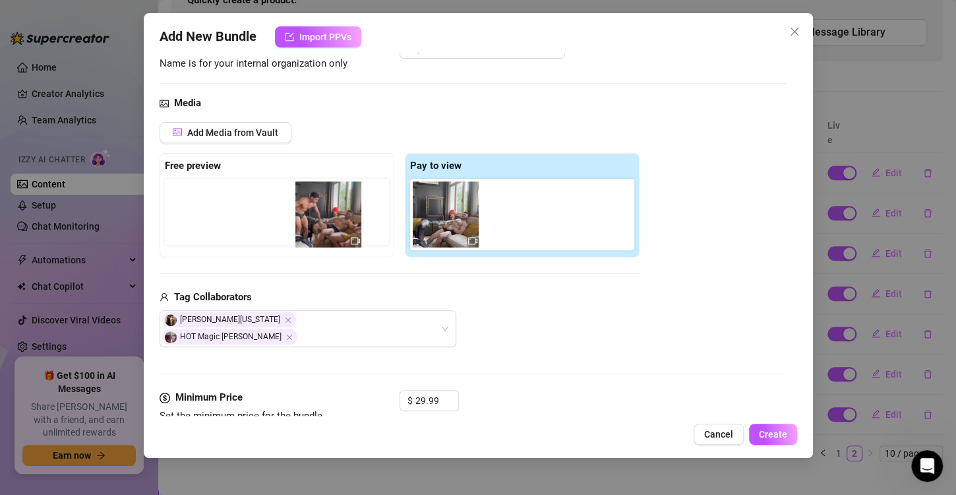
drag, startPoint x: 453, startPoint y: 205, endPoint x: 308, endPoint y: 206, distance: 145.1
click at [308, 206] on div "Free preview Pay to view" at bounding box center [400, 205] width 480 height 104
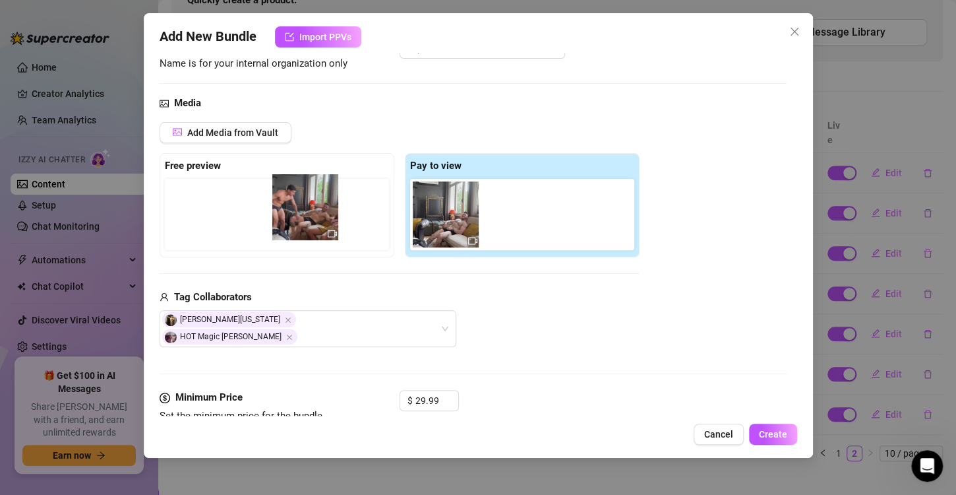
drag, startPoint x: 451, startPoint y: 228, endPoint x: 304, endPoint y: 222, distance: 146.6
click at [304, 222] on div "Free preview Pay to view" at bounding box center [400, 205] width 480 height 104
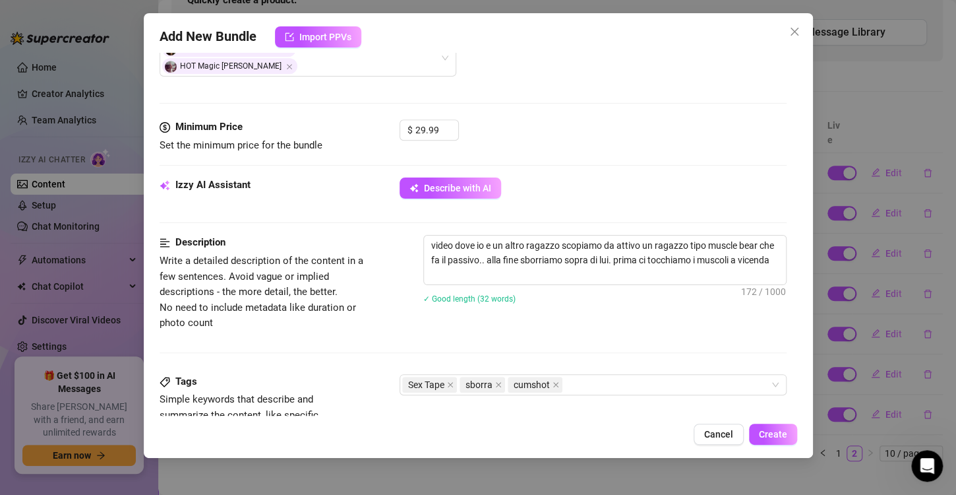
scroll to position [381, 0]
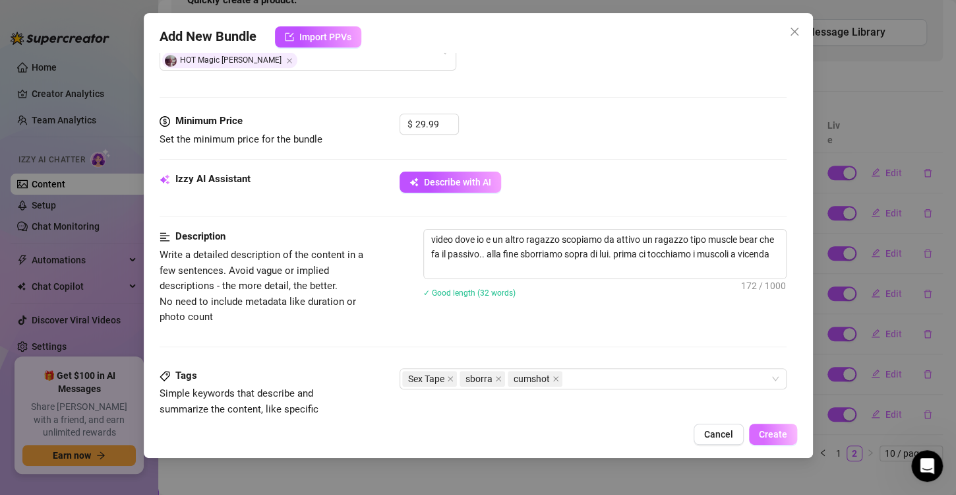
click at [771, 427] on button "Create" at bounding box center [773, 433] width 48 height 21
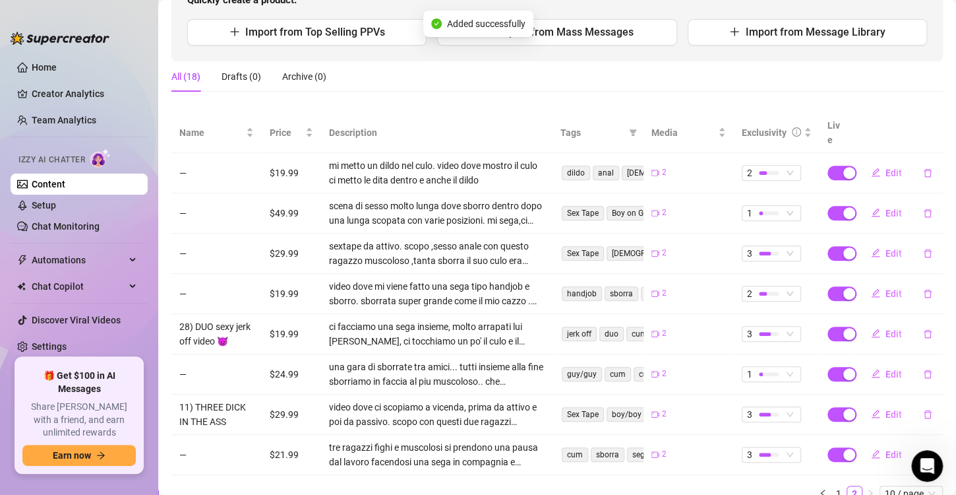
click at [40, 179] on link "Content" at bounding box center [49, 184] width 34 height 11
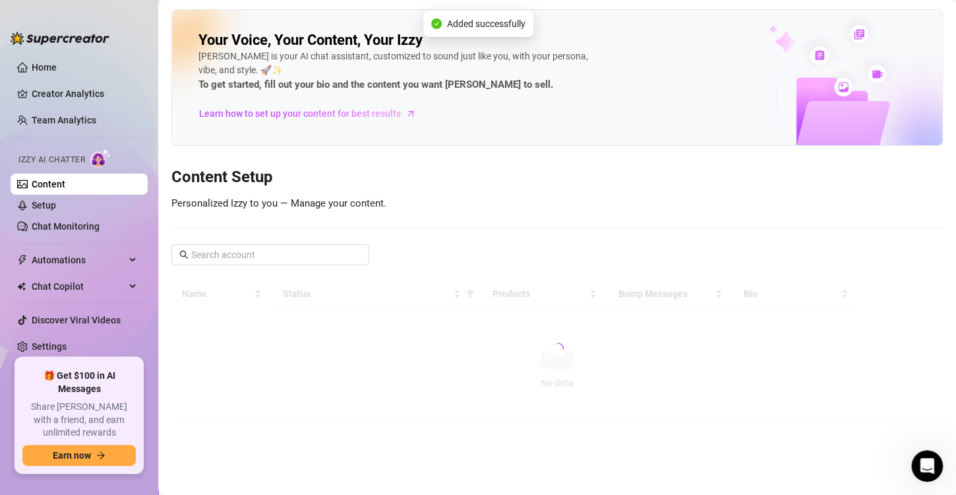
click at [40, 179] on link "Content" at bounding box center [49, 184] width 34 height 11
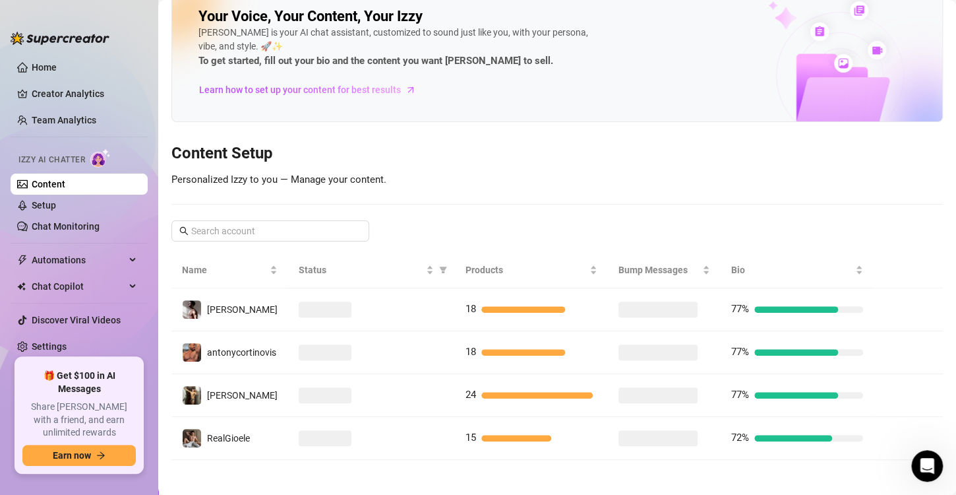
scroll to position [26, 0]
